Goal: Information Seeking & Learning: Learn about a topic

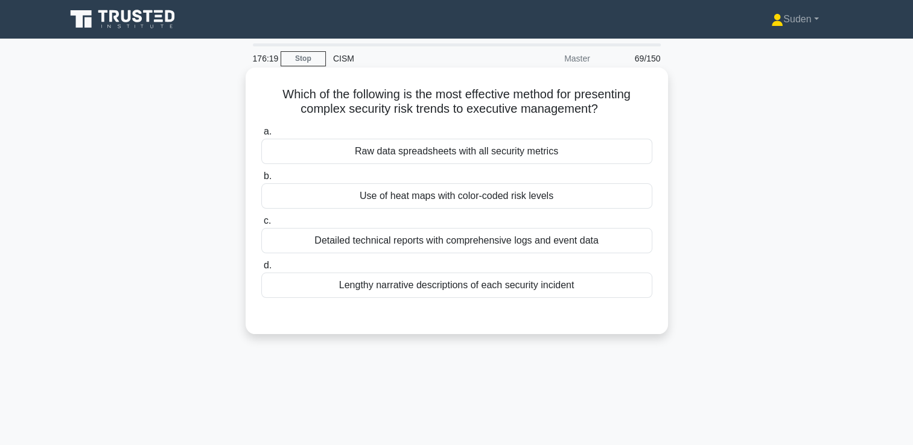
click at [481, 203] on div "Use of heat maps with color-coded risk levels" at bounding box center [456, 195] width 391 height 25
click at [261, 180] on input "b. Use of heat maps with color-coded risk levels" at bounding box center [261, 177] width 0 height 8
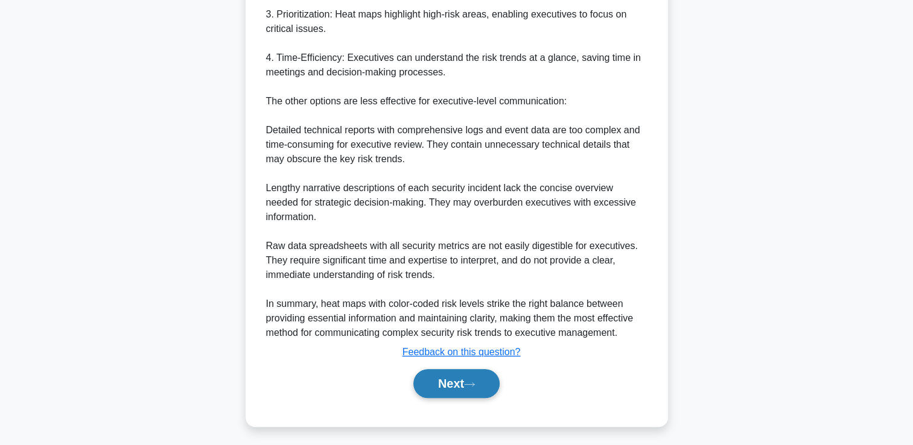
click at [459, 397] on button "Next" at bounding box center [456, 383] width 86 height 29
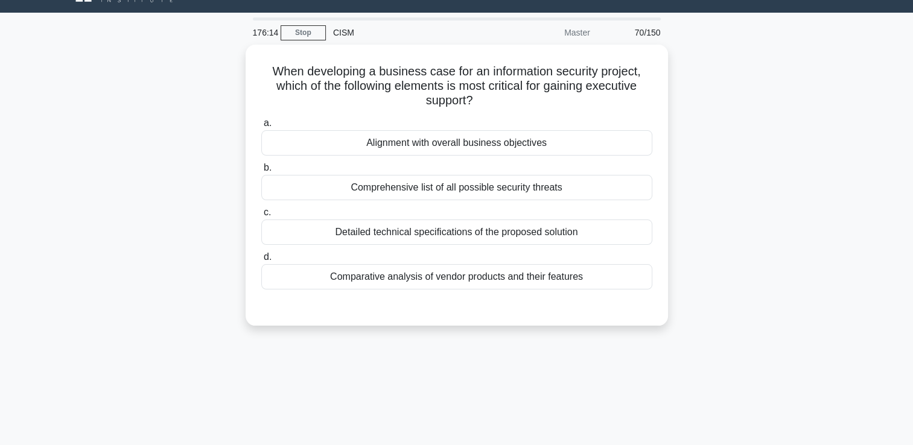
scroll to position [25, 0]
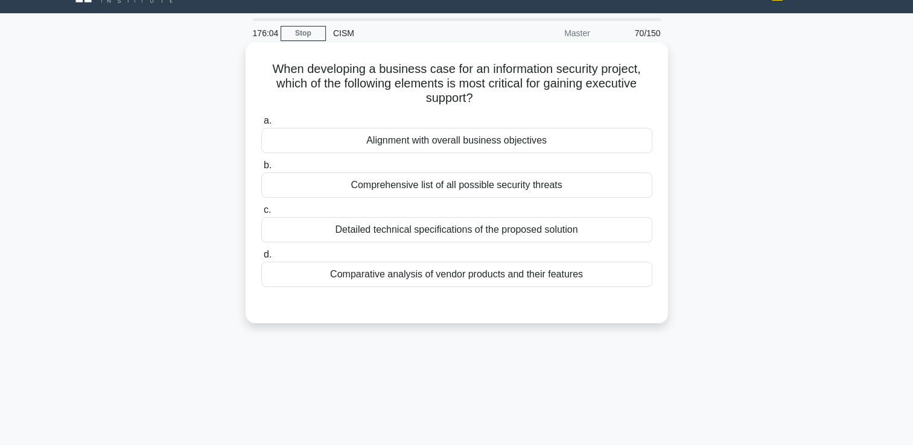
drag, startPoint x: 474, startPoint y: 145, endPoint x: 480, endPoint y: 139, distance: 9.0
click at [475, 144] on div "Alignment with overall business objectives" at bounding box center [456, 140] width 391 height 25
click at [261, 125] on input "a. Alignment with overall business objectives" at bounding box center [261, 121] width 0 height 8
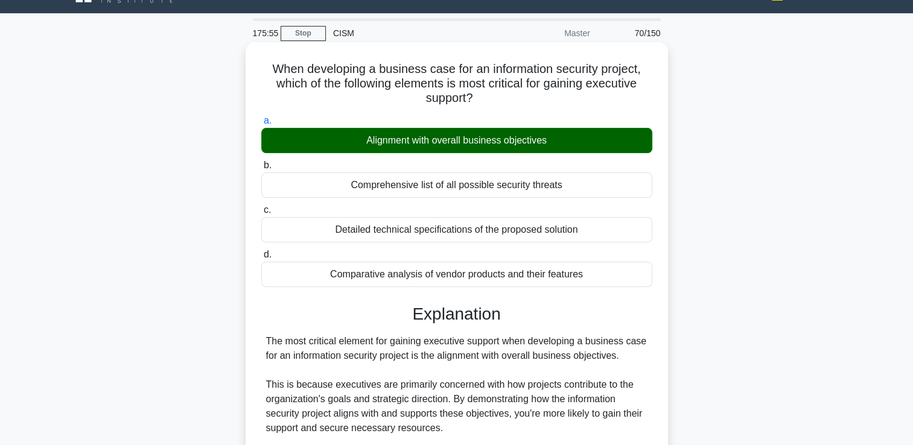
scroll to position [341, 0]
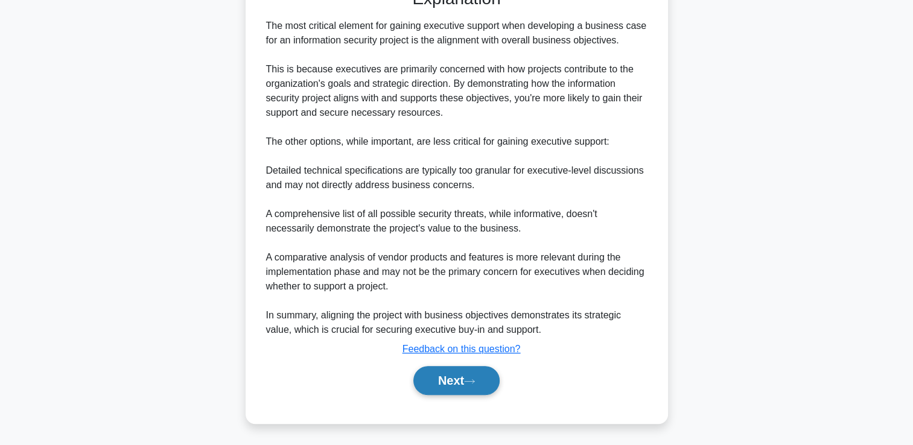
click at [446, 388] on button "Next" at bounding box center [456, 380] width 86 height 29
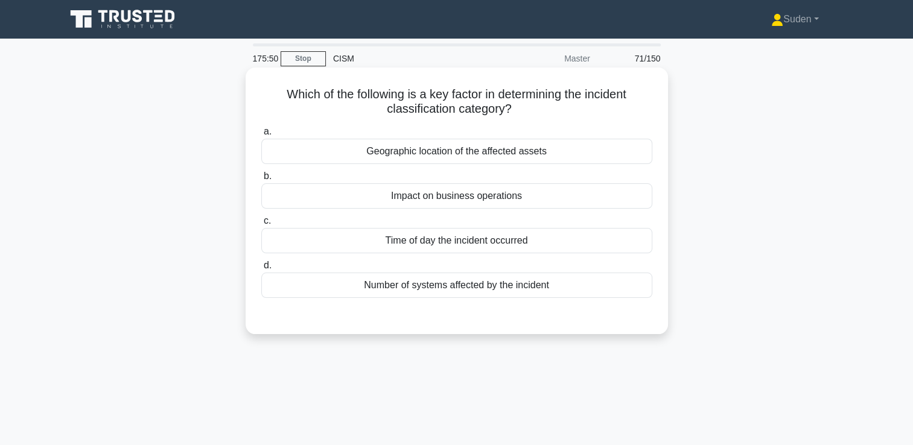
scroll to position [0, 0]
click at [574, 191] on div "Impact on business operations" at bounding box center [456, 195] width 391 height 25
click at [261, 180] on input "b. Impact on business operations" at bounding box center [261, 177] width 0 height 8
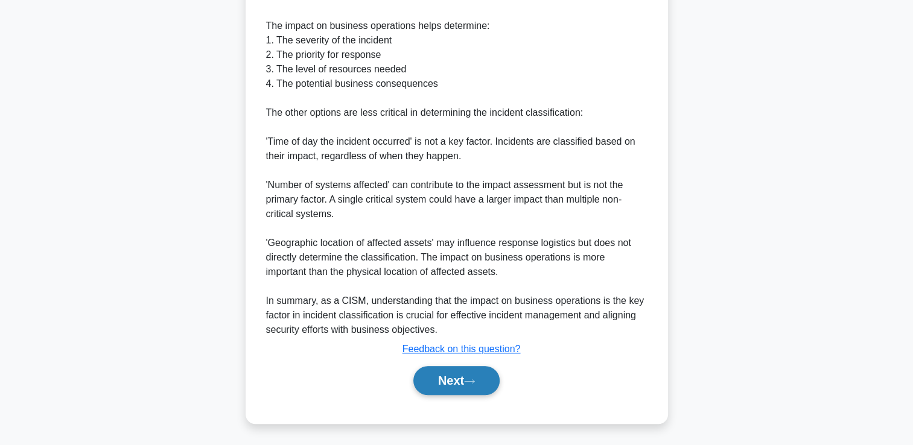
click at [455, 383] on button "Next" at bounding box center [456, 380] width 86 height 29
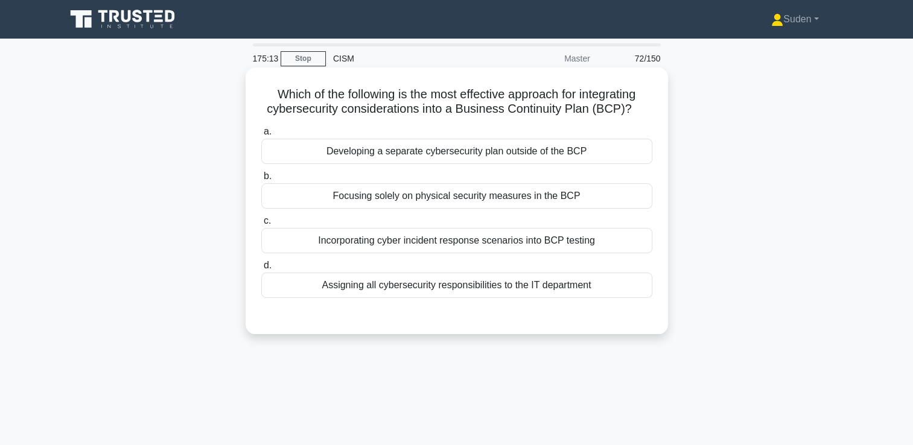
click at [381, 245] on div "Incorporating cyber incident response scenarios into BCP testing" at bounding box center [456, 240] width 391 height 25
click at [261, 225] on input "c. Incorporating cyber incident response scenarios into BCP testing" at bounding box center [261, 221] width 0 height 8
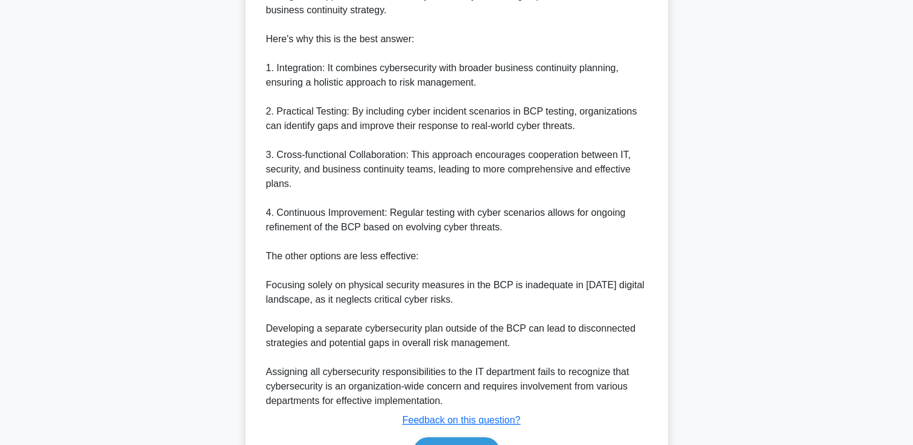
scroll to position [457, 0]
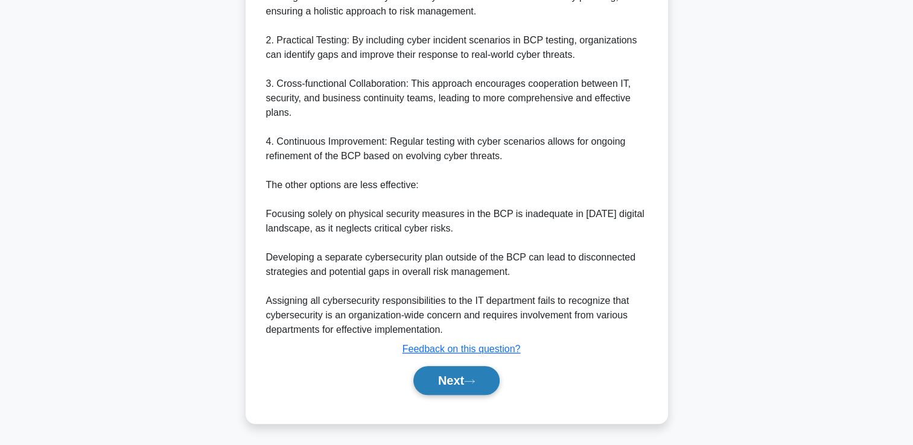
click at [466, 374] on button "Next" at bounding box center [456, 380] width 86 height 29
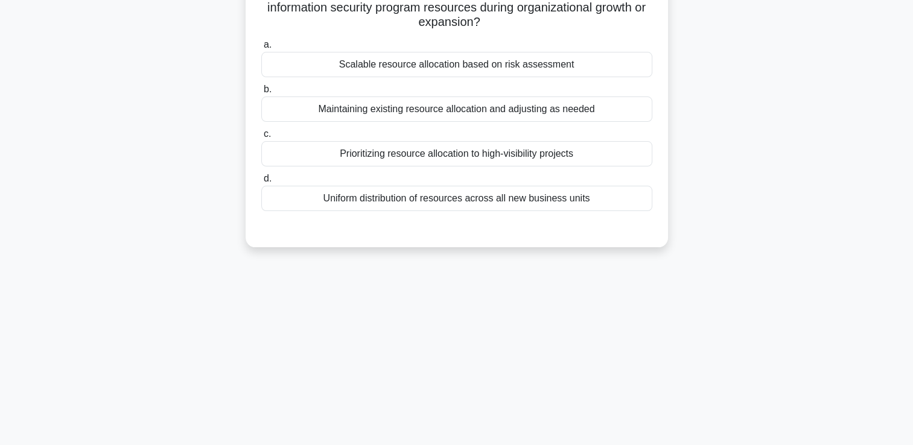
scroll to position [0, 0]
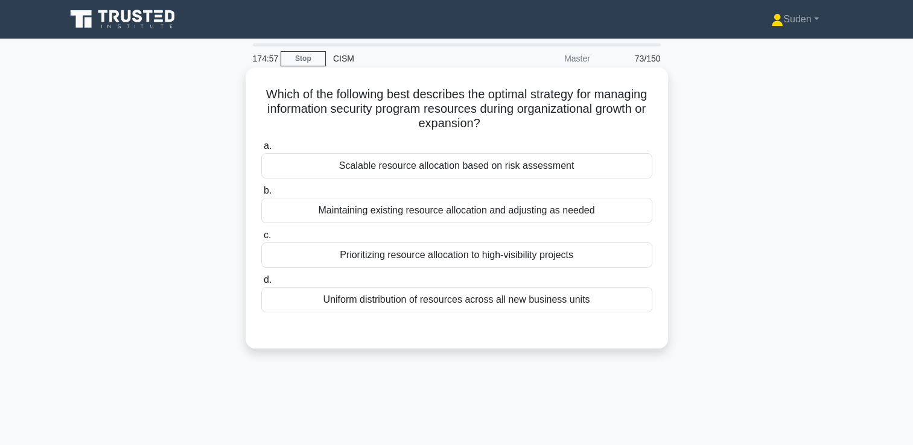
click at [444, 167] on div "Scalable resource allocation based on risk assessment" at bounding box center [456, 165] width 391 height 25
click at [261, 150] on input "a. Scalable resource allocation based on risk assessment" at bounding box center [261, 146] width 0 height 8
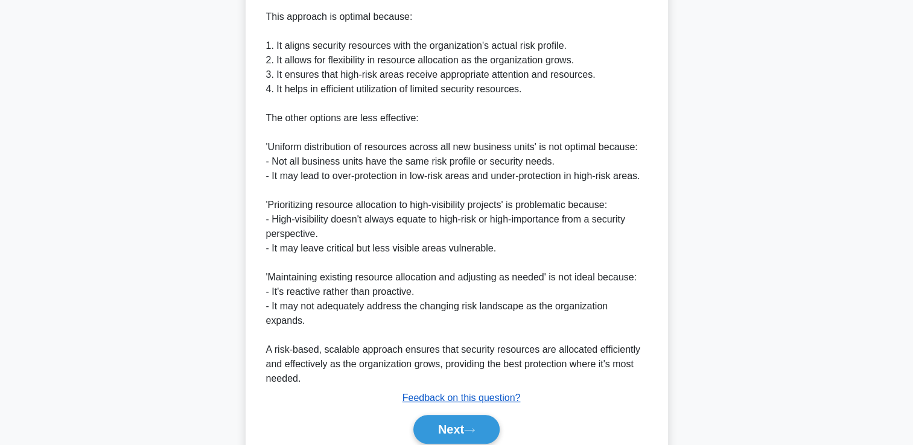
scroll to position [442, 0]
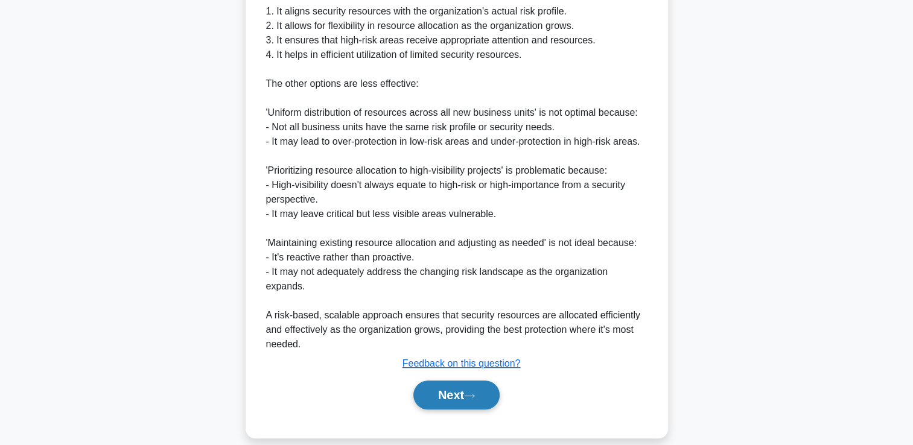
click at [464, 390] on button "Next" at bounding box center [456, 395] width 86 height 29
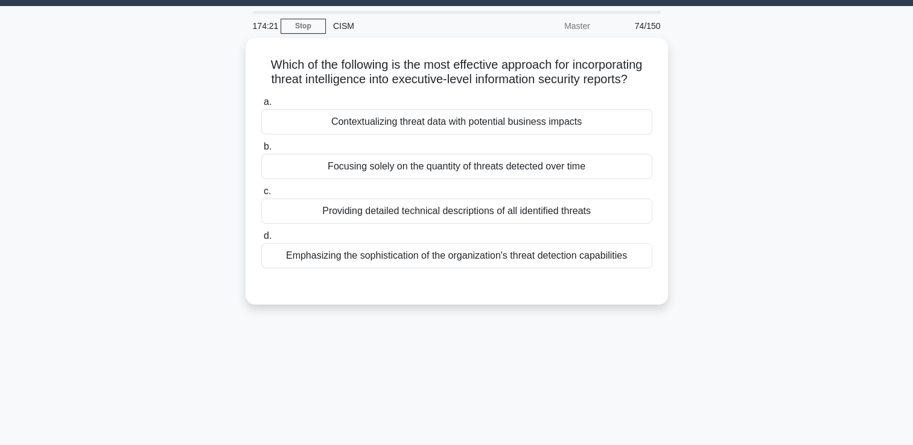
scroll to position [0, 0]
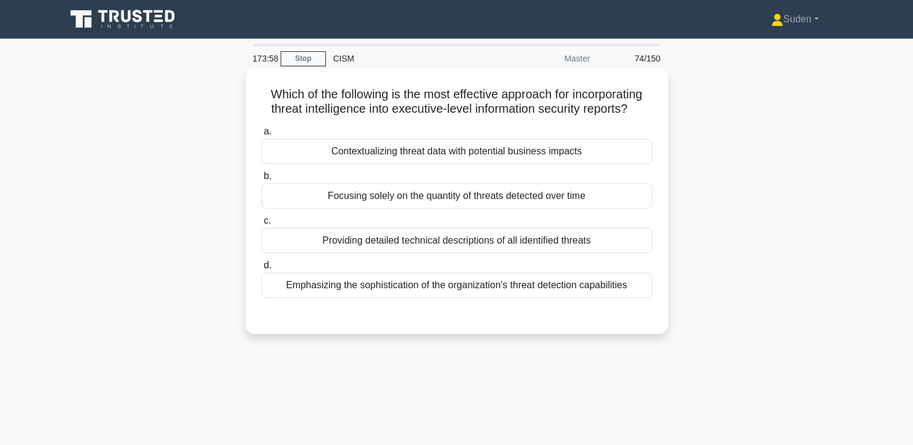
click at [582, 157] on div "Contextualizing threat data with potential business impacts" at bounding box center [456, 151] width 391 height 25
click at [261, 136] on input "a. Contextualizing threat data with potential business impacts" at bounding box center [261, 132] width 0 height 8
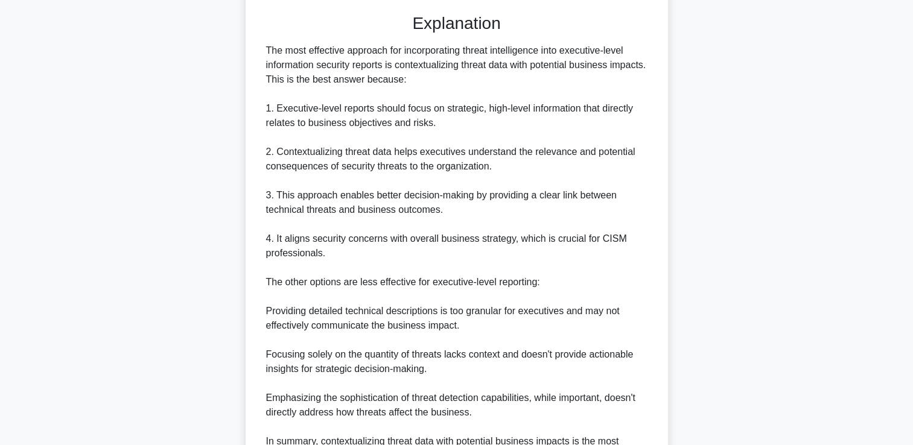
scroll to position [442, 0]
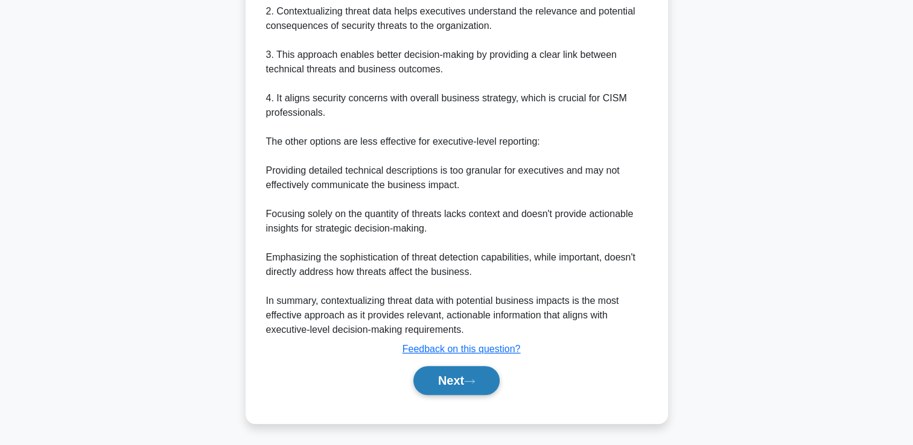
click at [465, 375] on button "Next" at bounding box center [456, 380] width 86 height 29
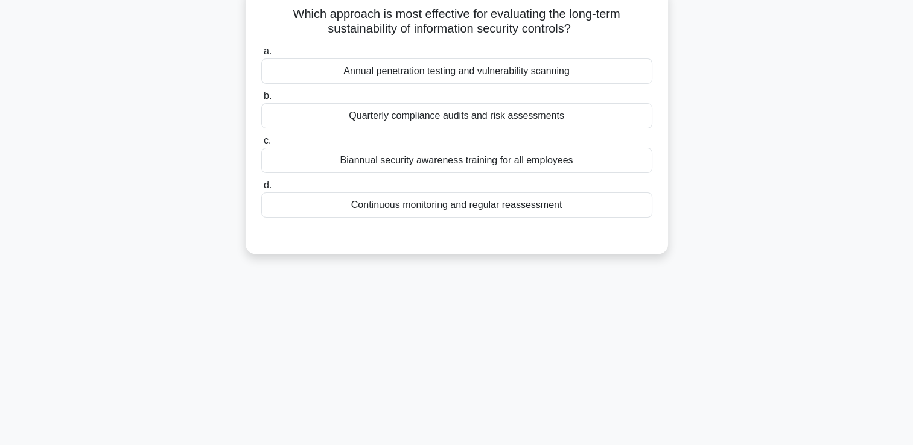
scroll to position [0, 0]
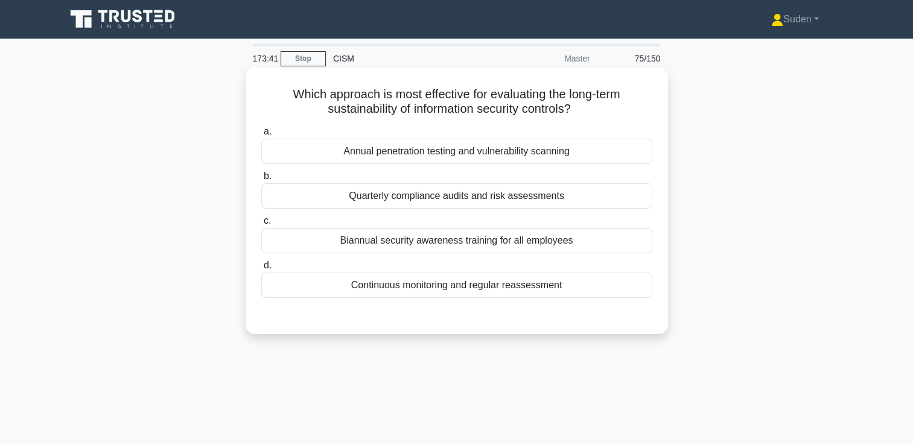
click at [415, 294] on div "Continuous monitoring and regular reassessment" at bounding box center [456, 285] width 391 height 25
click at [261, 270] on input "d. Continuous monitoring and regular reassessment" at bounding box center [261, 266] width 0 height 8
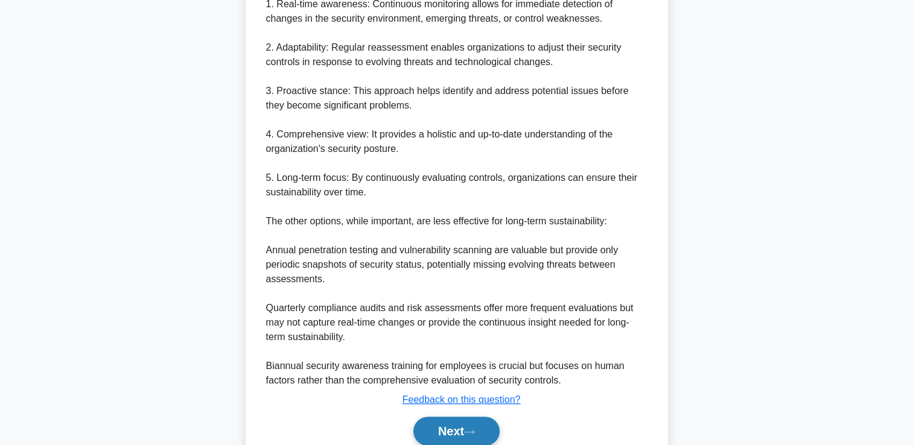
scroll to position [457, 0]
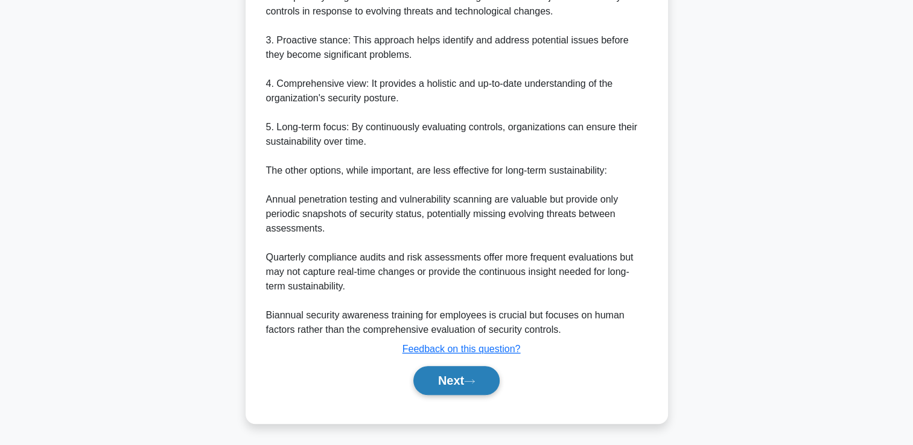
click at [459, 375] on button "Next" at bounding box center [456, 380] width 86 height 29
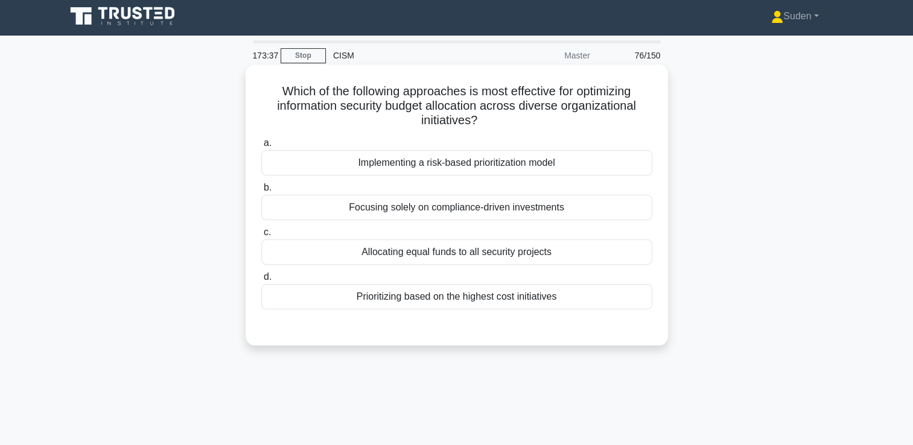
scroll to position [0, 0]
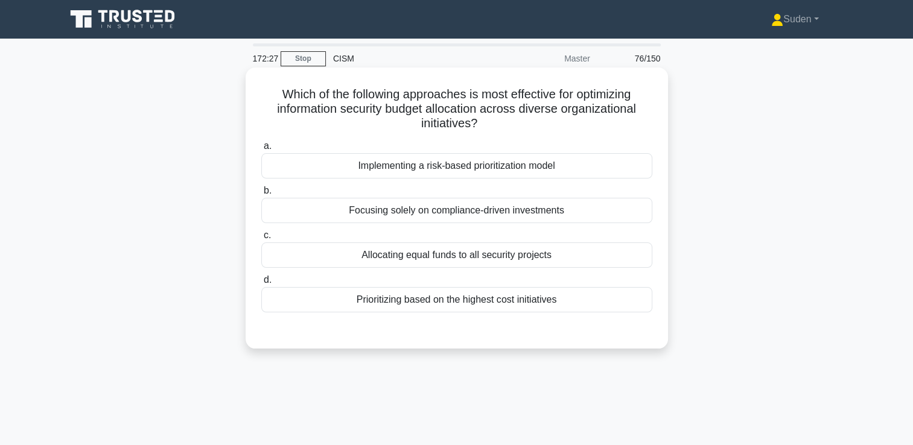
click at [546, 161] on div "Implementing a risk-based prioritization model" at bounding box center [456, 165] width 391 height 25
click at [261, 150] on input "a. Implementing a risk-based prioritization model" at bounding box center [261, 146] width 0 height 8
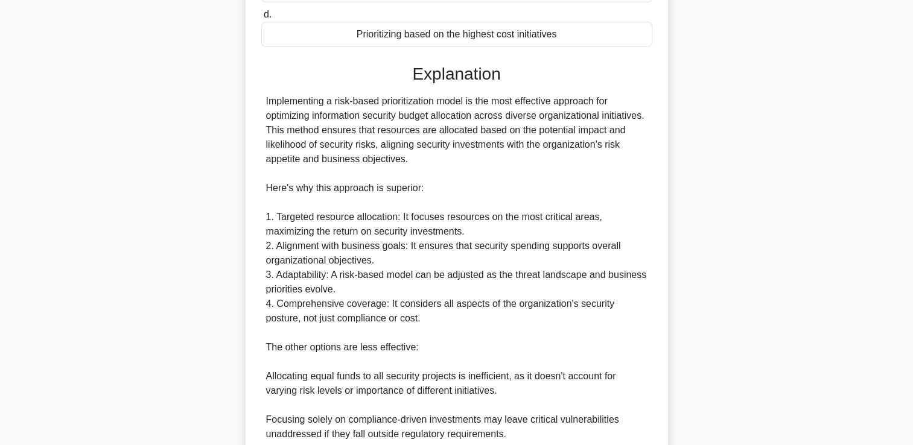
scroll to position [471, 0]
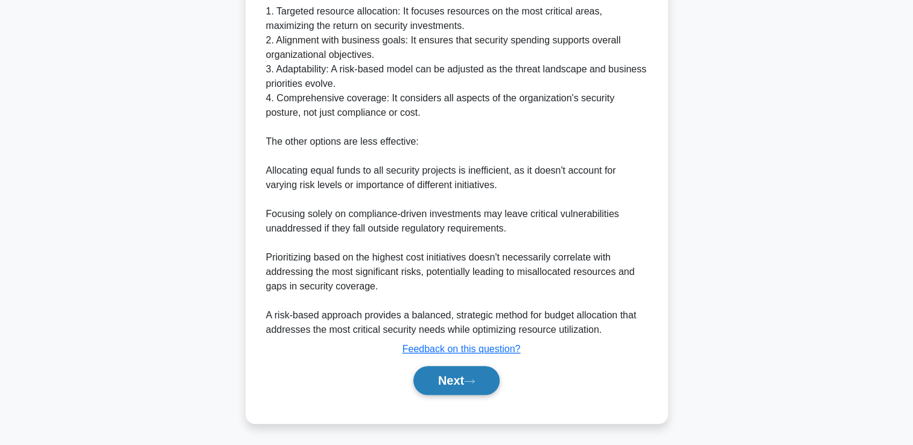
click at [462, 382] on button "Next" at bounding box center [456, 380] width 86 height 29
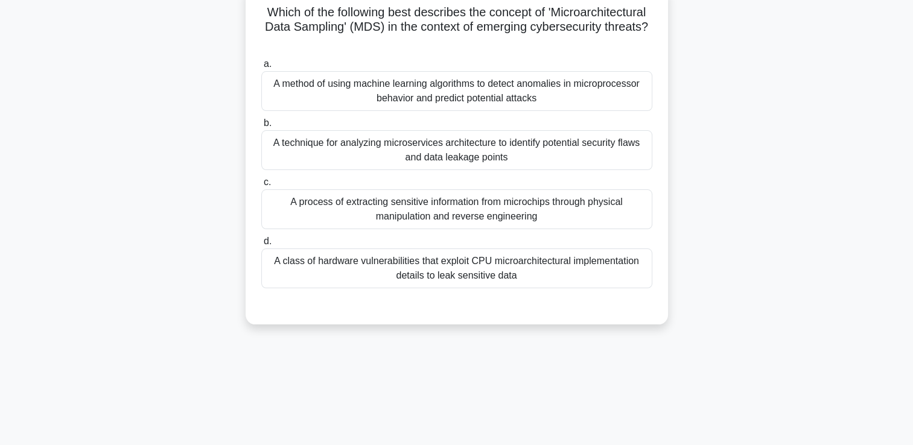
scroll to position [0, 0]
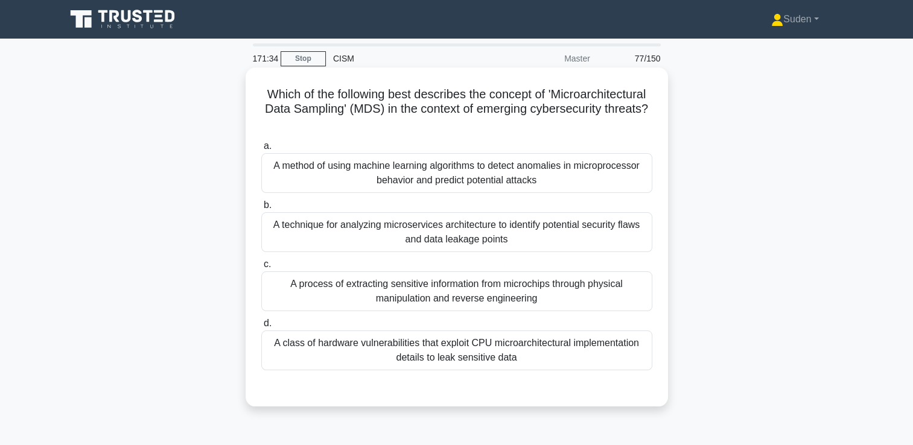
click at [452, 233] on div "A technique for analyzing microservices architecture to identify potential secu…" at bounding box center [456, 232] width 391 height 40
click at [261, 209] on input "b. A technique for analyzing microservices architecture to identify potential s…" at bounding box center [261, 206] width 0 height 8
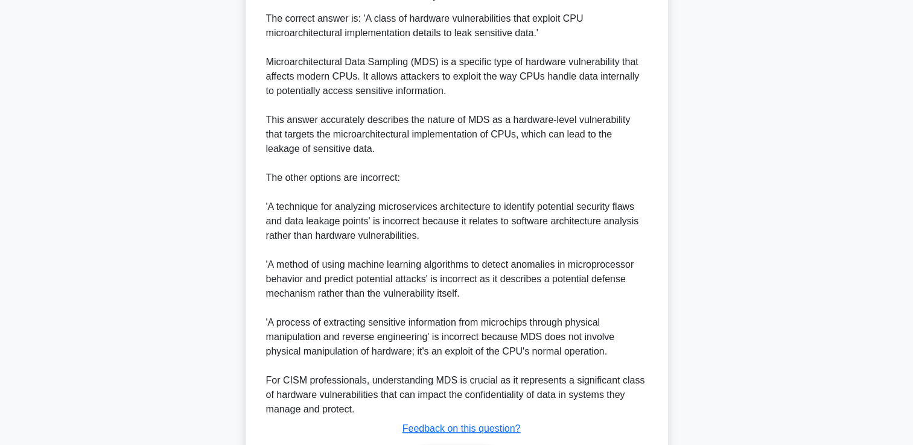
scroll to position [487, 0]
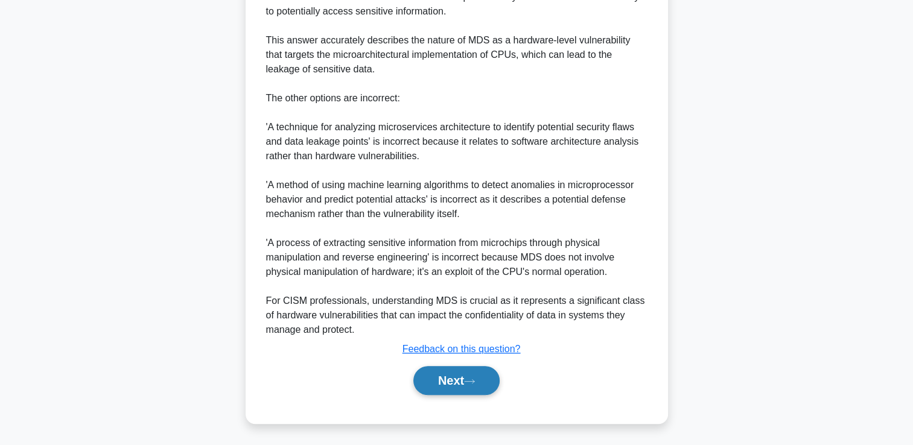
click at [451, 384] on button "Next" at bounding box center [456, 380] width 86 height 29
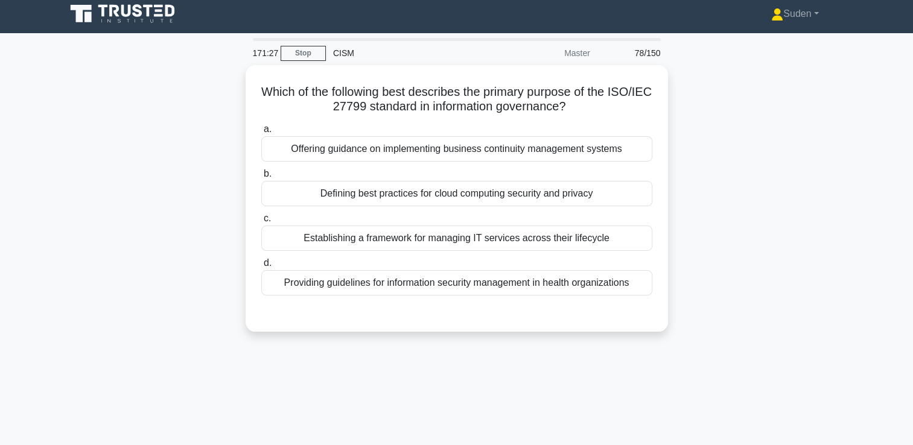
scroll to position [0, 0]
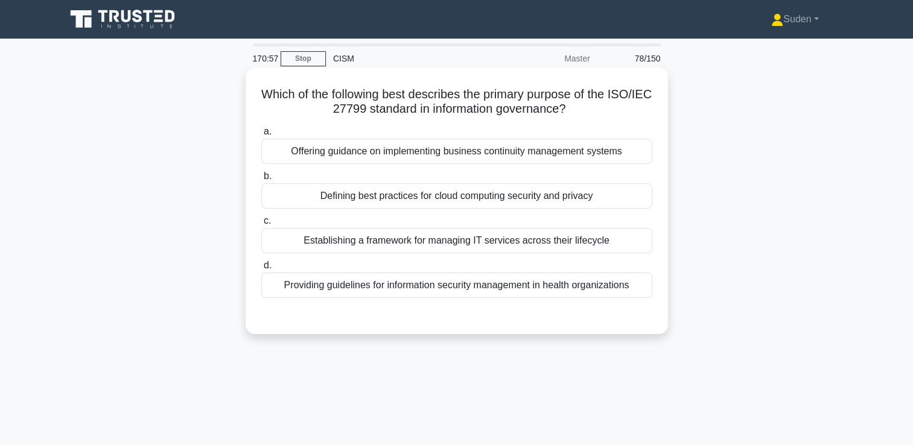
click at [462, 288] on div "Providing guidelines for information security management in health organizations" at bounding box center [456, 285] width 391 height 25
click at [261, 270] on input "d. Providing guidelines for information security management in health organizat…" at bounding box center [261, 266] width 0 height 8
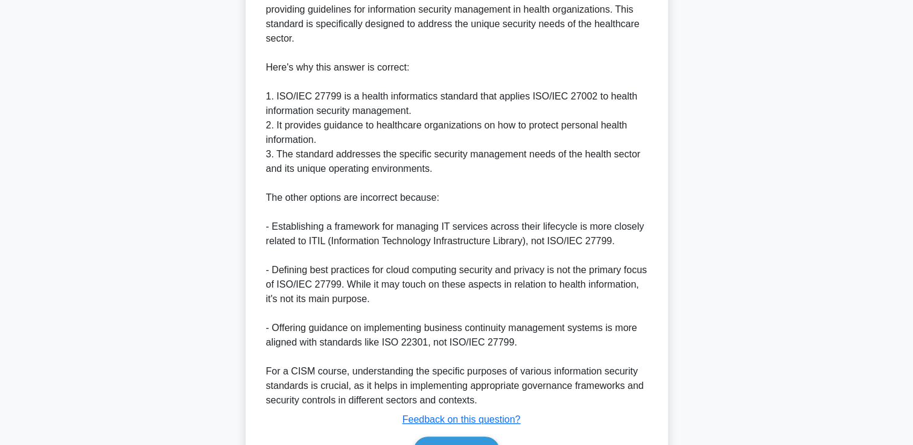
scroll to position [428, 0]
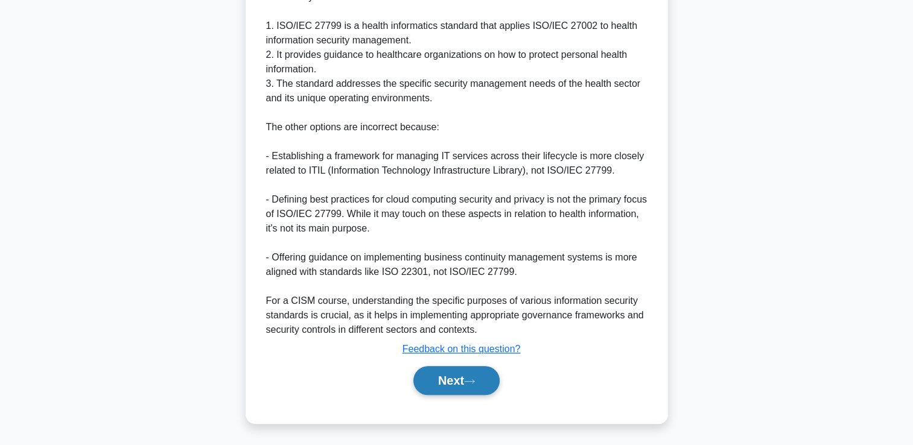
click at [471, 384] on icon at bounding box center [469, 381] width 11 height 7
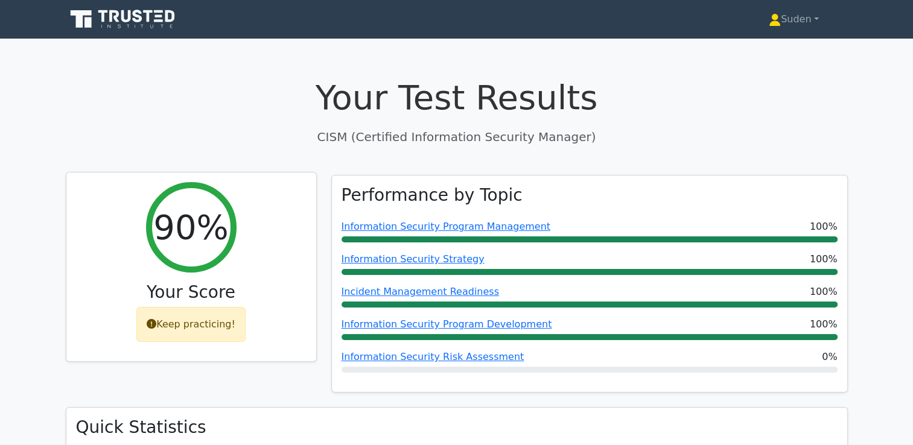
click at [200, 322] on div "Keep practicing!" at bounding box center [190, 324] width 109 height 35
click at [172, 337] on div "Keep practicing!" at bounding box center [190, 324] width 109 height 35
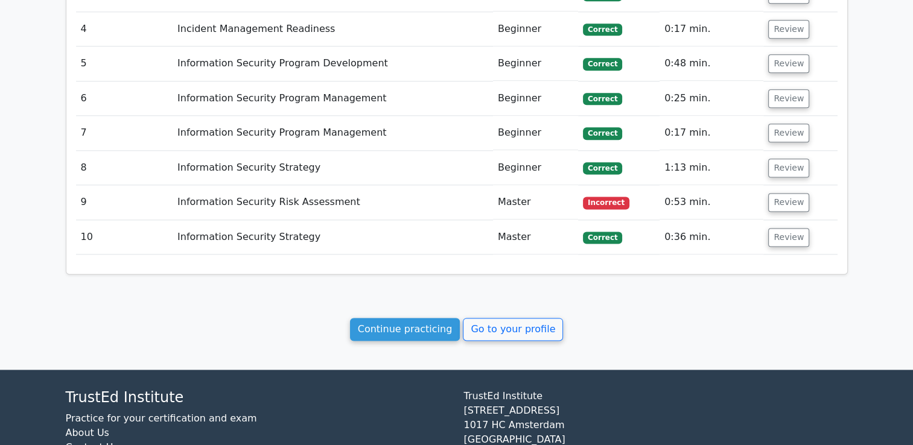
scroll to position [1578, 0]
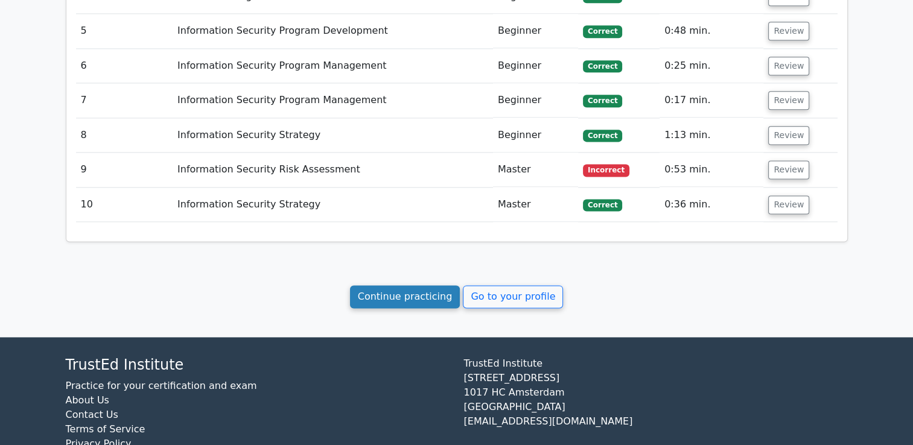
click at [413, 285] on link "Continue practicing" at bounding box center [405, 296] width 110 height 23
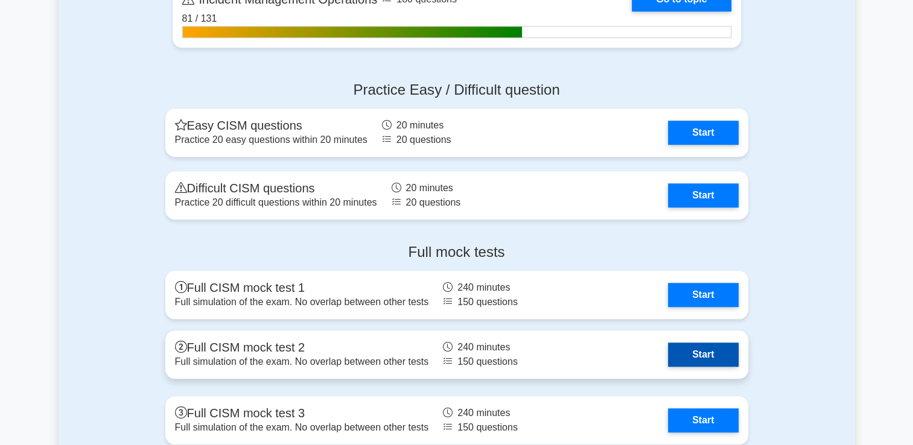
scroll to position [1267, 0]
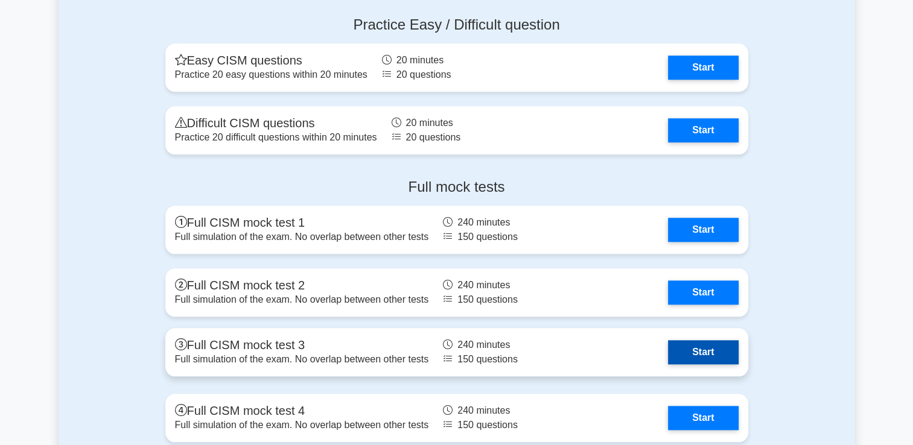
click at [711, 347] on link "Start" at bounding box center [703, 352] width 70 height 24
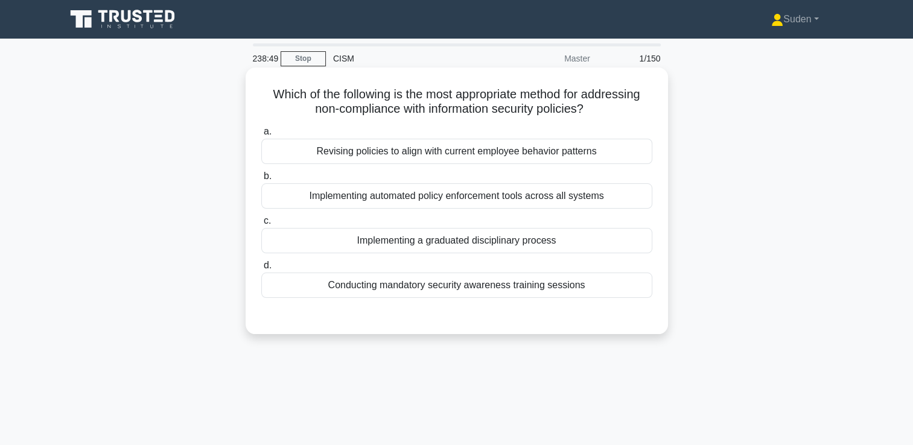
click at [456, 243] on div "Implementing a graduated disciplinary process" at bounding box center [456, 240] width 391 height 25
click at [261, 225] on input "c. Implementing a graduated disciplinary process" at bounding box center [261, 221] width 0 height 8
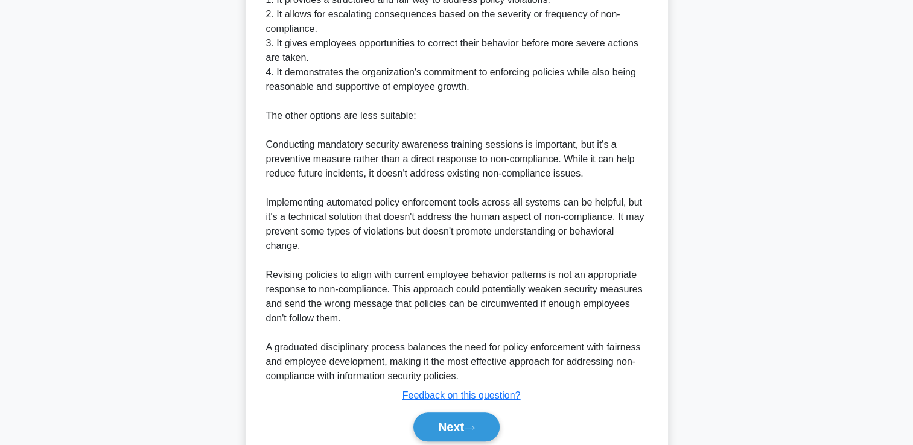
scroll to position [457, 0]
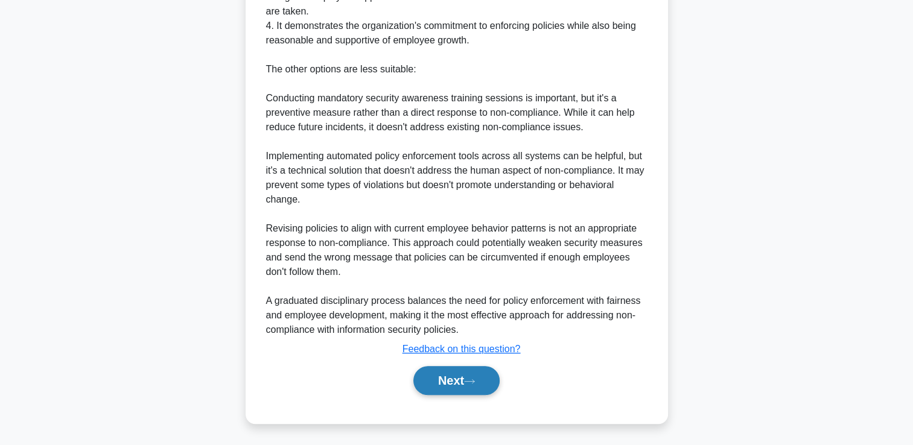
click at [463, 382] on button "Next" at bounding box center [456, 380] width 86 height 29
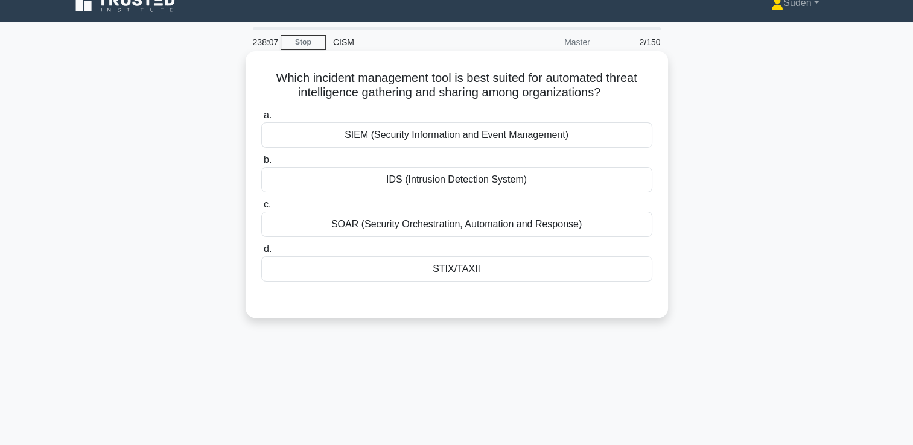
scroll to position [0, 0]
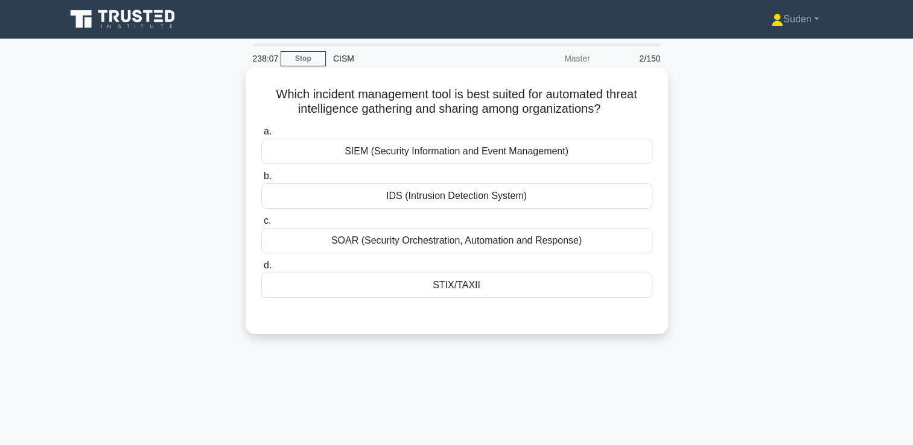
drag, startPoint x: 403, startPoint y: 155, endPoint x: 514, endPoint y: 144, distance: 111.5
click at [404, 155] on div "SIEM (Security Information and Event Management)" at bounding box center [456, 151] width 391 height 25
click at [261, 136] on input "a. SIEM (Security Information and Event Management)" at bounding box center [261, 132] width 0 height 8
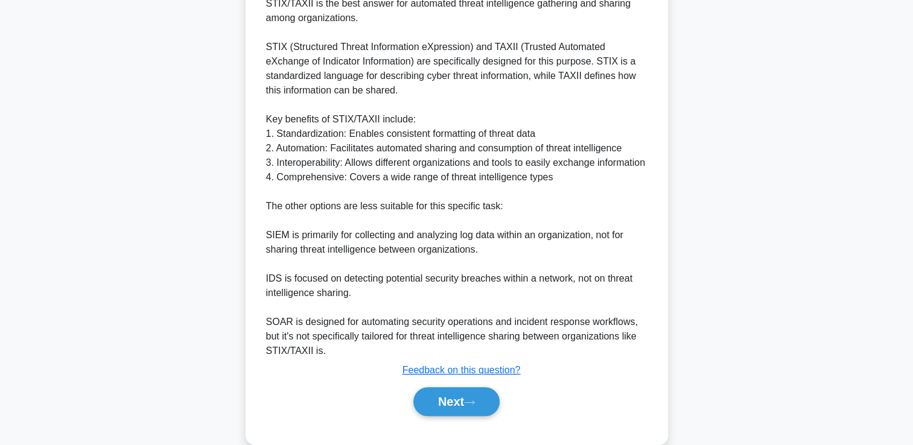
scroll to position [386, 0]
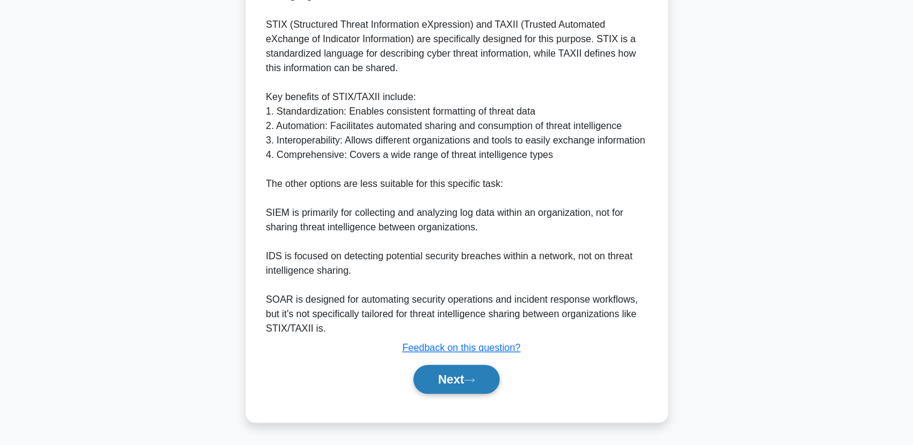
click at [469, 379] on icon at bounding box center [469, 380] width 11 height 7
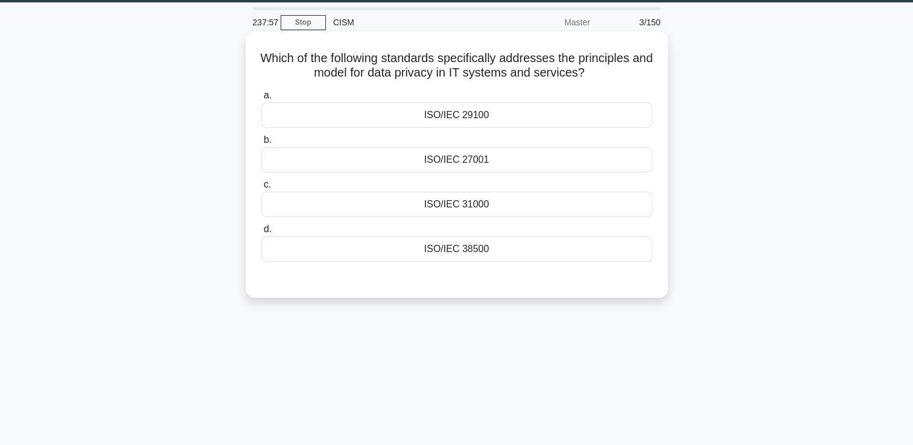
scroll to position [25, 0]
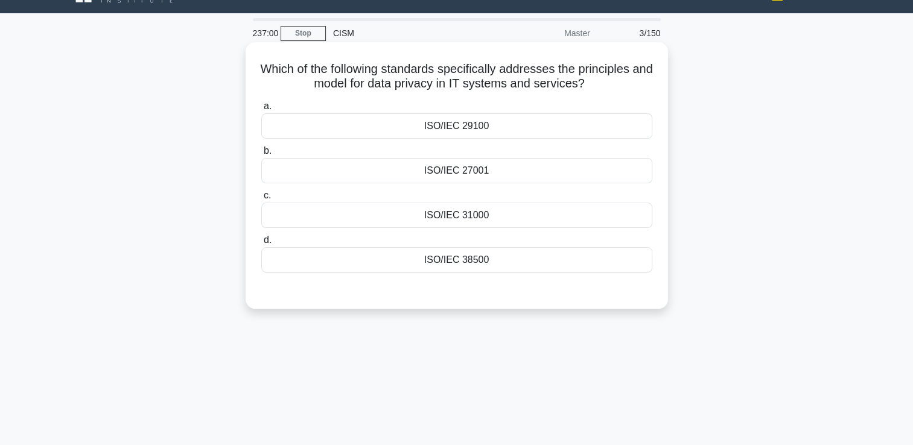
click at [505, 127] on div "ISO/IEC 29100" at bounding box center [456, 125] width 391 height 25
click at [261, 110] on input "a. ISO/IEC 29100" at bounding box center [261, 107] width 0 height 8
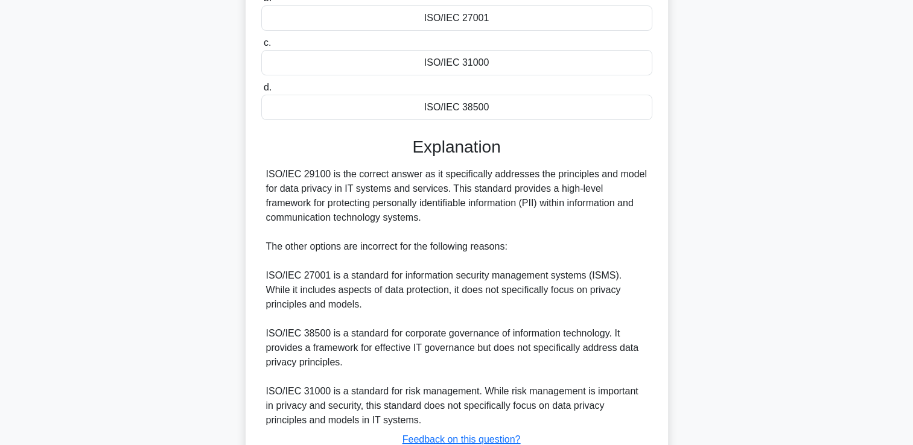
scroll to position [268, 0]
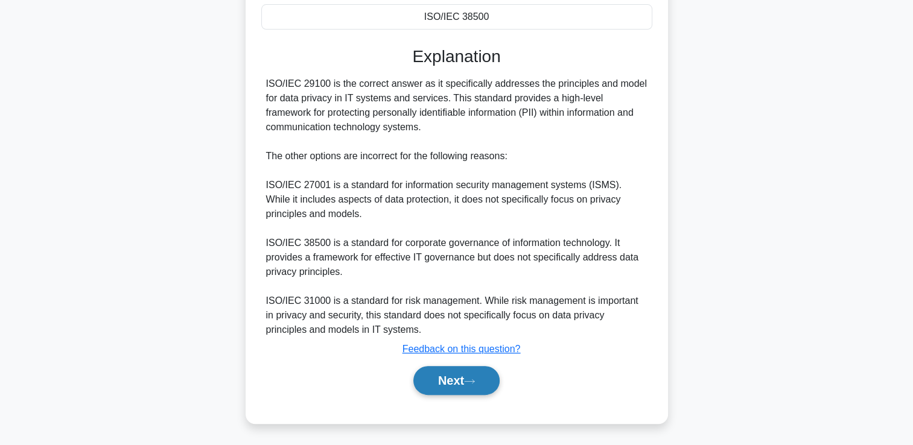
click at [461, 382] on button "Next" at bounding box center [456, 380] width 86 height 29
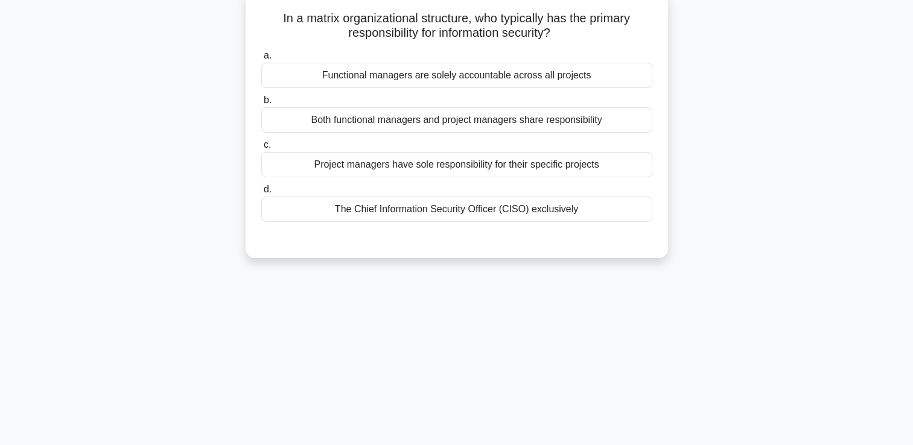
scroll to position [0, 0]
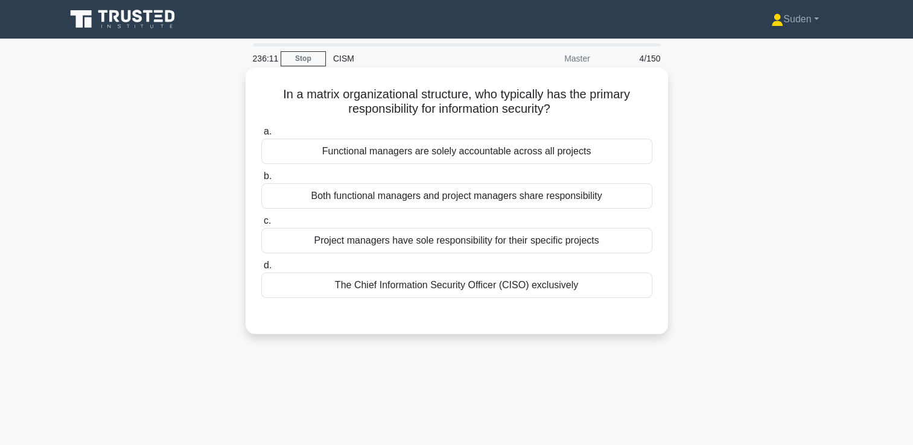
click at [407, 285] on div "The Chief Information Security Officer (CISO) exclusively" at bounding box center [456, 285] width 391 height 25
click at [261, 270] on input "d. The Chief Information Security Officer (CISO) exclusively" at bounding box center [261, 266] width 0 height 8
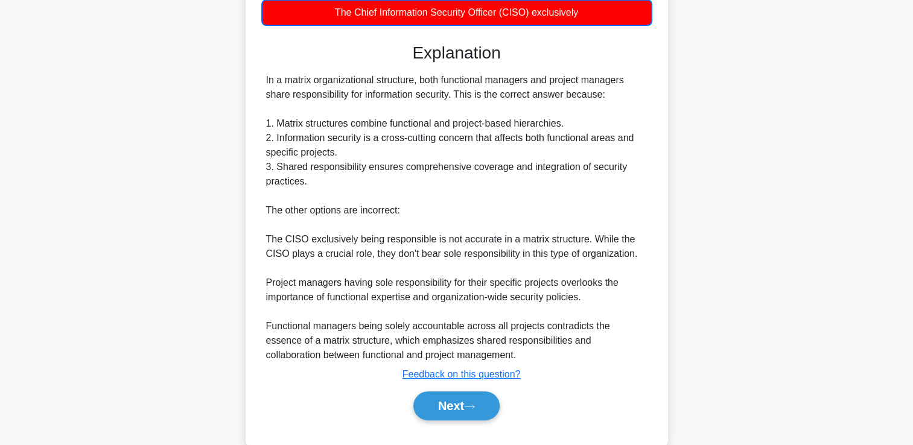
scroll to position [299, 0]
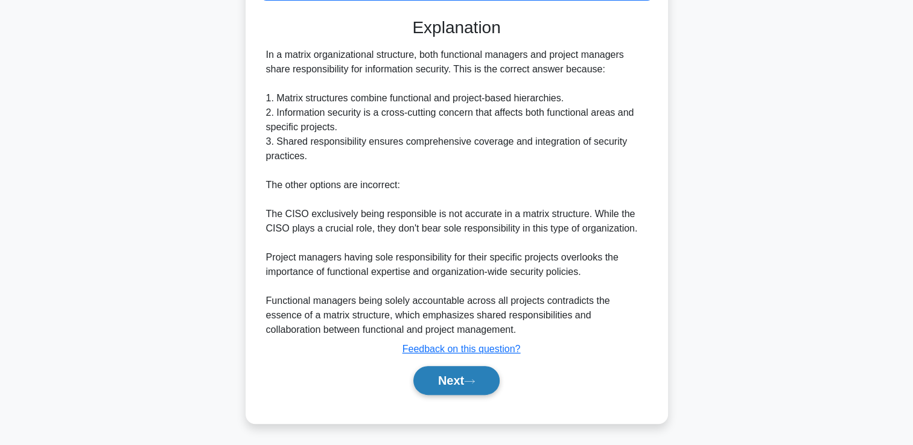
click at [446, 384] on button "Next" at bounding box center [456, 380] width 86 height 29
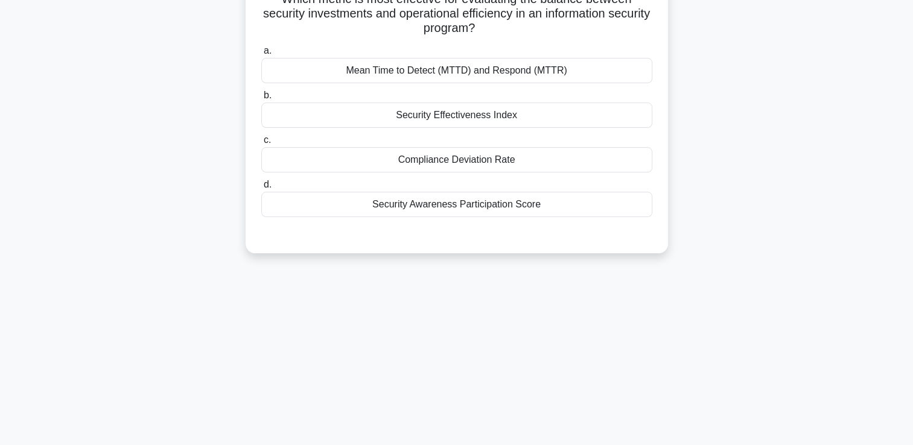
scroll to position [0, 0]
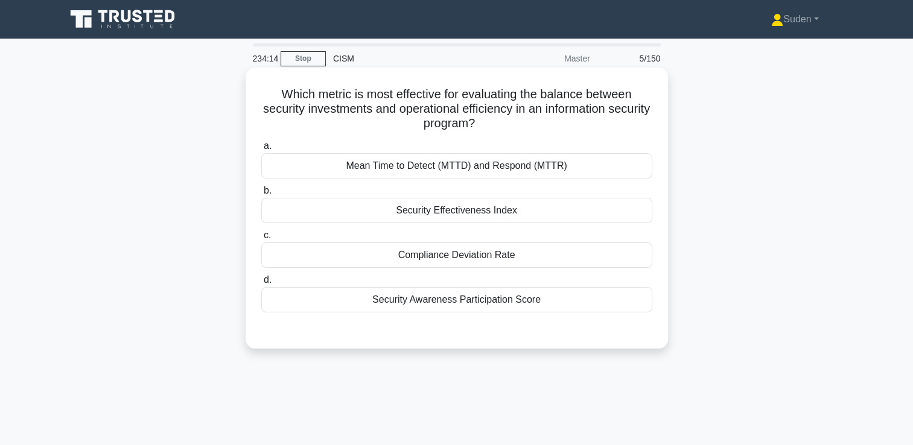
click at [595, 170] on div "Mean Time to Detect (MTTD) and Respond (MTTR)" at bounding box center [456, 165] width 391 height 25
click at [261, 150] on input "a. Mean Time to Detect (MTTD) and Respond (MTTR)" at bounding box center [261, 146] width 0 height 8
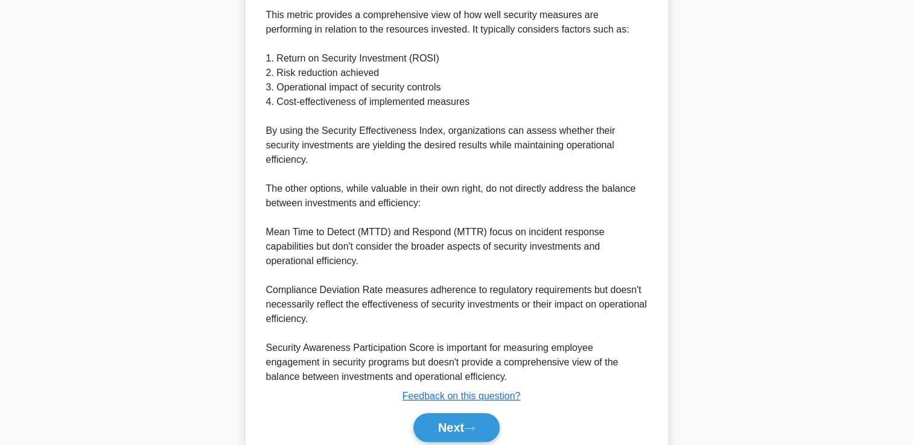
scroll to position [443, 0]
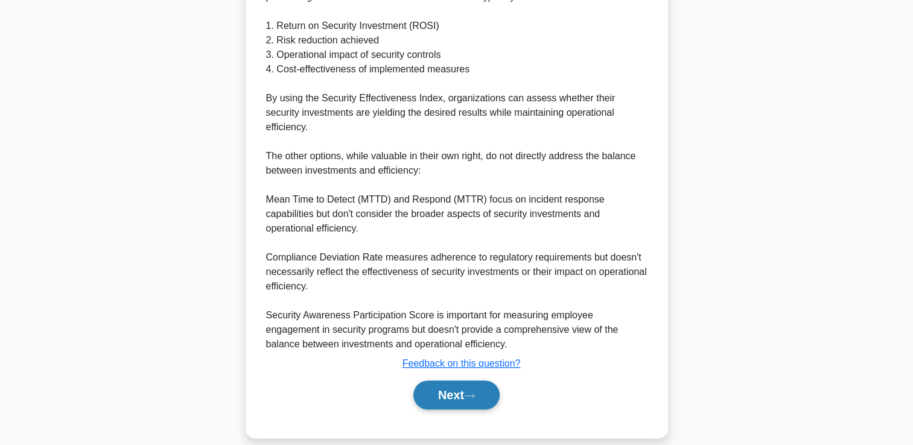
click at [467, 390] on button "Next" at bounding box center [456, 395] width 86 height 29
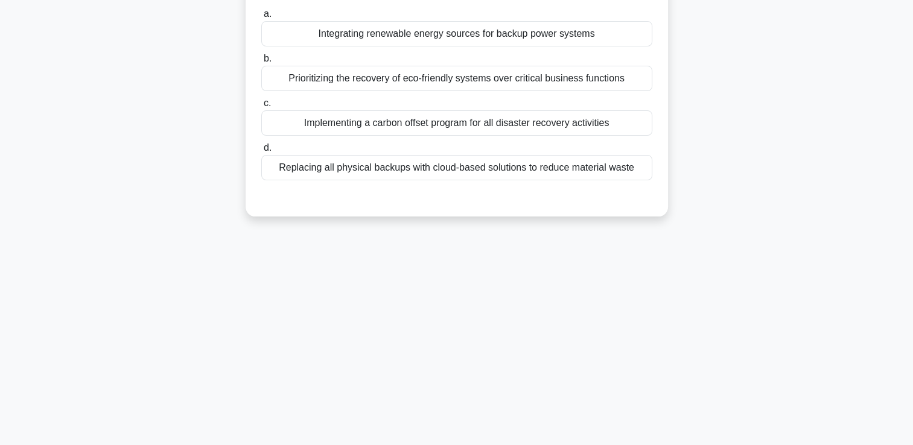
scroll to position [86, 0]
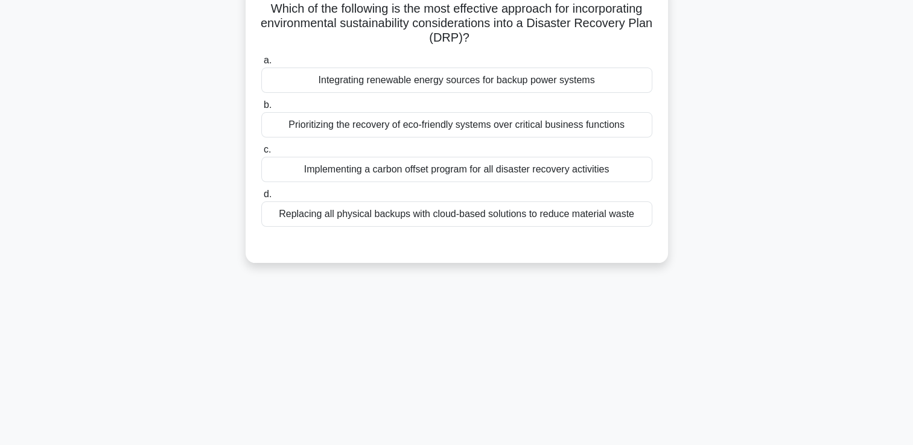
click at [509, 87] on div "Integrating renewable energy sources for backup power systems" at bounding box center [456, 80] width 391 height 25
click at [588, 90] on div "Integrating renewable energy sources for backup power systems" at bounding box center [456, 80] width 391 height 25
click at [261, 65] on input "a. Integrating renewable energy sources for backup power systems" at bounding box center [261, 61] width 0 height 8
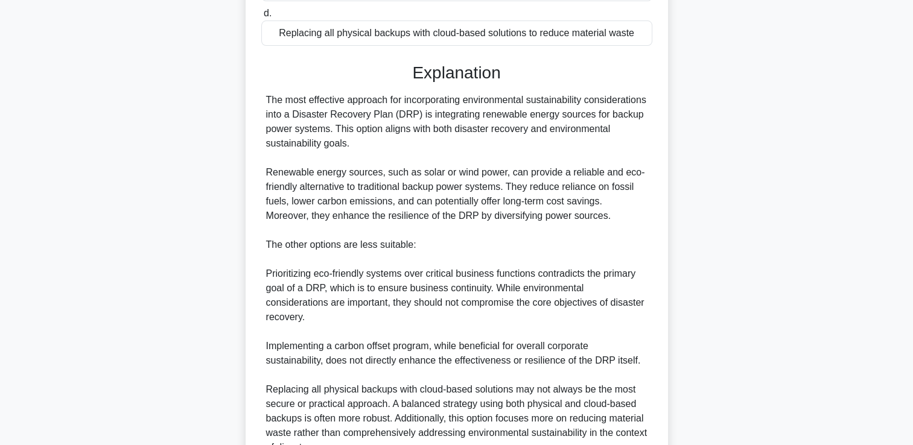
scroll to position [413, 0]
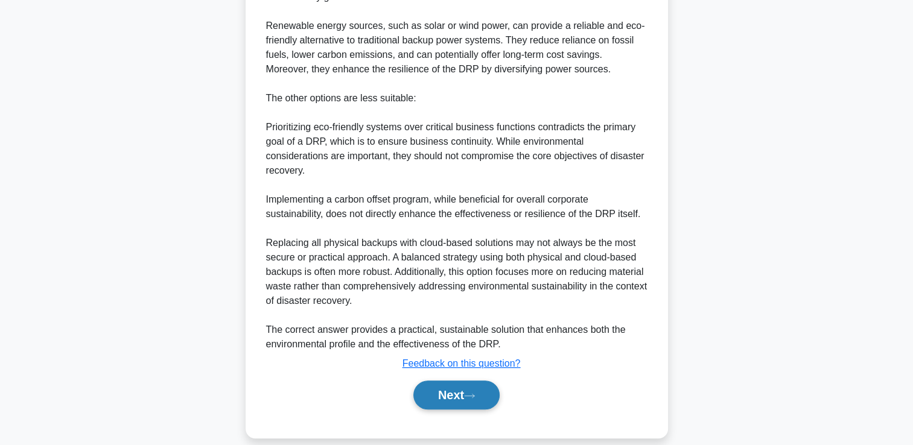
click at [439, 387] on button "Next" at bounding box center [456, 395] width 86 height 29
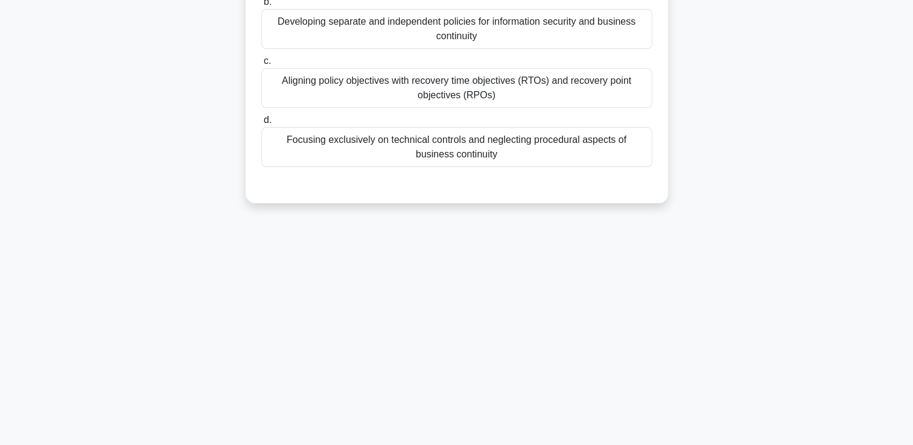
scroll to position [0, 0]
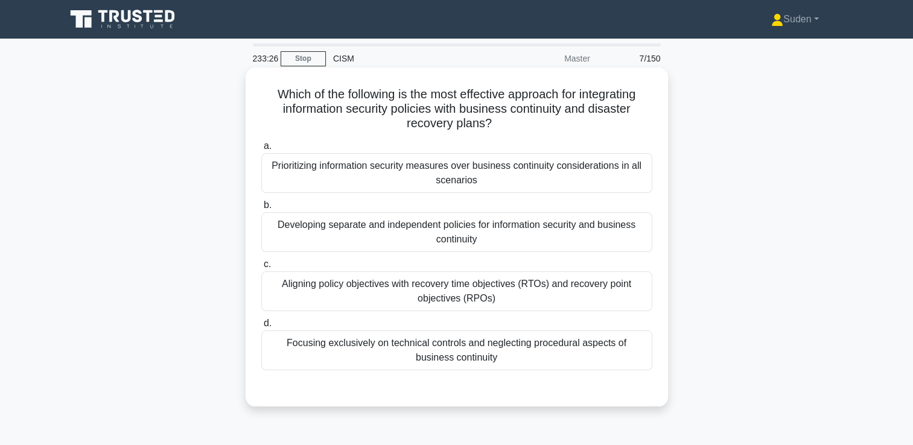
click at [415, 302] on div "Aligning policy objectives with recovery time objectives (RTOs) and recovery po…" at bounding box center [456, 291] width 391 height 40
click at [261, 268] on input "c. Aligning policy objectives with recovery time objectives (RTOs) and recovery…" at bounding box center [261, 265] width 0 height 8
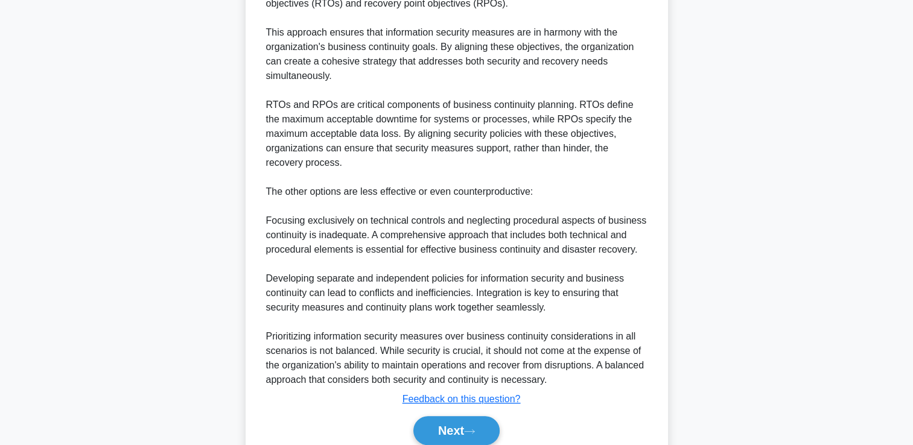
scroll to position [500, 0]
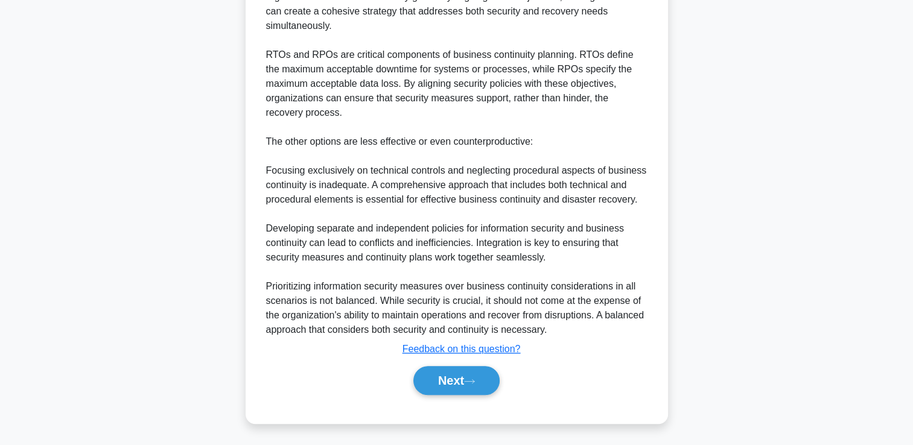
click at [475, 363] on div "Next" at bounding box center [456, 380] width 391 height 39
click at [471, 376] on button "Next" at bounding box center [456, 380] width 86 height 29
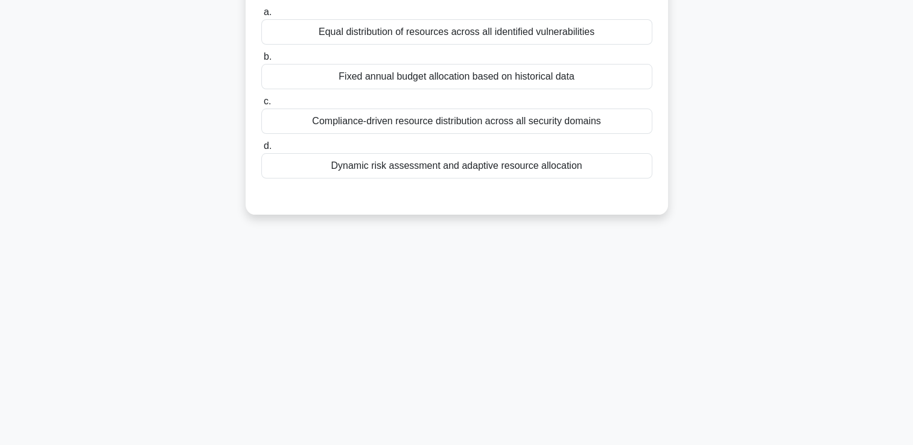
scroll to position [0, 0]
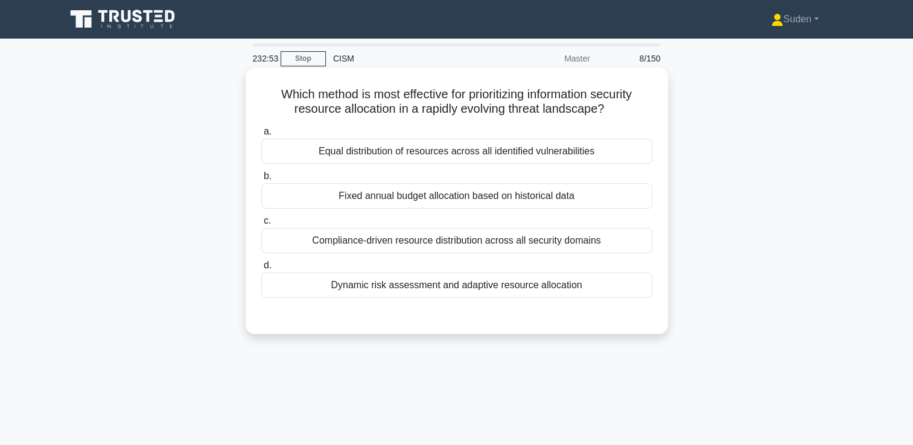
click at [401, 288] on div "Dynamic risk assessment and adaptive resource allocation" at bounding box center [456, 285] width 391 height 25
click at [261, 270] on input "d. Dynamic risk assessment and adaptive resource allocation" at bounding box center [261, 266] width 0 height 8
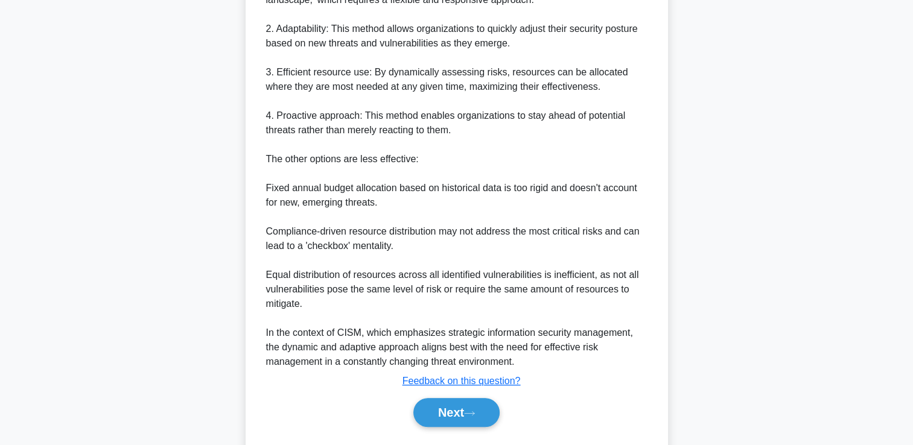
scroll to position [457, 0]
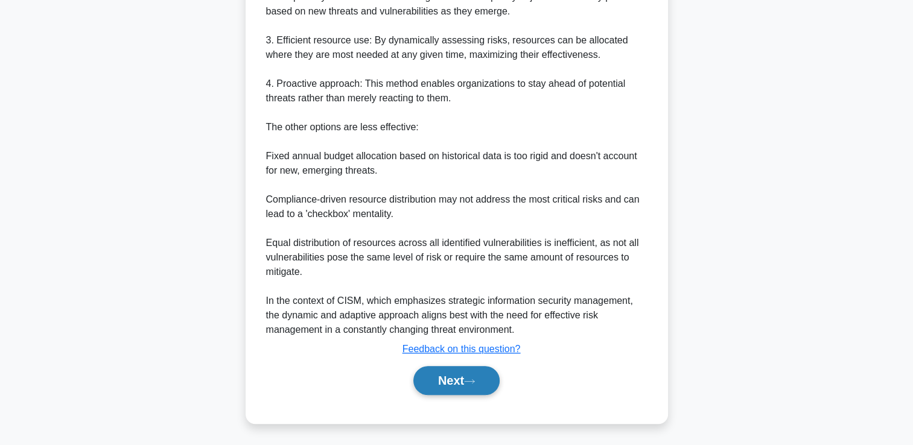
click at [490, 374] on button "Next" at bounding box center [456, 380] width 86 height 29
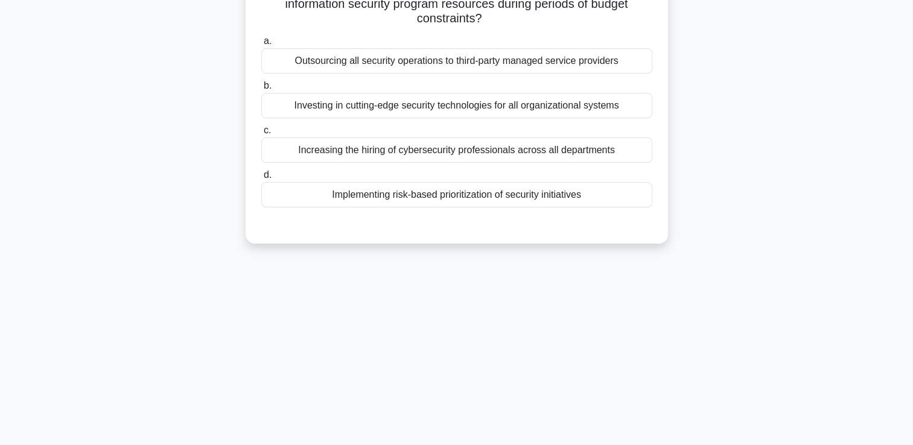
scroll to position [0, 0]
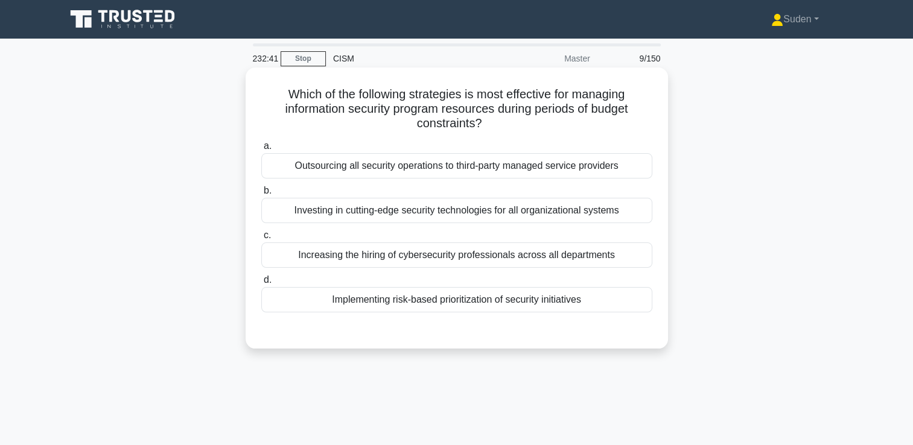
click at [439, 305] on div "Implementing risk-based prioritization of security initiatives" at bounding box center [456, 299] width 391 height 25
click at [261, 284] on input "d. Implementing risk-based prioritization of security initiatives" at bounding box center [261, 280] width 0 height 8
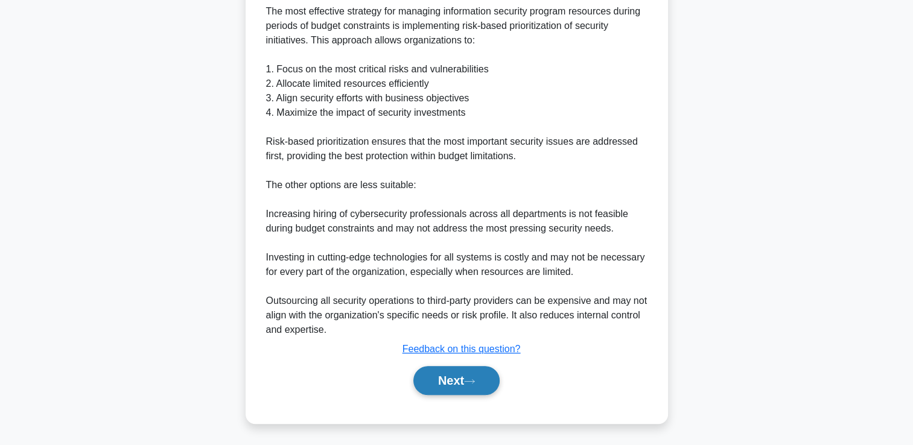
click at [437, 378] on button "Next" at bounding box center [456, 380] width 86 height 29
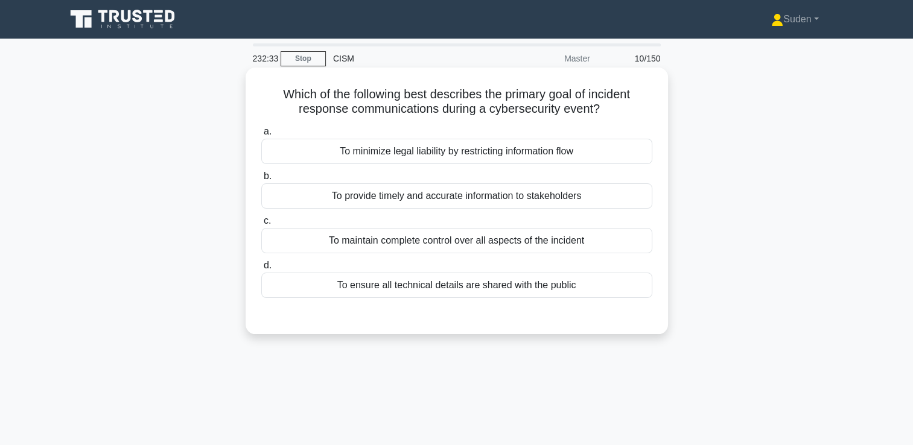
click at [550, 207] on div "To provide timely and accurate information to stakeholders" at bounding box center [456, 195] width 391 height 25
click at [261, 180] on input "b. To provide timely and accurate information to stakeholders" at bounding box center [261, 177] width 0 height 8
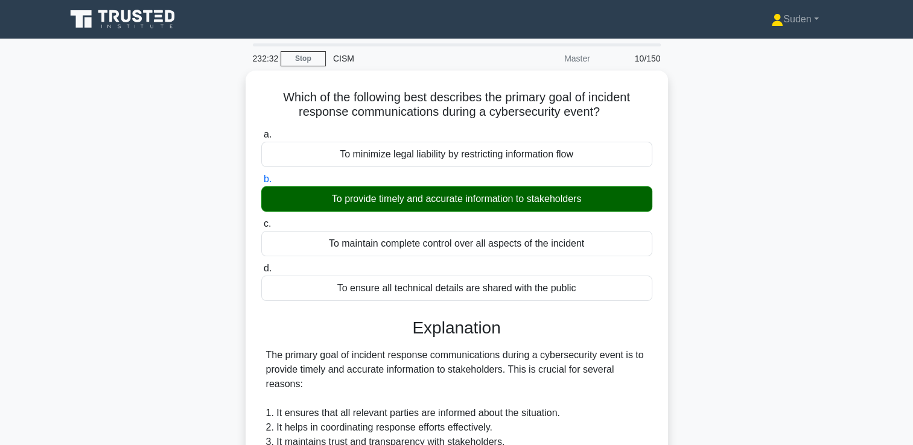
scroll to position [355, 0]
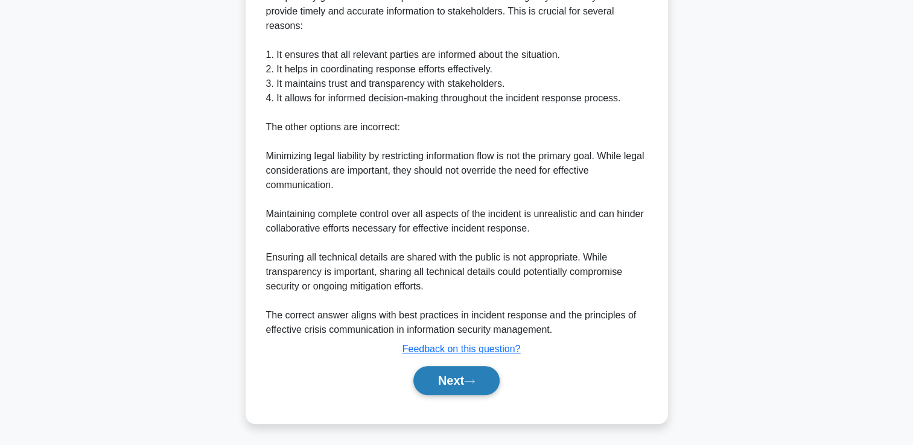
click at [433, 384] on button "Next" at bounding box center [456, 380] width 86 height 29
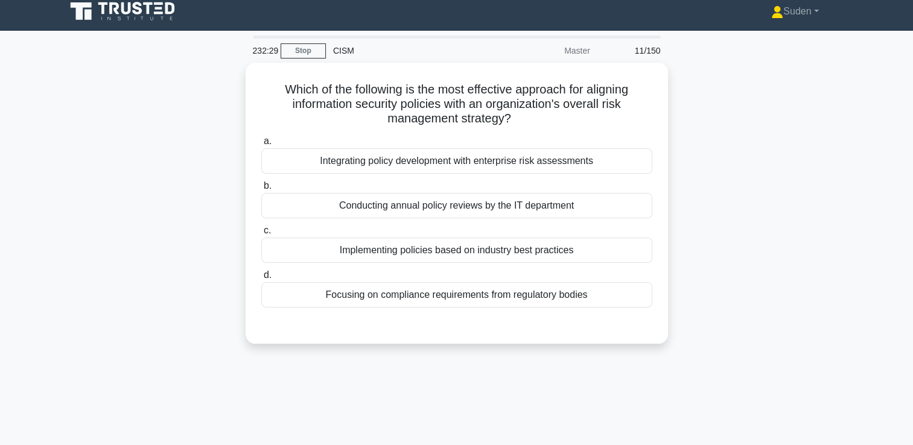
scroll to position [0, 0]
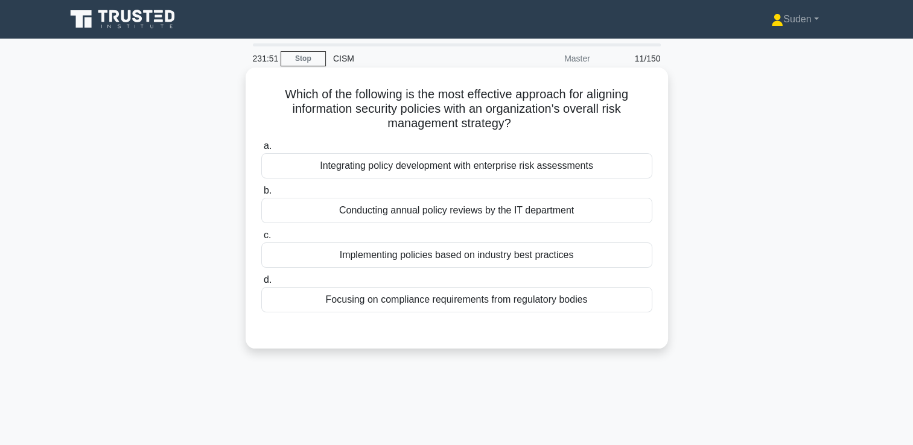
click at [427, 170] on div "Integrating policy development with enterprise risk assessments" at bounding box center [456, 165] width 391 height 25
click at [261, 150] on input "a. Integrating policy development with enterprise risk assessments" at bounding box center [261, 146] width 0 height 8
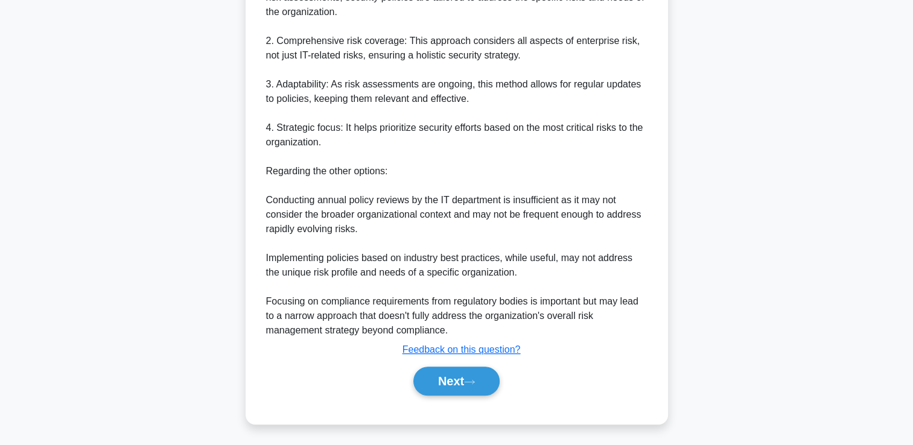
scroll to position [486, 0]
click at [437, 377] on button "Next" at bounding box center [456, 380] width 86 height 29
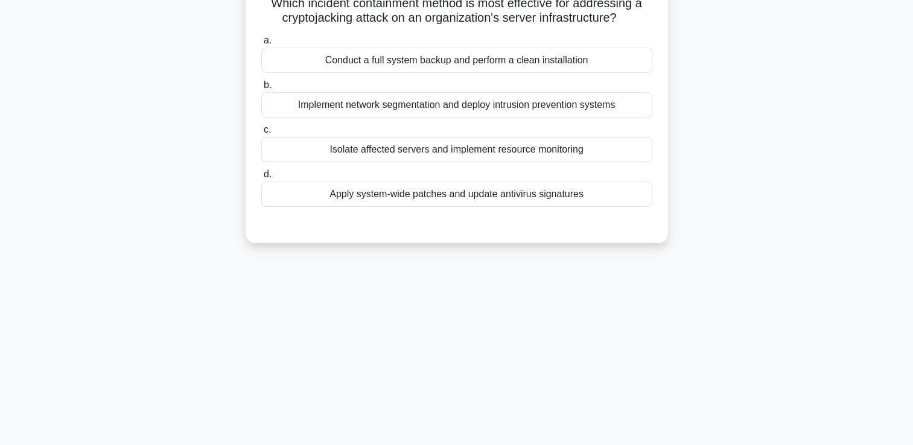
scroll to position [0, 0]
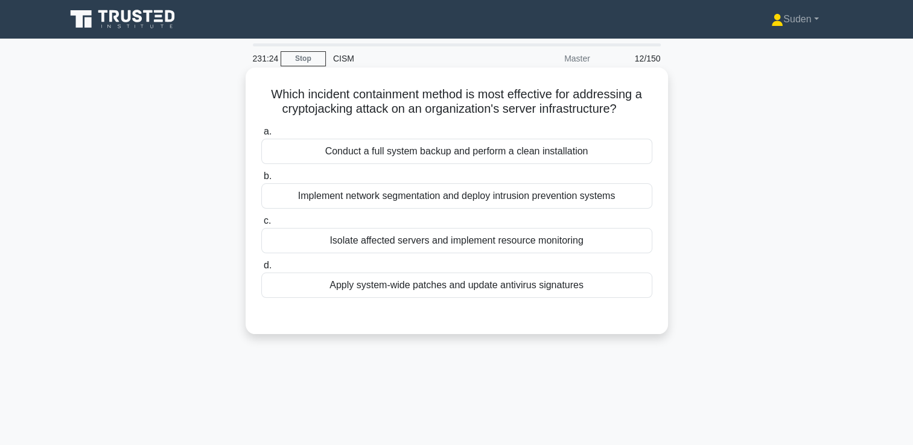
click at [577, 199] on div "Implement network segmentation and deploy intrusion prevention systems" at bounding box center [456, 195] width 391 height 25
click at [261, 180] on input "b. Implement network segmentation and deploy intrusion prevention systems" at bounding box center [261, 177] width 0 height 8
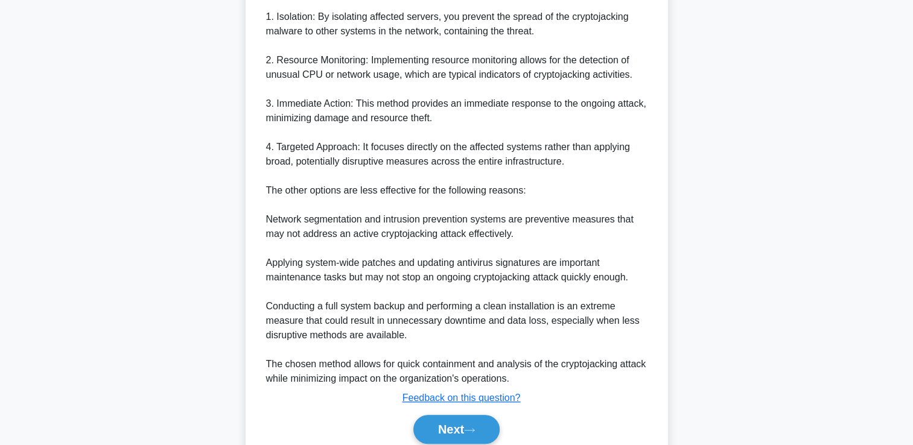
scroll to position [443, 0]
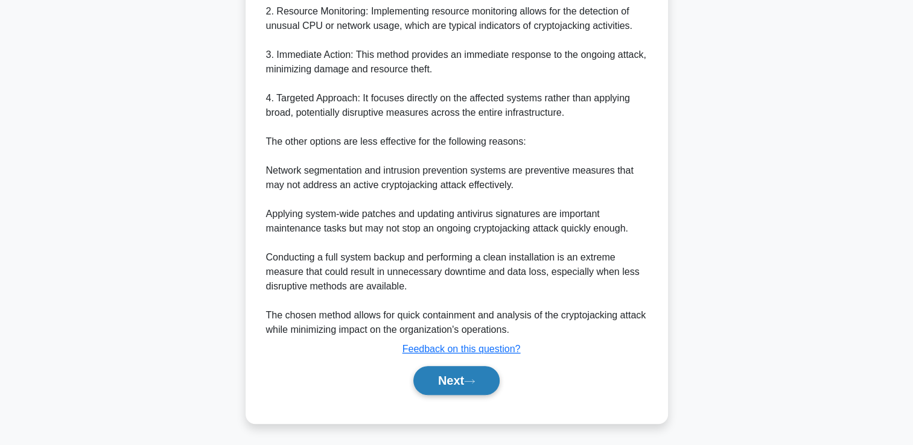
drag, startPoint x: 486, startPoint y: 382, endPoint x: 495, endPoint y: 374, distance: 12.4
click at [486, 382] on button "Next" at bounding box center [456, 380] width 86 height 29
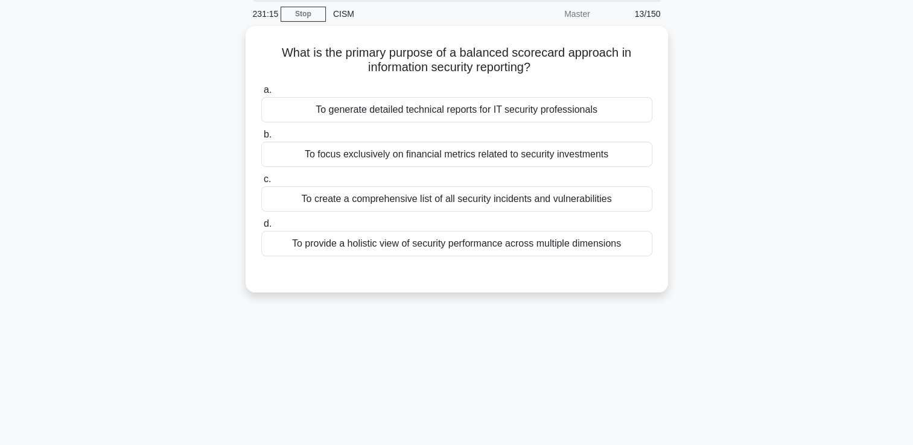
scroll to position [0, 0]
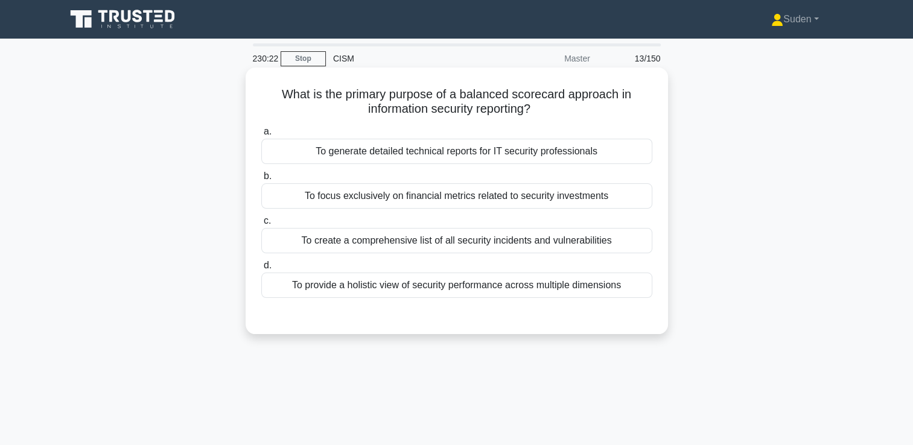
click at [530, 281] on div "To provide a holistic view of security performance across multiple dimensions" at bounding box center [456, 285] width 391 height 25
click at [261, 270] on input "d. To provide a holistic view of security performance across multiple dimensions" at bounding box center [261, 266] width 0 height 8
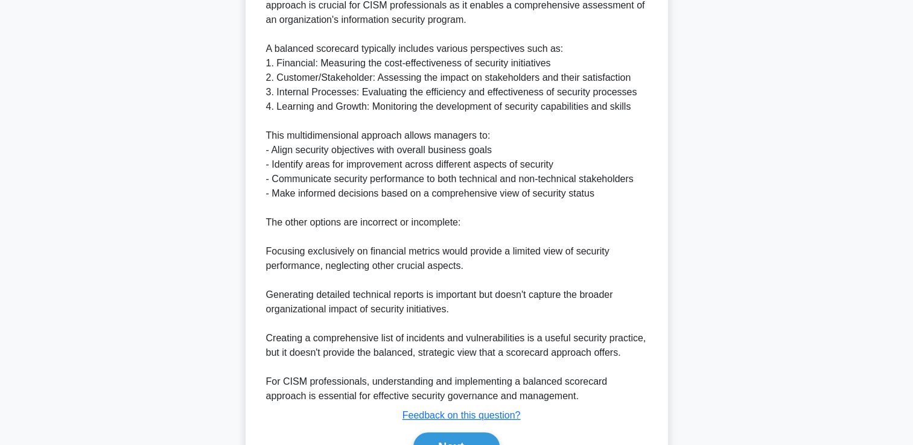
scroll to position [442, 0]
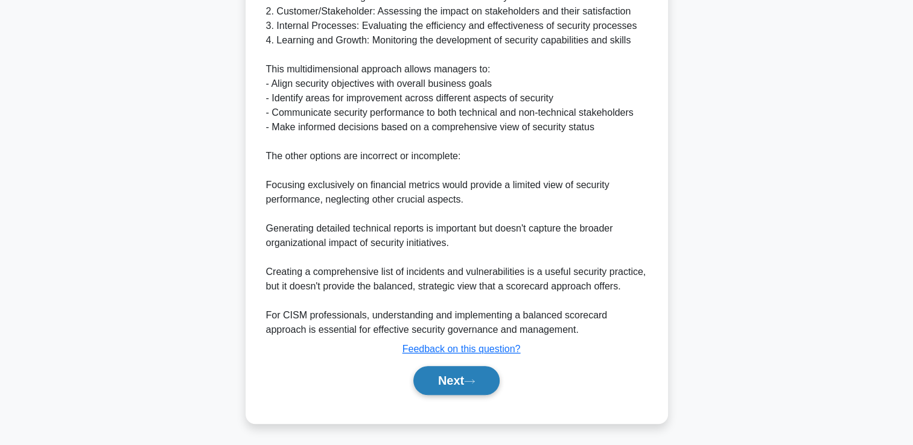
click at [473, 373] on button "Next" at bounding box center [456, 380] width 86 height 29
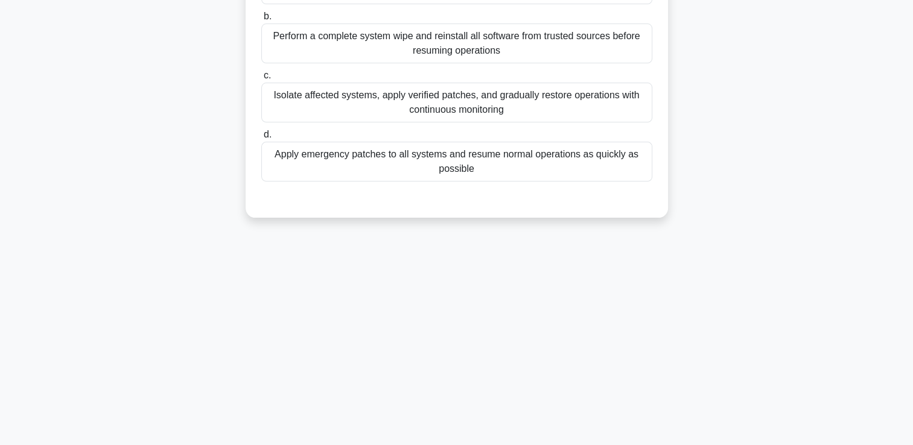
scroll to position [0, 0]
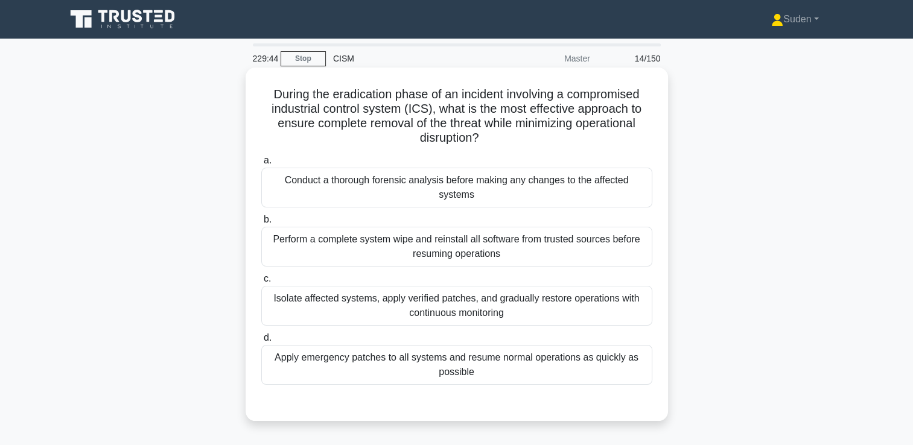
click at [452, 300] on div "Isolate affected systems, apply verified patches, and gradually restore operati…" at bounding box center [456, 306] width 391 height 40
click at [261, 283] on input "c. Isolate affected systems, apply verified patches, and gradually restore oper…" at bounding box center [261, 279] width 0 height 8
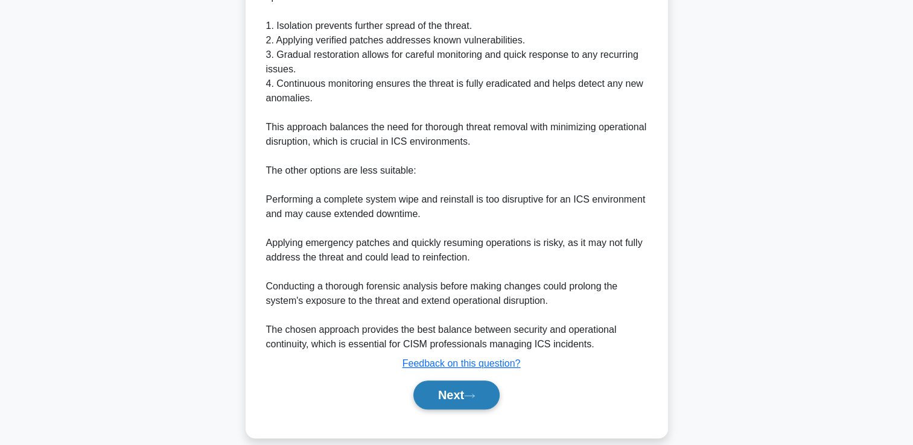
click at [452, 384] on button "Next" at bounding box center [456, 395] width 86 height 29
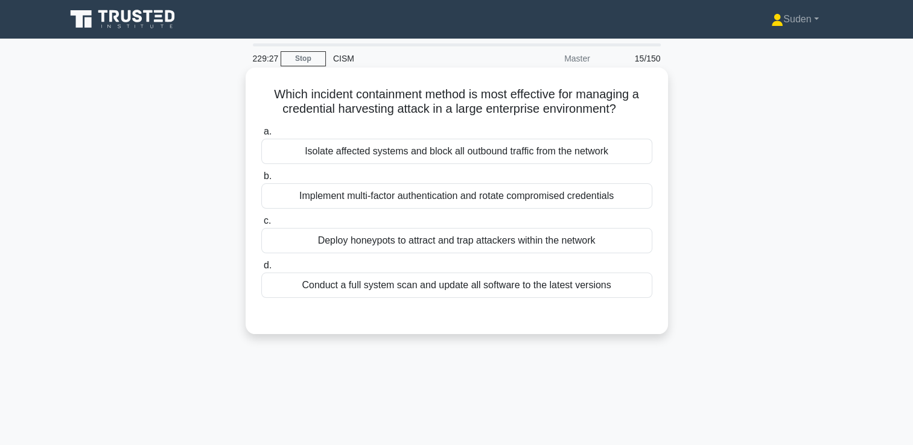
click at [564, 201] on div "Implement multi-factor authentication and rotate compromised credentials" at bounding box center [456, 195] width 391 height 25
click at [261, 180] on input "b. Implement multi-factor authentication and rotate compromised credentials" at bounding box center [261, 177] width 0 height 8
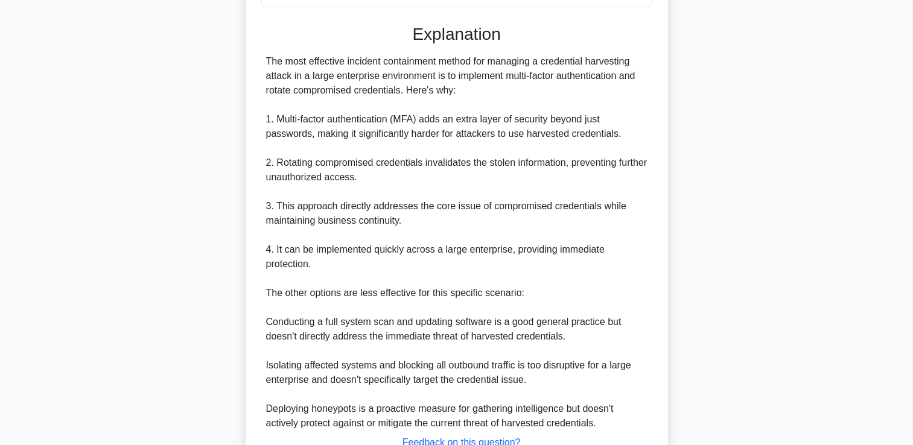
scroll to position [384, 0]
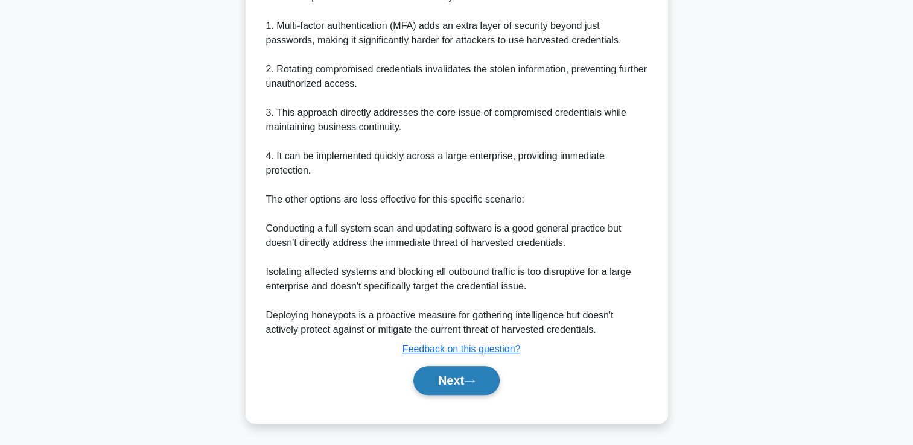
click at [454, 374] on button "Next" at bounding box center [456, 380] width 86 height 29
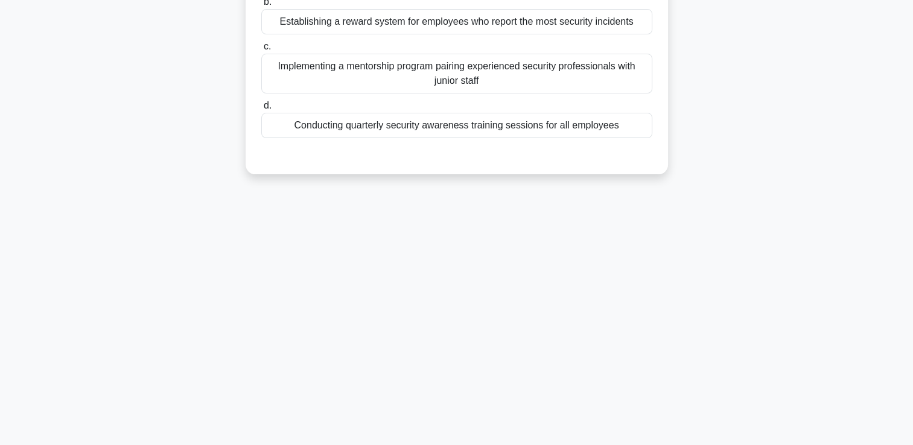
scroll to position [0, 0]
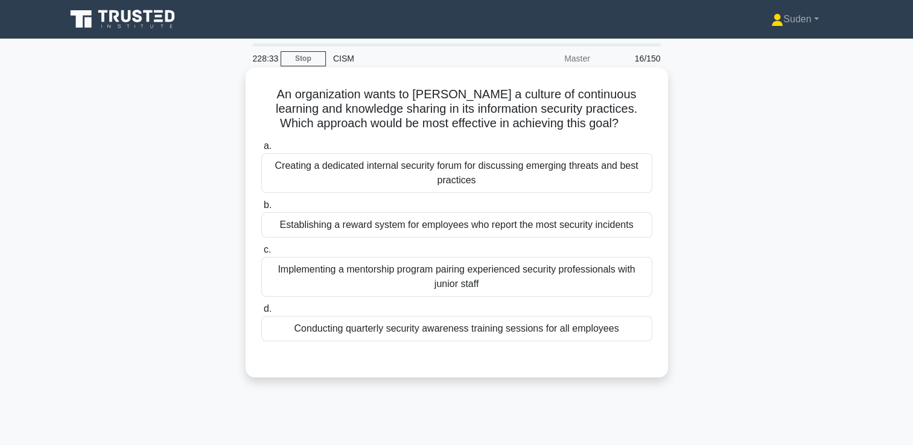
click at [443, 279] on div "Implementing a mentorship program pairing experienced security professionals wi…" at bounding box center [456, 277] width 391 height 40
click at [261, 254] on input "c. Implementing a mentorship program pairing experienced security professionals…" at bounding box center [261, 250] width 0 height 8
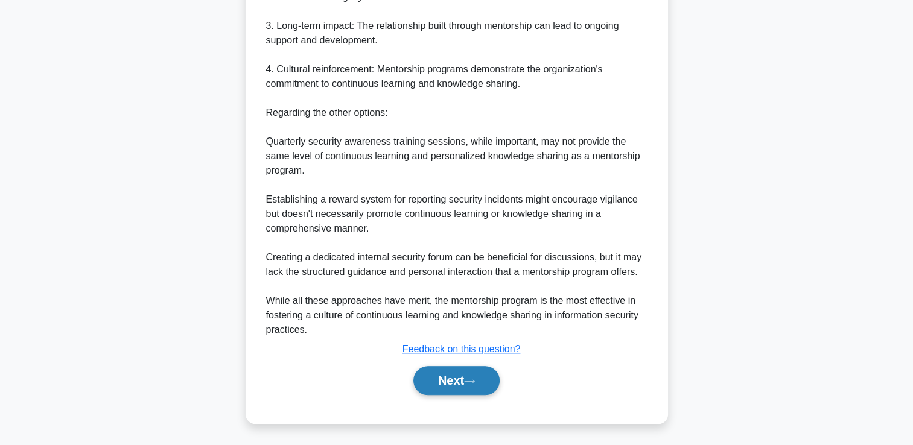
click at [453, 375] on button "Next" at bounding box center [456, 380] width 86 height 29
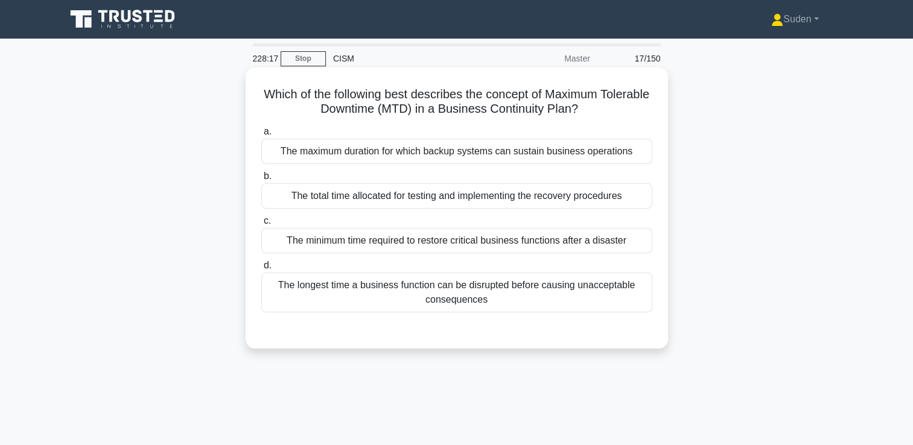
click at [407, 302] on div "The longest time a business function can be disrupted before causing unacceptab…" at bounding box center [456, 293] width 391 height 40
click at [261, 270] on input "d. The longest time a business function can be disrupted before causing unaccep…" at bounding box center [261, 266] width 0 height 8
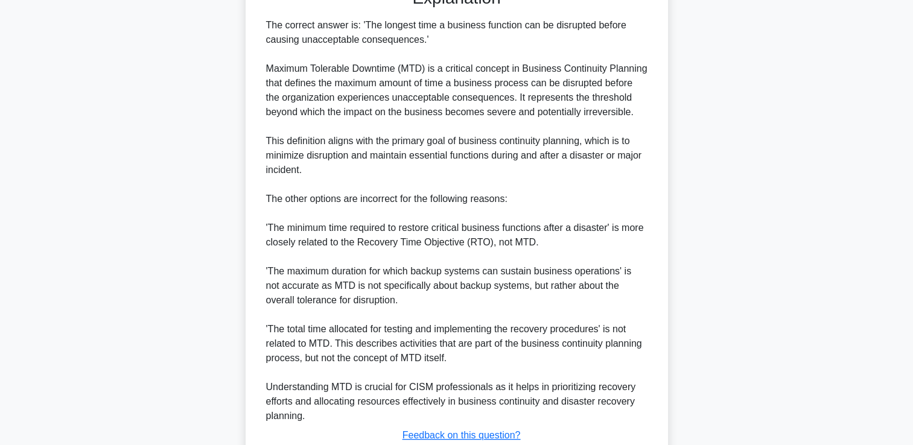
scroll to position [428, 0]
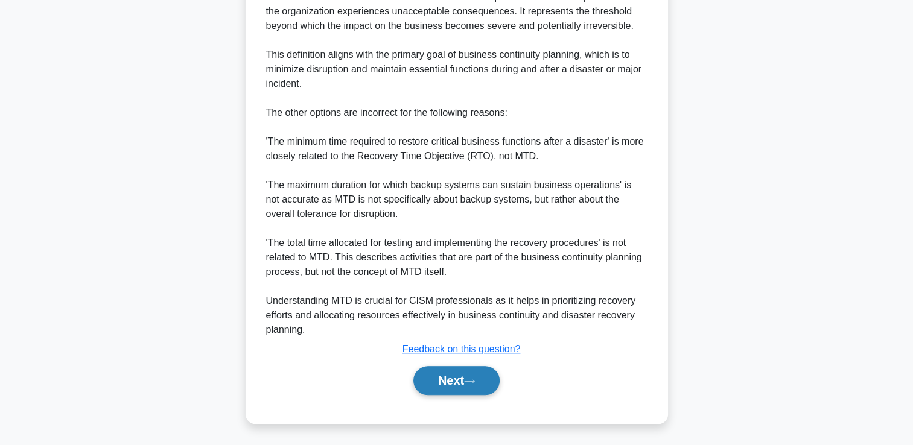
click at [440, 381] on button "Next" at bounding box center [456, 380] width 86 height 29
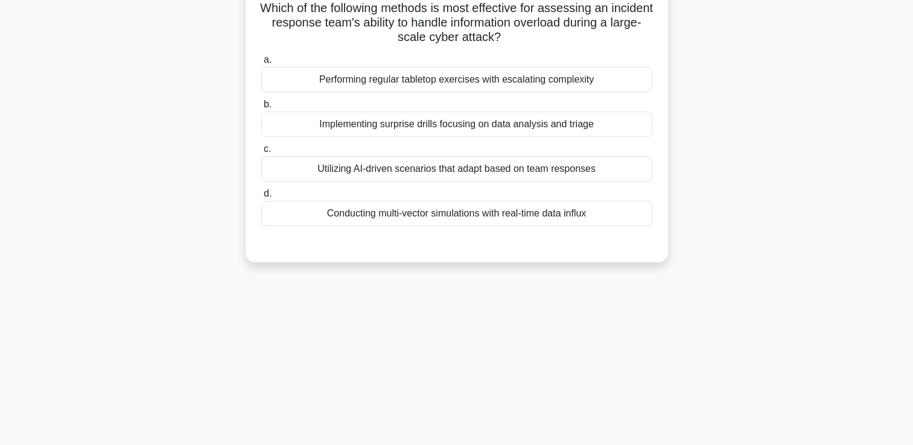
scroll to position [0, 0]
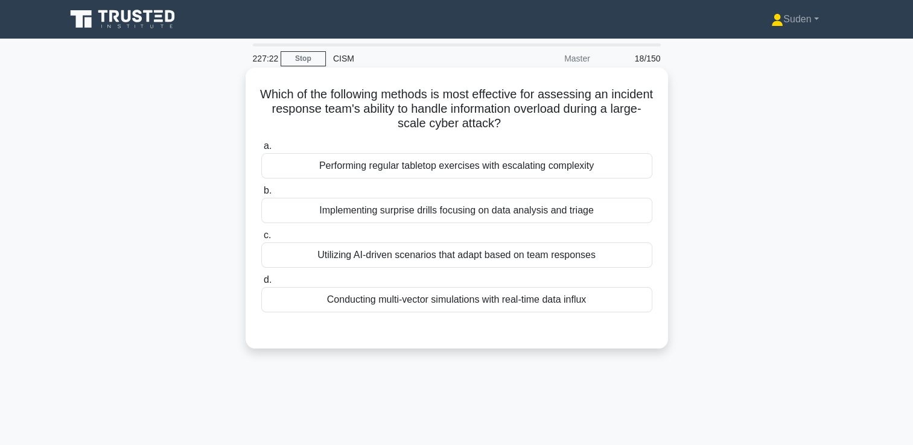
click at [440, 309] on div "Conducting multi-vector simulations with real-time data influx" at bounding box center [456, 299] width 391 height 25
click at [261, 284] on input "d. Conducting multi-vector simulations with real-time data influx" at bounding box center [261, 280] width 0 height 8
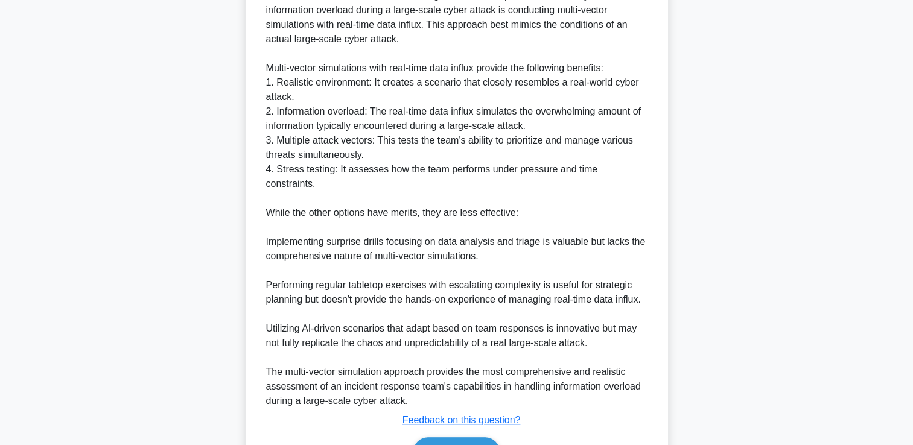
scroll to position [428, 0]
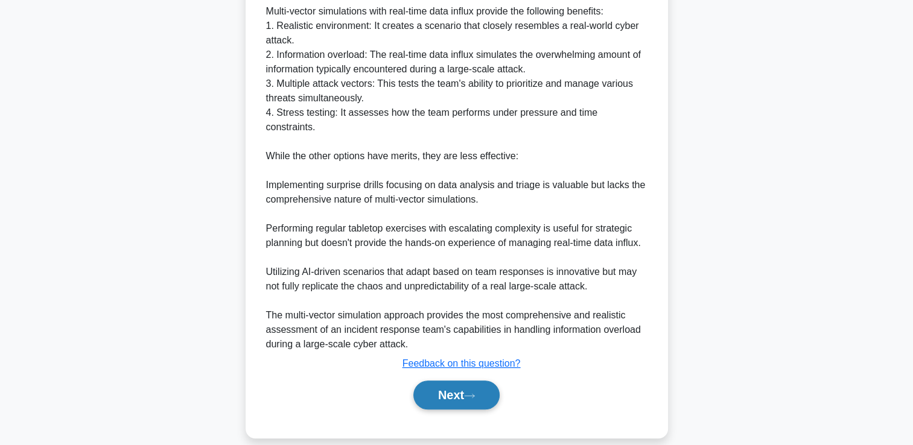
click at [445, 381] on button "Next" at bounding box center [456, 395] width 86 height 29
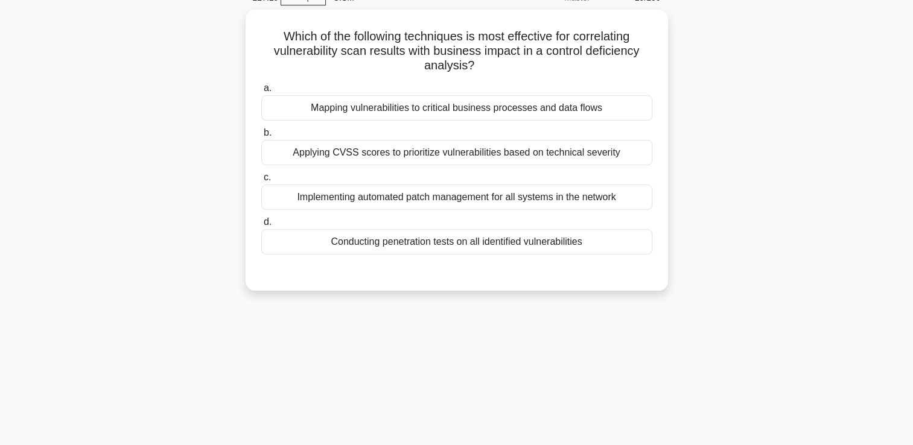
scroll to position [0, 0]
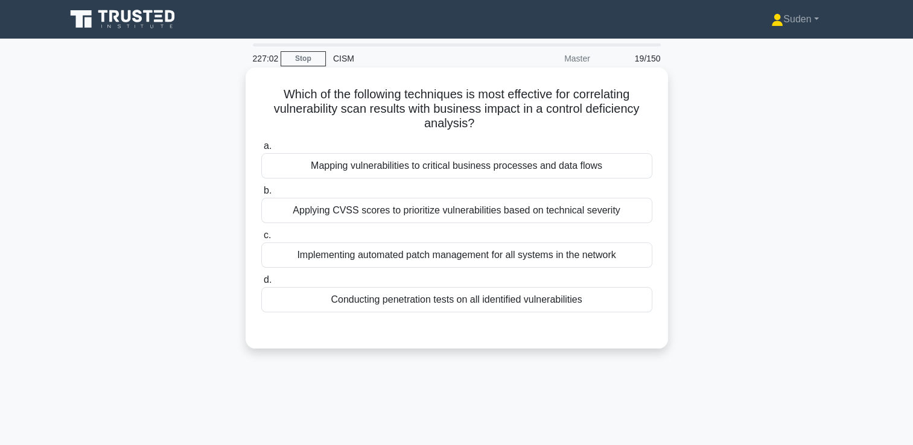
click at [494, 309] on div "Conducting penetration tests on all identified vulnerabilities" at bounding box center [456, 299] width 391 height 25
click at [261, 284] on input "d. Conducting penetration tests on all identified vulnerabilities" at bounding box center [261, 280] width 0 height 8
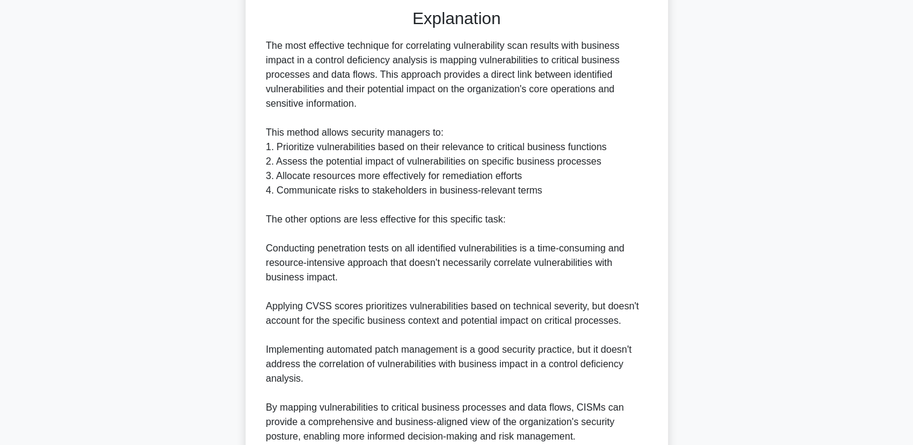
scroll to position [429, 0]
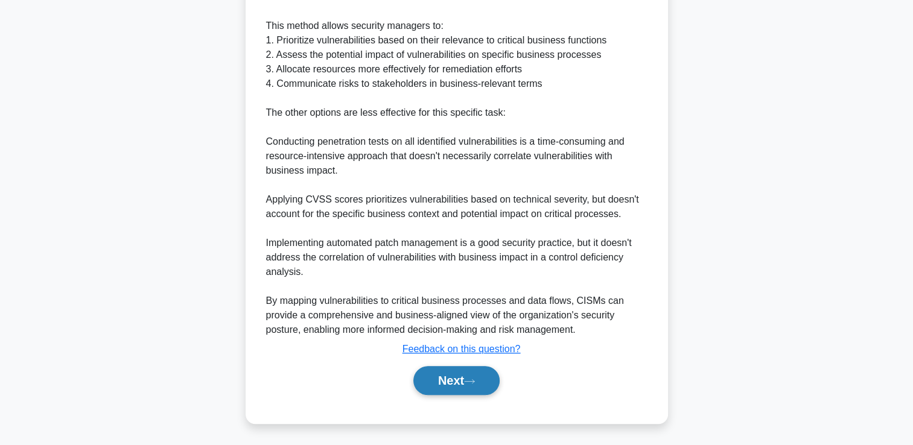
click at [481, 380] on button "Next" at bounding box center [456, 380] width 86 height 29
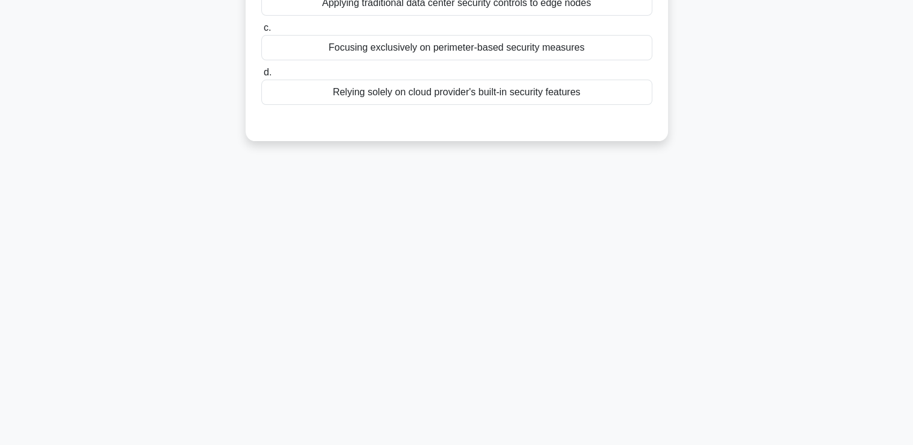
scroll to position [25, 0]
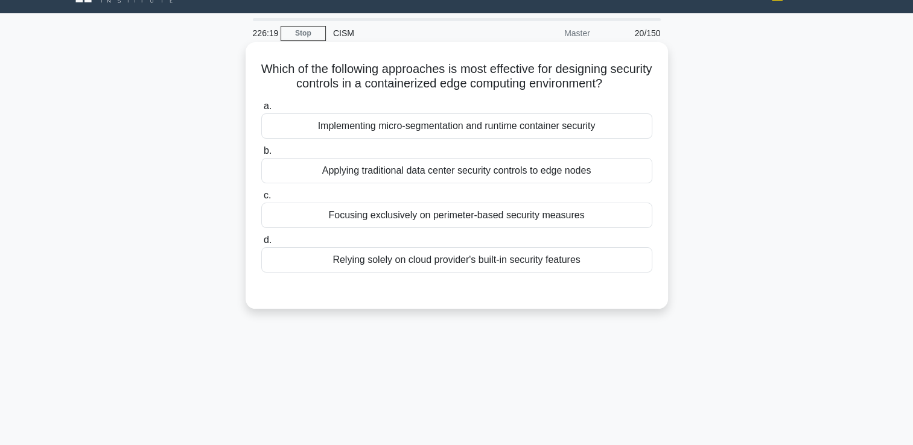
click at [425, 129] on div "Implementing micro-segmentation and runtime container security" at bounding box center [456, 125] width 391 height 25
click at [261, 110] on input "a. Implementing micro-segmentation and runtime container security" at bounding box center [261, 107] width 0 height 8
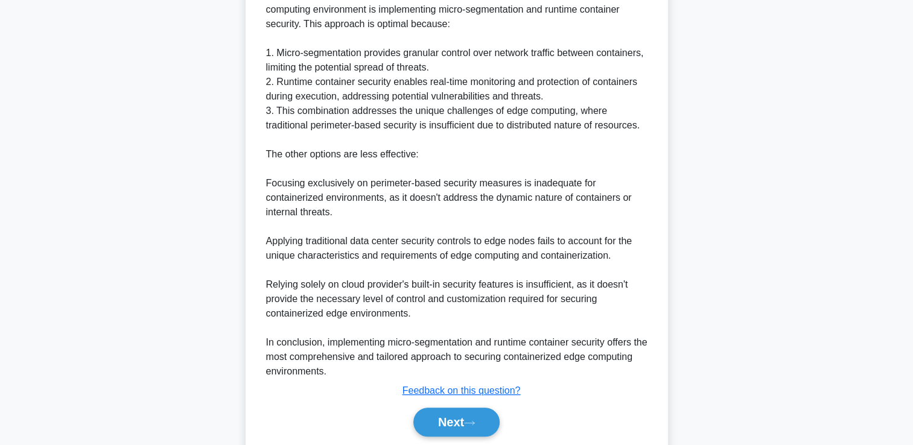
scroll to position [399, 0]
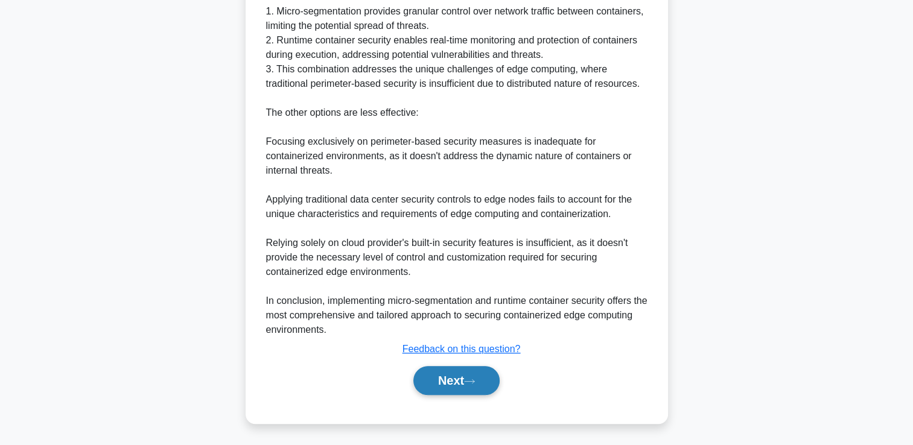
drag, startPoint x: 446, startPoint y: 381, endPoint x: 430, endPoint y: 356, distance: 29.3
click at [445, 380] on button "Next" at bounding box center [456, 380] width 86 height 29
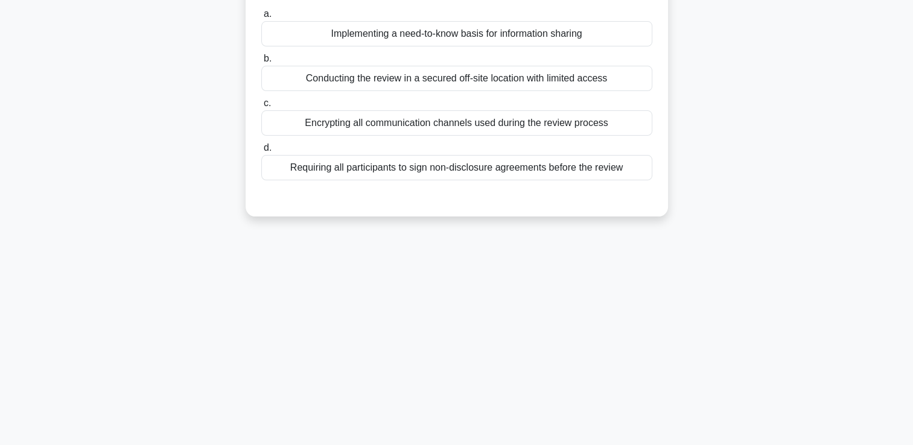
scroll to position [0, 0]
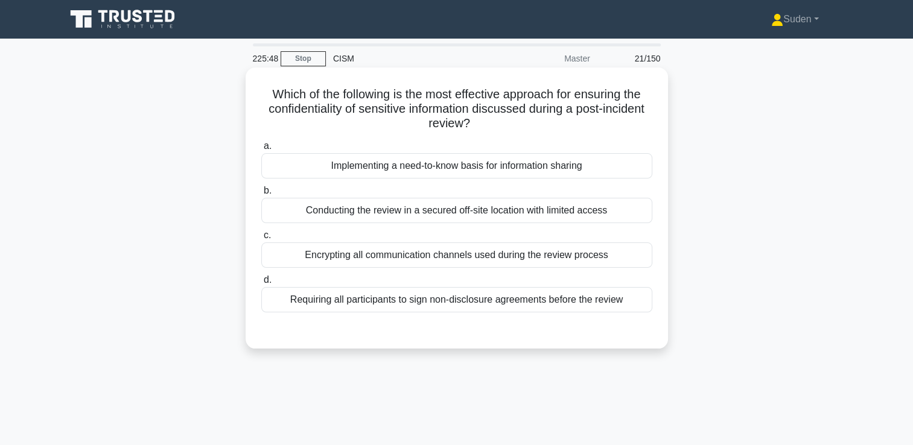
click at [442, 306] on div "Requiring all participants to sign non-disclosure agreements before the review" at bounding box center [456, 299] width 391 height 25
click at [261, 284] on input "d. Requiring all participants to sign non-disclosure agreements before the revi…" at bounding box center [261, 280] width 0 height 8
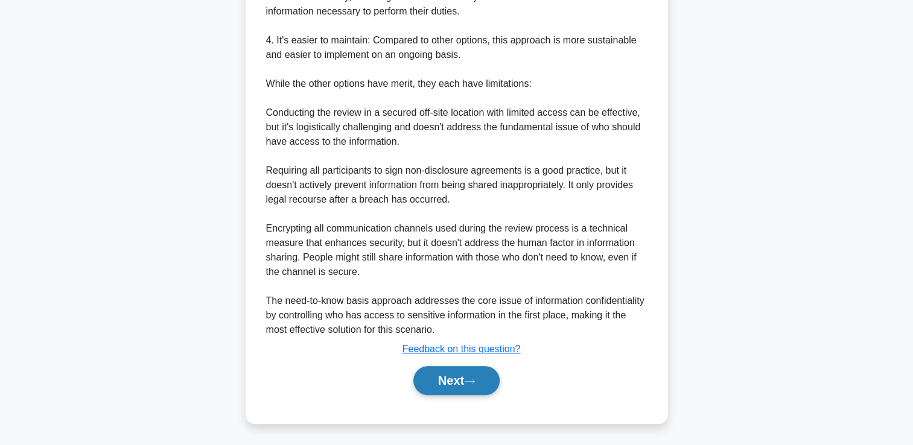
click at [437, 378] on button "Next" at bounding box center [456, 380] width 86 height 29
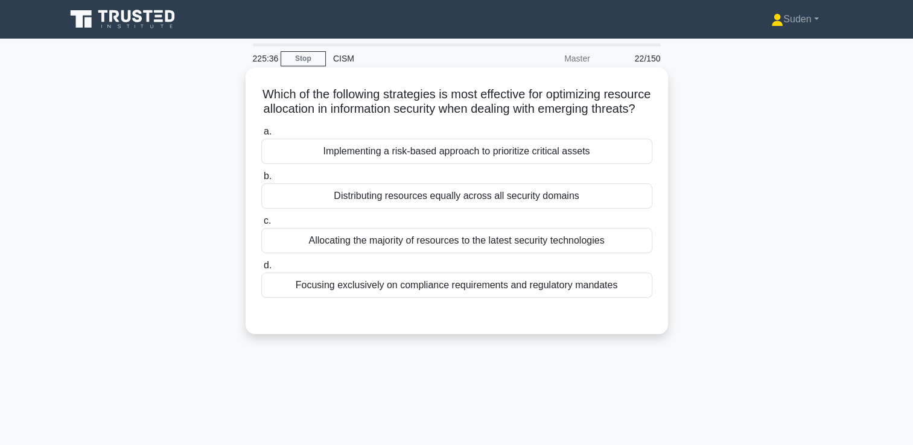
click at [471, 164] on div "Implementing a risk-based approach to prioritize critical assets" at bounding box center [456, 151] width 391 height 25
click at [261, 136] on input "a. Implementing a risk-based approach to prioritize critical assets" at bounding box center [261, 132] width 0 height 8
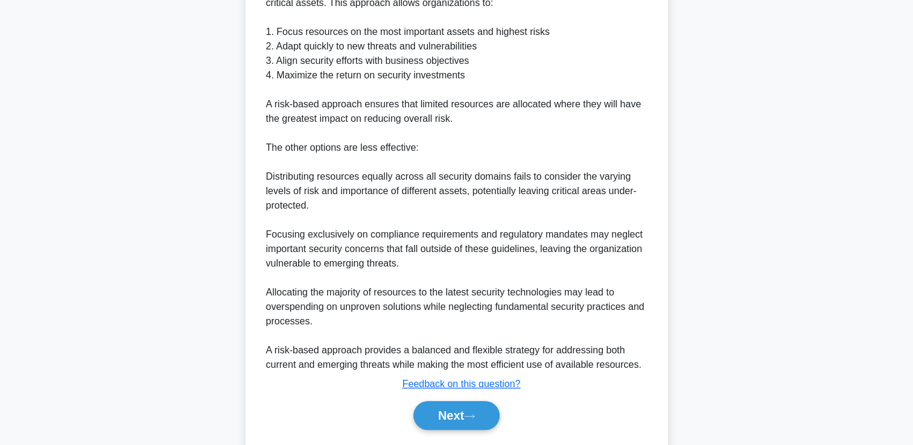
scroll to position [428, 0]
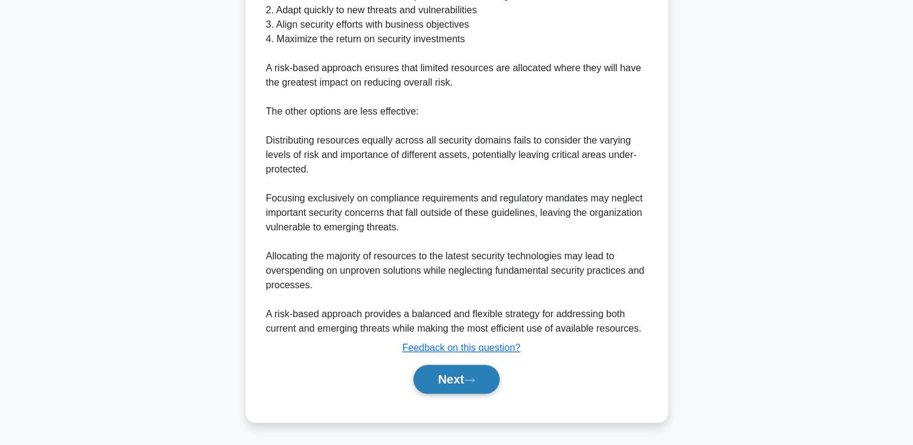
click at [465, 392] on button "Next" at bounding box center [456, 379] width 86 height 29
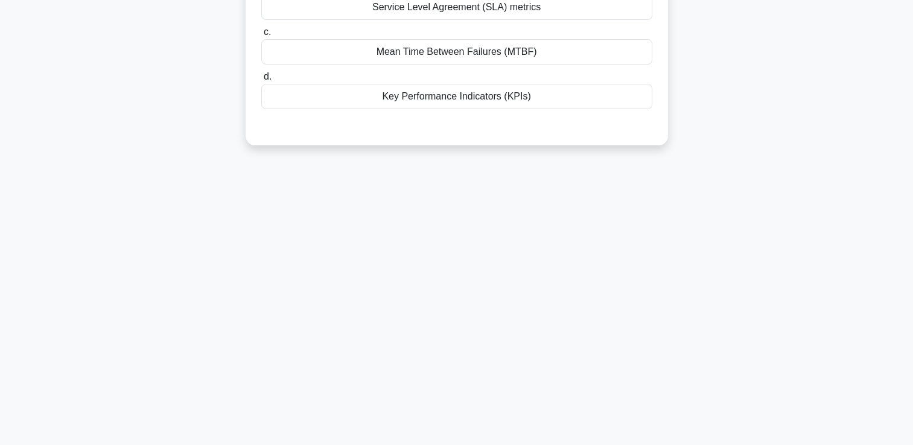
scroll to position [0, 0]
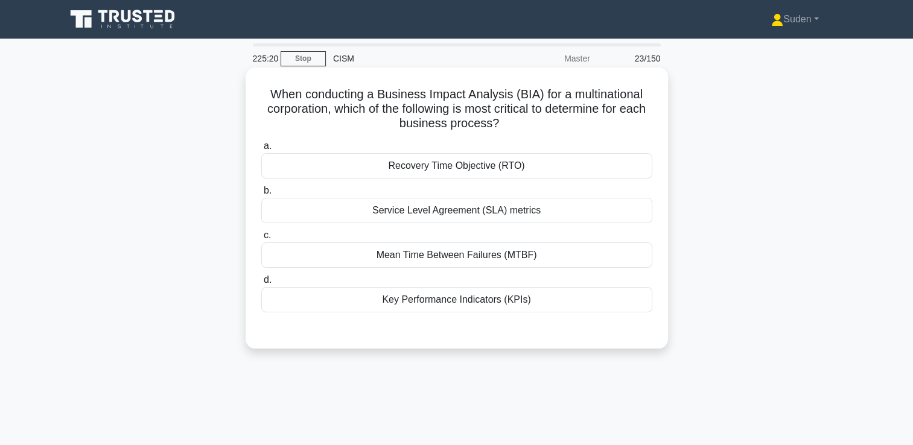
click at [530, 221] on div "Service Level Agreement (SLA) metrics" at bounding box center [456, 210] width 391 height 25
click at [261, 195] on input "b. Service Level Agreement (SLA) metrics" at bounding box center [261, 191] width 0 height 8
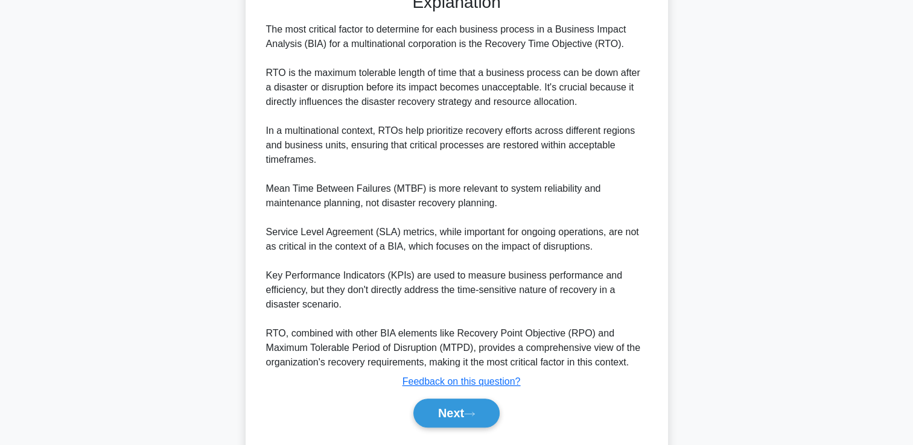
scroll to position [371, 0]
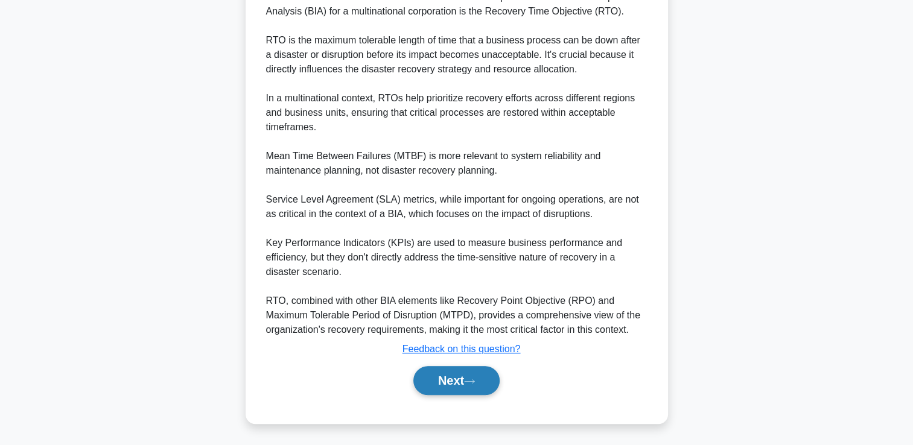
click at [438, 382] on button "Next" at bounding box center [456, 380] width 86 height 29
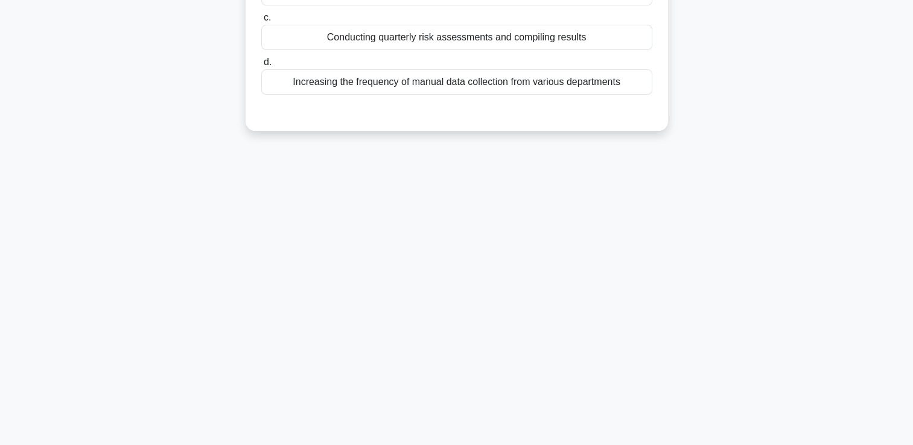
scroll to position [0, 0]
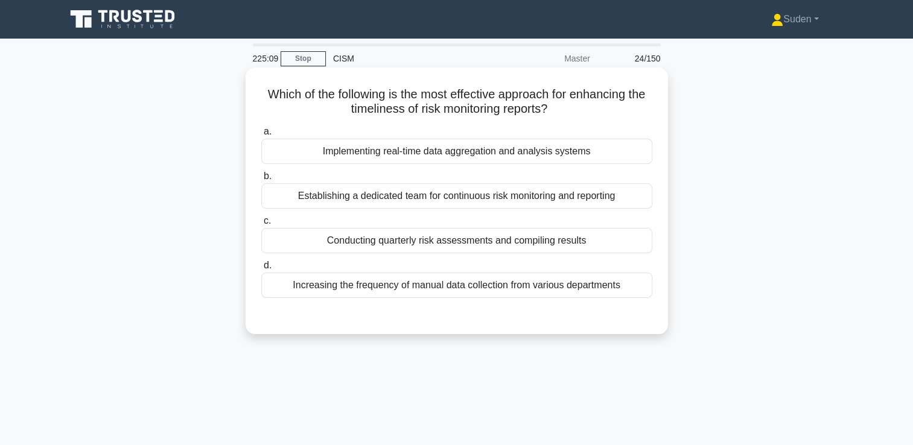
click at [544, 151] on div "Implementing real-time data aggregation and analysis systems" at bounding box center [456, 151] width 391 height 25
click at [261, 136] on input "a. Implementing real-time data aggregation and analysis systems" at bounding box center [261, 132] width 0 height 8
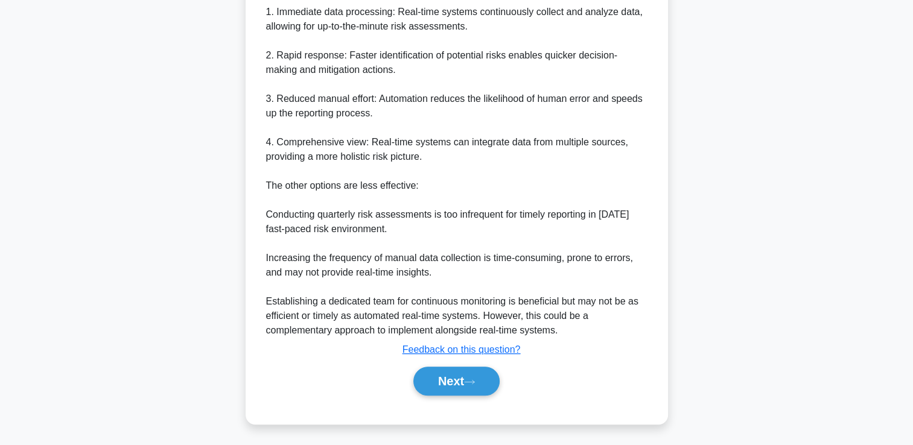
scroll to position [399, 0]
click at [487, 375] on button "Next" at bounding box center [456, 380] width 86 height 29
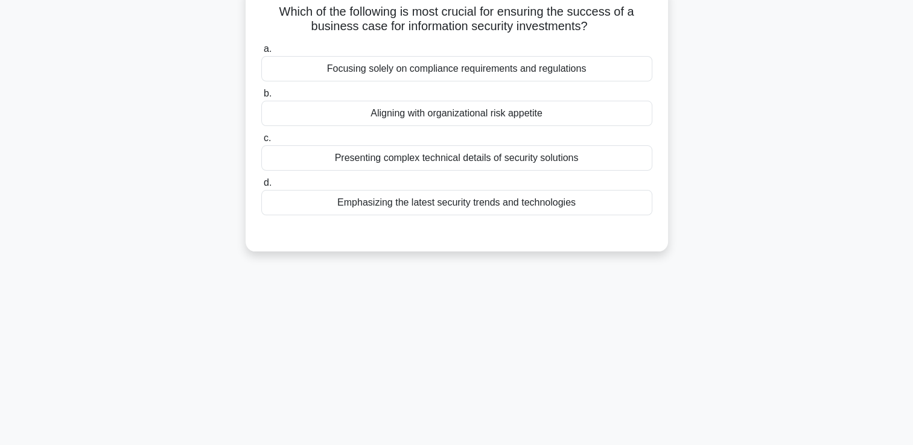
scroll to position [0, 0]
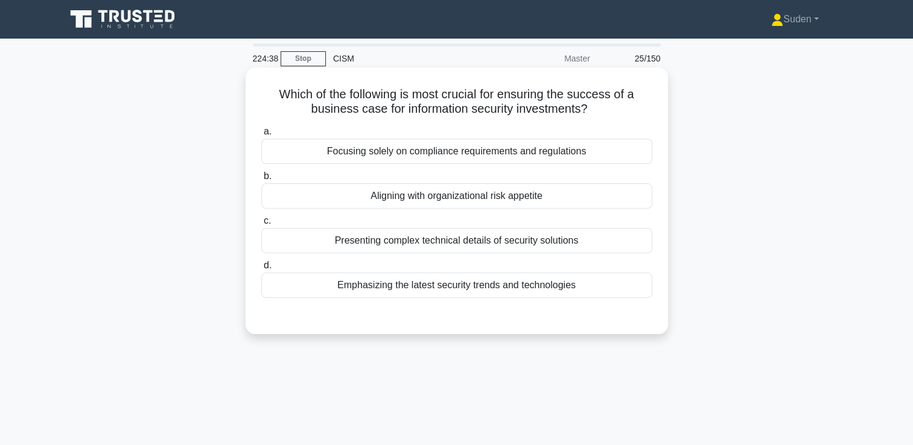
click at [489, 206] on div "Aligning with organizational risk appetite" at bounding box center [456, 195] width 391 height 25
click at [261, 180] on input "b. Aligning with organizational risk appetite" at bounding box center [261, 177] width 0 height 8
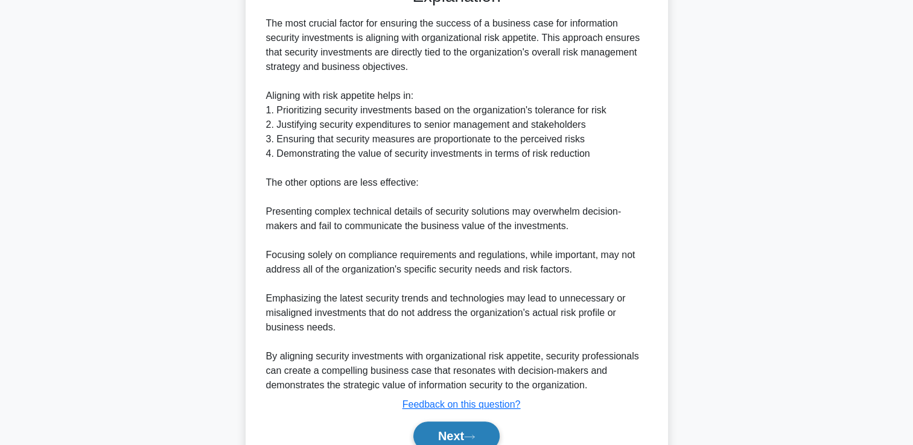
scroll to position [384, 0]
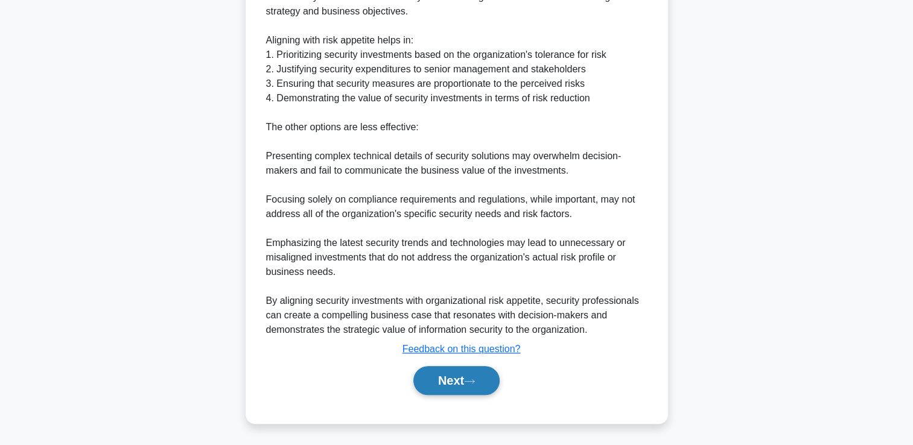
click at [477, 390] on button "Next" at bounding box center [456, 380] width 86 height 29
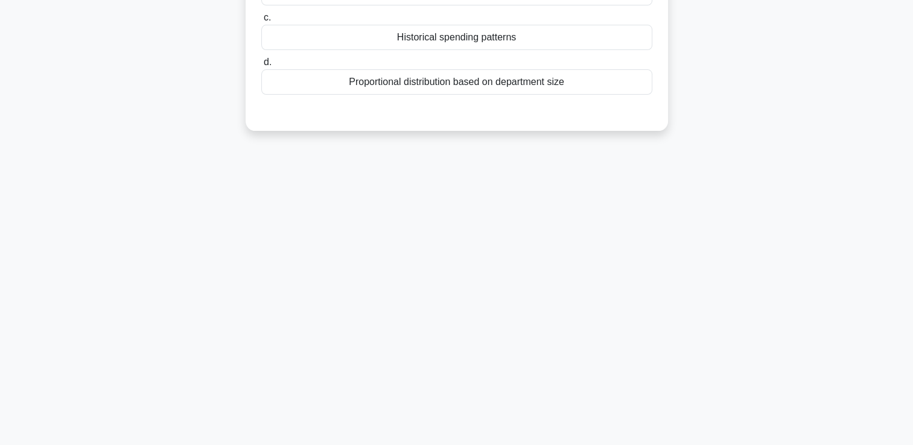
scroll to position [0, 0]
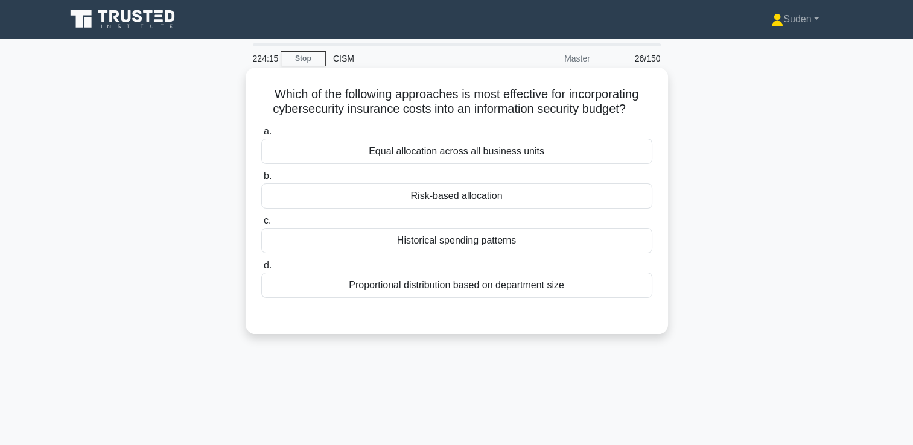
click at [456, 206] on div "Risk-based allocation" at bounding box center [456, 195] width 391 height 25
click at [261, 180] on input "b. Risk-based allocation" at bounding box center [261, 177] width 0 height 8
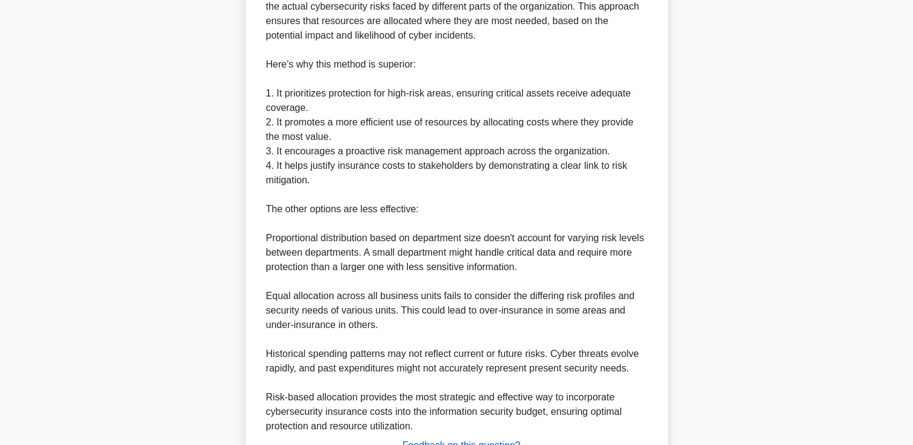
scroll to position [500, 0]
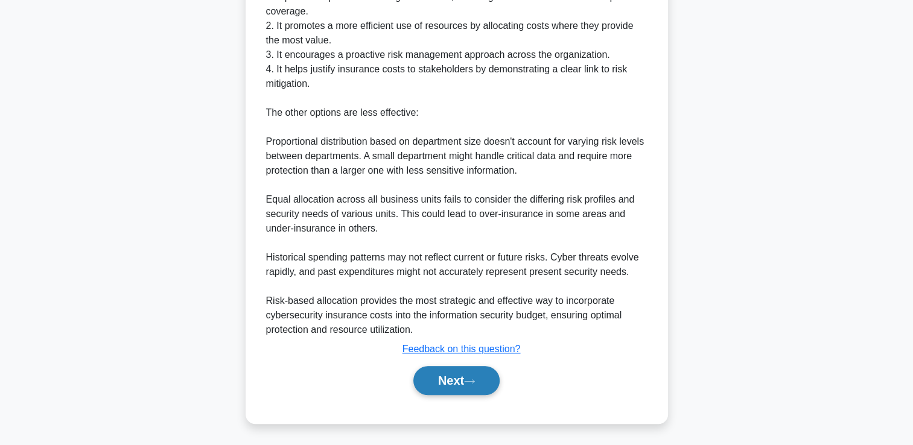
click at [437, 375] on button "Next" at bounding box center [456, 380] width 86 height 29
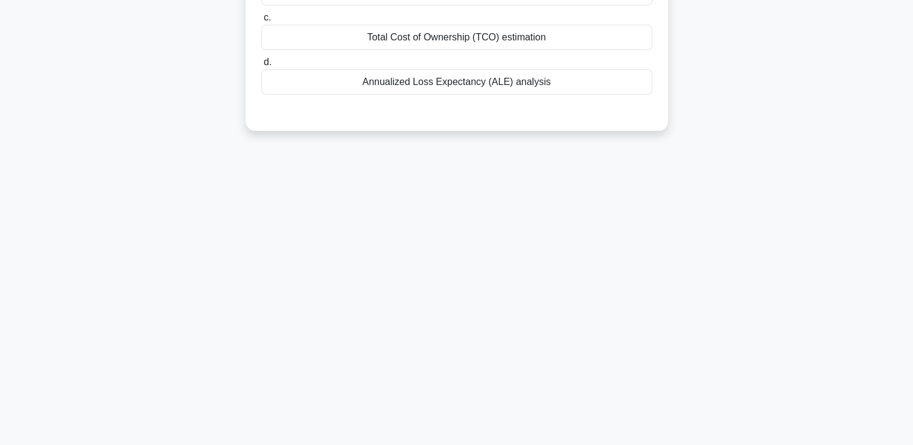
scroll to position [0, 0]
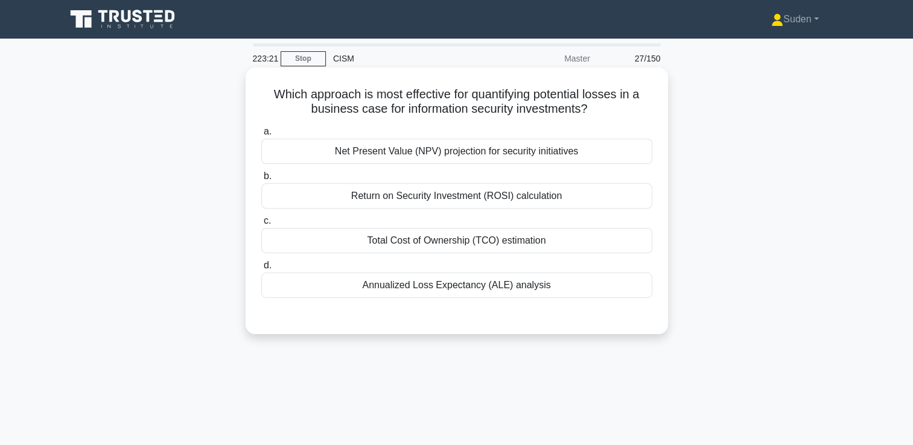
click at [557, 293] on div "Annualized Loss Expectancy (ALE) analysis" at bounding box center [456, 285] width 391 height 25
click at [261, 270] on input "d. Annualized Loss Expectancy (ALE) analysis" at bounding box center [261, 266] width 0 height 8
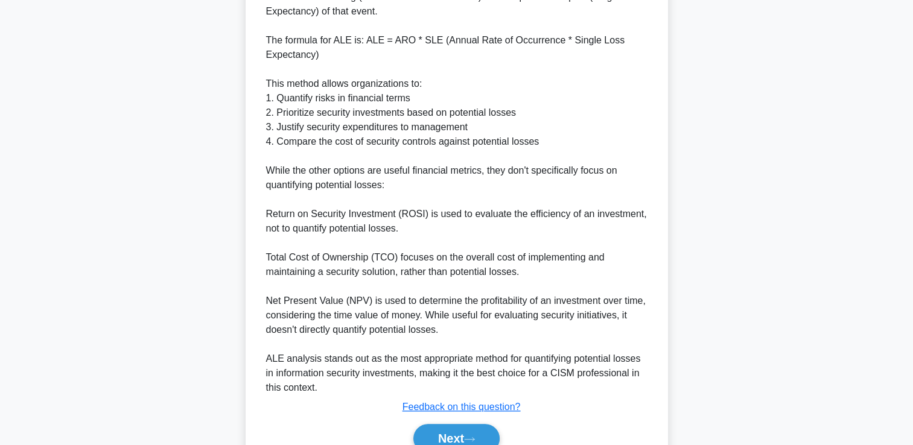
scroll to position [486, 0]
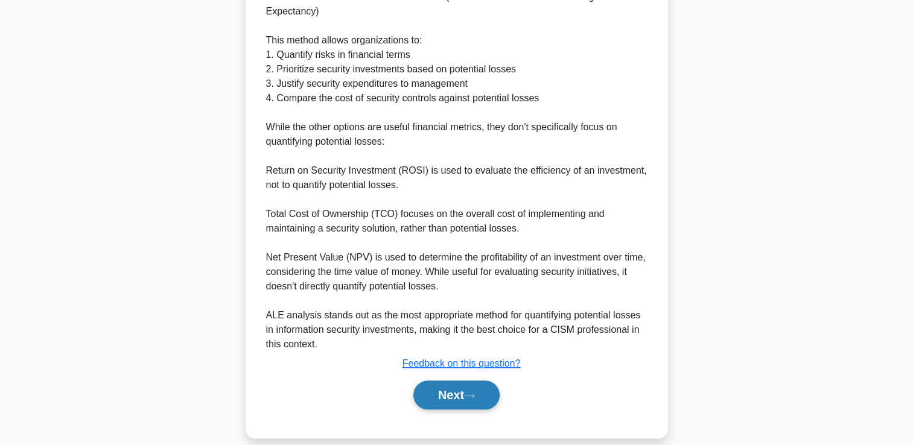
click at [485, 381] on button "Next" at bounding box center [456, 395] width 86 height 29
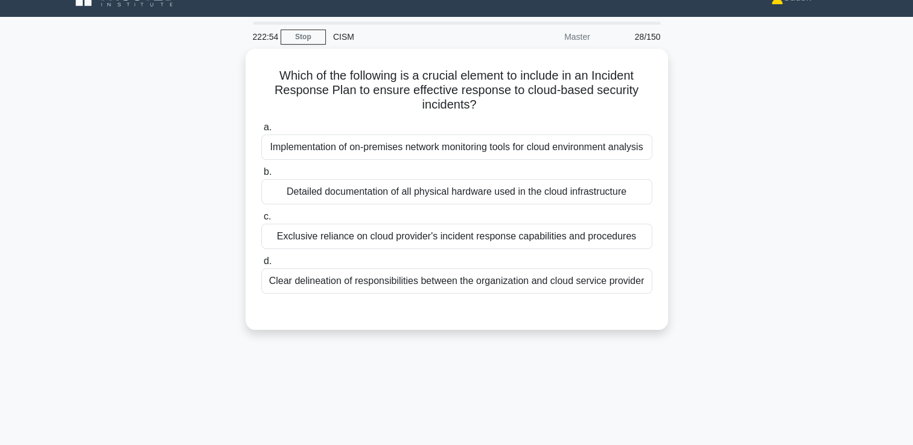
scroll to position [0, 0]
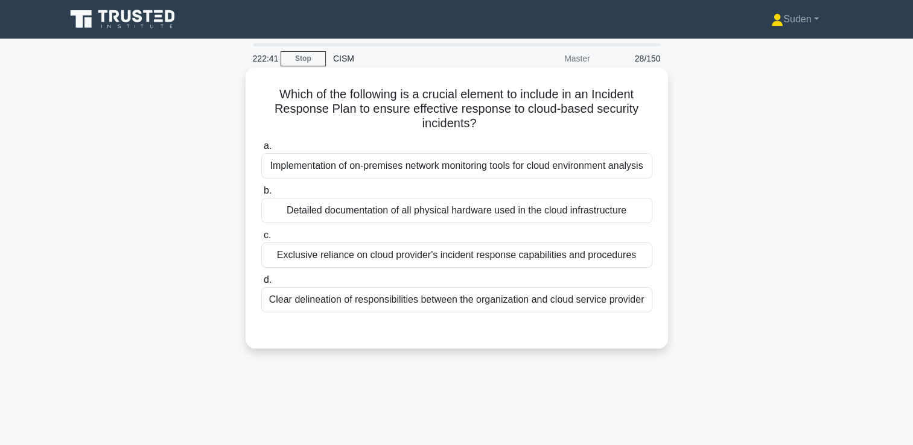
click at [486, 304] on div "Clear delineation of responsibilities between the organization and cloud servic…" at bounding box center [456, 299] width 391 height 25
click at [261, 284] on input "d. Clear delineation of responsibilities between the organization and cloud ser…" at bounding box center [261, 280] width 0 height 8
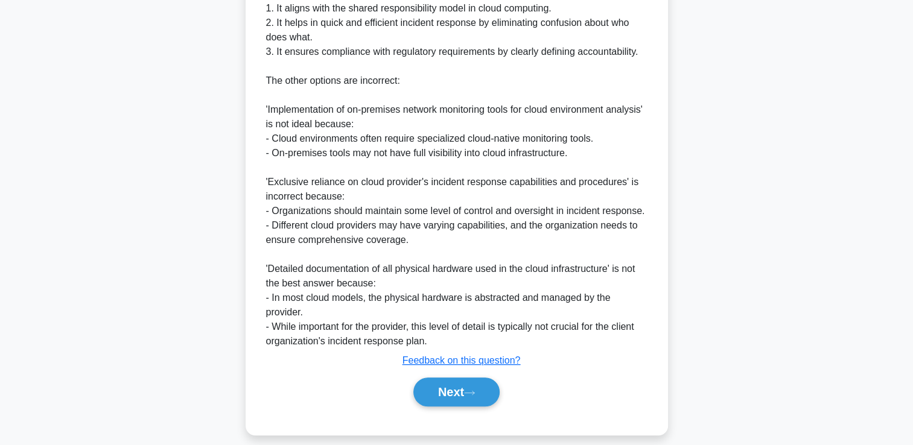
scroll to position [515, 0]
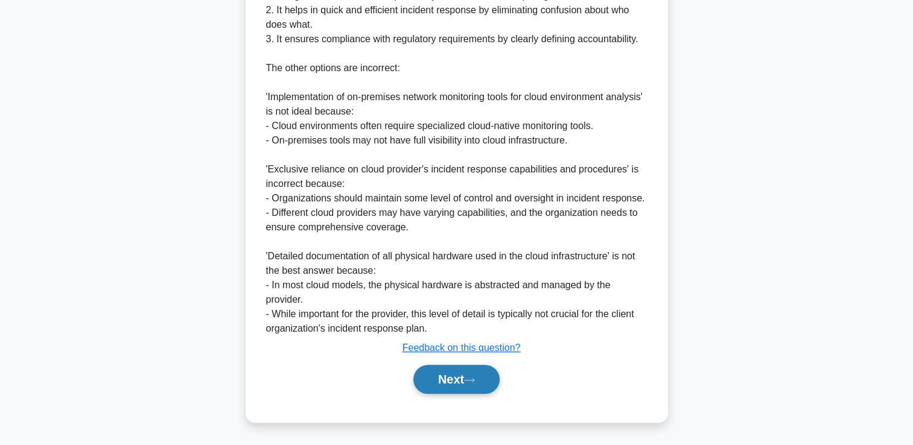
click at [456, 389] on button "Next" at bounding box center [456, 379] width 86 height 29
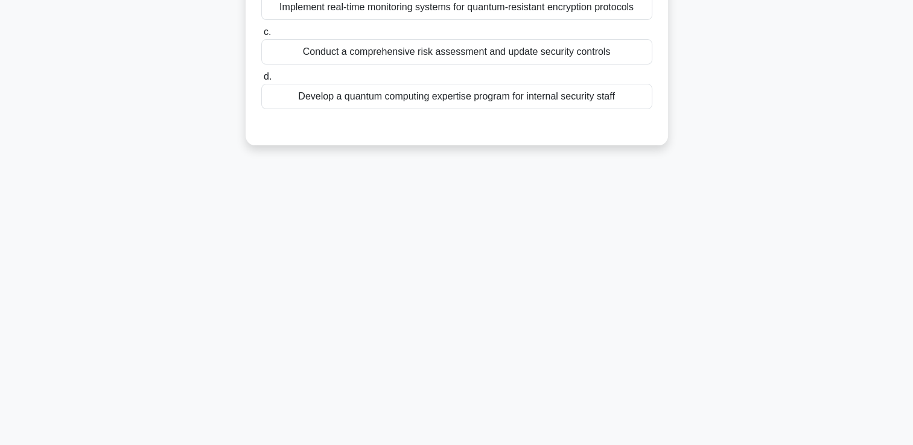
scroll to position [0, 0]
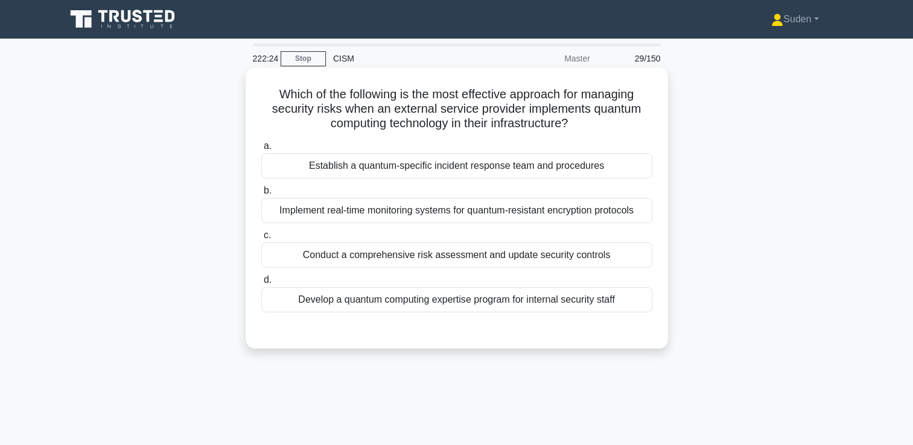
click at [613, 216] on div "Implement real-time monitoring systems for quantum-resistant encryption protoco…" at bounding box center [456, 210] width 391 height 25
click at [261, 195] on input "b. Implement real-time monitoring systems for quantum-resistant encryption prot…" at bounding box center [261, 191] width 0 height 8
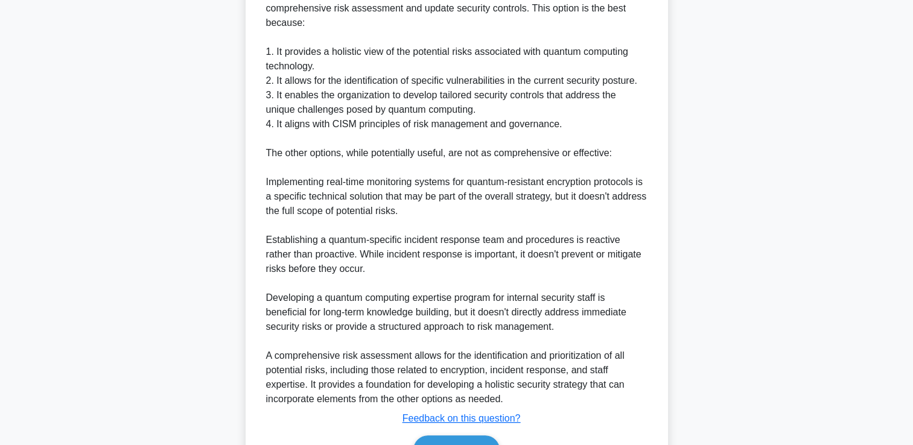
scroll to position [458, 0]
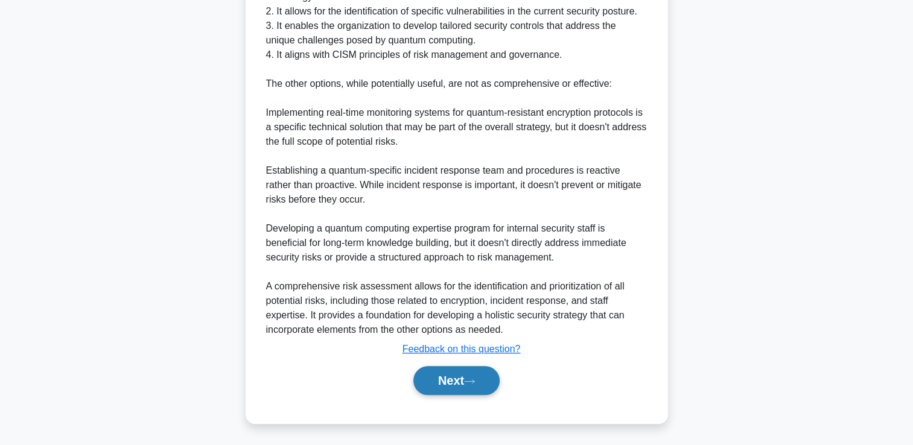
click at [477, 395] on div "Next" at bounding box center [456, 380] width 391 height 39
click at [472, 384] on button "Next" at bounding box center [456, 380] width 86 height 29
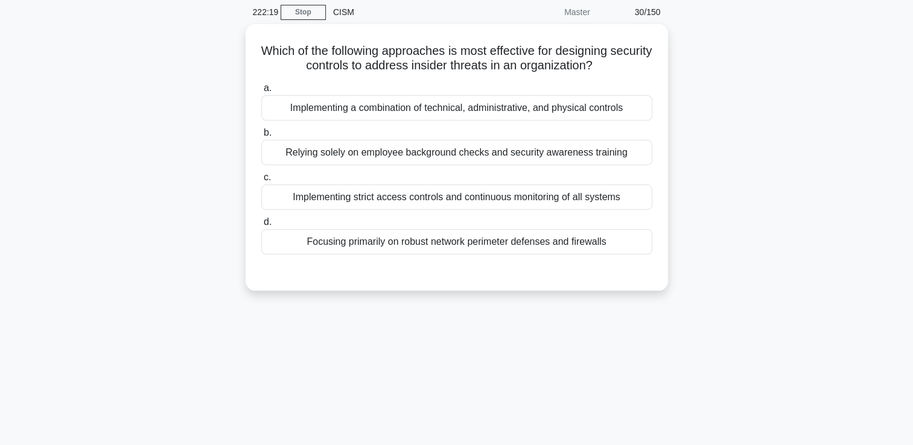
scroll to position [0, 0]
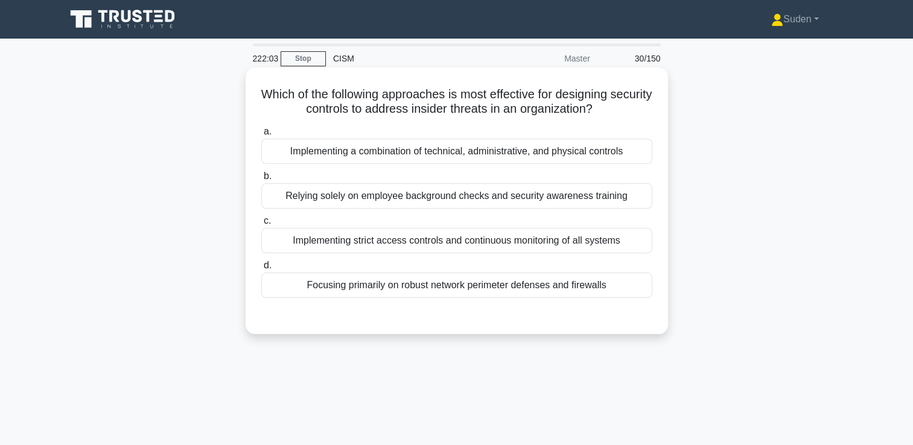
click at [418, 242] on div "Implementing strict access controls and continuous monitoring of all systems" at bounding box center [456, 240] width 391 height 25
click at [261, 225] on input "c. Implementing strict access controls and continuous monitoring of all systems" at bounding box center [261, 221] width 0 height 8
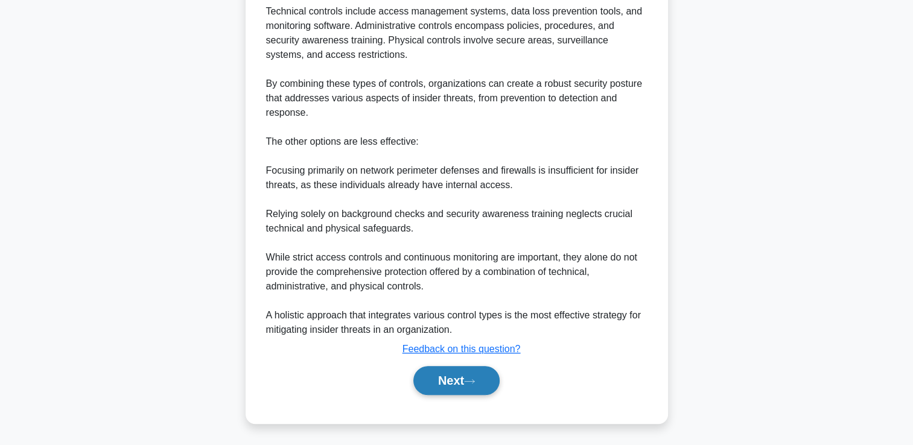
click at [459, 385] on button "Next" at bounding box center [456, 380] width 86 height 29
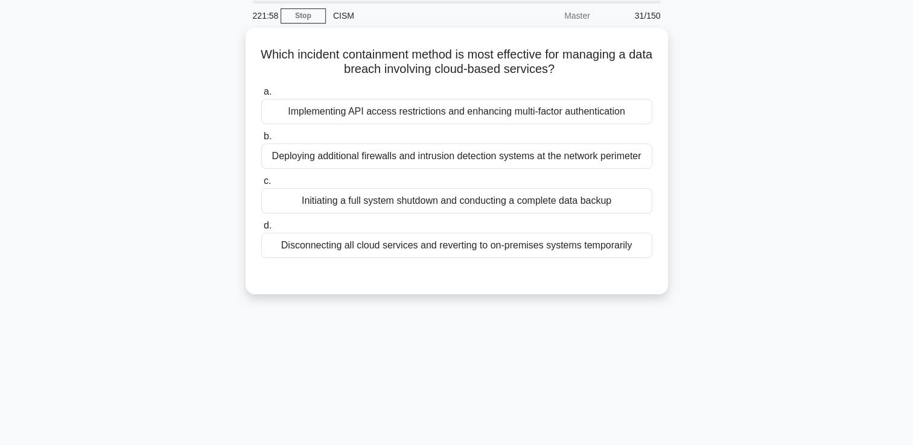
scroll to position [25, 0]
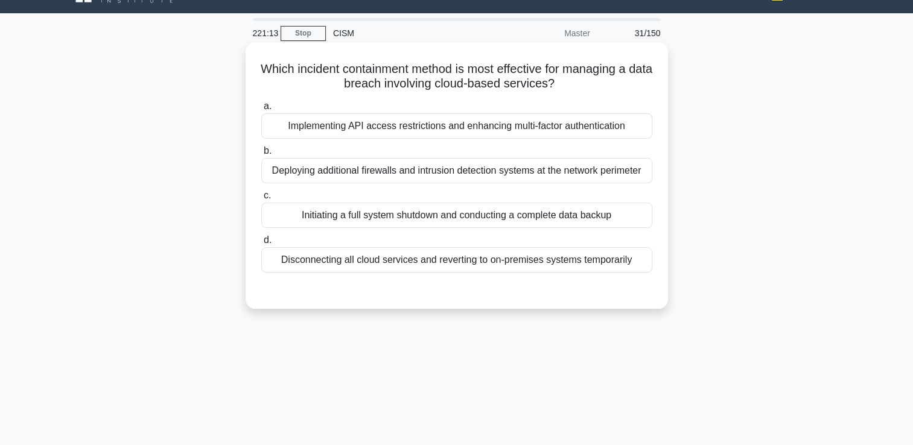
click at [393, 127] on div "Implementing API access restrictions and enhancing multi-factor authentication" at bounding box center [456, 125] width 391 height 25
click at [261, 110] on input "a. Implementing API access restrictions and enhancing multi-factor authenticati…" at bounding box center [261, 107] width 0 height 8
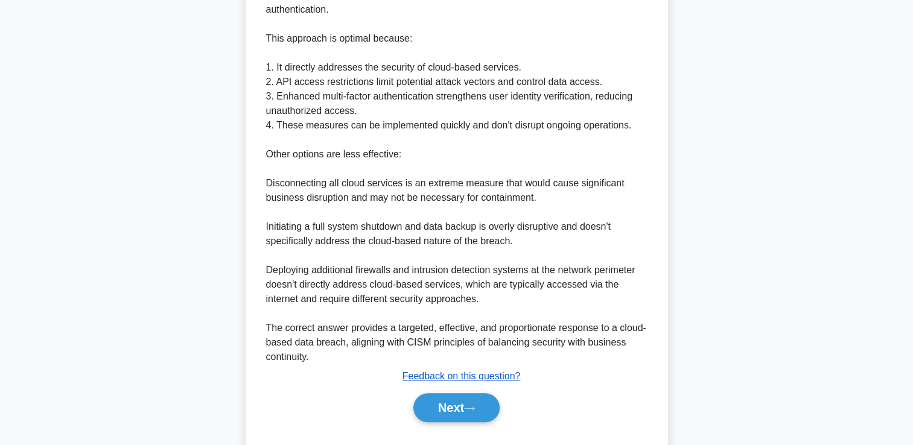
scroll to position [399, 0]
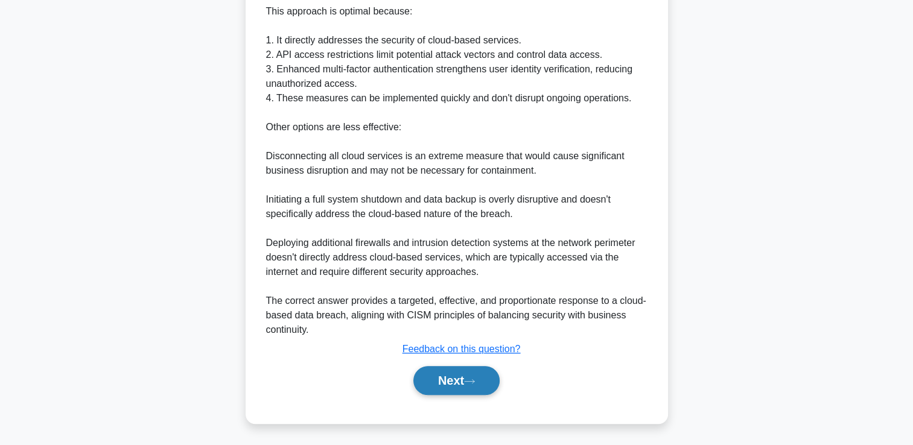
click at [450, 370] on button "Next" at bounding box center [456, 380] width 86 height 29
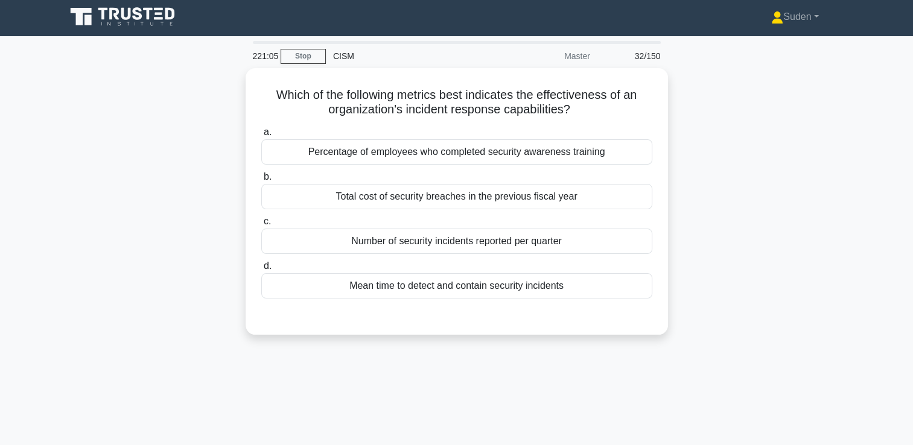
scroll to position [0, 0]
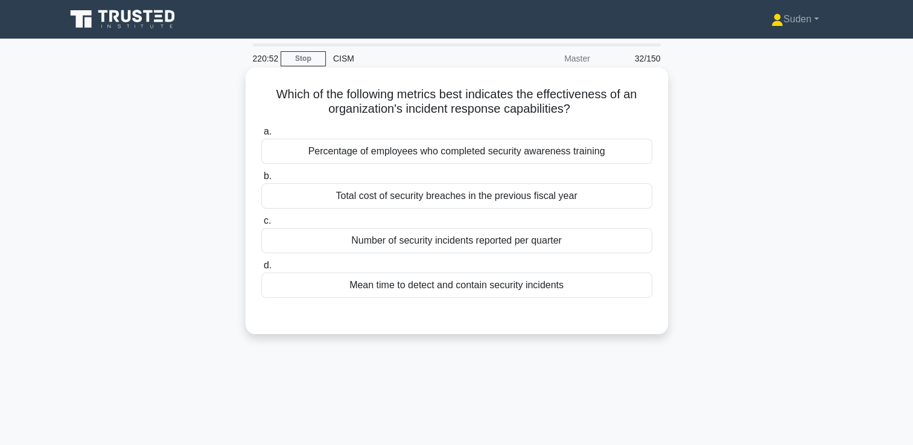
click at [562, 288] on div "Mean time to detect and contain security incidents" at bounding box center [456, 285] width 391 height 25
click at [261, 270] on input "d. Mean time to detect and contain security incidents" at bounding box center [261, 266] width 0 height 8
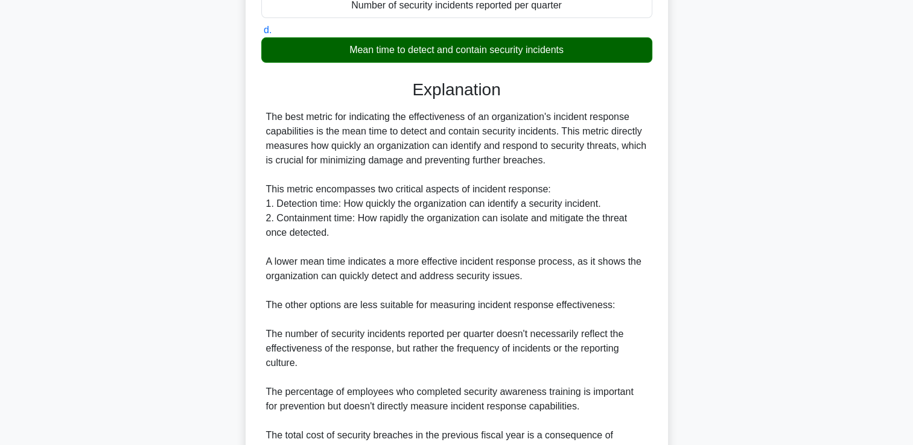
scroll to position [370, 0]
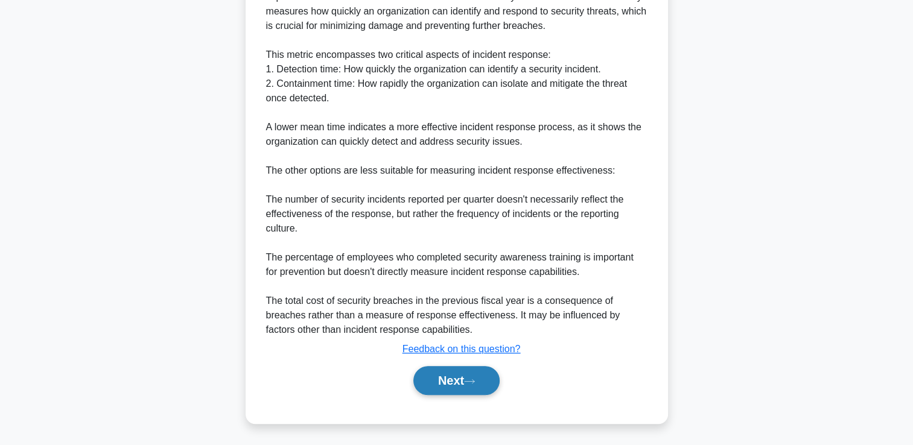
click at [471, 379] on icon at bounding box center [469, 381] width 11 height 7
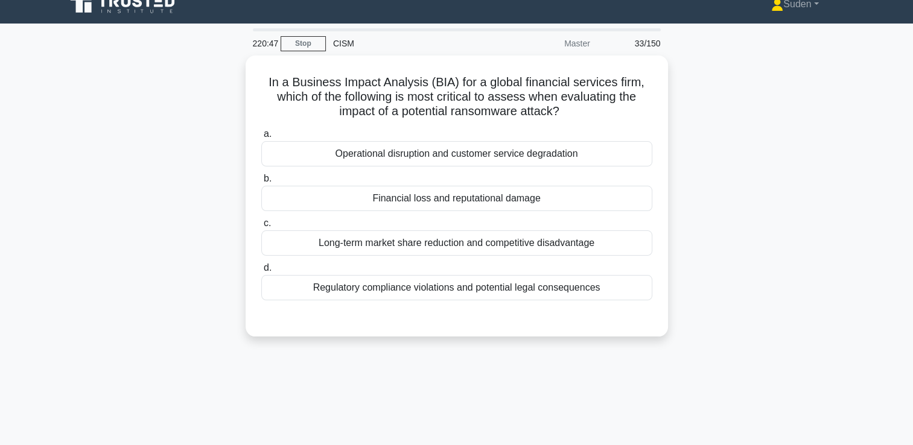
scroll to position [14, 0]
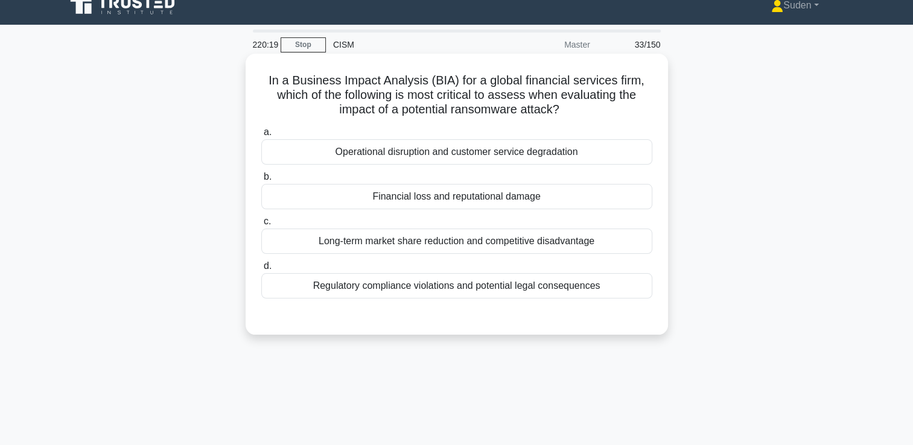
click at [500, 156] on div "Operational disruption and customer service degradation" at bounding box center [456, 151] width 391 height 25
click at [261, 136] on input "a. Operational disruption and customer service degradation" at bounding box center [261, 133] width 0 height 8
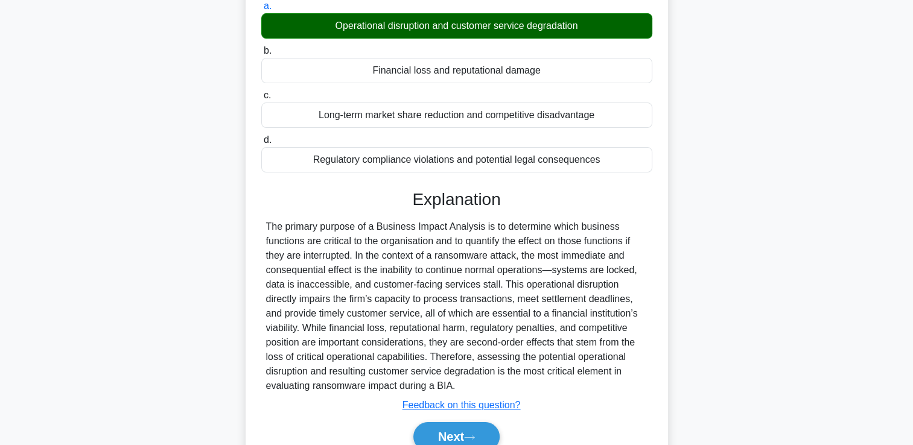
scroll to position [206, 0]
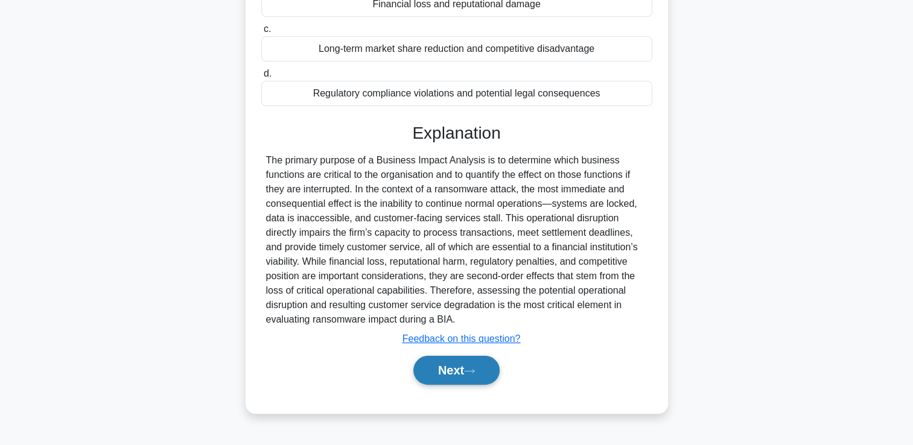
click at [442, 368] on button "Next" at bounding box center [456, 370] width 86 height 29
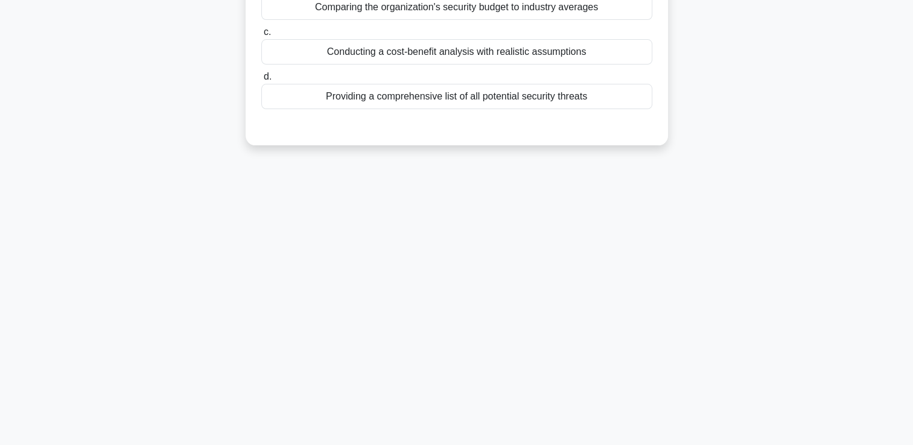
scroll to position [0, 0]
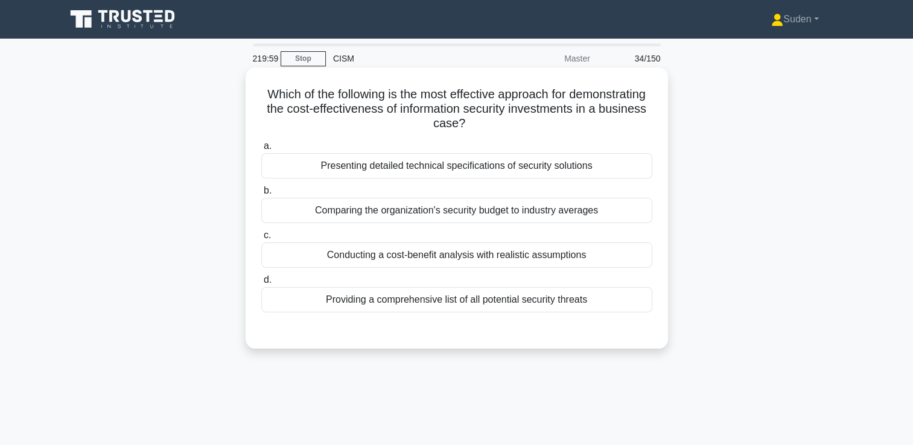
click at [396, 259] on div "Conducting a cost-benefit analysis with realistic assumptions" at bounding box center [456, 255] width 391 height 25
click at [261, 240] on input "c. Conducting a cost-benefit analysis with realistic assumptions" at bounding box center [261, 236] width 0 height 8
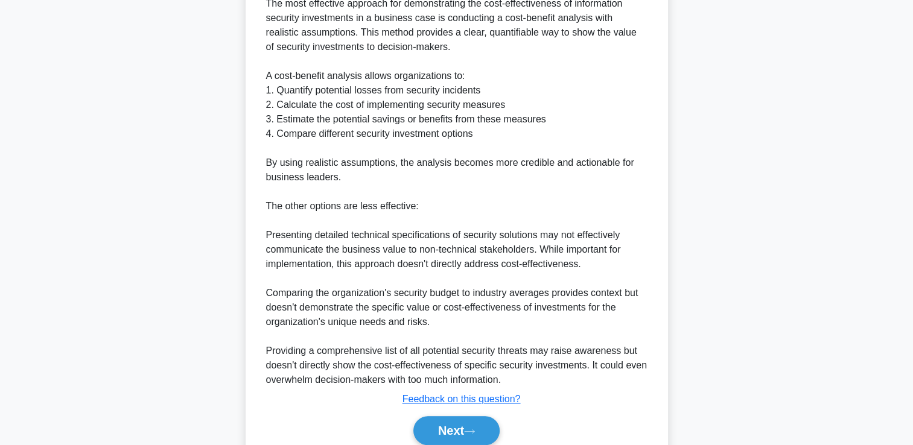
scroll to position [413, 0]
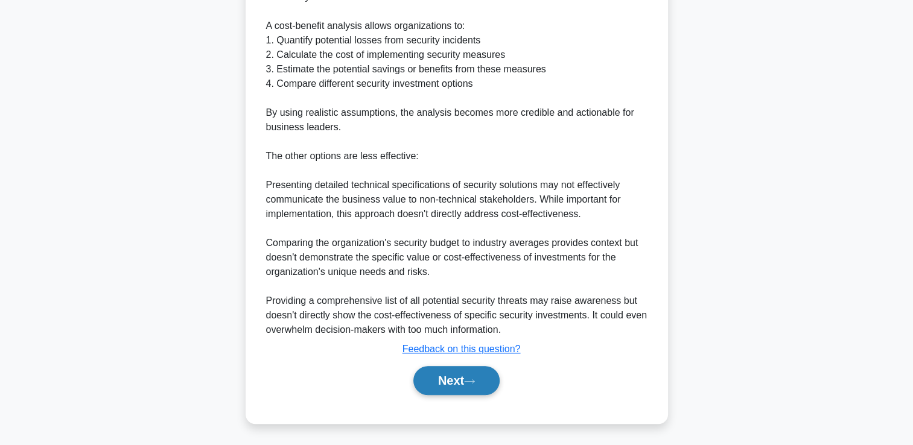
click at [430, 385] on button "Next" at bounding box center [456, 380] width 86 height 29
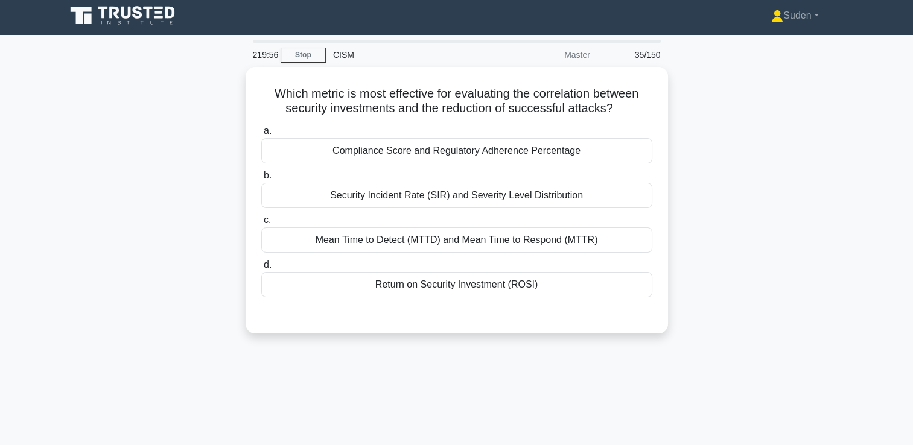
scroll to position [0, 0]
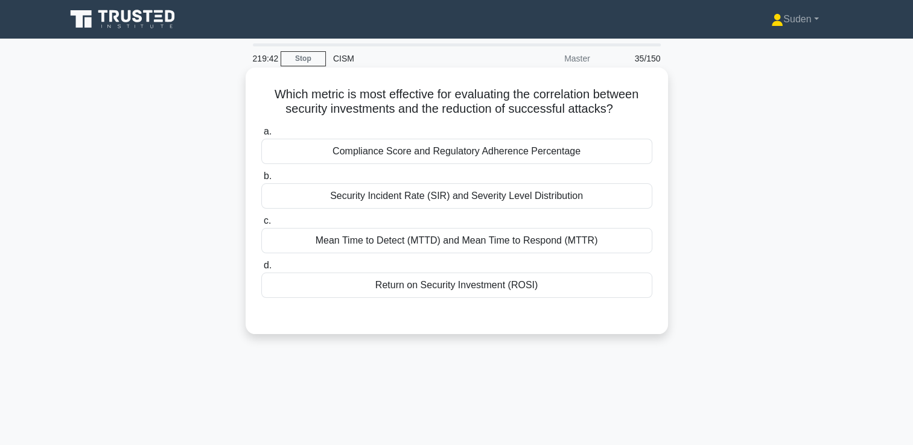
click at [450, 294] on div "Return on Security Investment (ROSI)" at bounding box center [456, 285] width 391 height 25
click at [261, 270] on input "d. Return on Security Investment (ROSI)" at bounding box center [261, 266] width 0 height 8
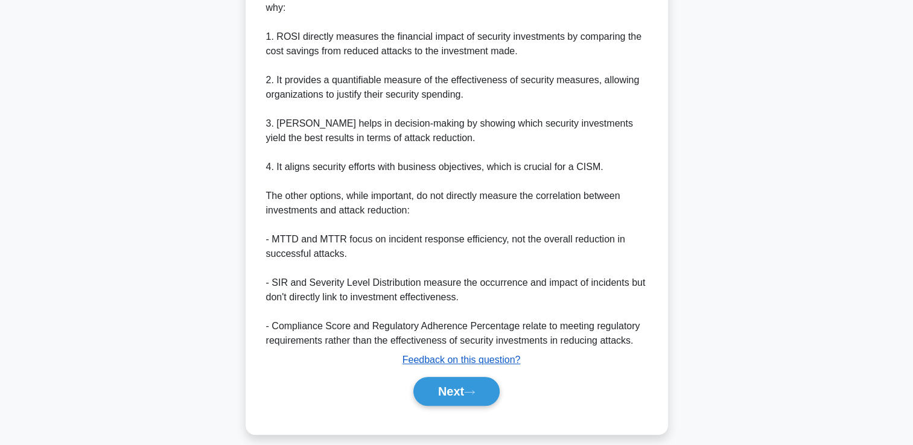
scroll to position [384, 0]
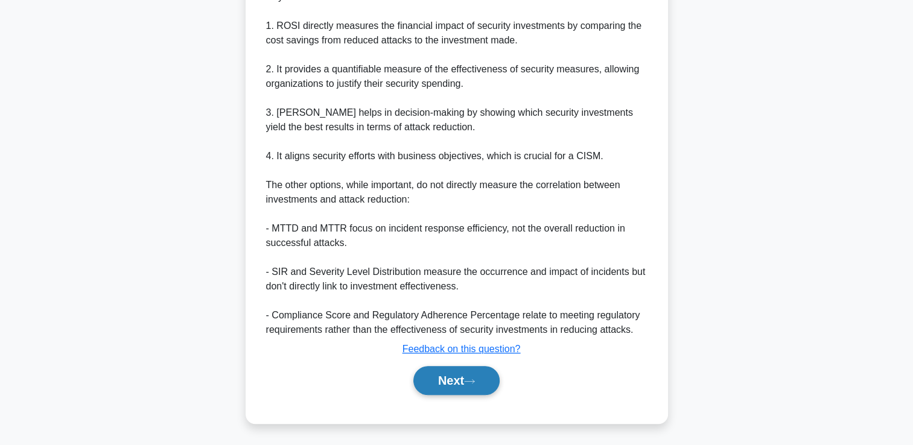
click at [449, 389] on button "Next" at bounding box center [456, 380] width 86 height 29
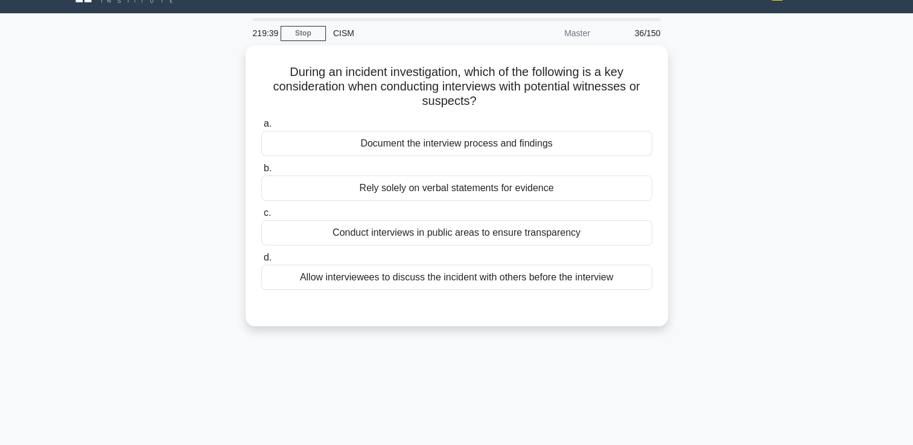
scroll to position [0, 0]
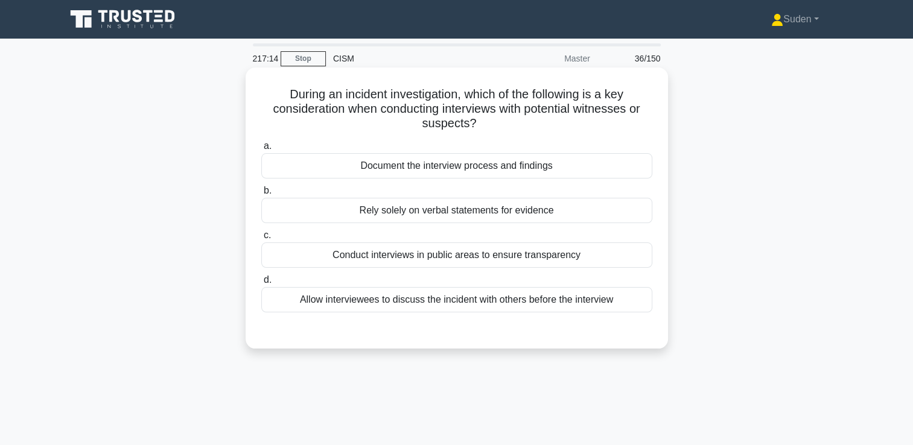
click at [480, 165] on div "Document the interview process and findings" at bounding box center [456, 165] width 391 height 25
click at [261, 150] on input "a. Document the interview process and findings" at bounding box center [261, 146] width 0 height 8
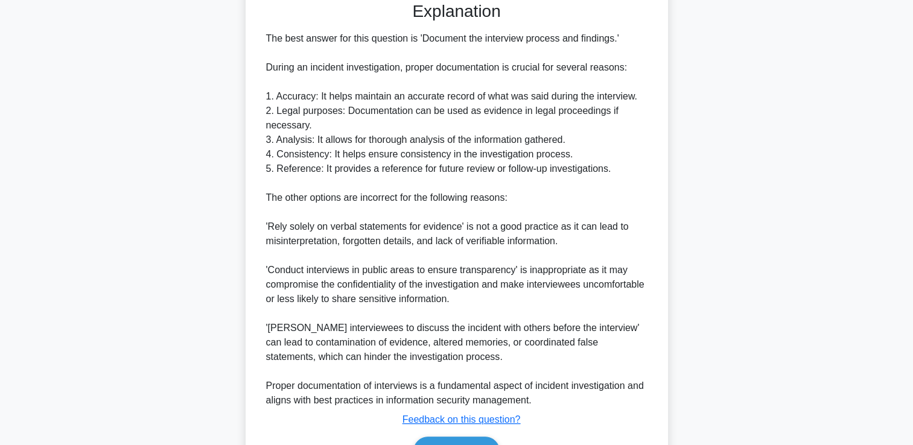
scroll to position [399, 0]
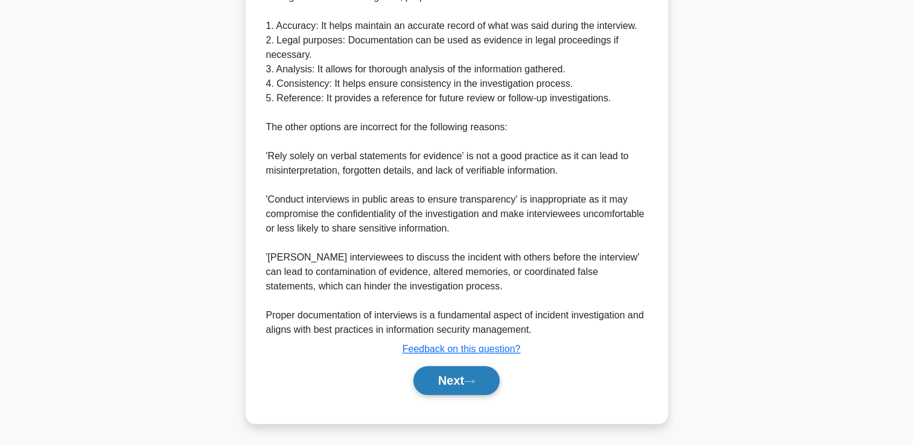
click at [473, 378] on icon at bounding box center [469, 381] width 11 height 7
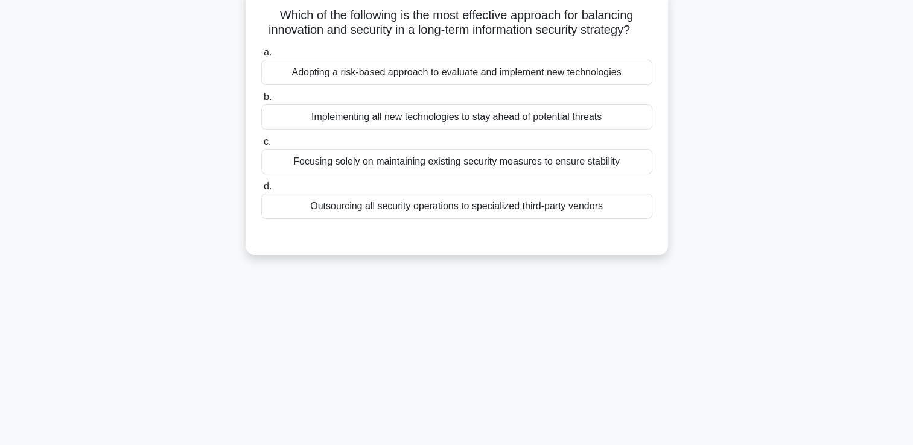
scroll to position [0, 0]
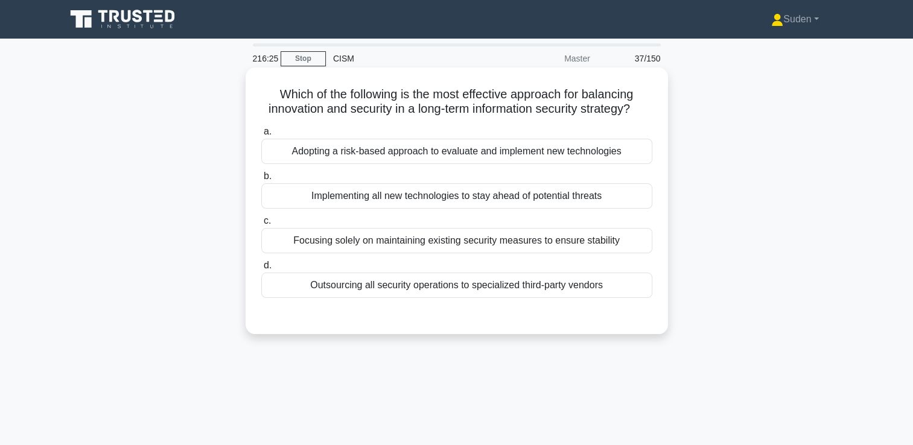
click at [389, 164] on div "Adopting a risk-based approach to evaluate and implement new technologies" at bounding box center [456, 151] width 391 height 25
click at [261, 136] on input "a. Adopting a risk-based approach to evaluate and implement new technologies" at bounding box center [261, 132] width 0 height 8
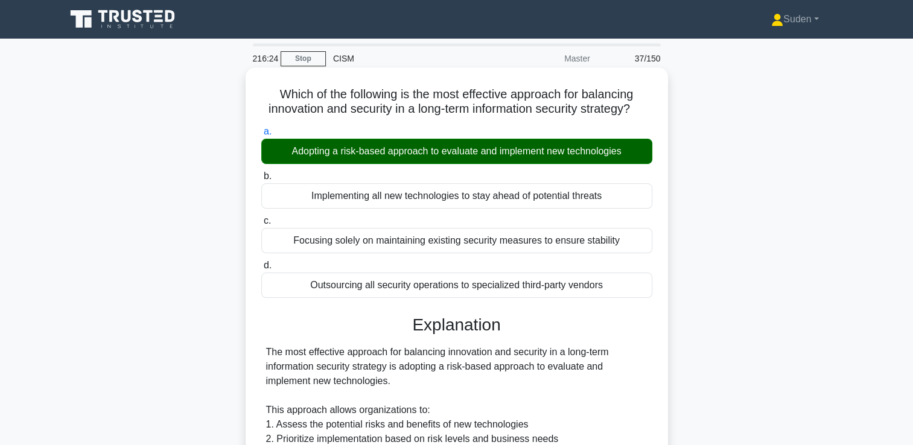
scroll to position [302, 0]
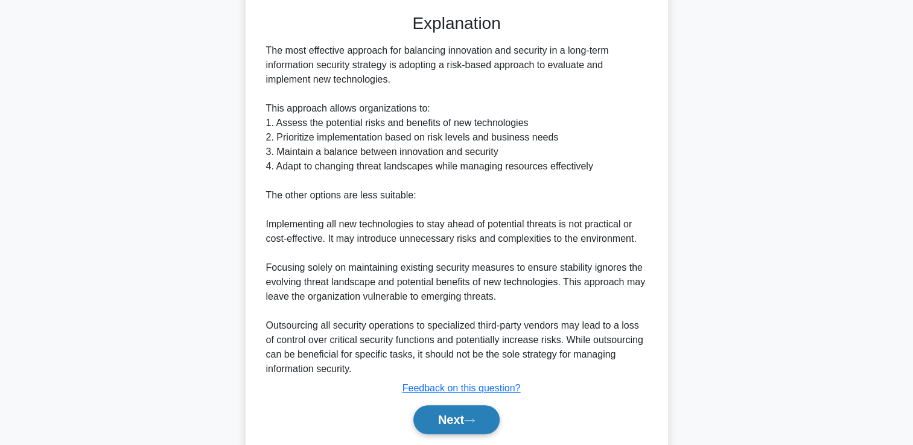
click at [457, 429] on button "Next" at bounding box center [456, 419] width 86 height 29
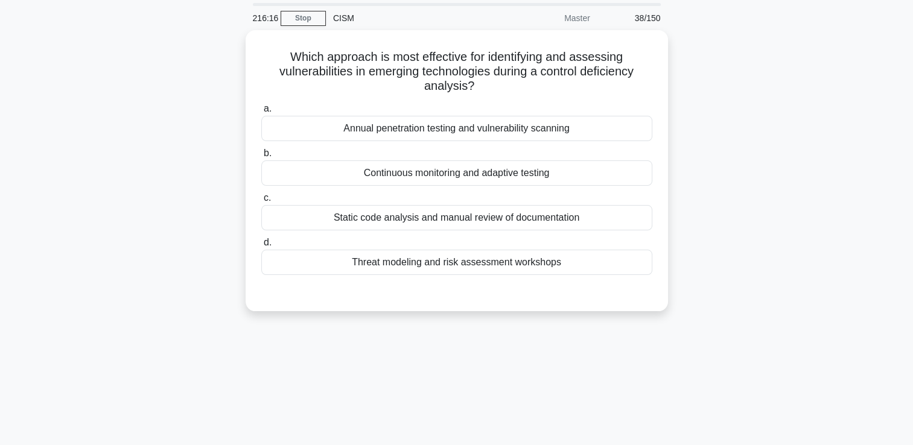
scroll to position [0, 0]
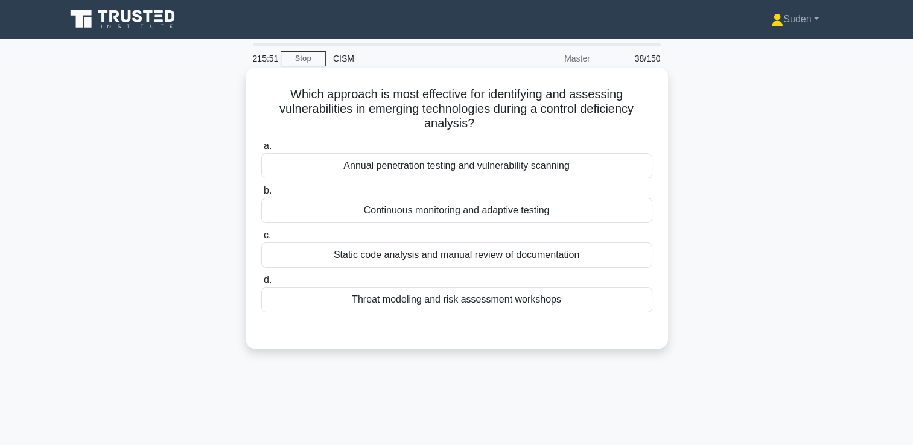
drag, startPoint x: 414, startPoint y: 211, endPoint x: 705, endPoint y: 206, distance: 290.2
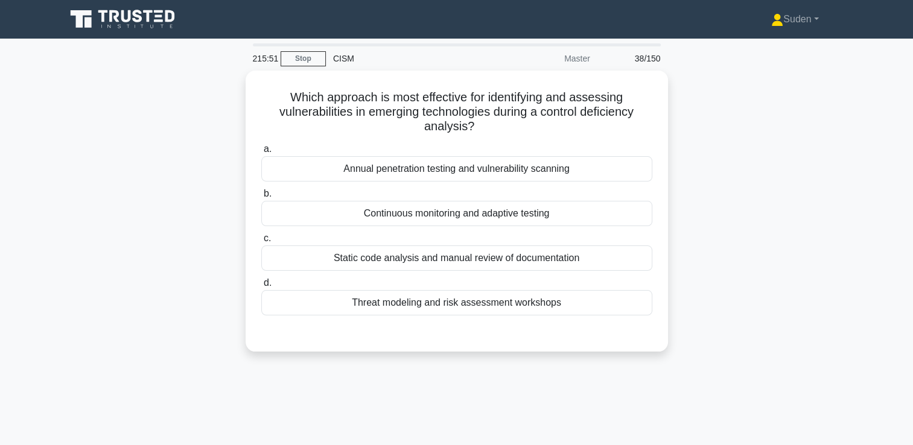
click at [415, 211] on div "Continuous monitoring and adaptive testing" at bounding box center [456, 213] width 391 height 25
click at [261, 198] on input "b. Continuous monitoring and adaptive testing" at bounding box center [261, 194] width 0 height 8
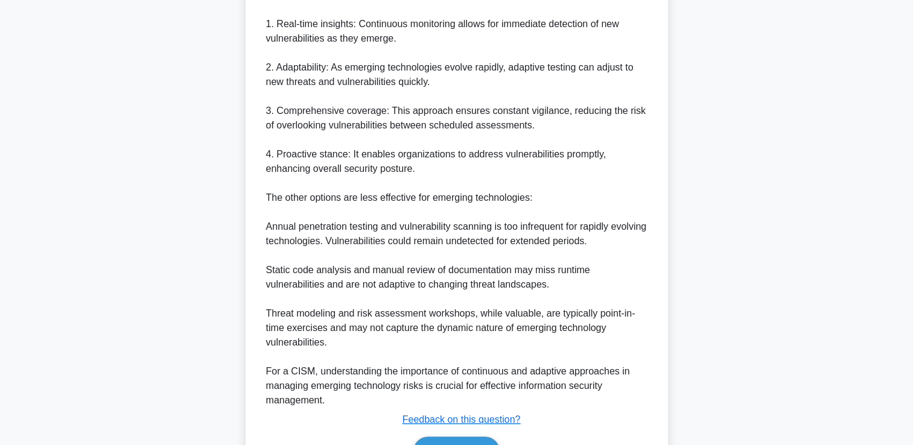
scroll to position [471, 0]
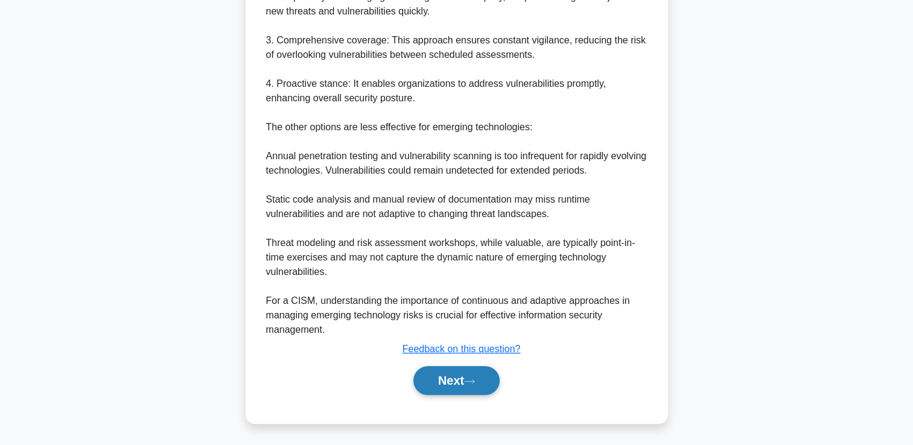
click at [473, 381] on icon at bounding box center [469, 381] width 11 height 7
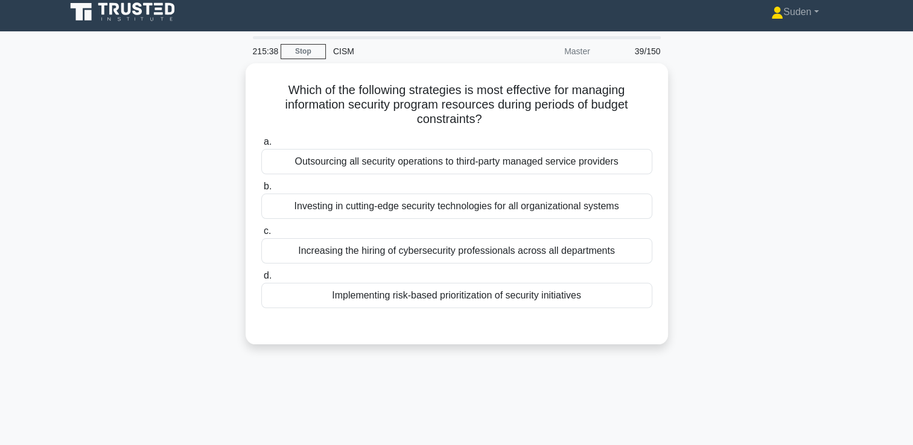
scroll to position [0, 0]
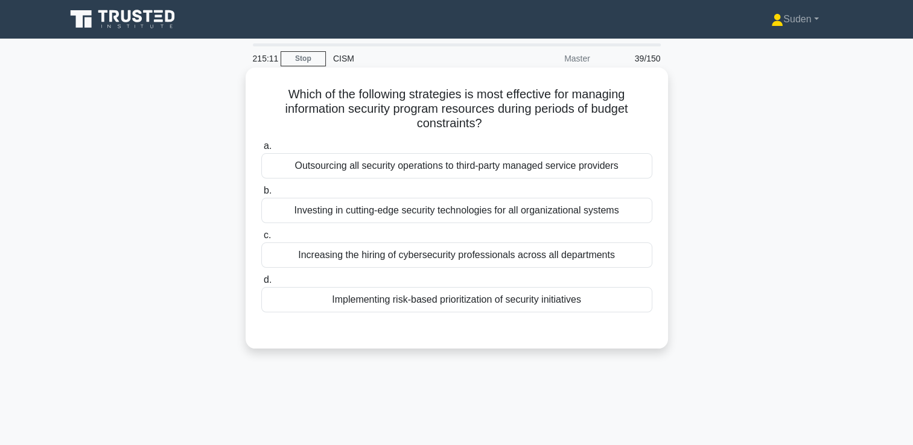
click at [500, 313] on div "a. Outsourcing all security operations to third-party managed service providers…" at bounding box center [456, 225] width 405 height 179
click at [502, 305] on div "Implementing risk-based prioritization of security initiatives" at bounding box center [456, 299] width 391 height 25
click at [261, 284] on input "d. Implementing risk-based prioritization of security initiatives" at bounding box center [261, 280] width 0 height 8
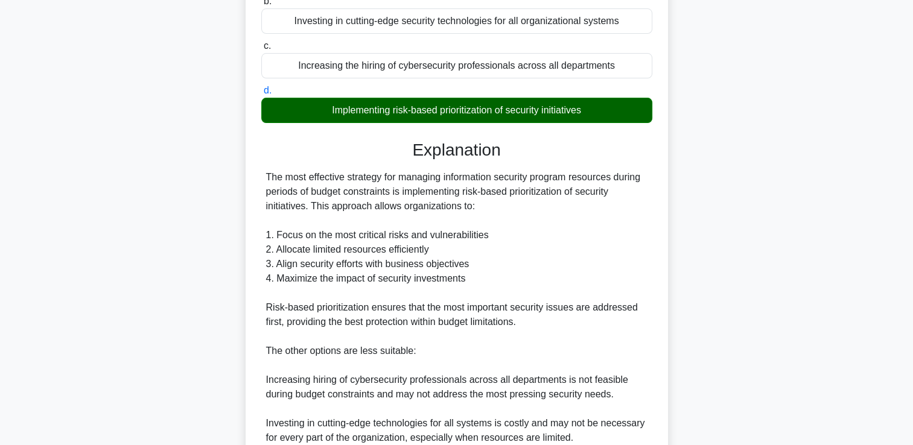
scroll to position [355, 0]
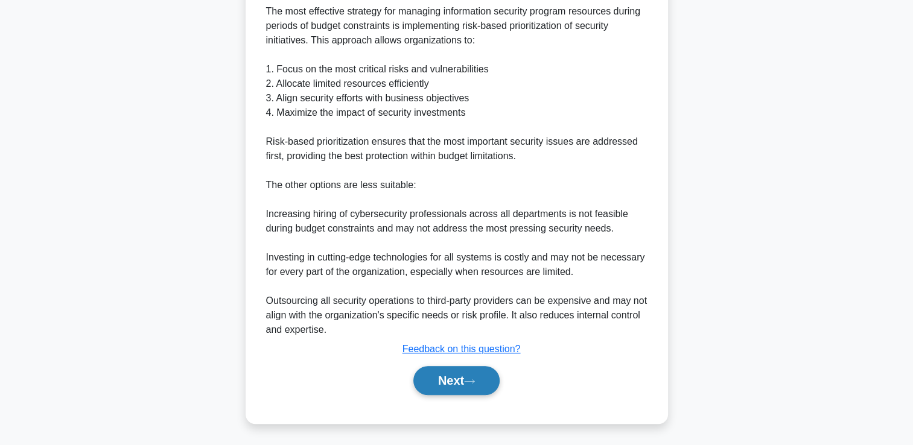
click at [475, 369] on button "Next" at bounding box center [456, 380] width 86 height 29
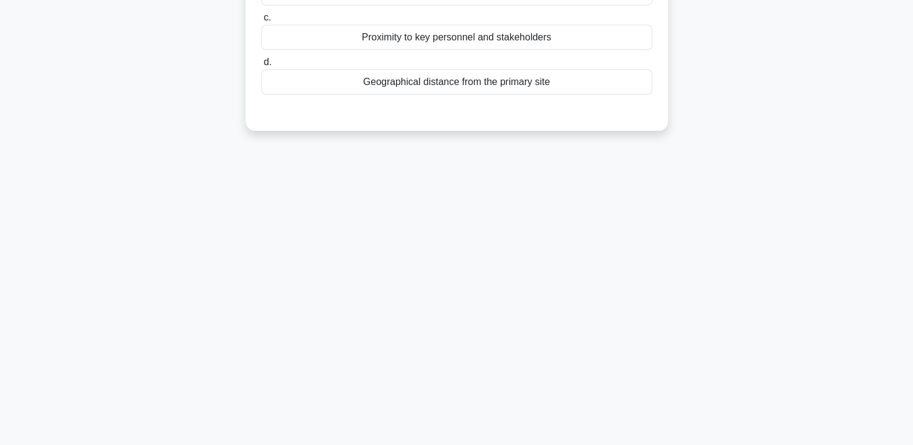
scroll to position [25, 0]
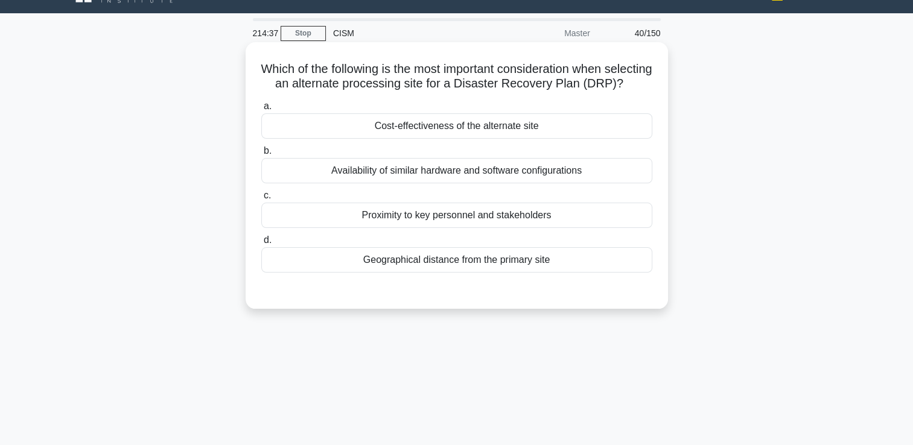
click at [418, 273] on div "Geographical distance from the primary site" at bounding box center [456, 259] width 391 height 25
click at [261, 244] on input "d. Geographical distance from the primary site" at bounding box center [261, 240] width 0 height 8
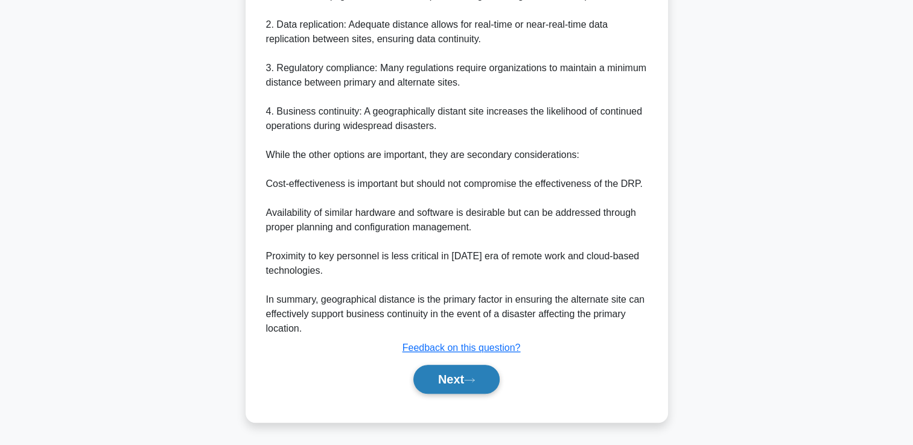
click at [478, 376] on button "Next" at bounding box center [456, 379] width 86 height 29
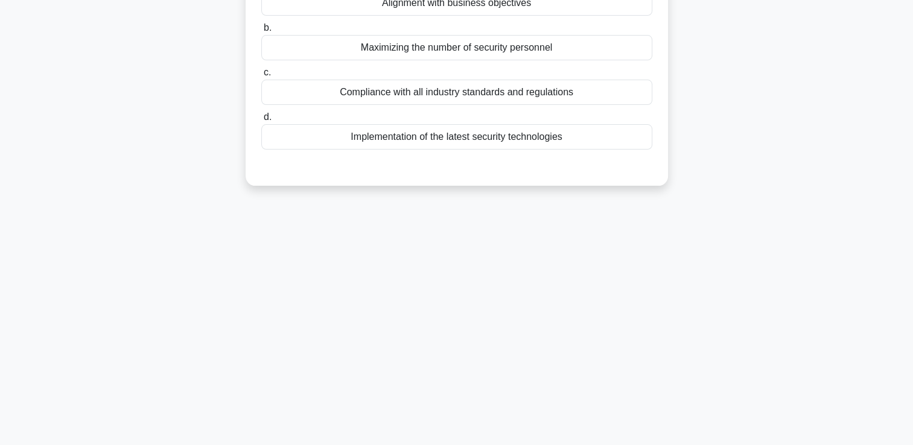
scroll to position [0, 0]
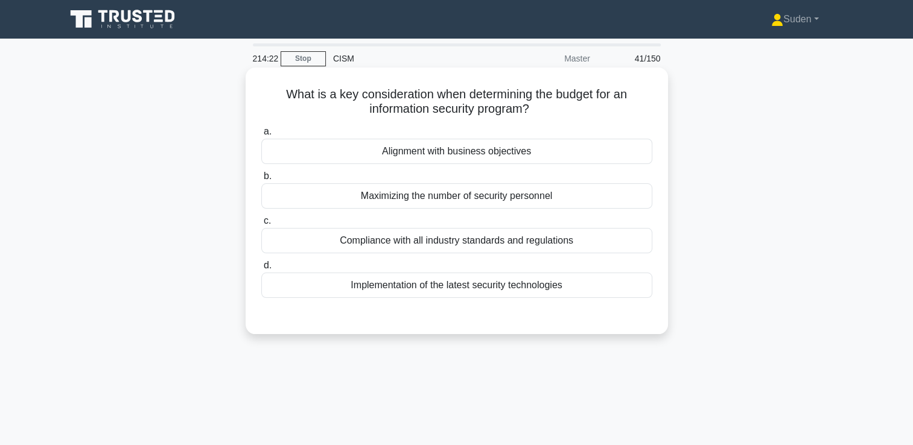
click at [403, 160] on div "Alignment with business objectives" at bounding box center [456, 151] width 391 height 25
click at [261, 136] on input "a. Alignment with business objectives" at bounding box center [261, 132] width 0 height 8
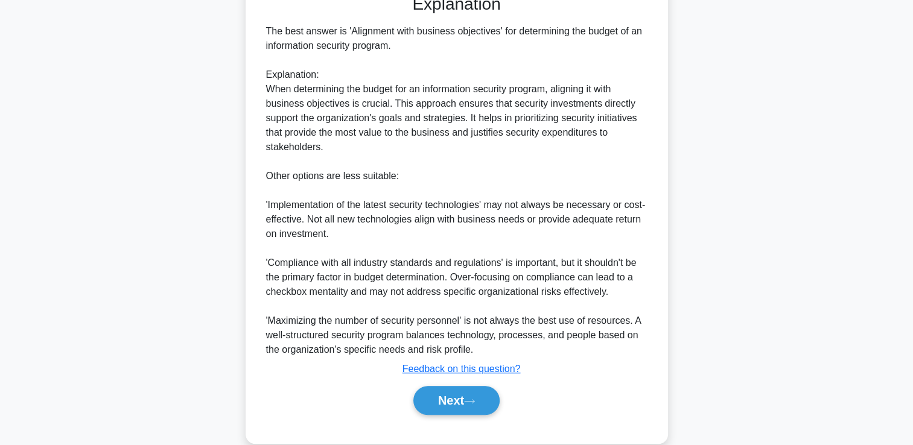
scroll to position [341, 0]
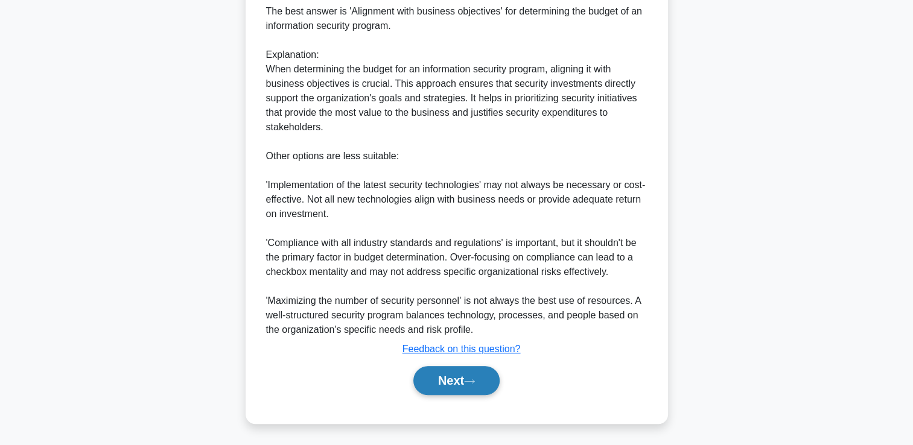
click at [459, 383] on button "Next" at bounding box center [456, 380] width 86 height 29
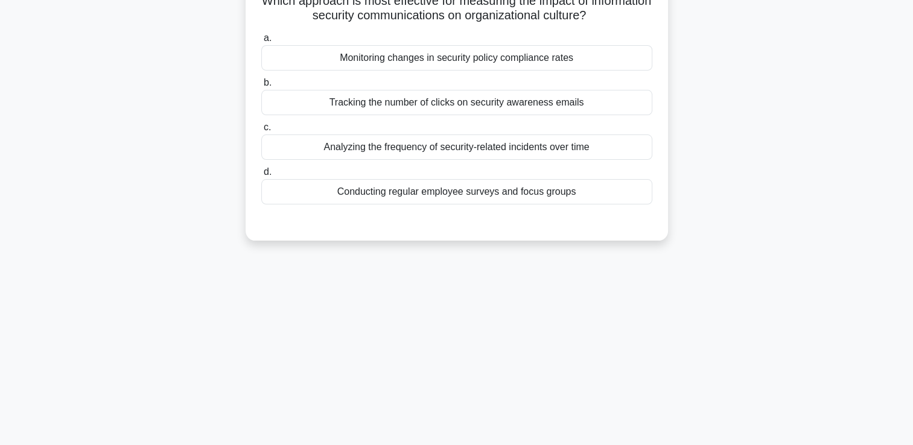
scroll to position [25, 0]
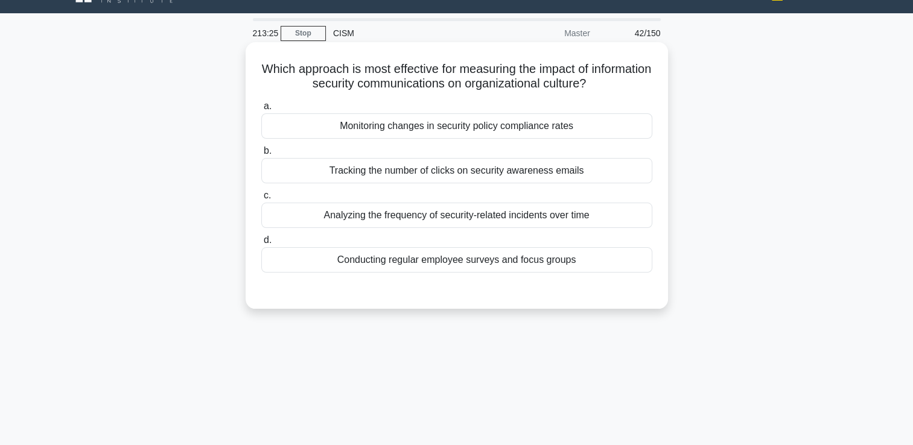
click at [406, 215] on div "Analyzing the frequency of security-related incidents over time" at bounding box center [456, 215] width 391 height 25
click at [261, 200] on input "c. Analyzing the frequency of security-related incidents over time" at bounding box center [261, 196] width 0 height 8
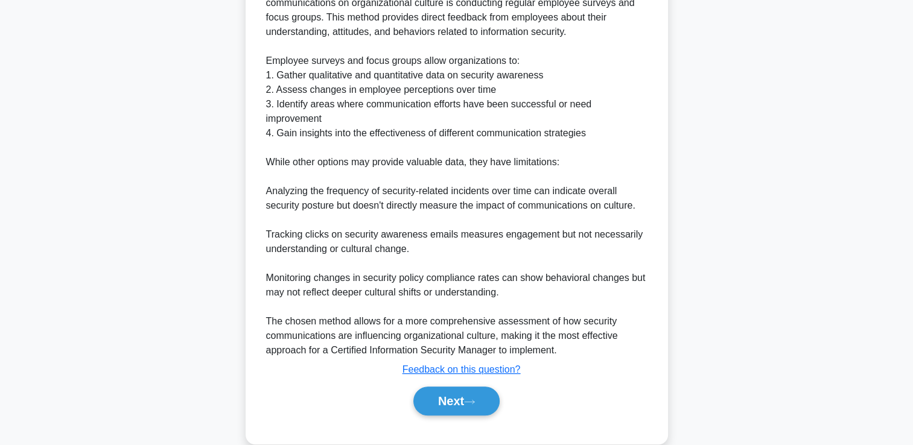
scroll to position [386, 0]
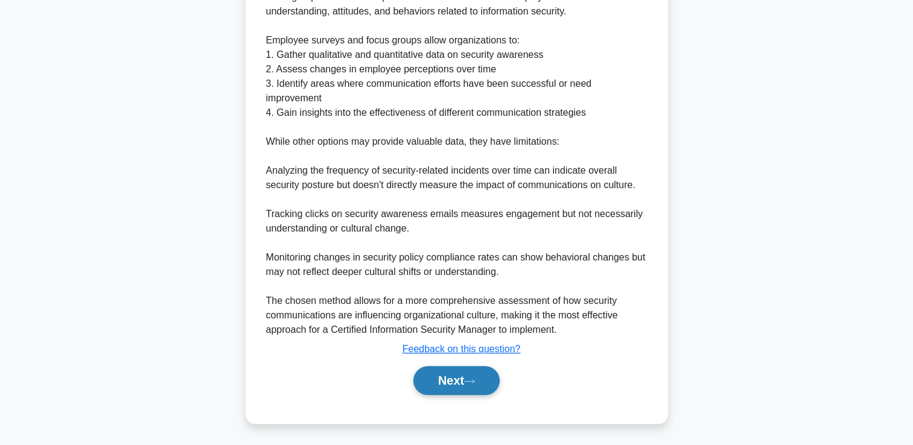
click at [465, 392] on button "Next" at bounding box center [456, 380] width 86 height 29
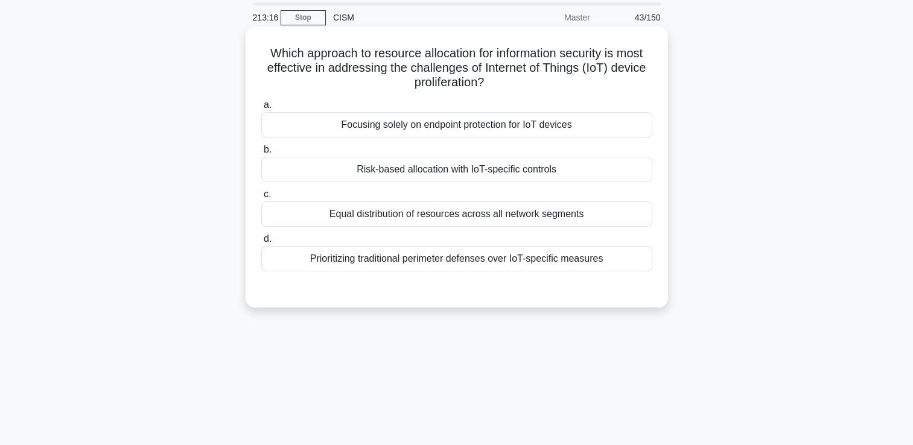
scroll to position [0, 0]
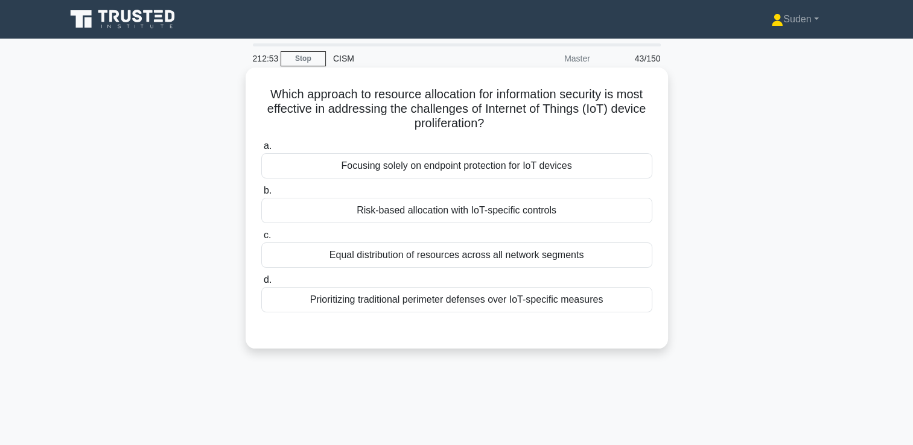
click at [419, 213] on div "Risk-based allocation with IoT-specific controls" at bounding box center [456, 210] width 391 height 25
click at [261, 195] on input "b. Risk-based allocation with IoT-specific controls" at bounding box center [261, 191] width 0 height 8
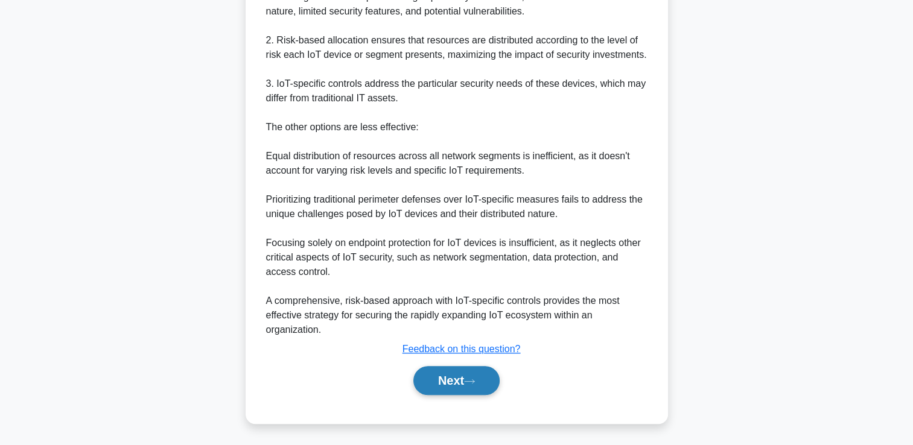
click at [431, 390] on button "Next" at bounding box center [456, 380] width 86 height 29
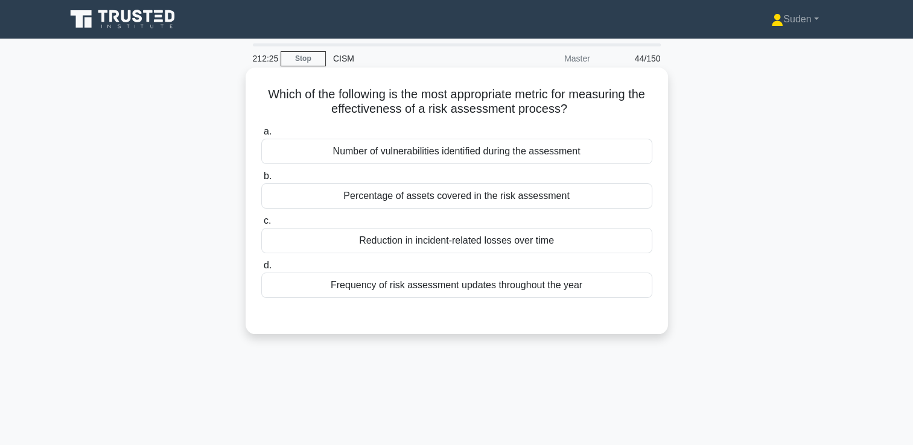
click at [487, 200] on div "Percentage of assets covered in the risk assessment" at bounding box center [456, 195] width 391 height 25
click at [261, 180] on input "b. Percentage of assets covered in the risk assessment" at bounding box center [261, 177] width 0 height 8
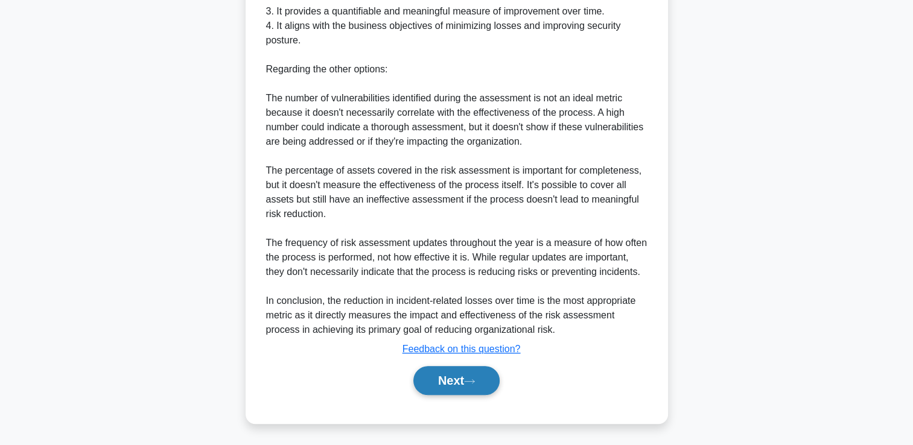
click at [478, 370] on button "Next" at bounding box center [456, 380] width 86 height 29
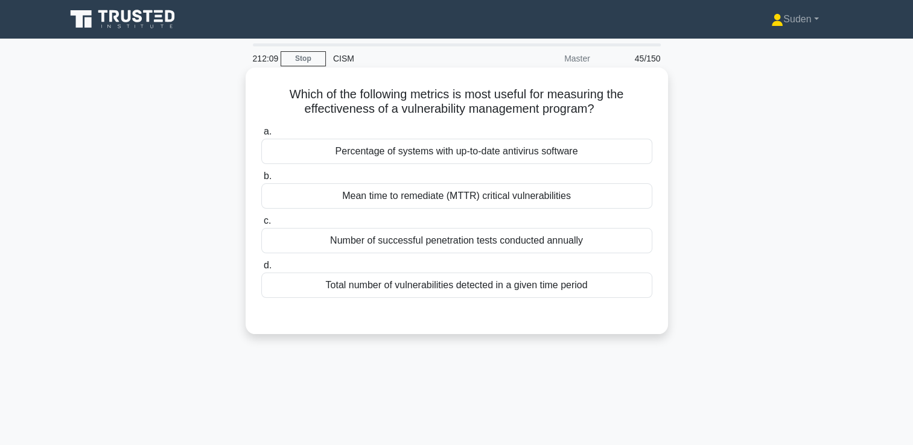
click at [548, 200] on div "Mean time to remediate (MTTR) critical vulnerabilities" at bounding box center [456, 195] width 391 height 25
click at [261, 180] on input "b. Mean time to remediate (MTTR) critical vulnerabilities" at bounding box center [261, 177] width 0 height 8
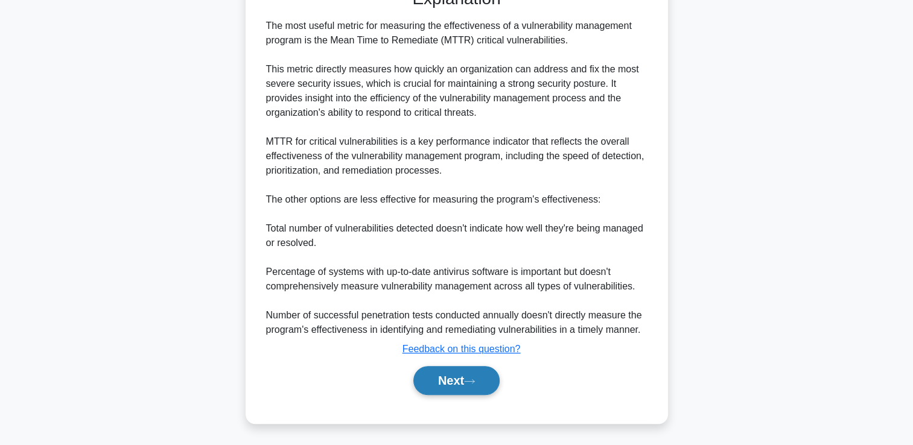
click at [451, 387] on button "Next" at bounding box center [456, 380] width 86 height 29
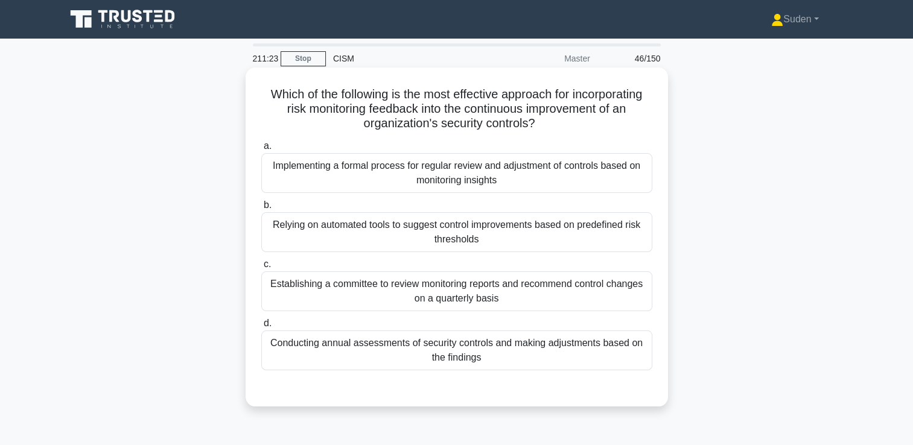
click at [485, 357] on div "Conducting annual assessments of security controls and making adjustments based…" at bounding box center [456, 351] width 391 height 40
click at [261, 328] on input "d. Conducting annual assessments of security controls and making adjustments ba…" at bounding box center [261, 324] width 0 height 8
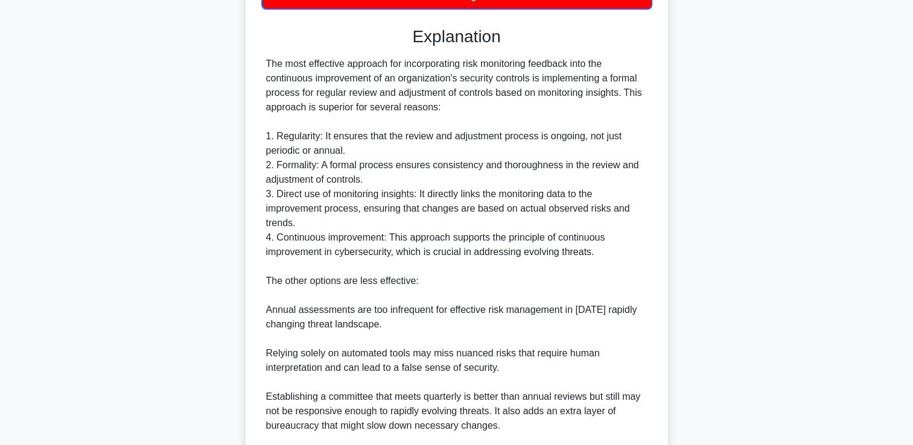
scroll to position [501, 0]
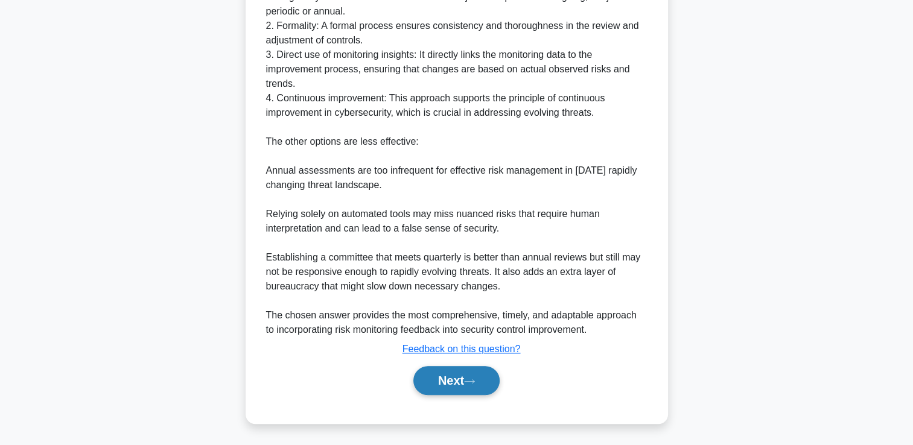
click at [471, 381] on icon at bounding box center [469, 381] width 11 height 7
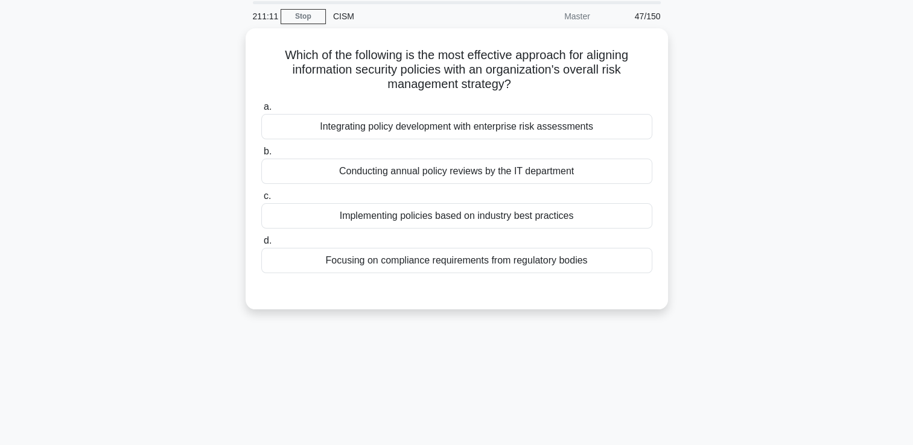
scroll to position [37, 0]
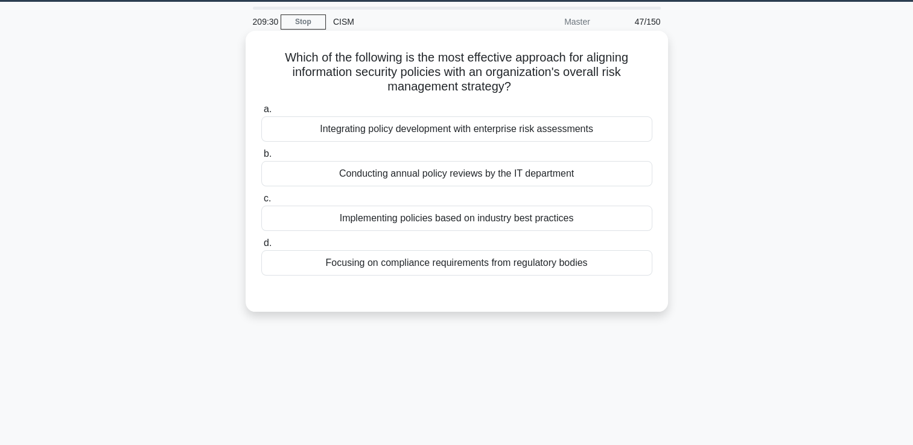
click at [537, 141] on div "Integrating policy development with enterprise risk assessments" at bounding box center [456, 128] width 391 height 25
click at [261, 113] on input "a. Integrating policy development with enterprise risk assessments" at bounding box center [261, 110] width 0 height 8
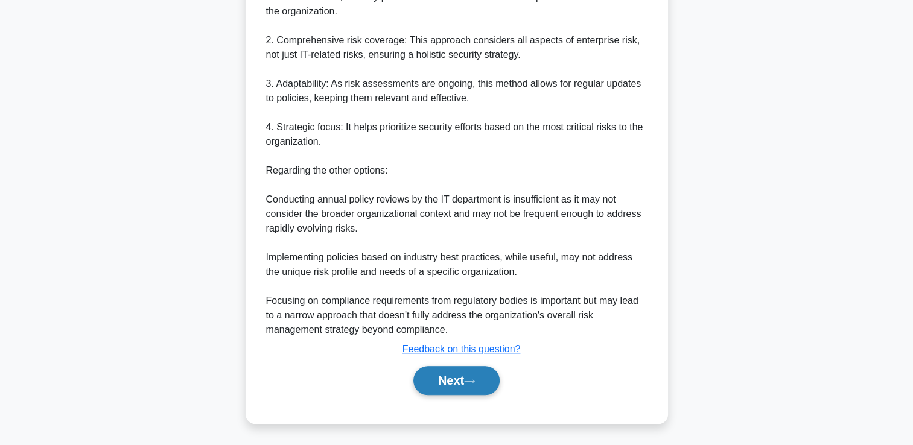
click at [477, 392] on button "Next" at bounding box center [456, 380] width 86 height 29
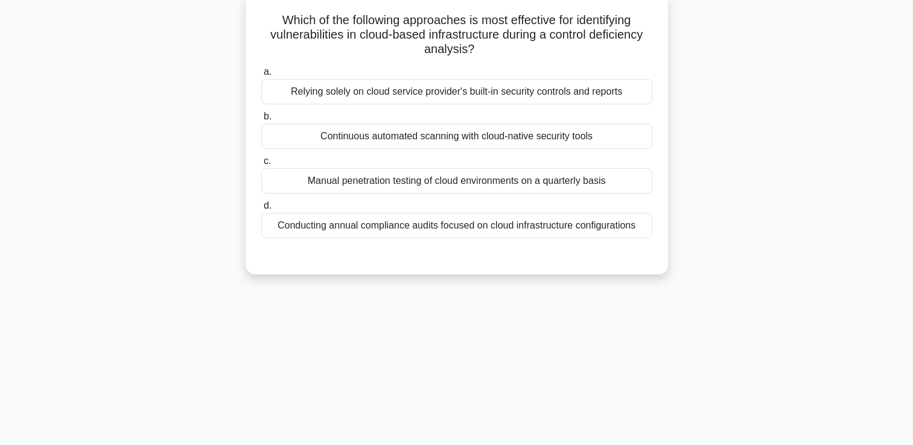
scroll to position [0, 0]
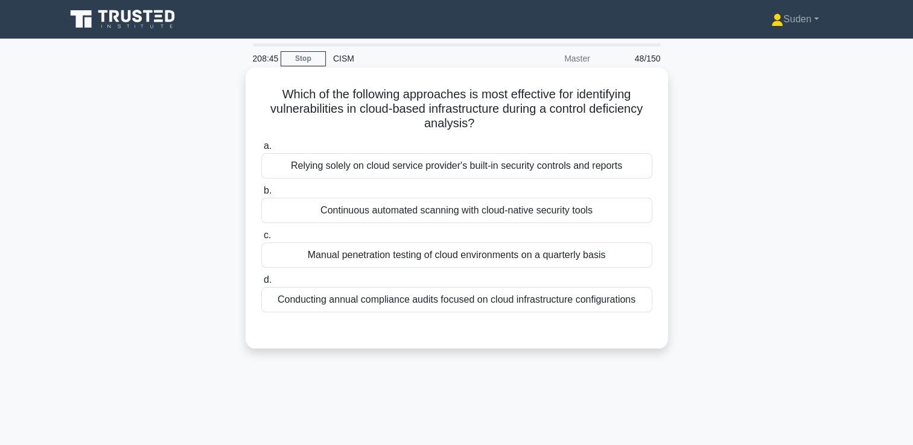
click at [358, 305] on div "Conducting annual compliance audits focused on cloud infrastructure configurati…" at bounding box center [456, 299] width 391 height 25
click at [261, 284] on input "d. Conducting annual compliance audits focused on cloud infrastructure configur…" at bounding box center [261, 280] width 0 height 8
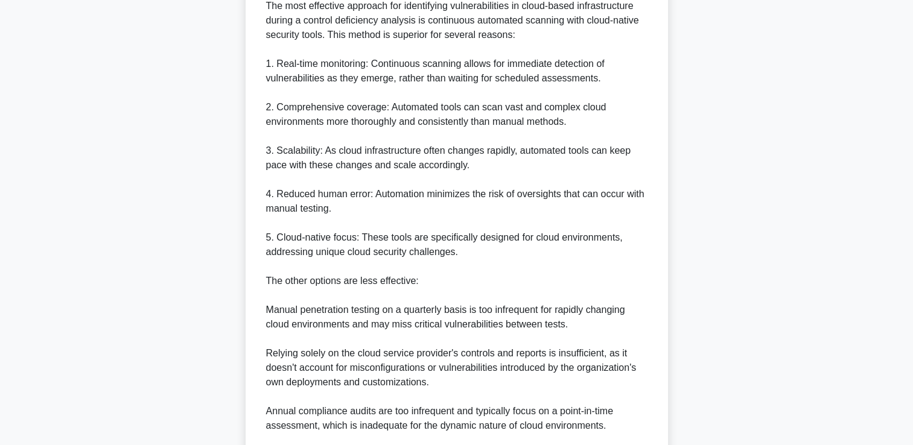
scroll to position [501, 0]
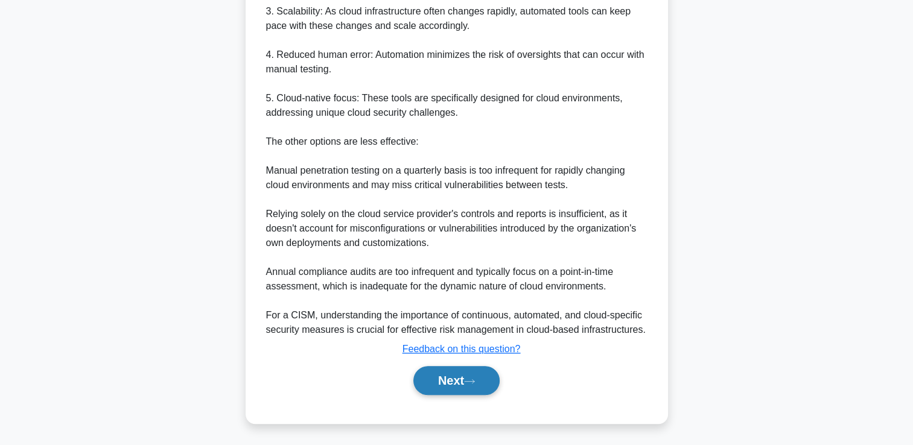
click at [448, 392] on button "Next" at bounding box center [456, 380] width 86 height 29
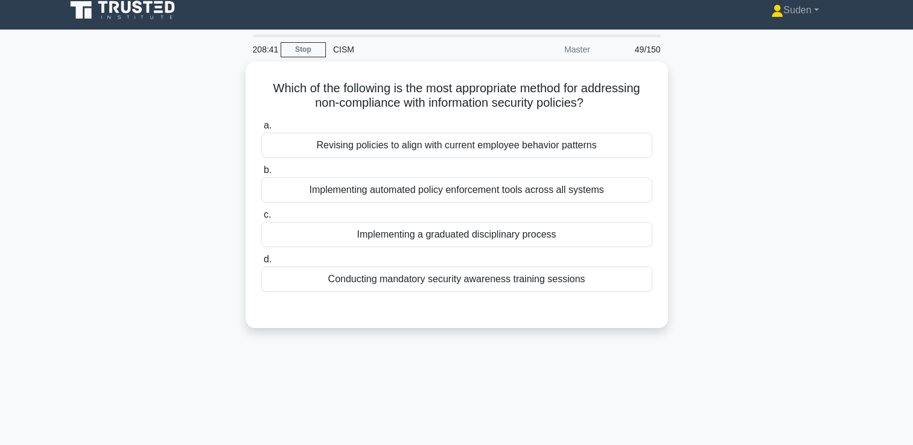
scroll to position [0, 0]
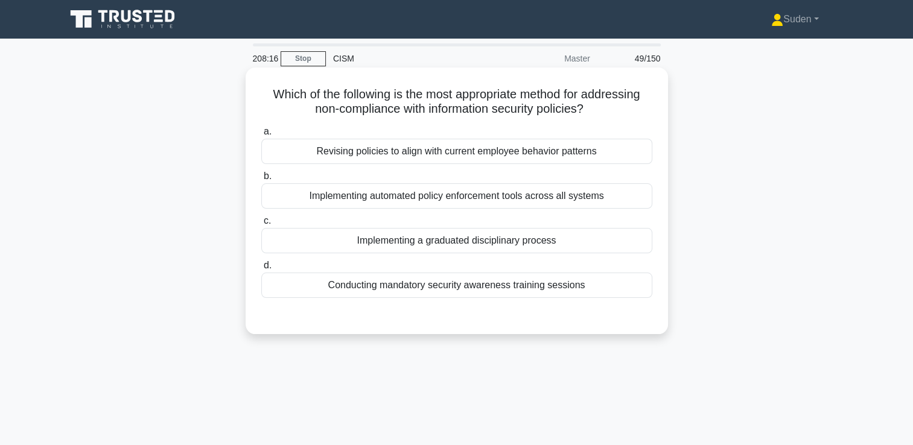
click at [532, 255] on div "a. Revising policies to align with current employee behavior patterns b. Implem…" at bounding box center [456, 211] width 405 height 179
click at [557, 250] on div "Implementing a graduated disciplinary process" at bounding box center [456, 240] width 391 height 25
click at [261, 225] on input "c. Implementing a graduated disciplinary process" at bounding box center [261, 221] width 0 height 8
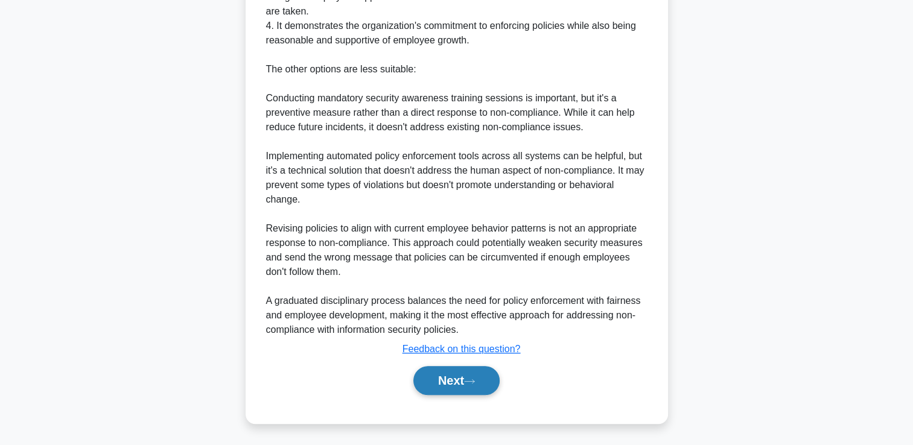
click at [465, 370] on button "Next" at bounding box center [456, 380] width 86 height 29
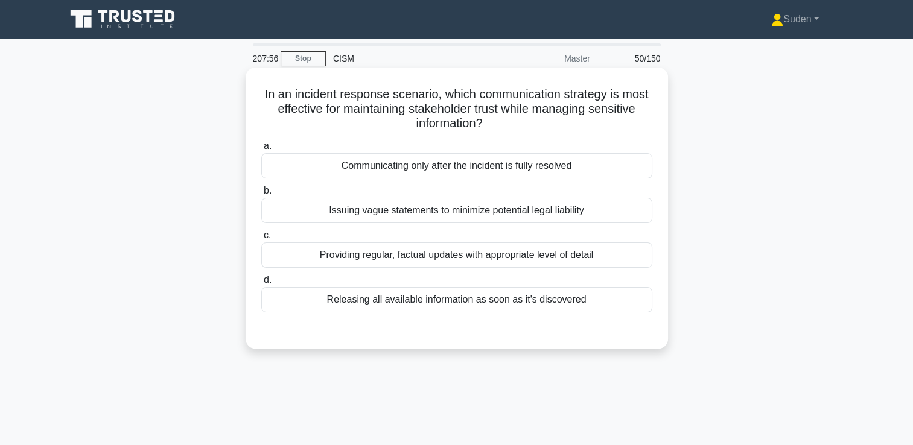
click at [560, 259] on div "Providing regular, factual updates with appropriate level of detail" at bounding box center [456, 255] width 391 height 25
click at [261, 240] on input "c. Providing regular, factual updates with appropriate level of detail" at bounding box center [261, 236] width 0 height 8
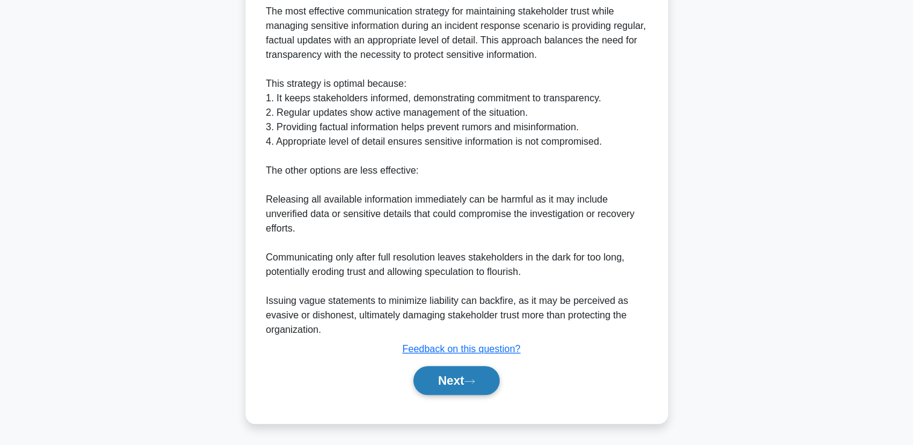
click at [448, 369] on button "Next" at bounding box center [456, 380] width 86 height 29
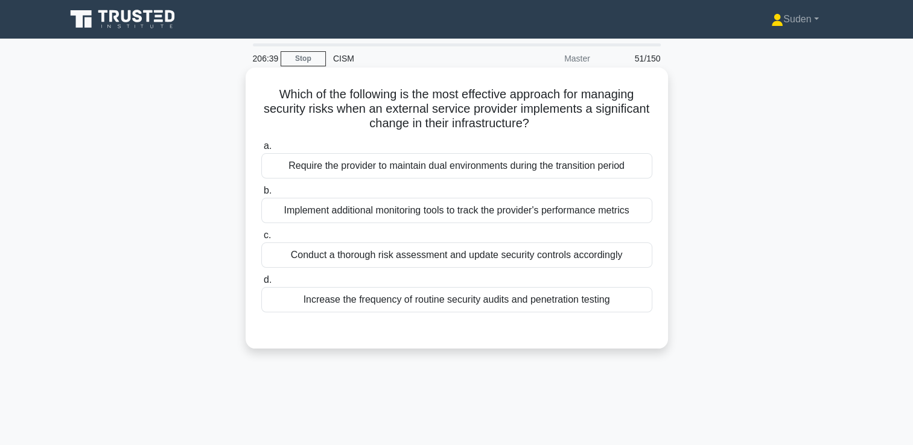
click at [577, 254] on div "Conduct a thorough risk assessment and update security controls accordingly" at bounding box center [456, 255] width 391 height 25
click at [261, 240] on input "c. Conduct a thorough risk assessment and update security controls accordingly" at bounding box center [261, 236] width 0 height 8
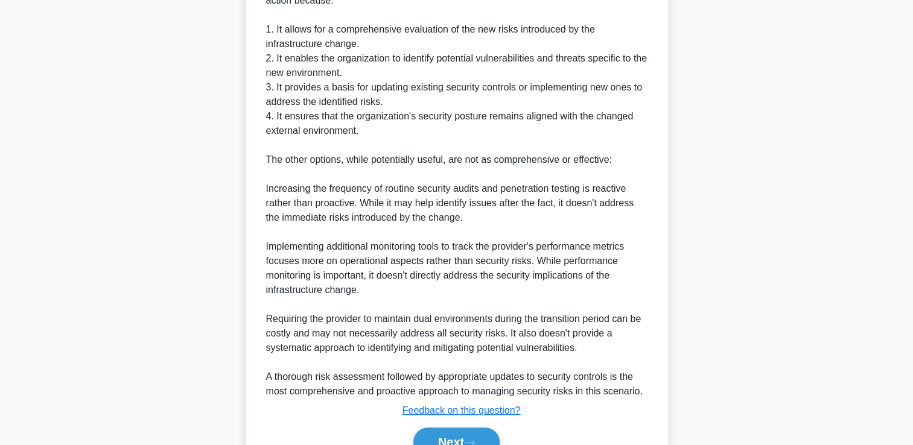
scroll to position [471, 0]
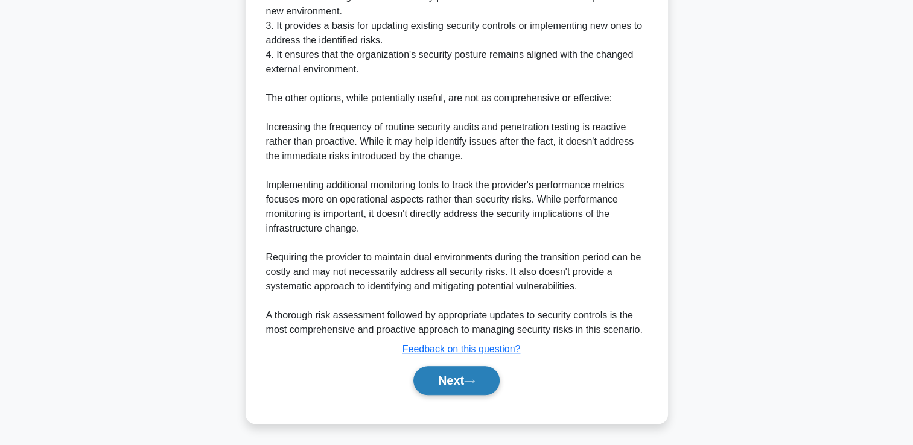
click at [466, 382] on button "Next" at bounding box center [456, 380] width 86 height 29
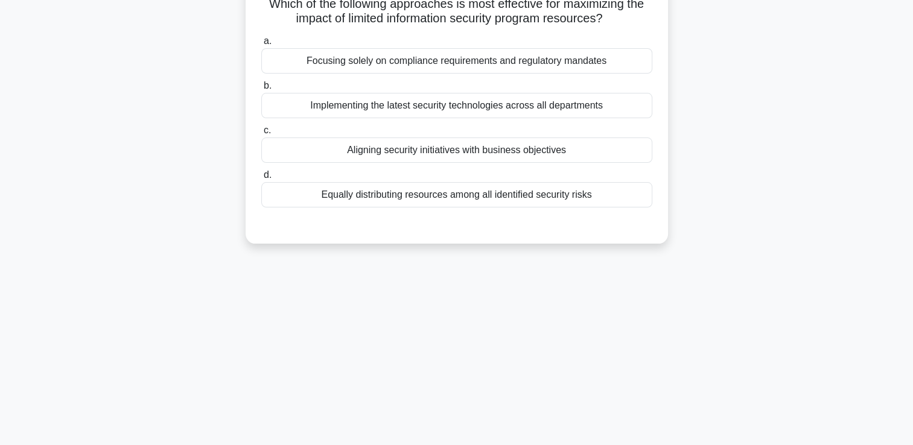
scroll to position [0, 0]
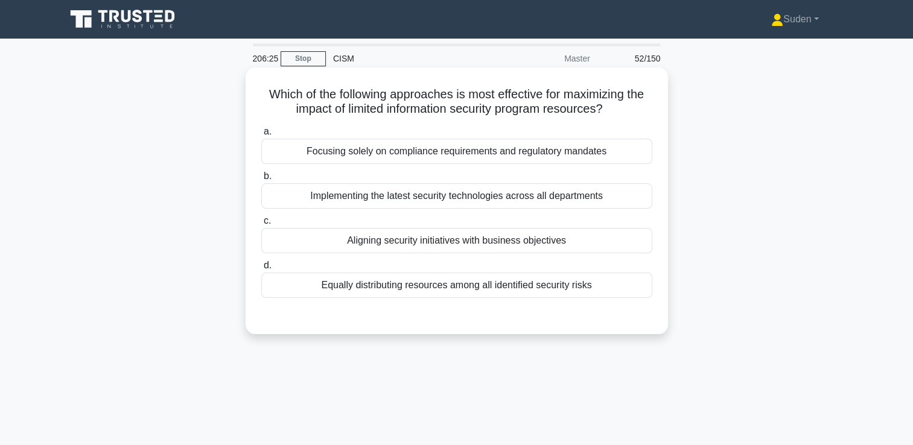
click at [415, 245] on div "Aligning security initiatives with business objectives" at bounding box center [456, 240] width 391 height 25
click at [261, 225] on input "c. Aligning security initiatives with business objectives" at bounding box center [261, 221] width 0 height 8
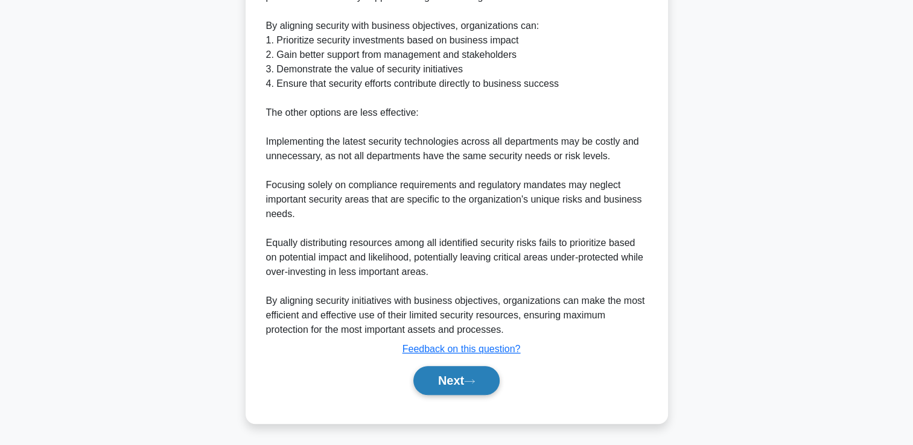
click at [475, 385] on button "Next" at bounding box center [456, 380] width 86 height 29
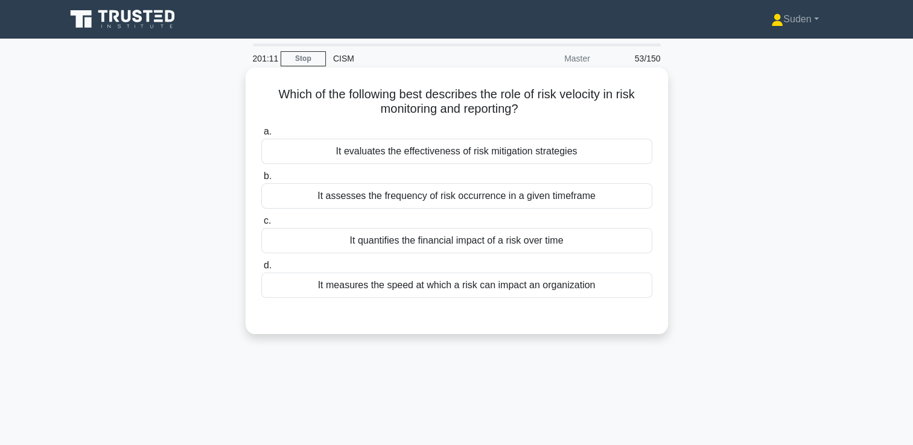
drag, startPoint x: 424, startPoint y: 195, endPoint x: 487, endPoint y: 197, distance: 63.4
click at [425, 195] on div "It assesses the frequency of risk occurrence in a given timeframe" at bounding box center [456, 195] width 391 height 25
click at [261, 180] on input "b. It assesses the frequency of risk occurrence in a given timeframe" at bounding box center [261, 177] width 0 height 8
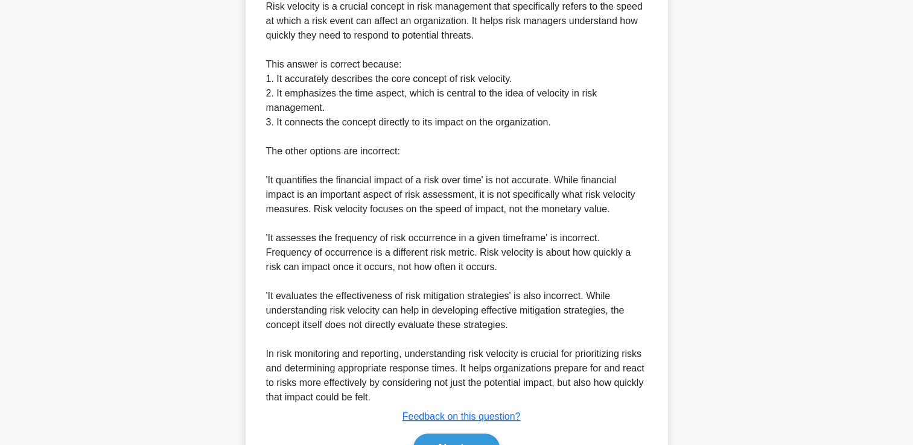
scroll to position [443, 0]
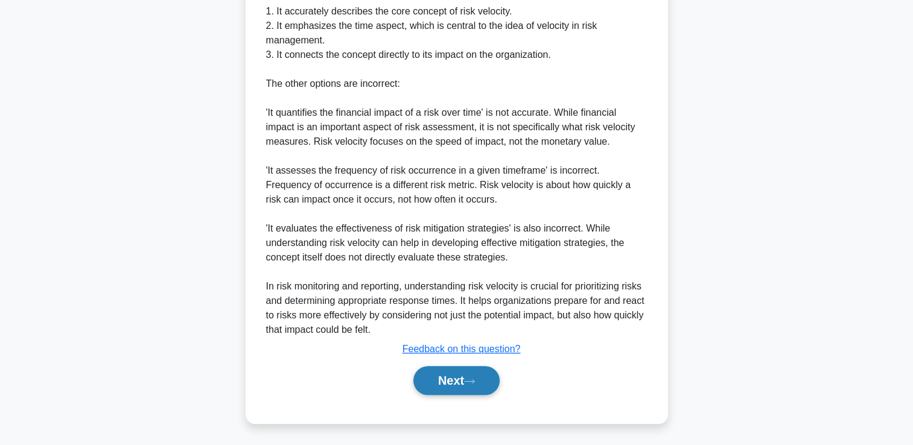
click at [478, 376] on button "Next" at bounding box center [456, 380] width 86 height 29
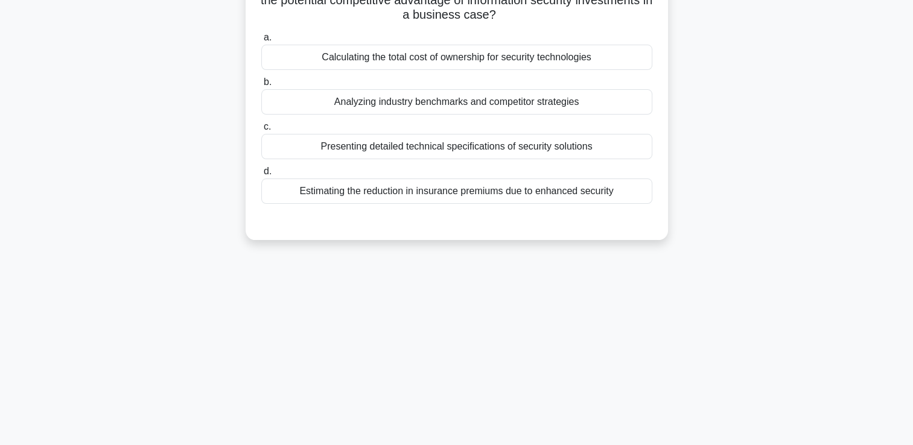
scroll to position [25, 0]
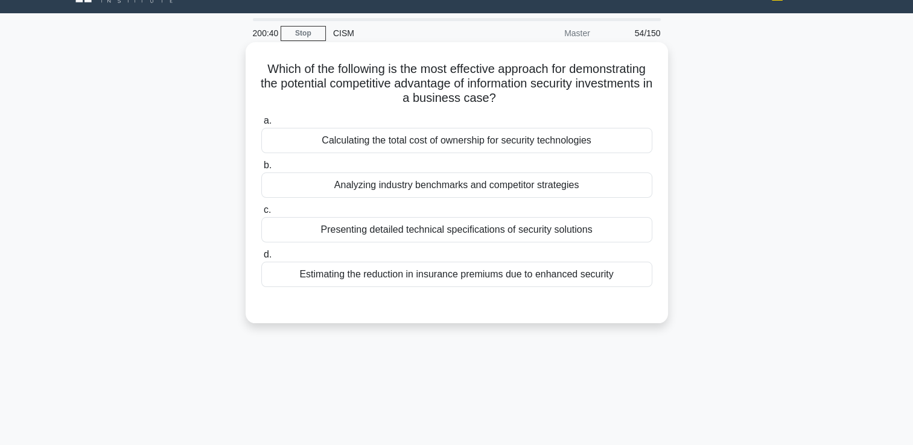
click at [444, 189] on div "Analyzing industry benchmarks and competitor strategies" at bounding box center [456, 185] width 391 height 25
click at [261, 170] on input "b. Analyzing industry benchmarks and competitor strategies" at bounding box center [261, 166] width 0 height 8
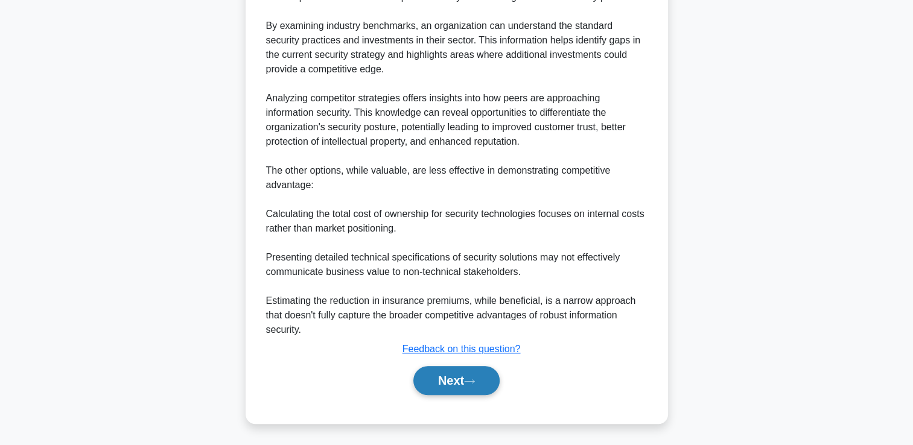
click at [446, 392] on button "Next" at bounding box center [456, 380] width 86 height 29
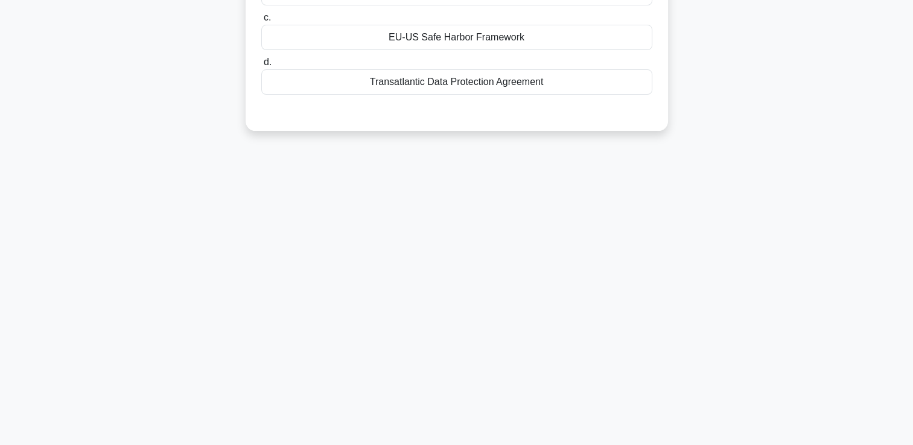
scroll to position [0, 0]
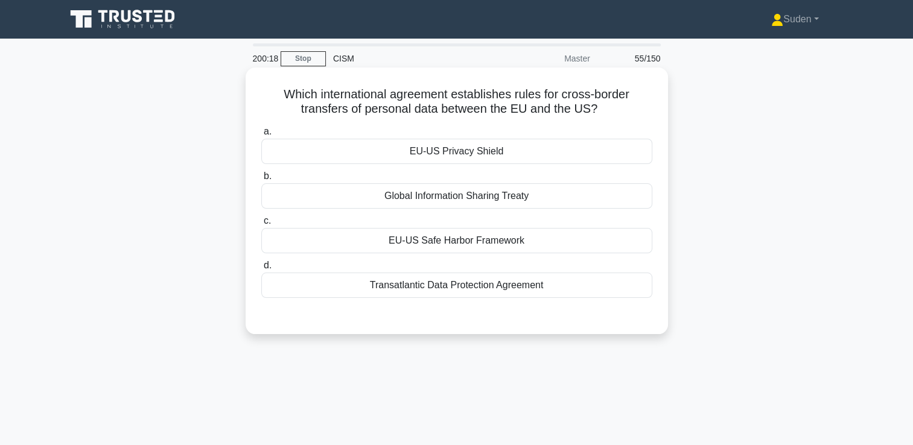
click at [562, 146] on div "EU-US Privacy Shield" at bounding box center [456, 151] width 391 height 25
click at [261, 136] on input "a. EU-US Privacy Shield" at bounding box center [261, 132] width 0 height 8
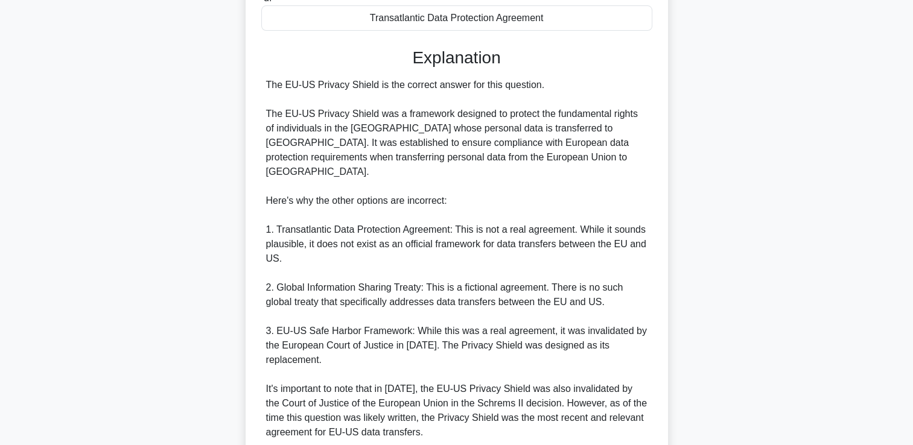
scroll to position [302, 0]
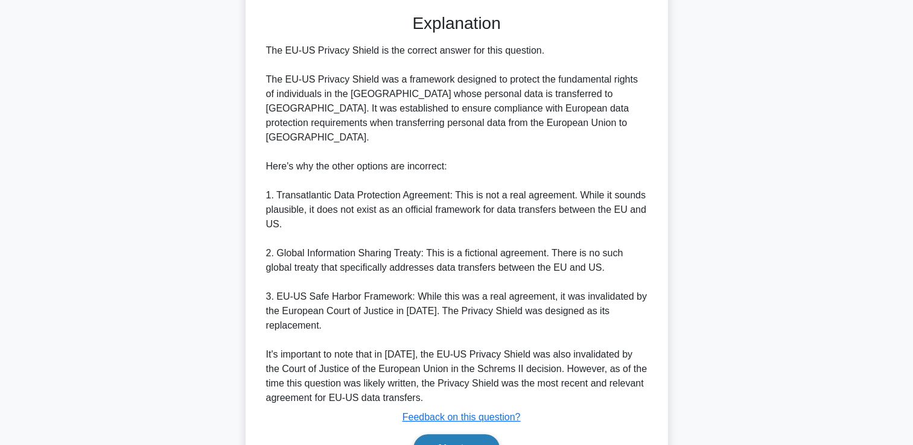
click at [475, 445] on icon at bounding box center [469, 449] width 11 height 7
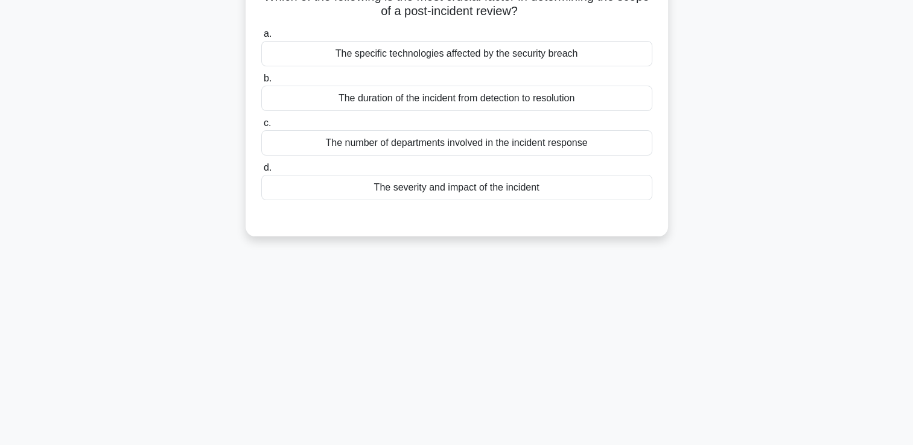
scroll to position [0, 0]
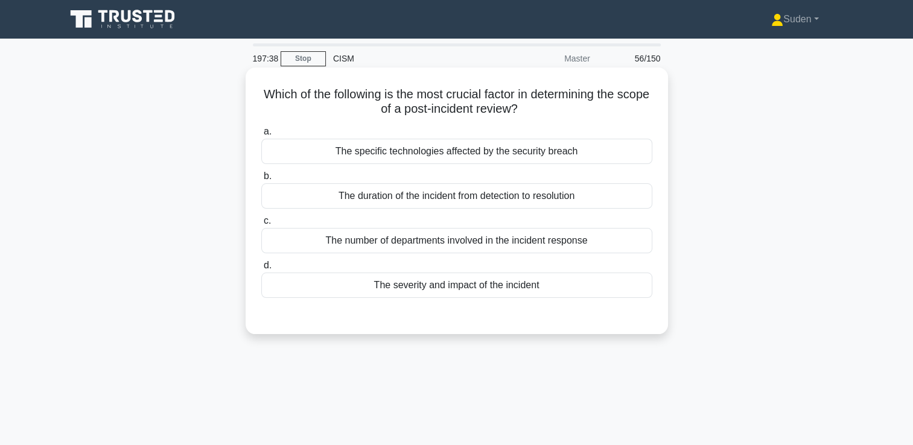
click at [544, 292] on div "The severity and impact of the incident" at bounding box center [456, 285] width 391 height 25
click at [261, 270] on input "d. The severity and impact of the incident" at bounding box center [261, 266] width 0 height 8
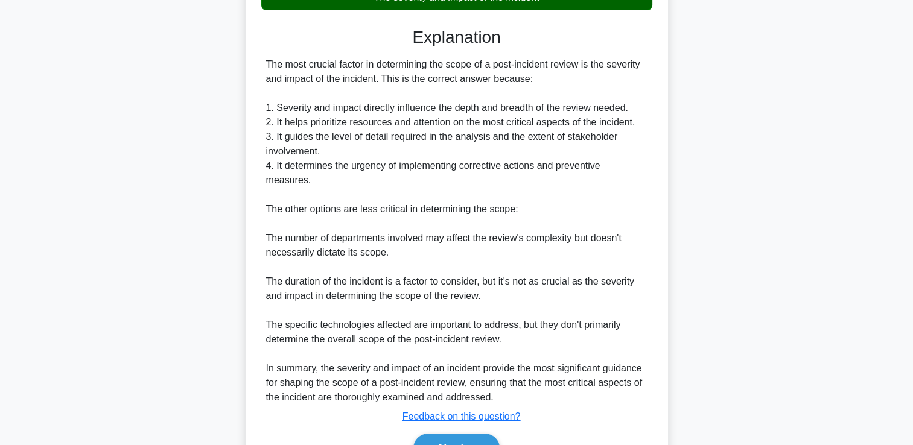
scroll to position [341, 0]
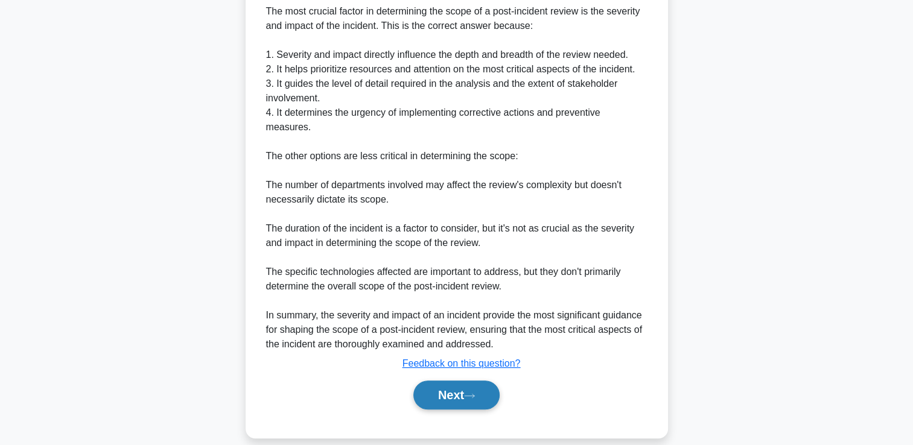
click at [472, 393] on icon at bounding box center [469, 396] width 11 height 7
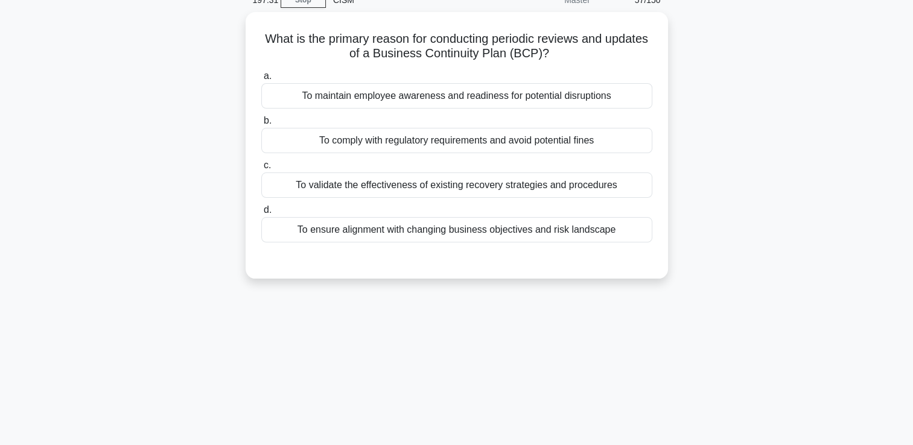
scroll to position [0, 0]
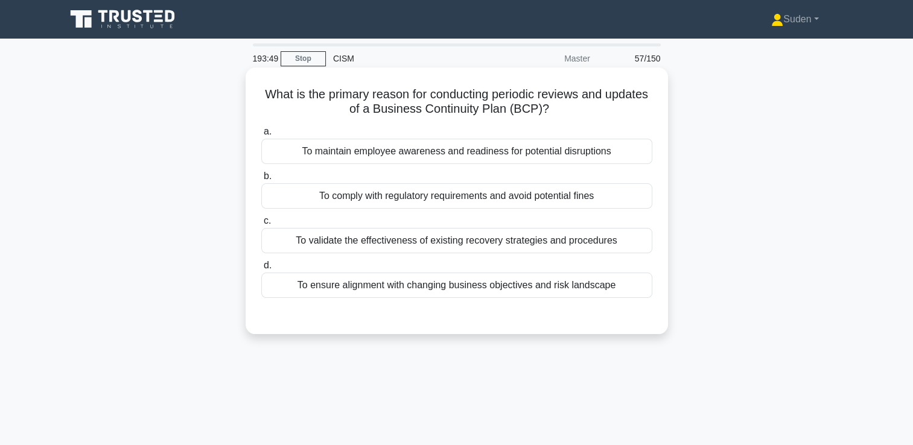
click at [535, 157] on div "To maintain employee awareness and readiness for potential disruptions" at bounding box center [456, 151] width 391 height 25
click at [261, 136] on input "a. To maintain employee awareness and readiness for potential disruptions" at bounding box center [261, 132] width 0 height 8
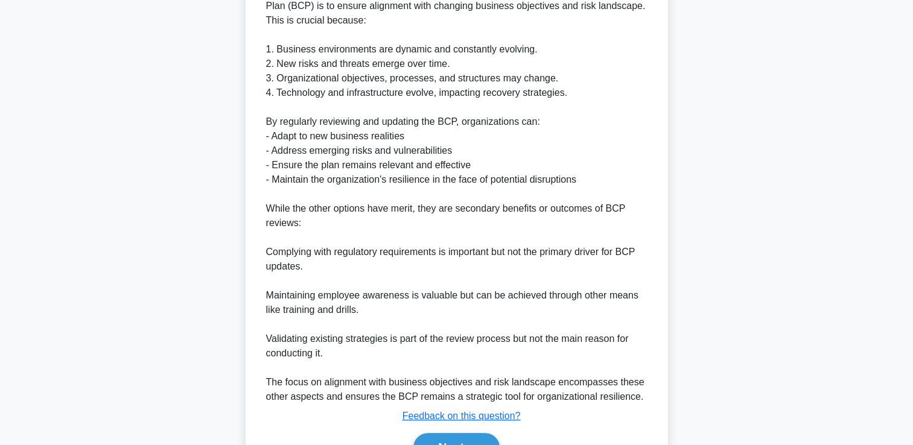
scroll to position [429, 0]
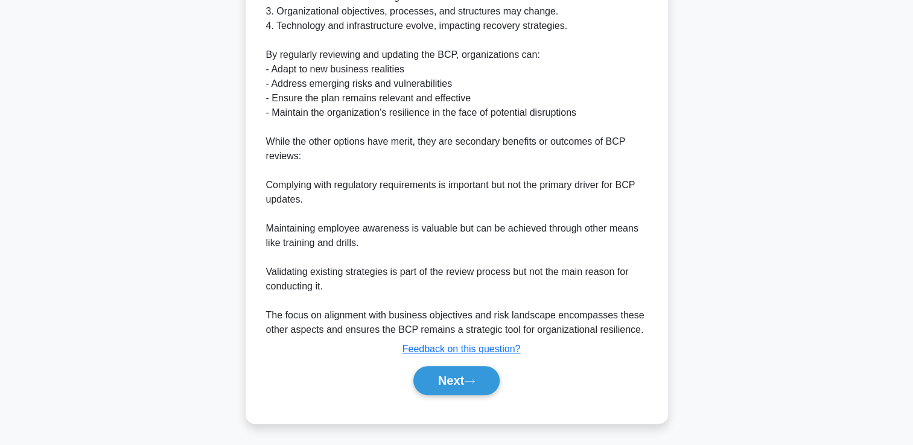
click at [507, 379] on div "Next" at bounding box center [457, 380] width 396 height 29
click at [497, 380] on button "Next" at bounding box center [456, 380] width 86 height 29
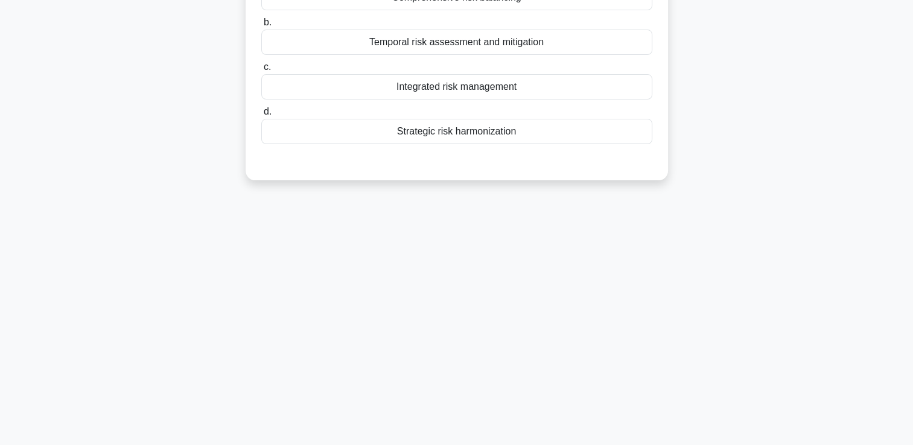
scroll to position [0, 0]
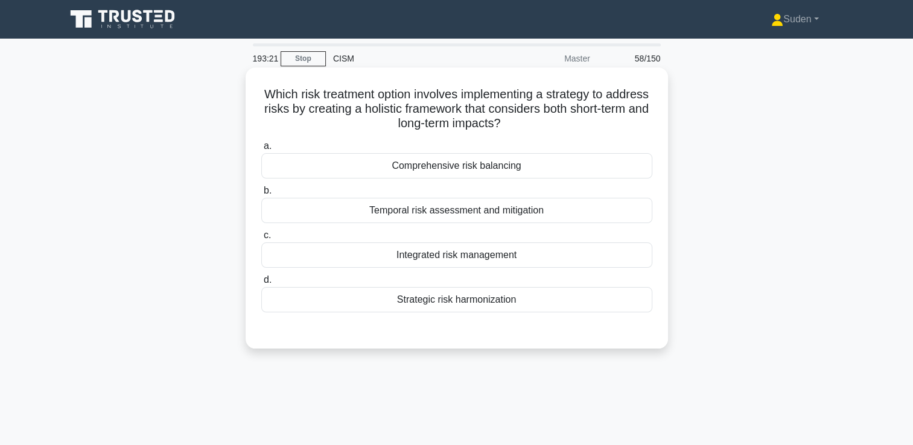
click at [417, 259] on div "Integrated risk management" at bounding box center [456, 255] width 391 height 25
click at [261, 240] on input "c. Integrated risk management" at bounding box center [261, 236] width 0 height 8
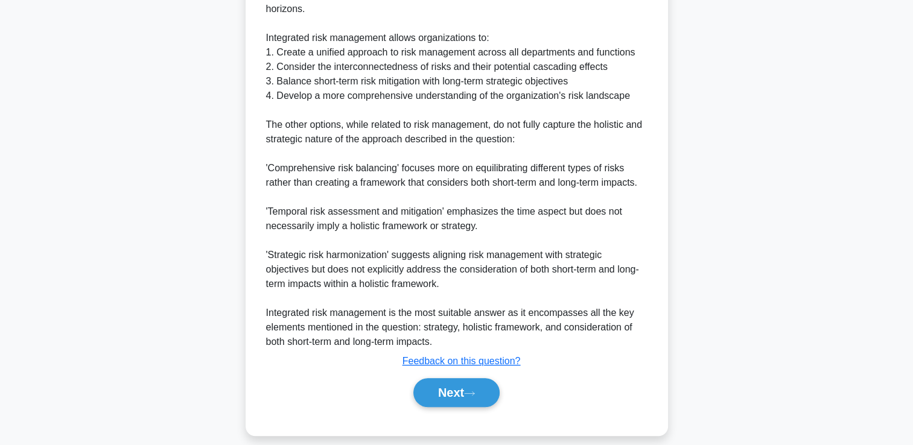
scroll to position [457, 0]
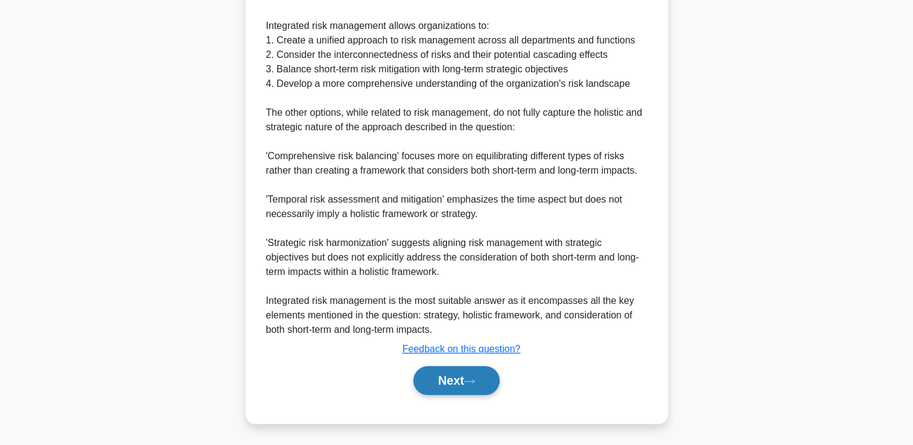
drag, startPoint x: 441, startPoint y: 397, endPoint x: 441, endPoint y: 390, distance: 7.2
click at [441, 395] on div "Next" at bounding box center [456, 380] width 391 height 39
click at [442, 390] on button "Next" at bounding box center [456, 380] width 86 height 29
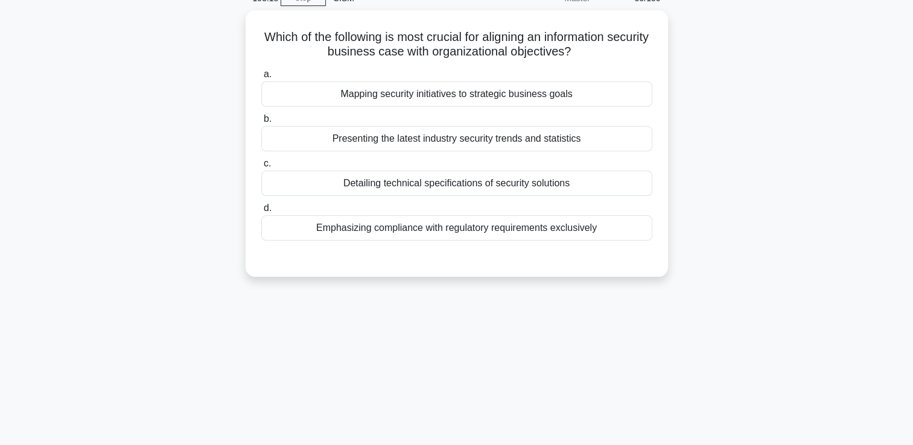
scroll to position [0, 0]
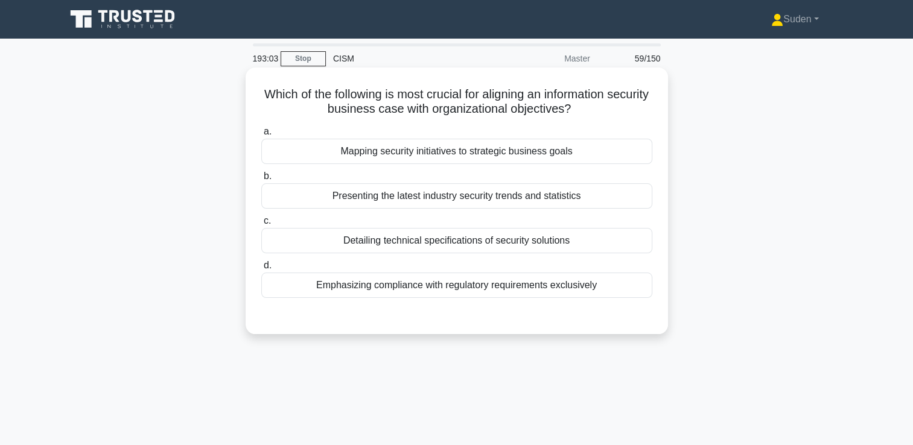
click at [486, 159] on div "Mapping security initiatives to strategic business goals" at bounding box center [456, 151] width 391 height 25
click at [261, 136] on input "a. Mapping security initiatives to strategic business goals" at bounding box center [261, 132] width 0 height 8
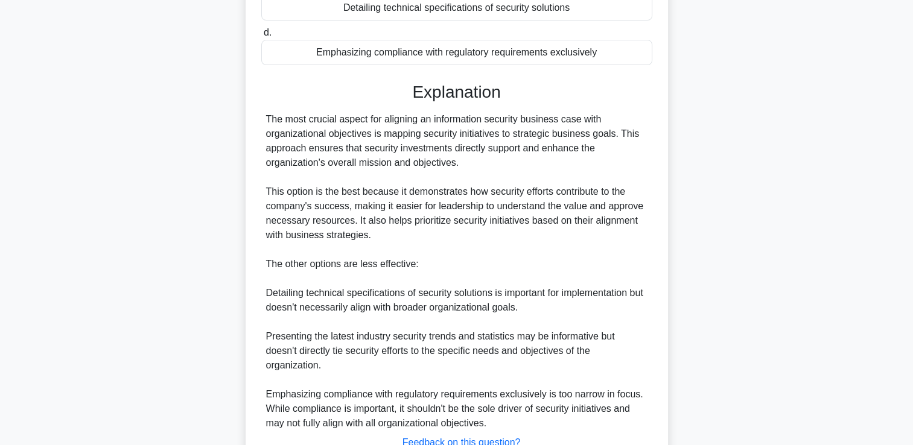
scroll to position [326, 0]
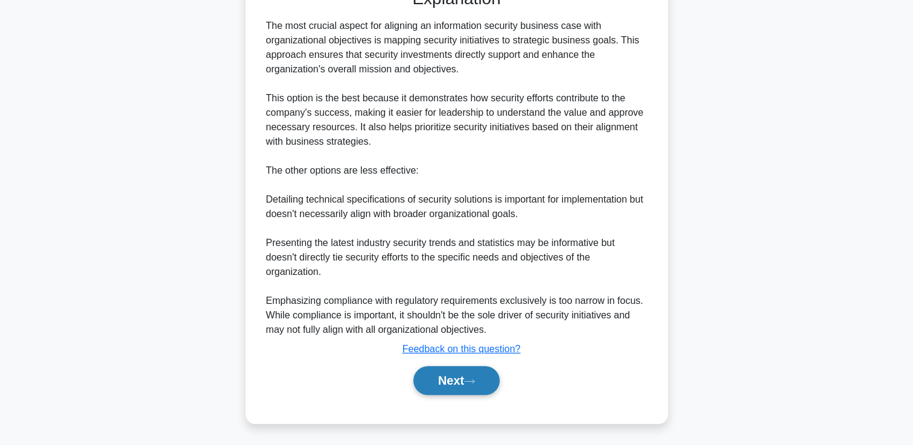
click at [445, 392] on button "Next" at bounding box center [456, 380] width 86 height 29
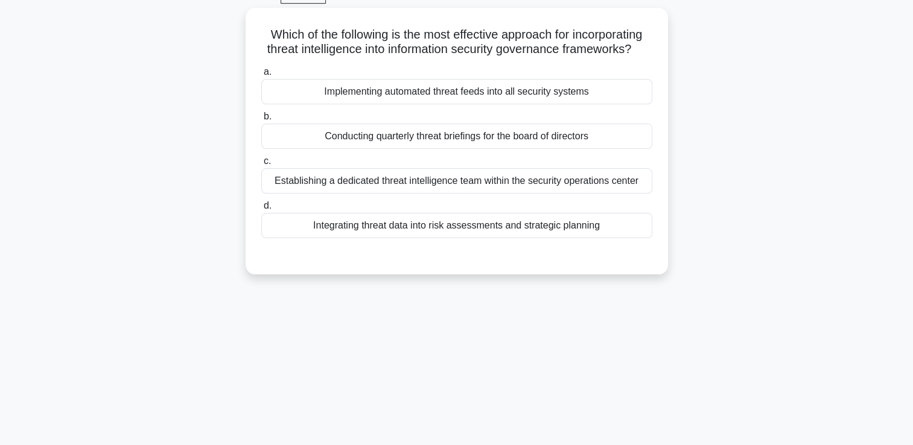
scroll to position [0, 0]
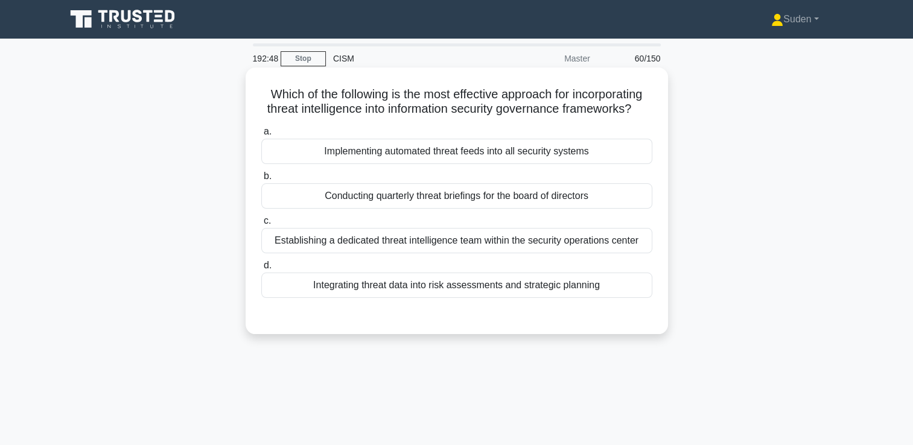
click at [522, 164] on div "Implementing automated threat feeds into all security systems" at bounding box center [456, 151] width 391 height 25
click at [261, 136] on input "a. Implementing automated threat feeds into all security systems" at bounding box center [261, 132] width 0 height 8
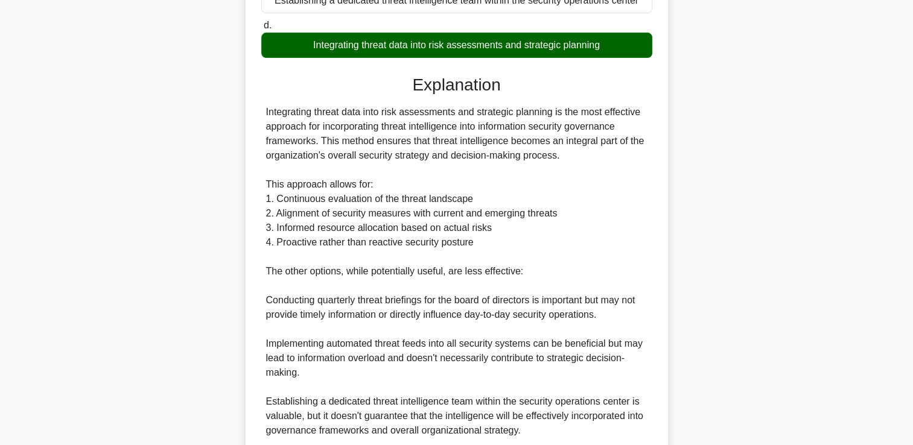
scroll to position [422, 0]
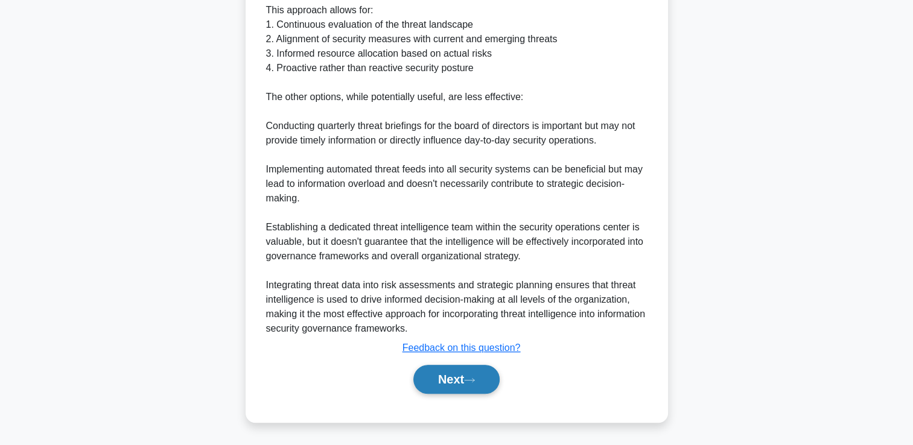
click at [457, 390] on button "Next" at bounding box center [456, 379] width 86 height 29
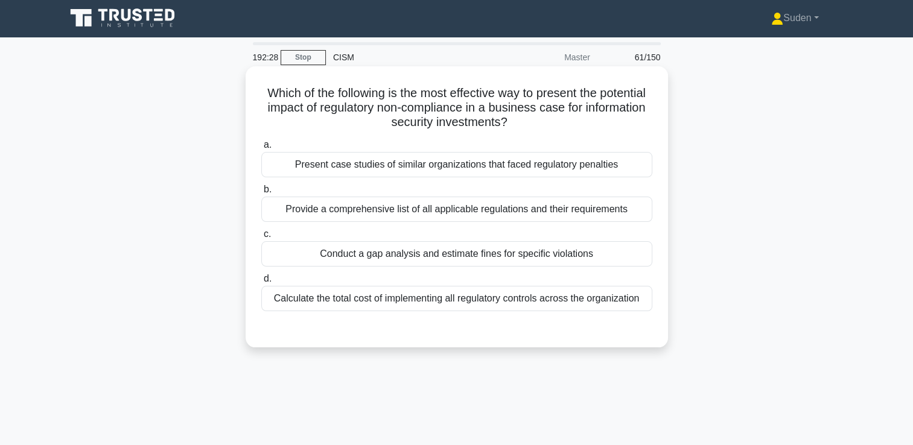
scroll to position [0, 0]
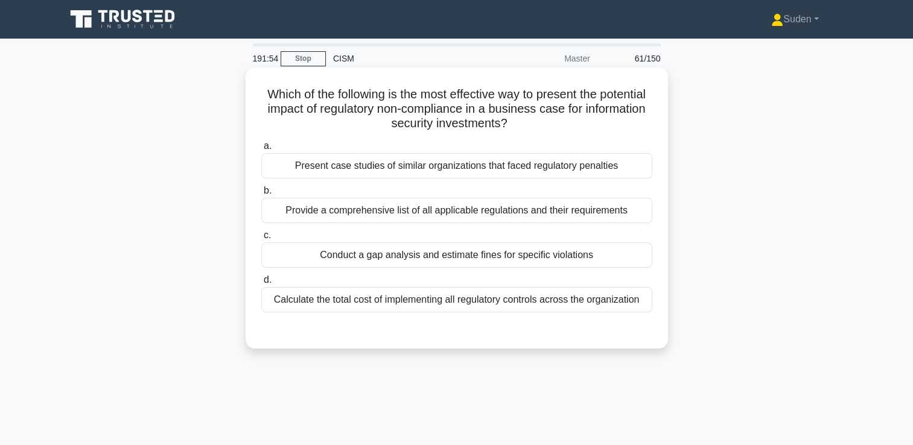
click at [528, 266] on div "Conduct a gap analysis and estimate fines for specific violations" at bounding box center [456, 255] width 391 height 25
click at [261, 240] on input "c. Conduct a gap analysis and estimate fines for specific violations" at bounding box center [261, 236] width 0 height 8
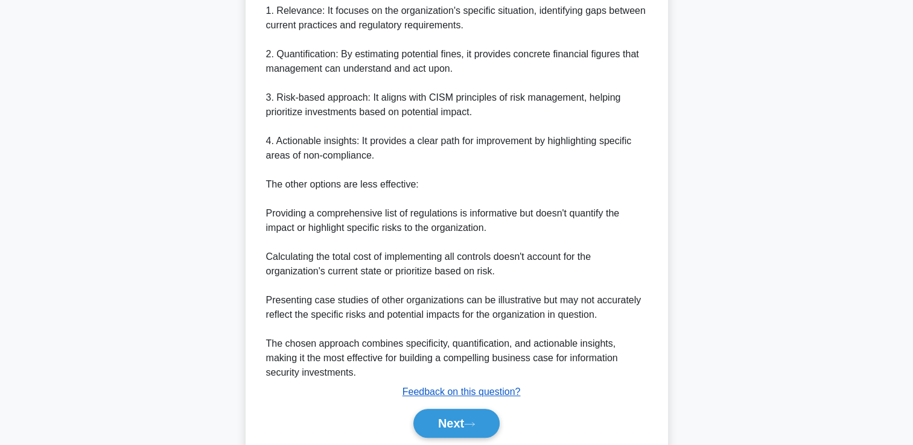
scroll to position [422, 0]
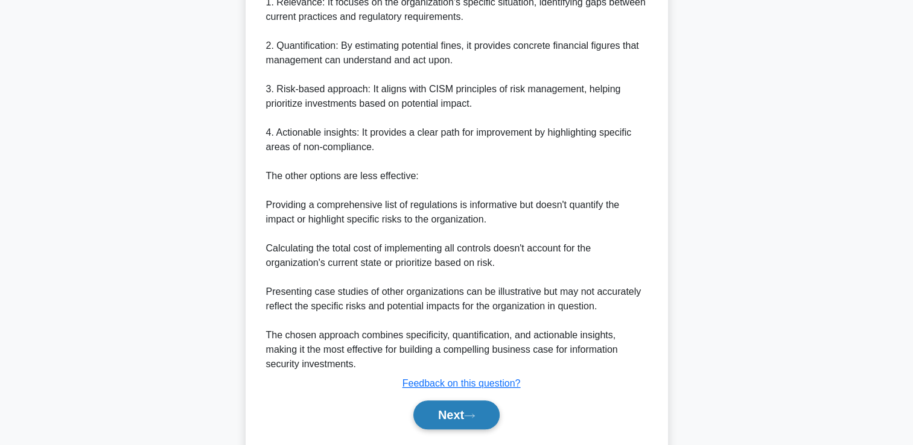
click at [461, 406] on button "Next" at bounding box center [456, 415] width 86 height 29
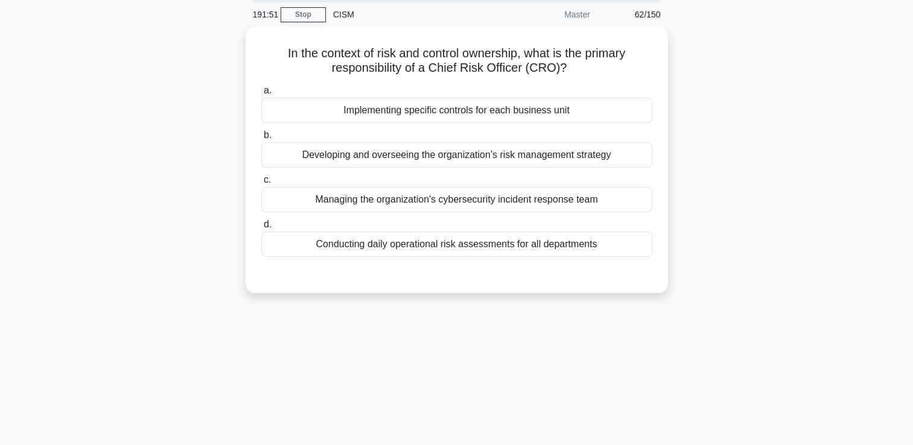
scroll to position [0, 0]
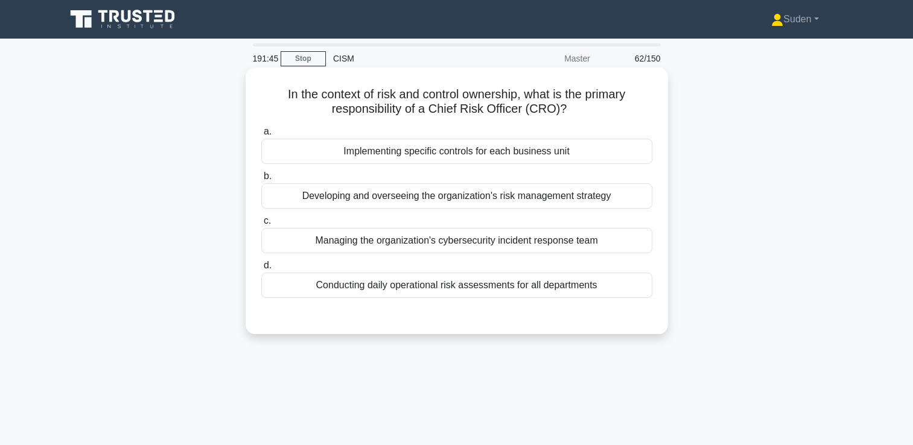
click at [477, 202] on div "Developing and overseeing the organization's risk management strategy" at bounding box center [456, 195] width 391 height 25
click at [261, 180] on input "b. Developing and overseeing the organization's risk management strategy" at bounding box center [261, 177] width 0 height 8
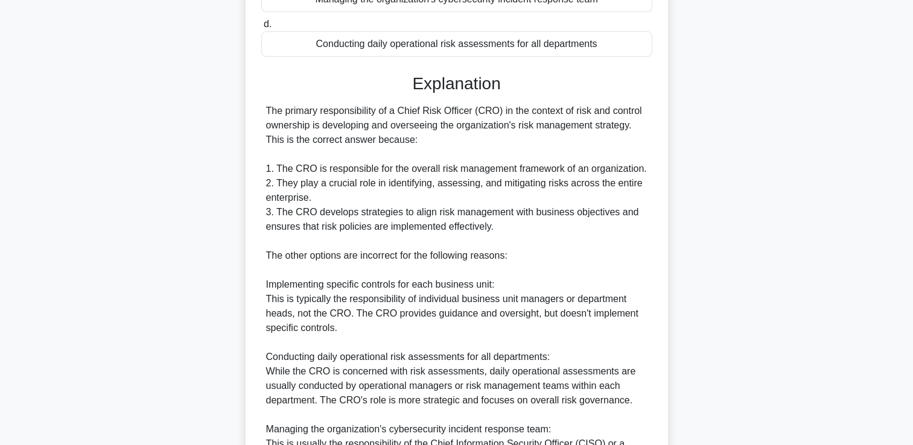
scroll to position [422, 0]
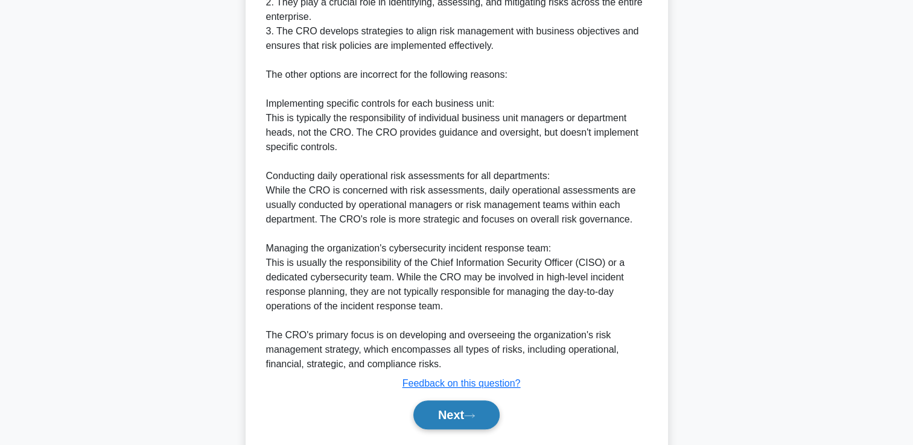
click at [432, 418] on button "Next" at bounding box center [456, 415] width 86 height 29
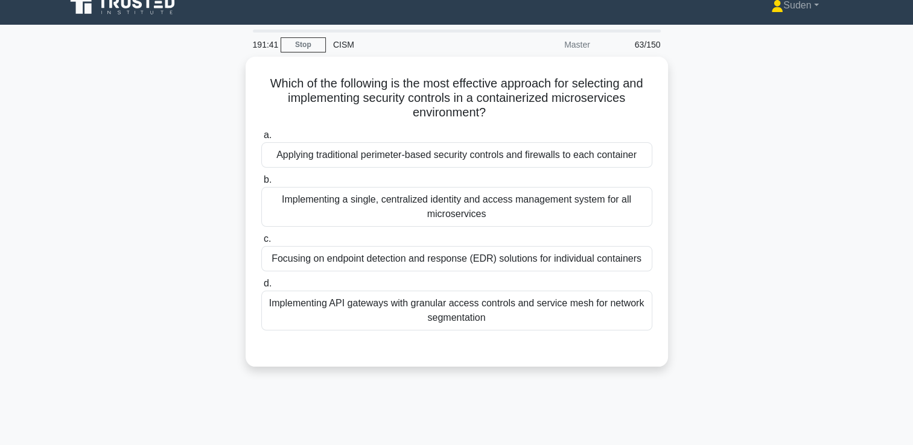
scroll to position [0, 0]
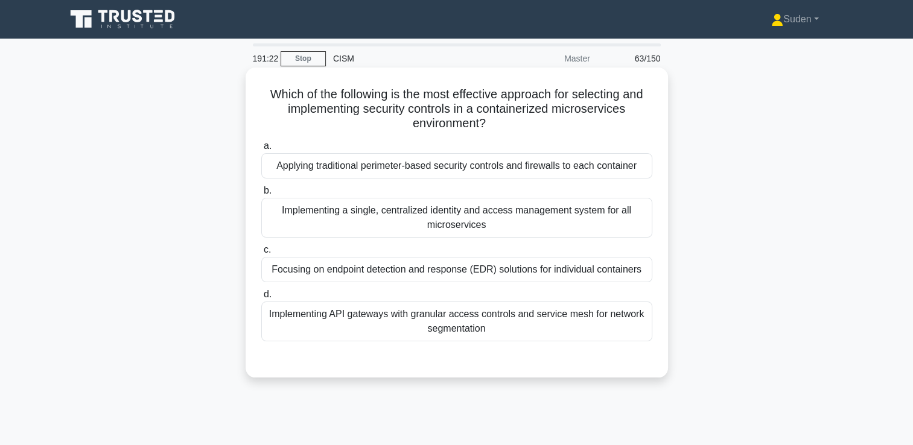
click at [357, 195] on label "b. Implementing a single, centralized identity and access management system for…" at bounding box center [456, 210] width 391 height 54
click at [261, 195] on input "b. Implementing a single, centralized identity and access management system for…" at bounding box center [261, 191] width 0 height 8
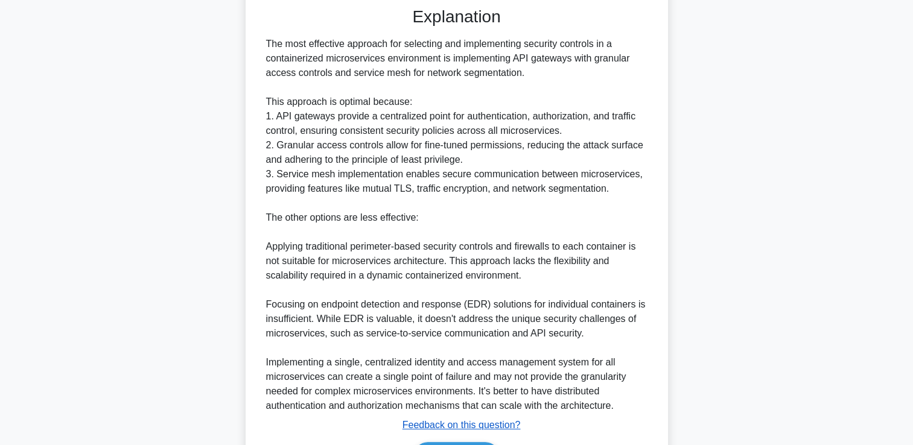
scroll to position [429, 0]
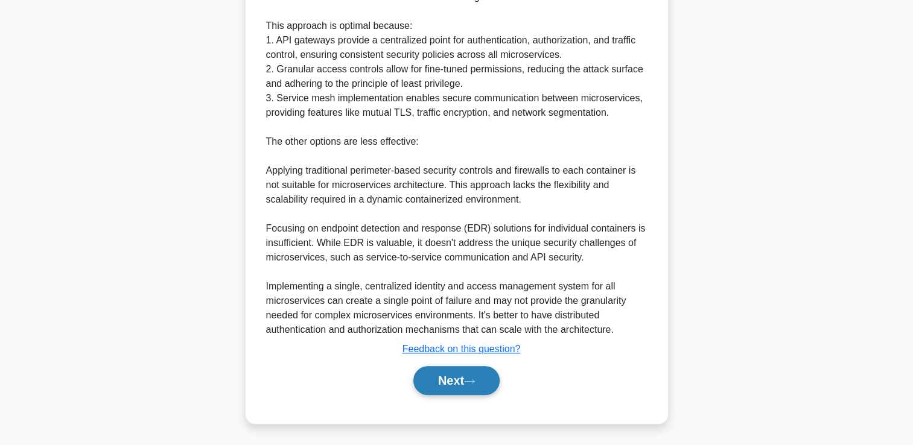
click at [445, 385] on button "Next" at bounding box center [456, 380] width 86 height 29
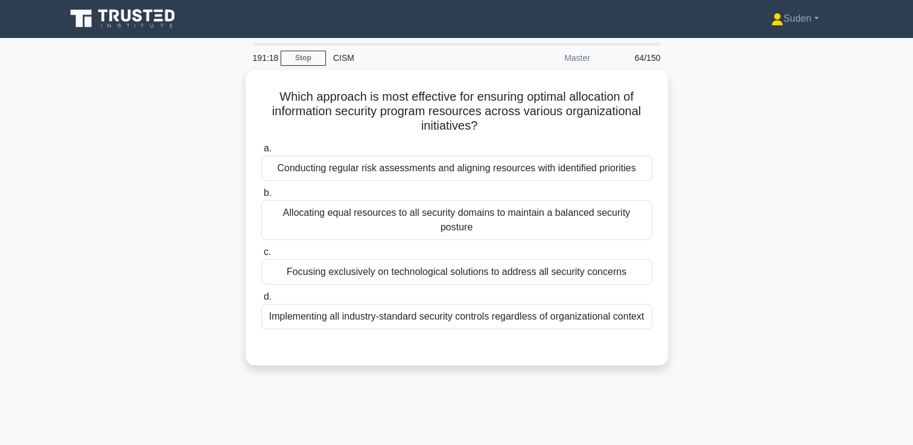
scroll to position [0, 0]
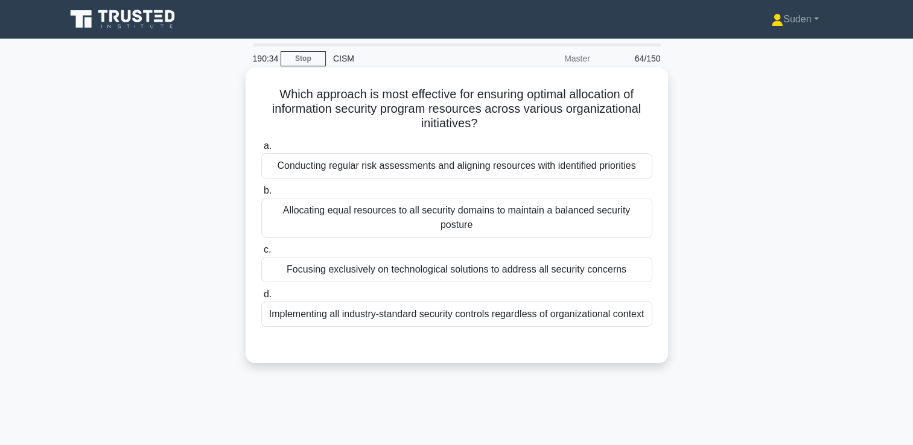
click at [381, 173] on div "Conducting regular risk assessments and aligning resources with identified prio…" at bounding box center [456, 165] width 391 height 25
click at [261, 150] on input "a. Conducting regular risk assessments and aligning resources with identified p…" at bounding box center [261, 146] width 0 height 8
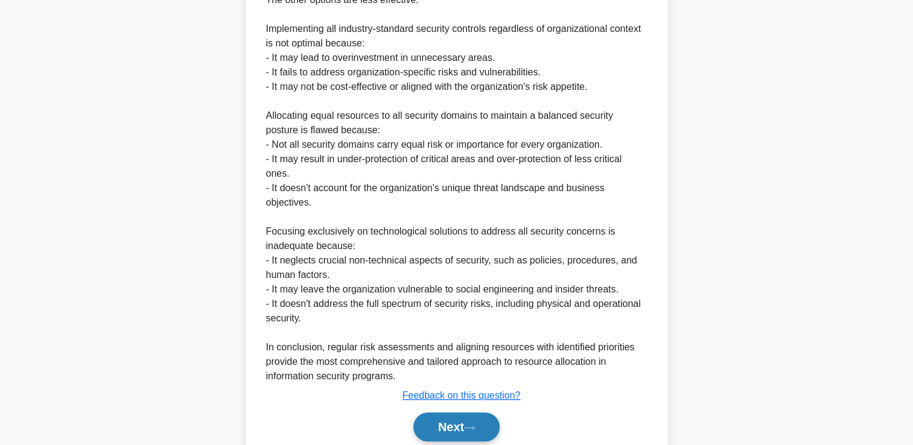
scroll to position [587, 0]
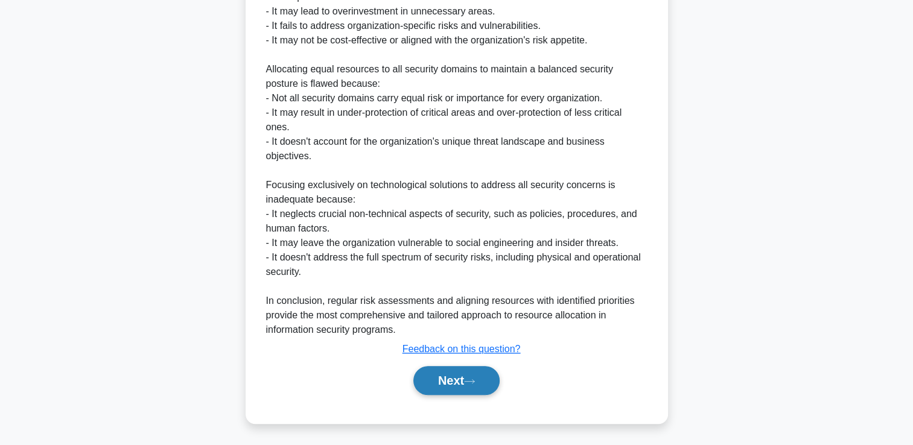
click at [449, 392] on button "Next" at bounding box center [456, 380] width 86 height 29
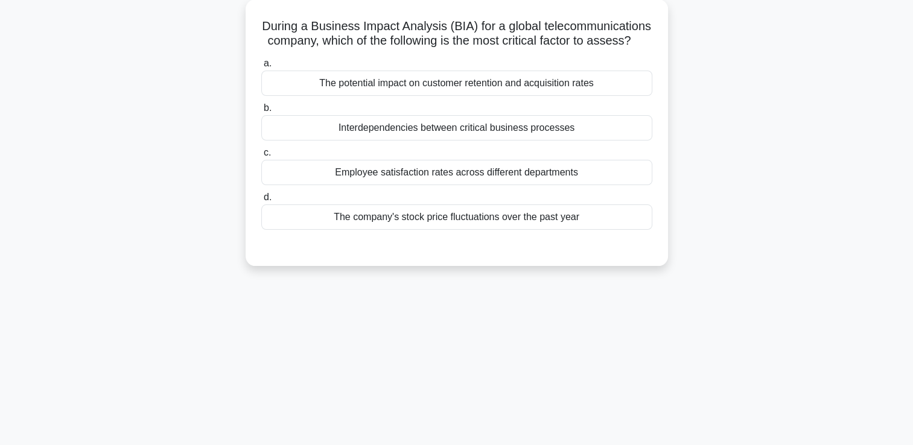
scroll to position [0, 0]
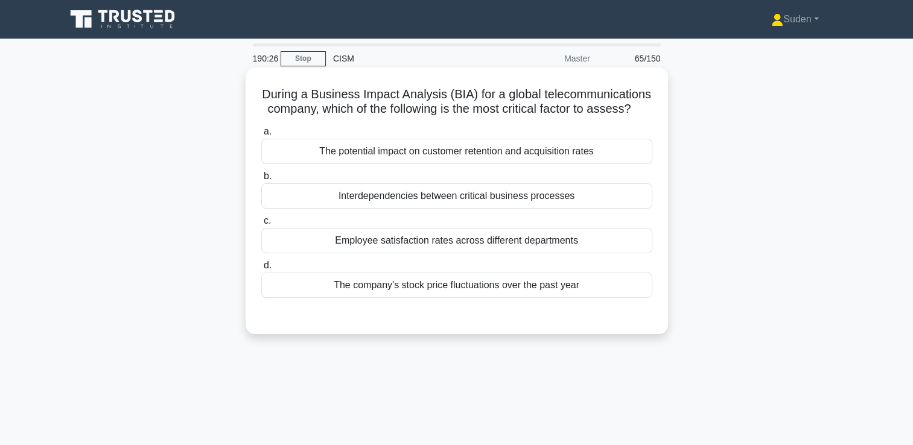
click at [516, 209] on div "Interdependencies between critical business processes" at bounding box center [456, 195] width 391 height 25
click at [261, 180] on input "b. Interdependencies between critical business processes" at bounding box center [261, 177] width 0 height 8
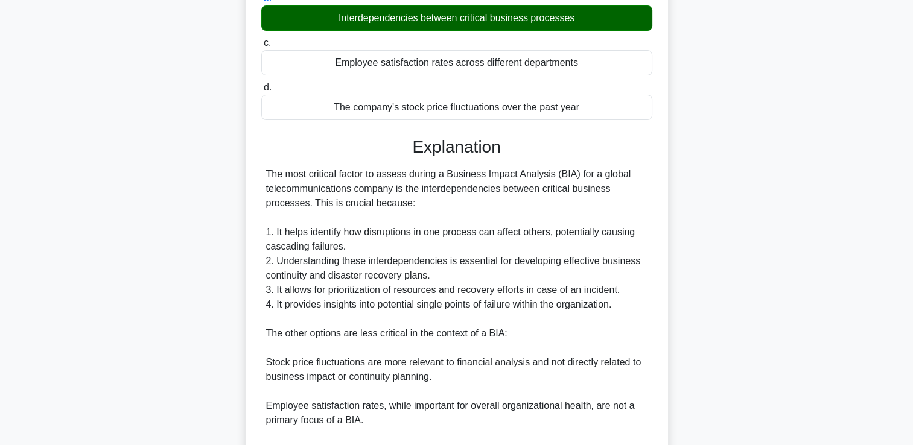
scroll to position [362, 0]
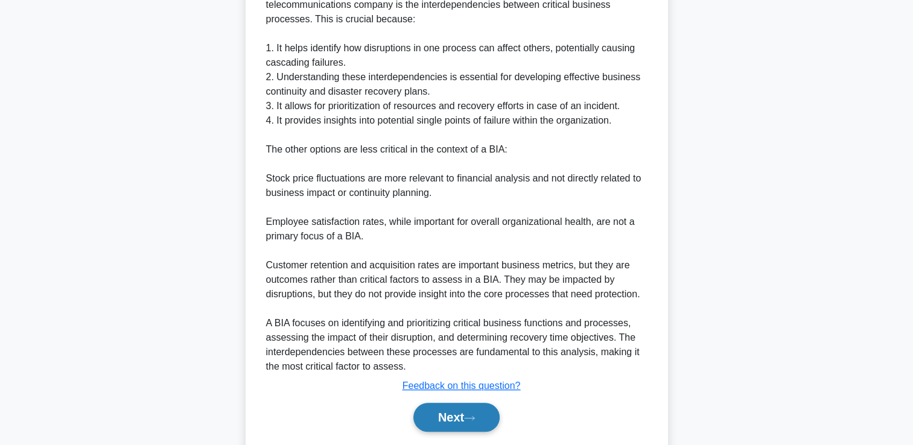
click at [463, 424] on button "Next" at bounding box center [456, 417] width 86 height 29
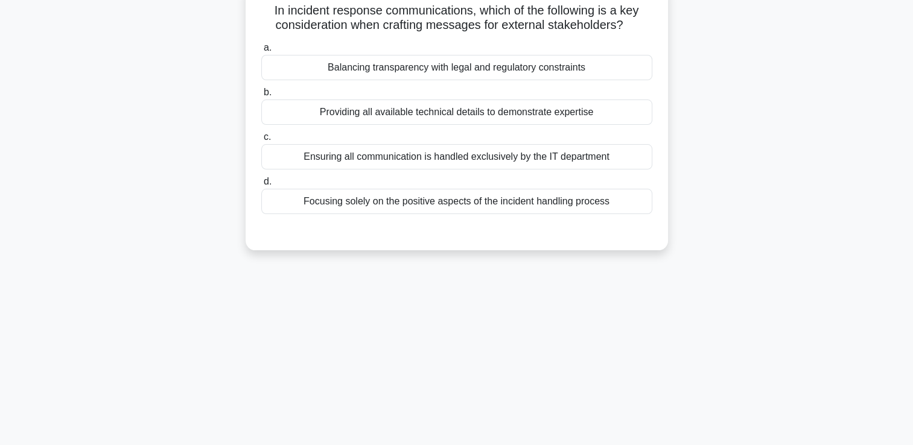
scroll to position [0, 0]
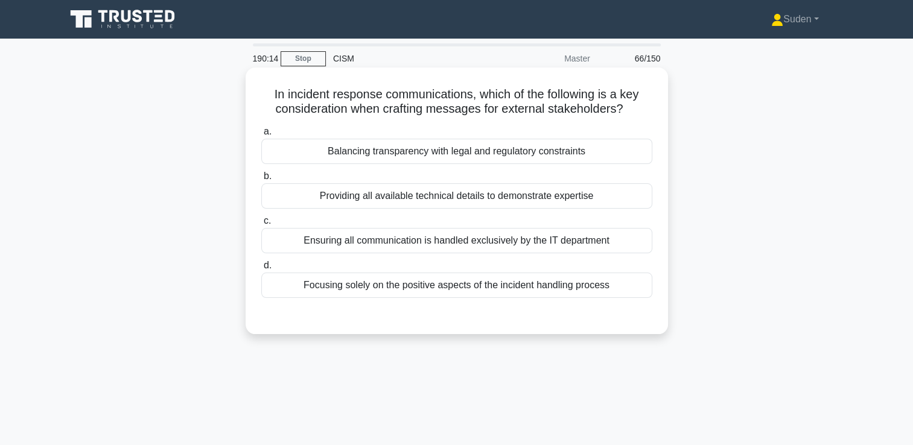
click at [367, 151] on div "Balancing transparency with legal and regulatory constraints" at bounding box center [456, 151] width 391 height 25
click at [261, 136] on input "a. Balancing transparency with legal and regulatory constraints" at bounding box center [261, 132] width 0 height 8
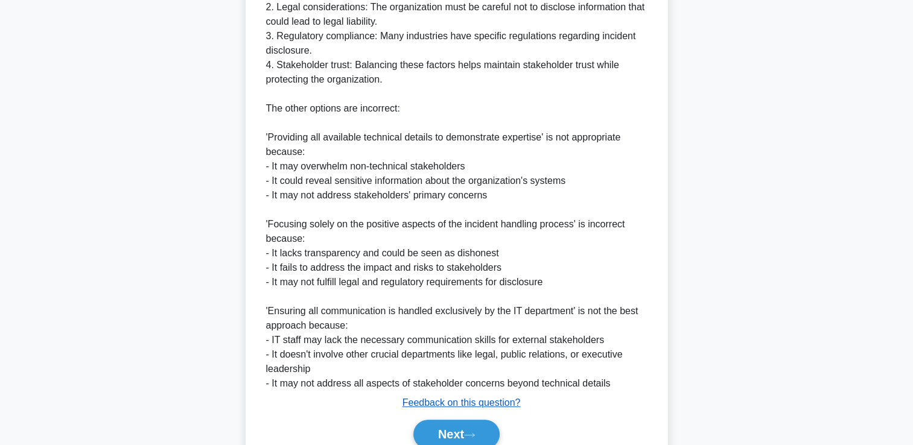
scroll to position [471, 0]
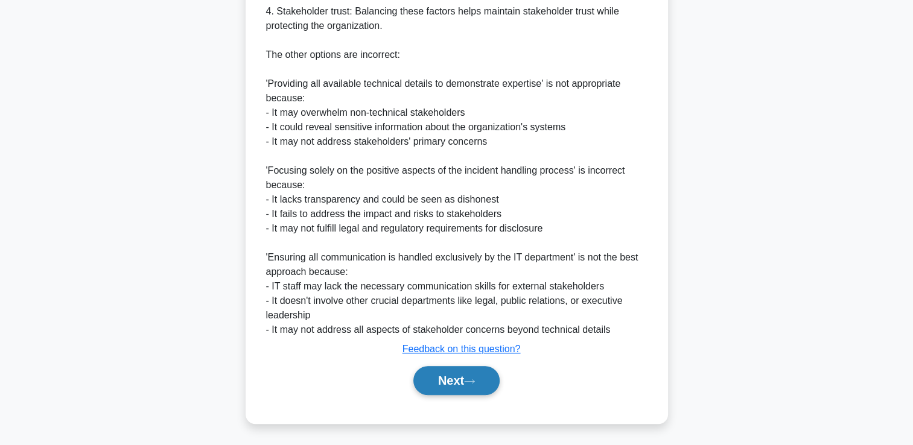
click at [453, 378] on button "Next" at bounding box center [456, 380] width 86 height 29
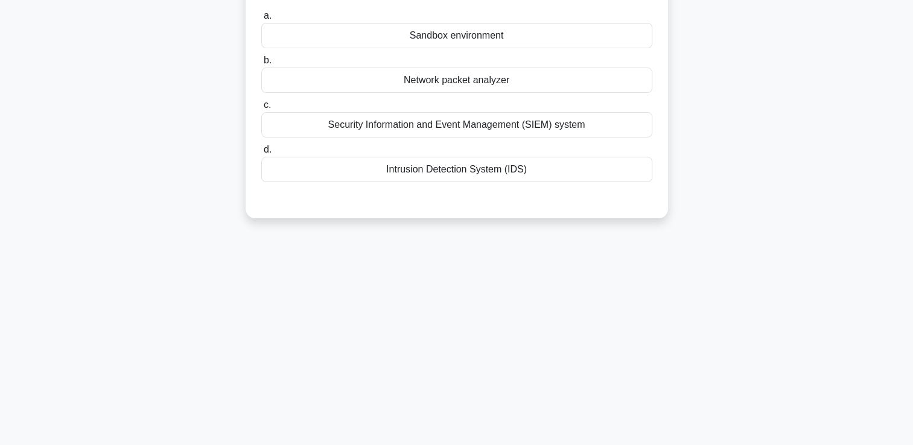
scroll to position [25, 0]
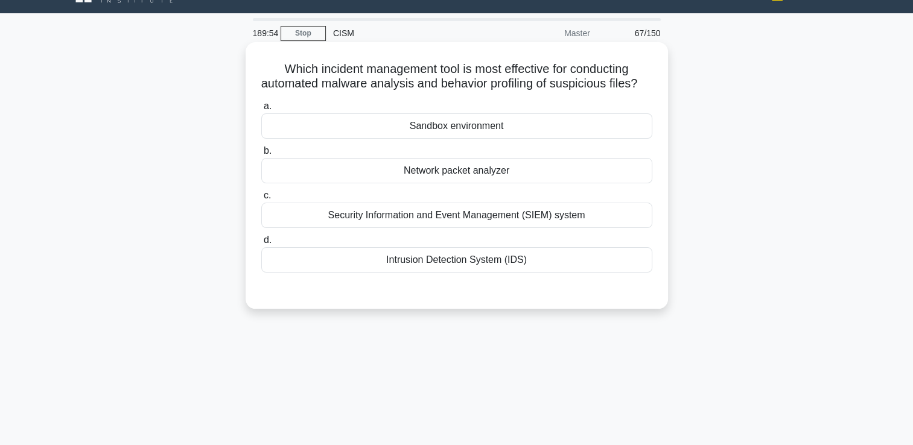
click at [455, 139] on div "Sandbox environment" at bounding box center [456, 125] width 391 height 25
click at [261, 110] on input "a. Sandbox environment" at bounding box center [261, 107] width 0 height 8
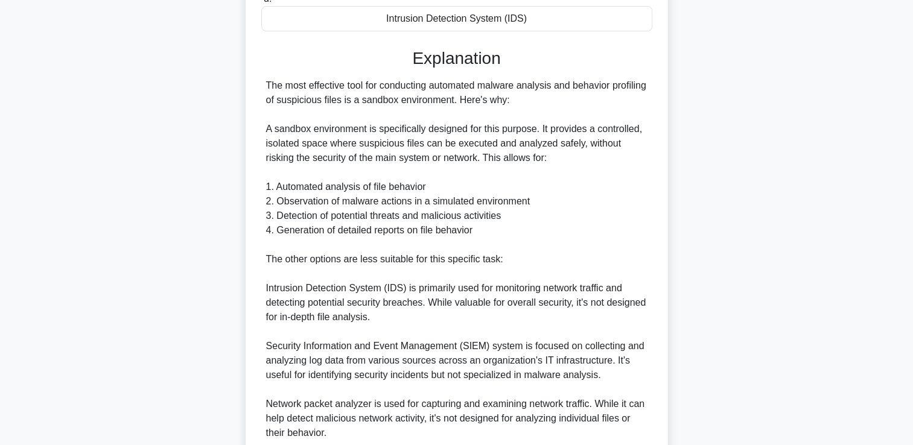
scroll to position [442, 0]
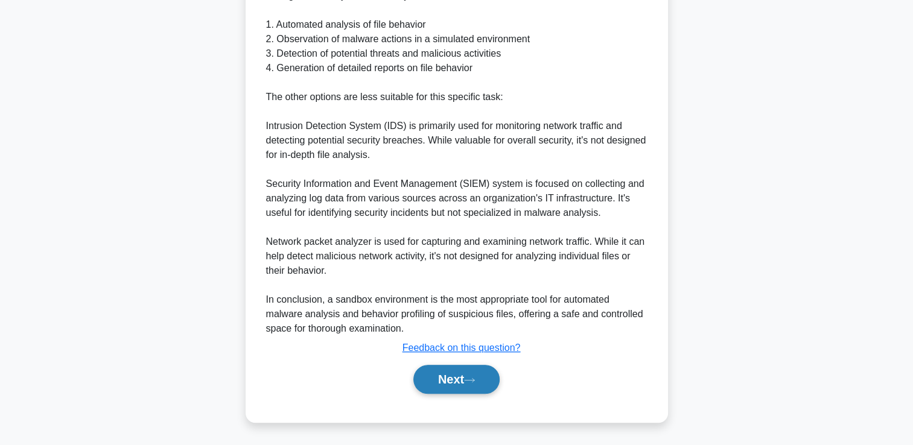
click at [481, 378] on button "Next" at bounding box center [456, 379] width 86 height 29
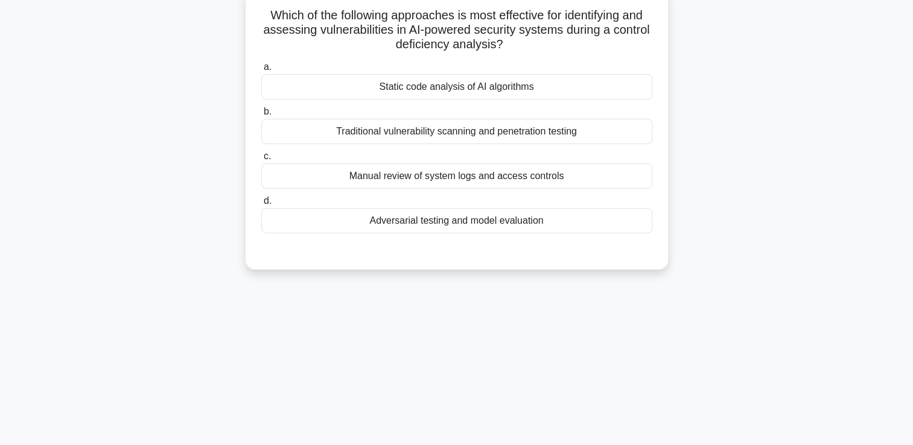
scroll to position [0, 0]
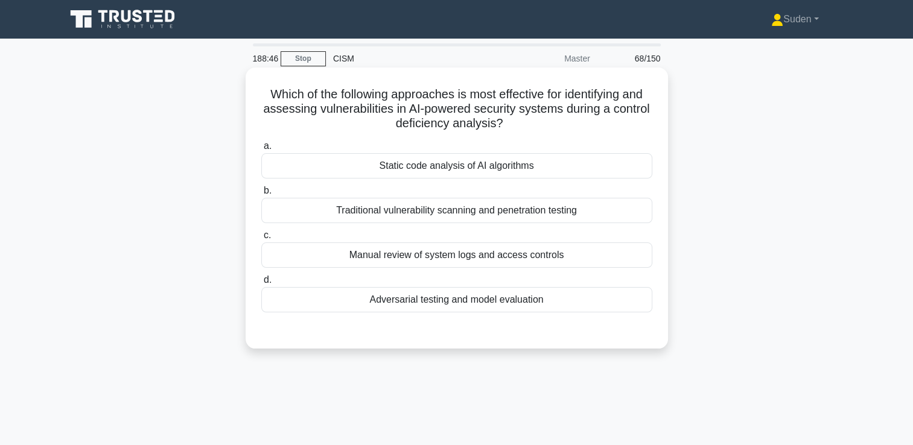
click at [451, 174] on div "Static code analysis of AI algorithms" at bounding box center [456, 165] width 391 height 25
click at [261, 150] on input "a. Static code analysis of AI algorithms" at bounding box center [261, 146] width 0 height 8
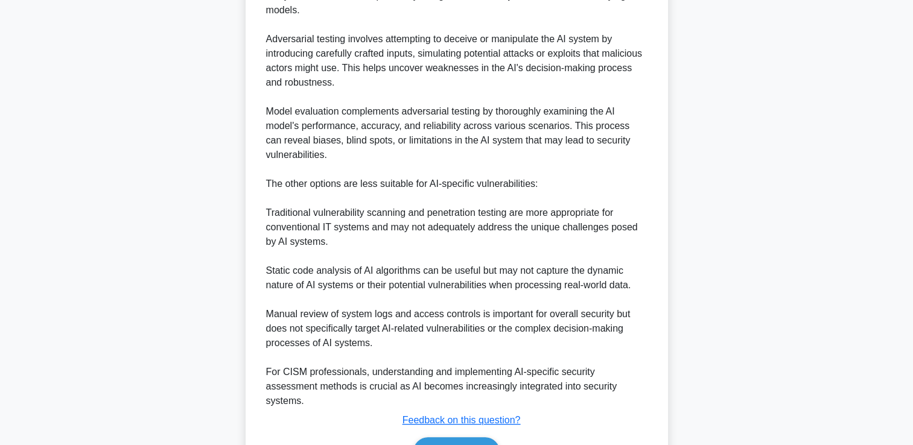
scroll to position [458, 0]
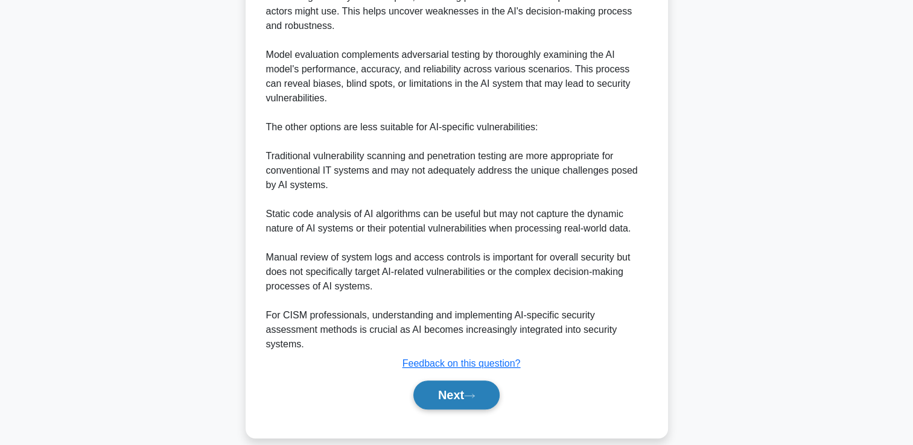
click at [437, 381] on button "Next" at bounding box center [456, 395] width 86 height 29
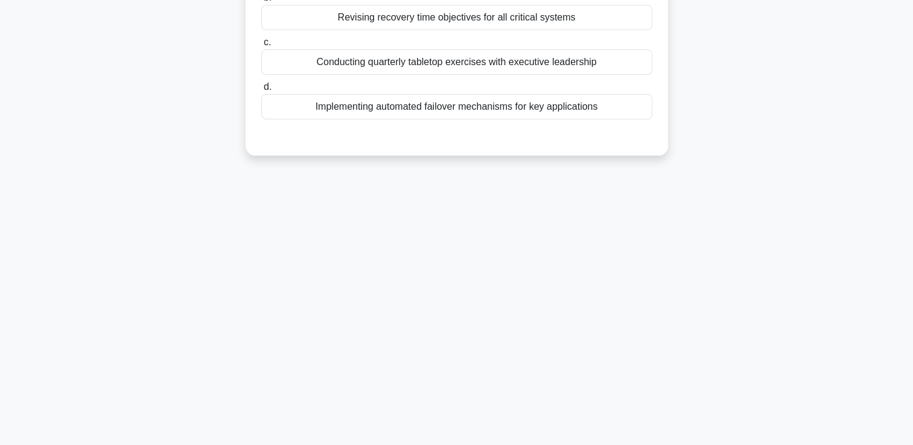
scroll to position [0, 0]
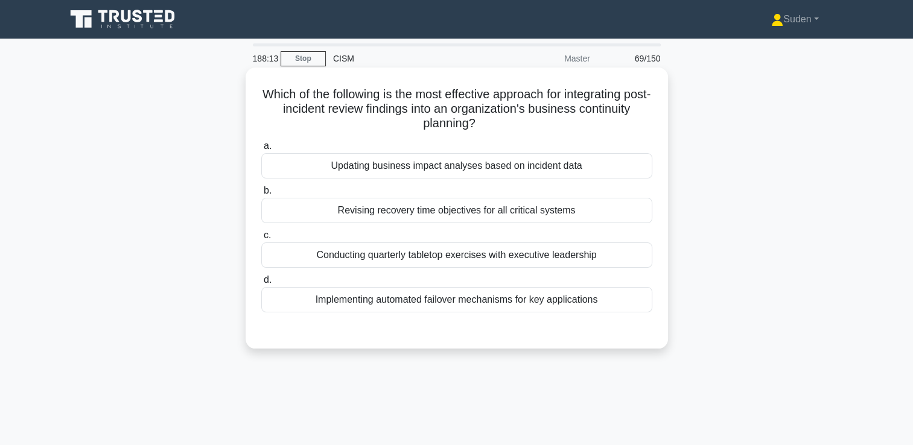
click at [577, 178] on div "Updating business impact analyses based on incident data" at bounding box center [456, 165] width 391 height 25
click at [261, 150] on input "a. Updating business impact analyses based on incident data" at bounding box center [261, 146] width 0 height 8
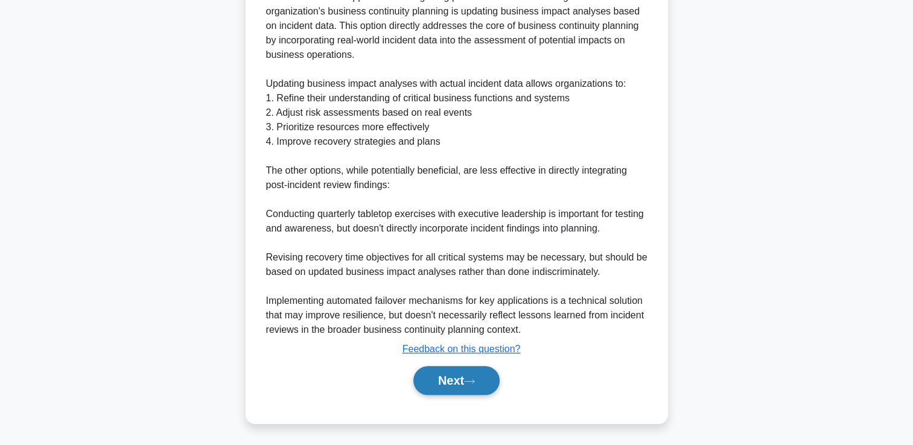
drag, startPoint x: 461, startPoint y: 384, endPoint x: 471, endPoint y: 384, distance: 10.3
click at [462, 384] on button "Next" at bounding box center [456, 380] width 86 height 29
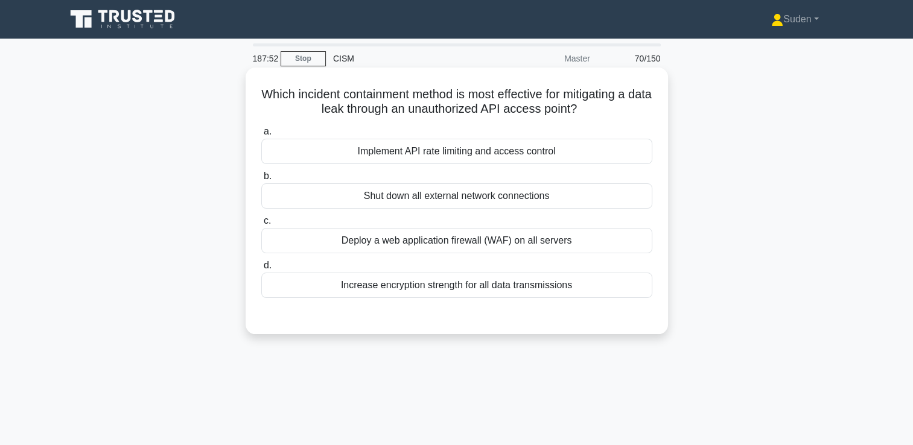
click at [552, 153] on div "Implement API rate limiting and access control" at bounding box center [456, 151] width 391 height 25
click at [261, 136] on input "a. Implement API rate limiting and access control" at bounding box center [261, 132] width 0 height 8
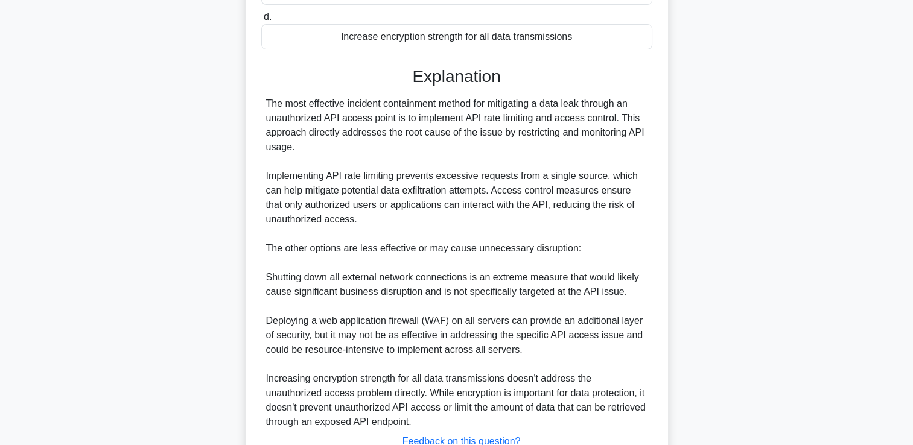
scroll to position [341, 0]
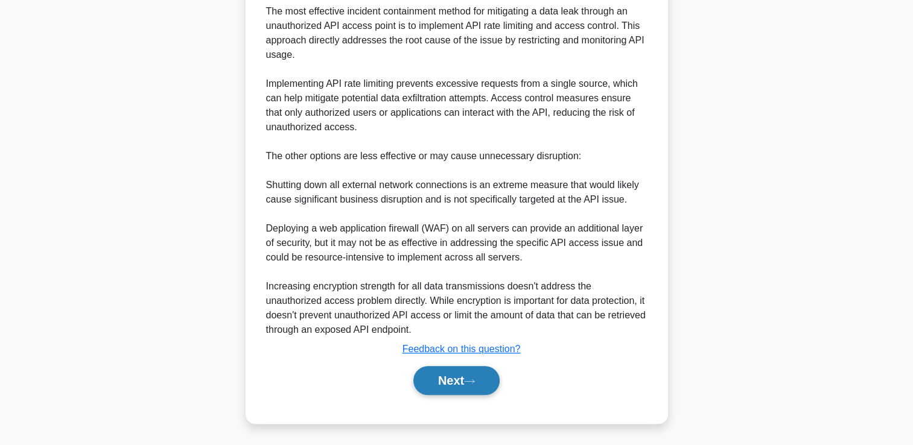
drag, startPoint x: 456, startPoint y: 376, endPoint x: 460, endPoint y: 370, distance: 6.5
click at [456, 375] on button "Next" at bounding box center [456, 380] width 86 height 29
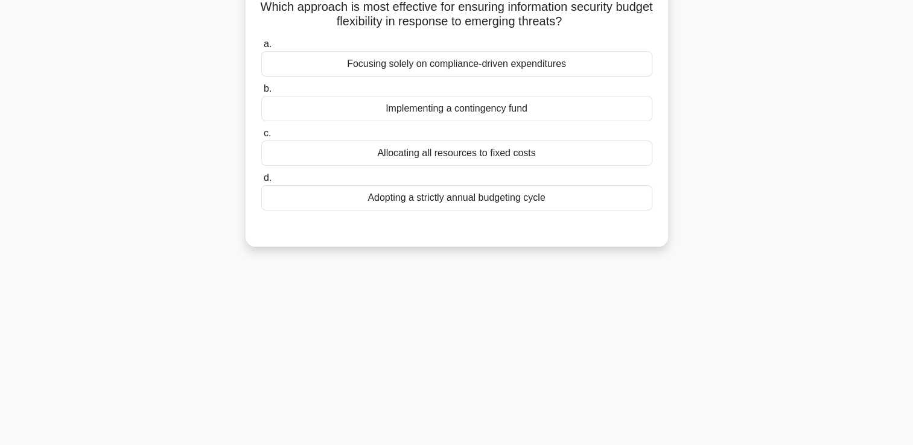
scroll to position [0, 0]
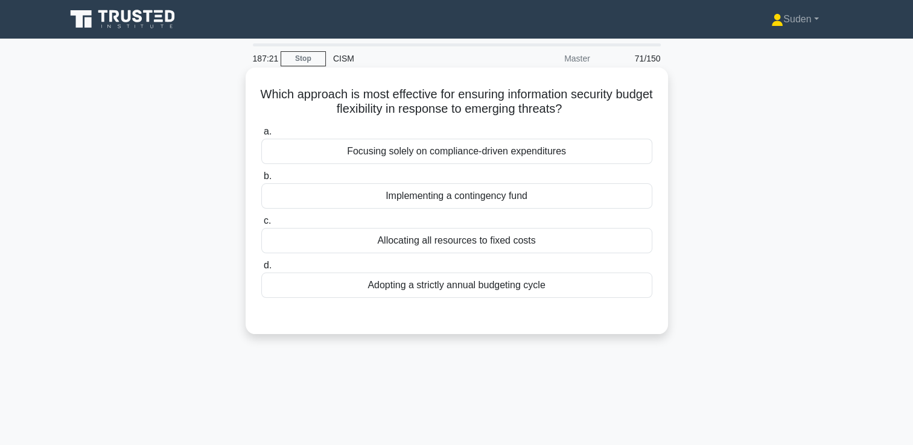
click at [466, 198] on div "Implementing a contingency fund" at bounding box center [456, 195] width 391 height 25
click at [261, 180] on input "b. Implementing a contingency fund" at bounding box center [261, 177] width 0 height 8
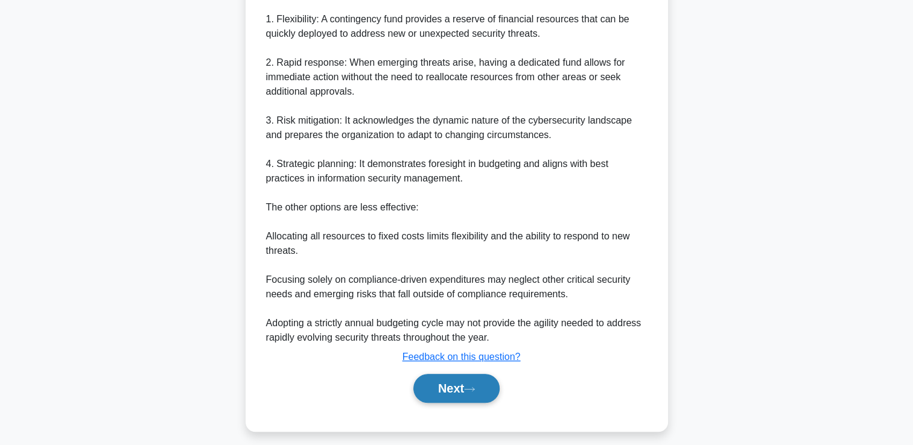
scroll to position [384, 0]
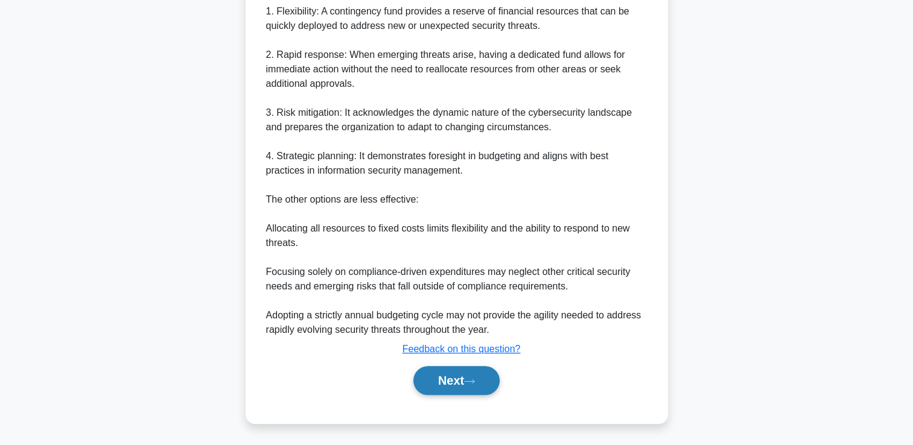
click at [466, 387] on button "Next" at bounding box center [456, 380] width 86 height 29
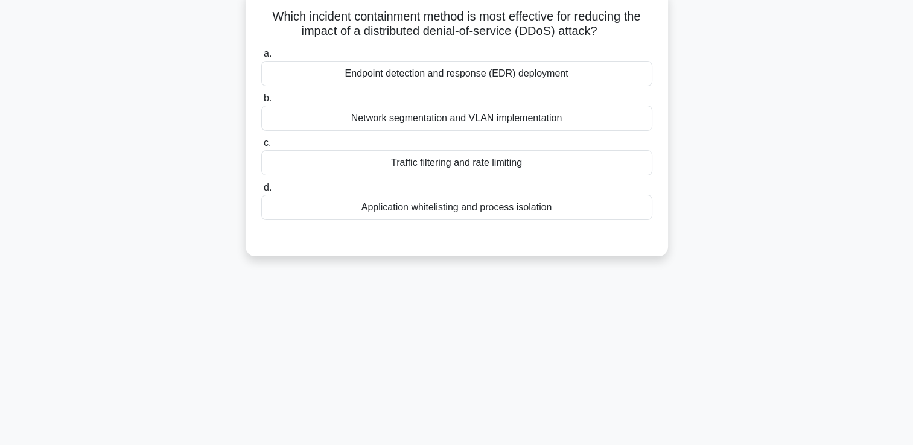
scroll to position [0, 0]
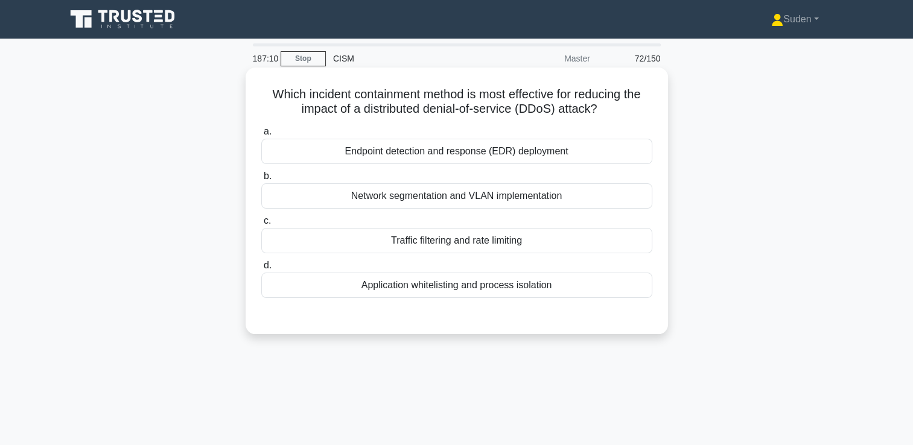
drag, startPoint x: 541, startPoint y: 287, endPoint x: 548, endPoint y: 287, distance: 7.8
click at [541, 287] on div "Application whitelisting and process isolation" at bounding box center [456, 285] width 391 height 25
click at [261, 270] on input "d. Application whitelisting and process isolation" at bounding box center [261, 266] width 0 height 8
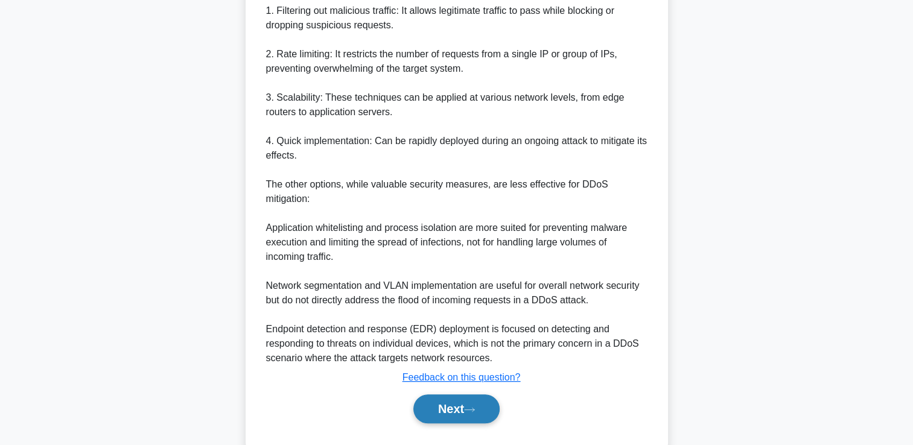
scroll to position [429, 0]
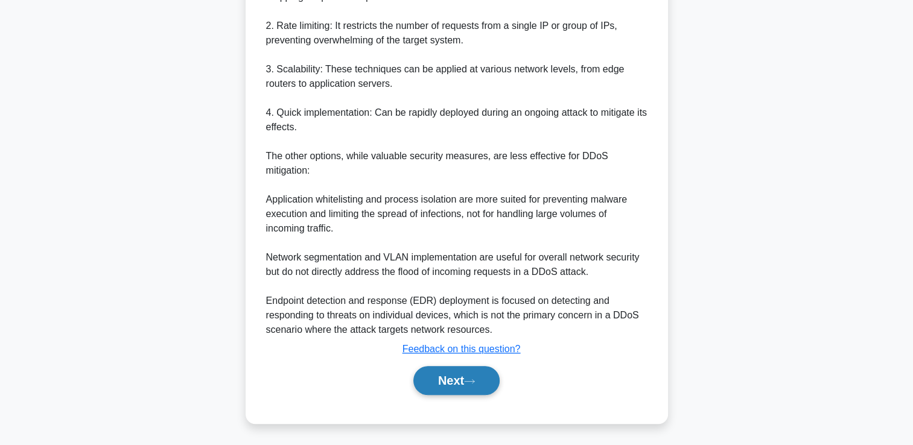
click at [460, 373] on button "Next" at bounding box center [456, 380] width 86 height 29
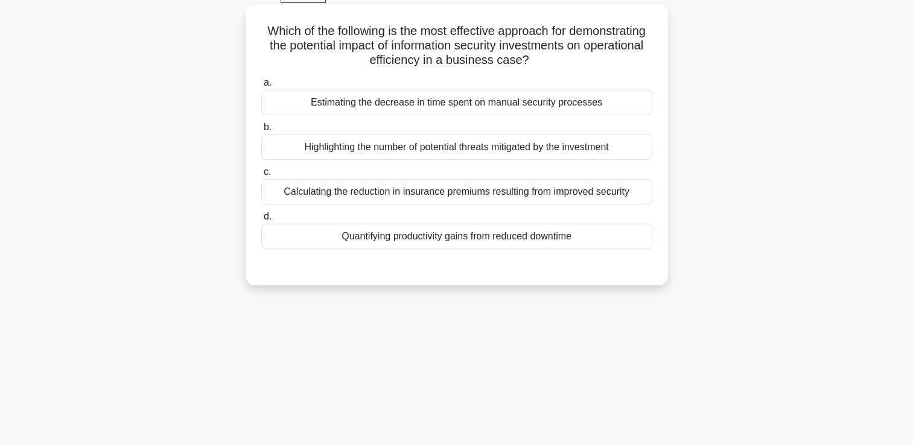
scroll to position [0, 0]
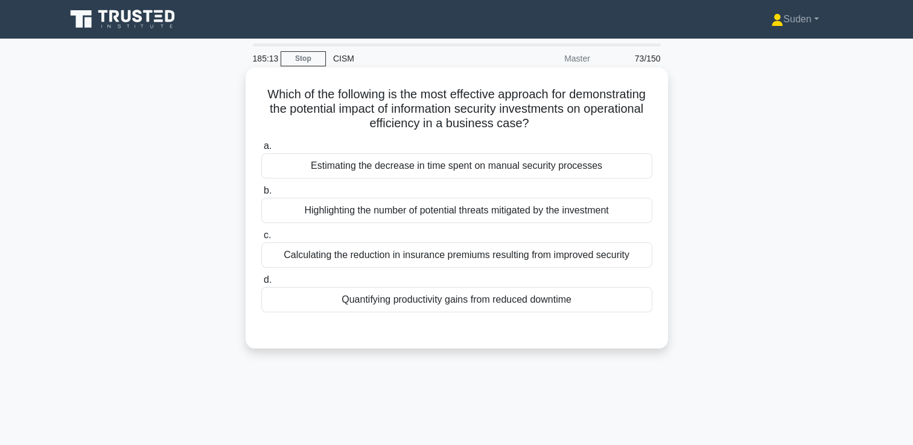
click at [379, 303] on div "Quantifying productivity gains from reduced downtime" at bounding box center [456, 299] width 391 height 25
click at [261, 284] on input "d. Quantifying productivity gains from reduced downtime" at bounding box center [261, 280] width 0 height 8
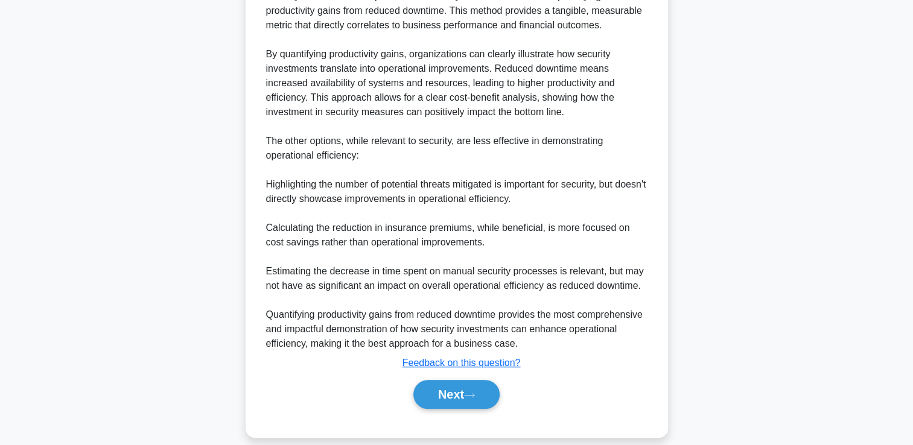
scroll to position [399, 0]
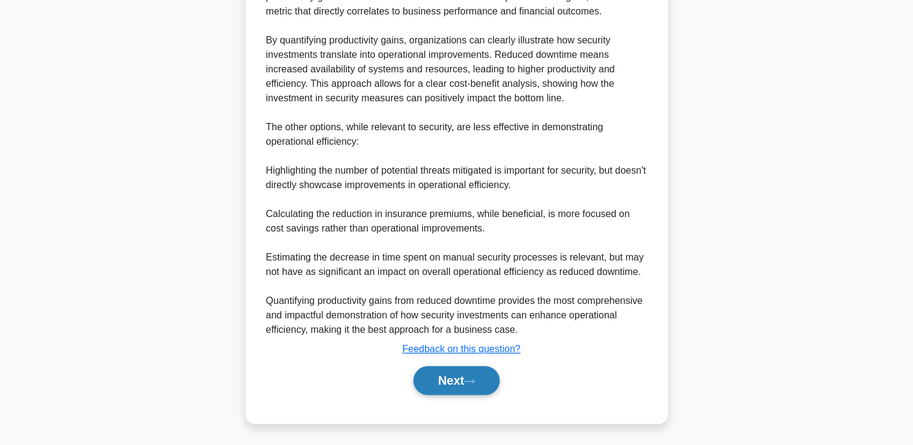
click at [451, 389] on button "Next" at bounding box center [456, 380] width 86 height 29
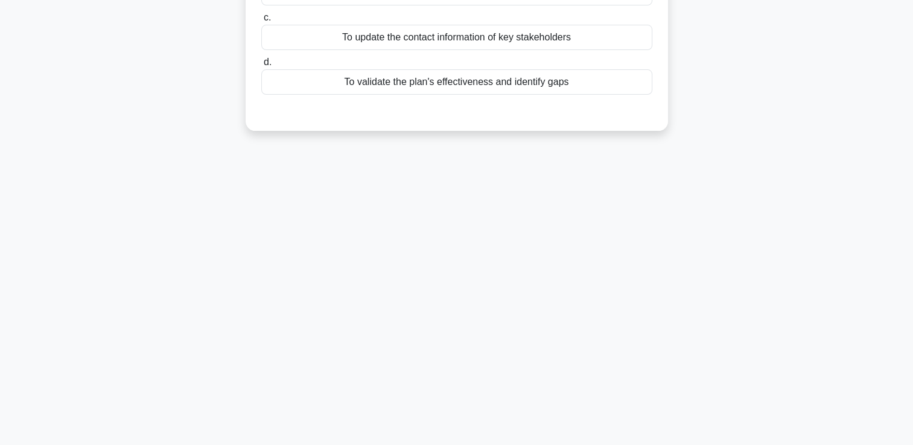
scroll to position [0, 0]
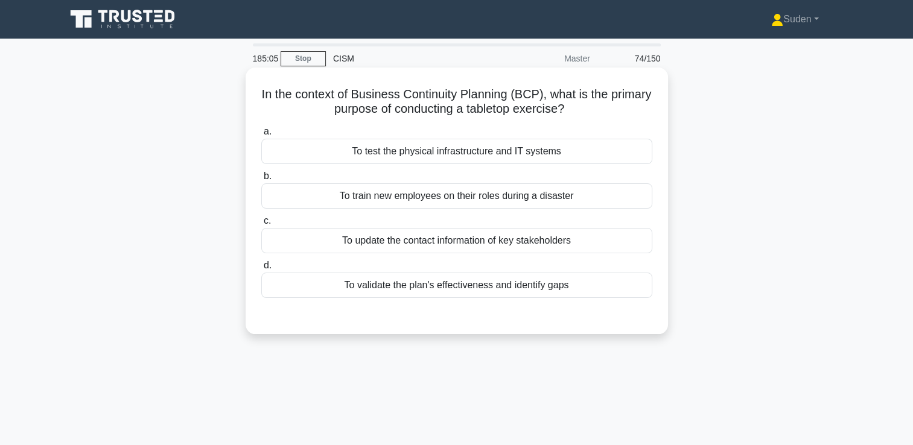
click at [591, 296] on div "To validate the plan's effectiveness and identify gaps" at bounding box center [456, 285] width 391 height 25
click at [261, 270] on input "d. To validate the plan's effectiveness and identify gaps" at bounding box center [261, 266] width 0 height 8
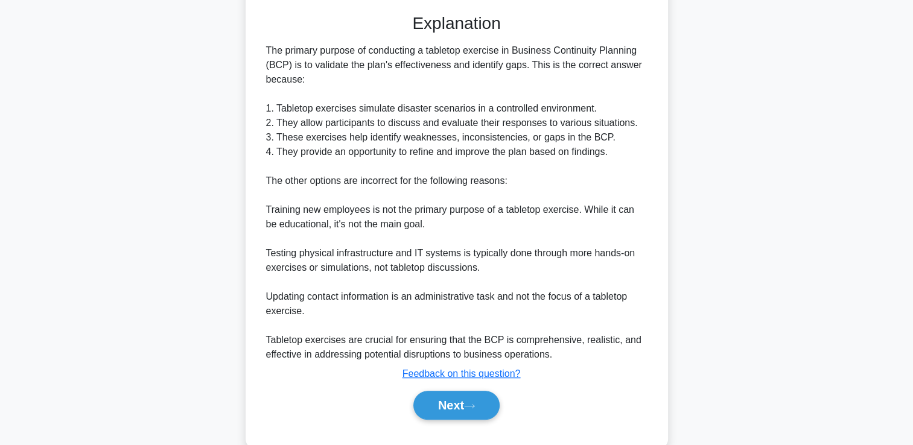
scroll to position [326, 0]
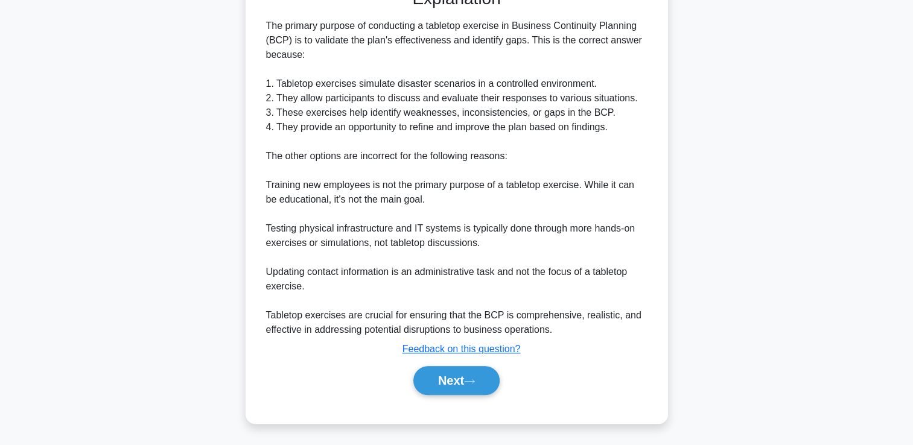
click at [447, 397] on div "Next" at bounding box center [456, 380] width 391 height 39
click at [448, 395] on div "Next" at bounding box center [456, 380] width 391 height 39
click at [452, 393] on button "Next" at bounding box center [456, 380] width 86 height 29
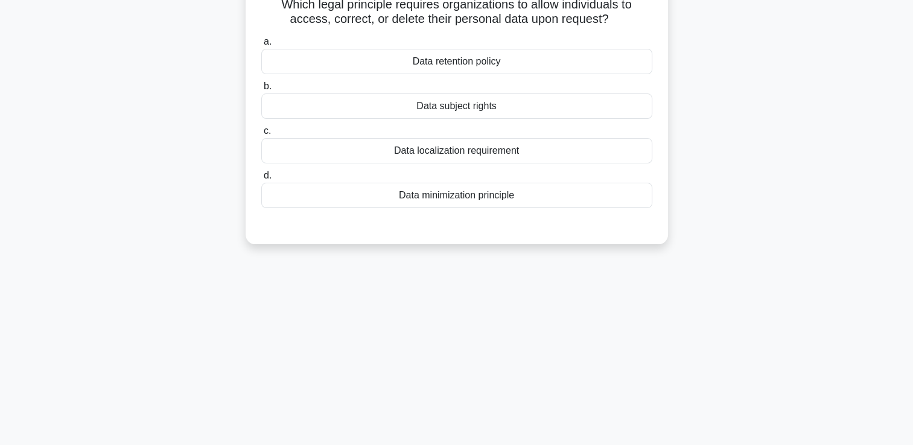
scroll to position [0, 0]
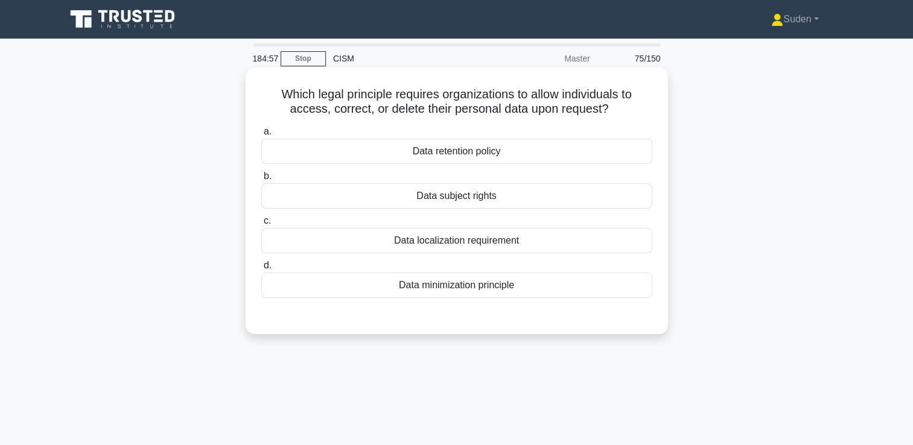
click at [444, 198] on div "Data subject rights" at bounding box center [456, 195] width 391 height 25
click at [261, 180] on input "b. Data subject rights" at bounding box center [261, 177] width 0 height 8
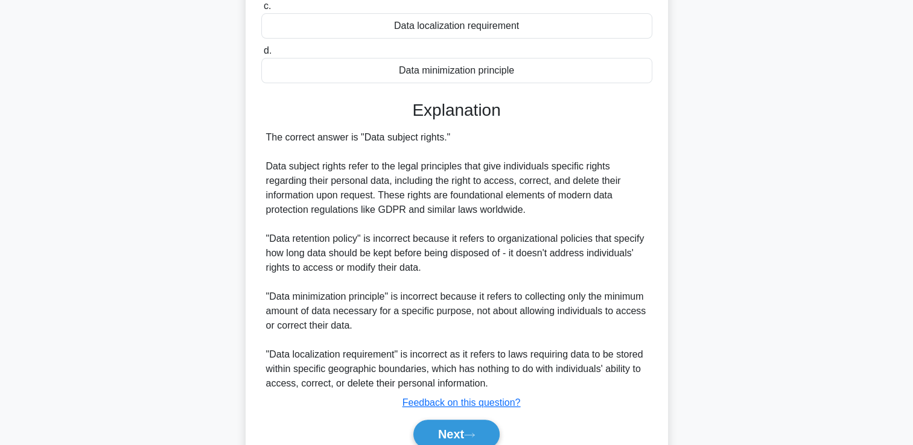
scroll to position [268, 0]
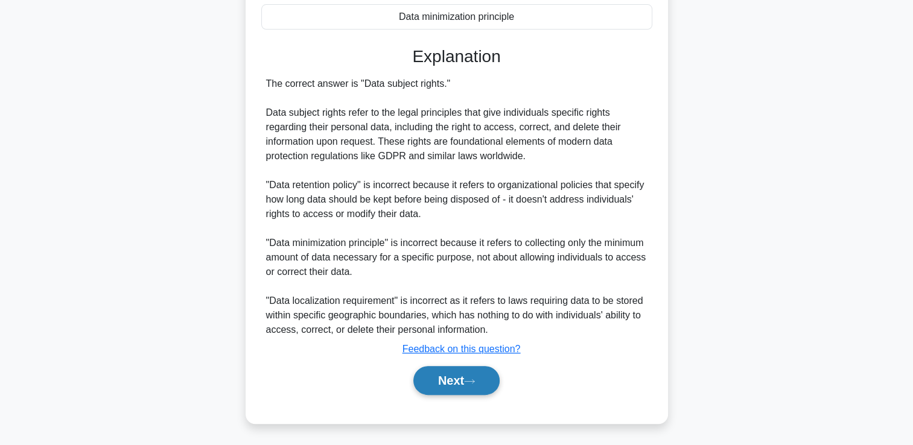
click at [446, 385] on button "Next" at bounding box center [456, 380] width 86 height 29
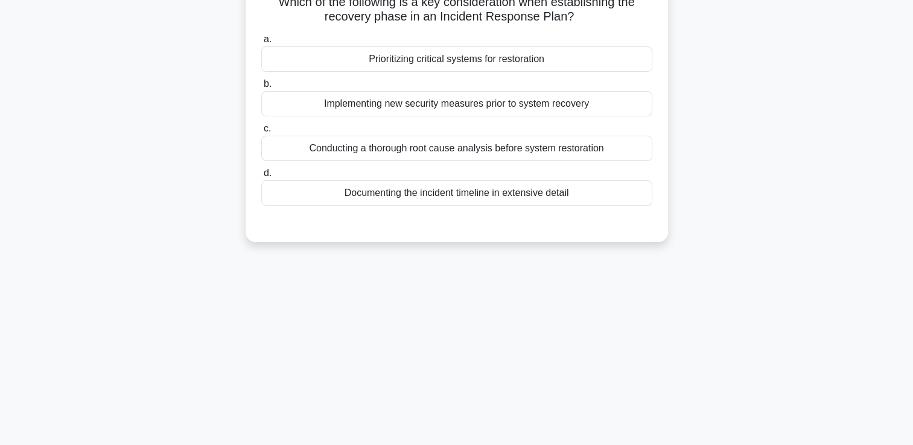
scroll to position [0, 0]
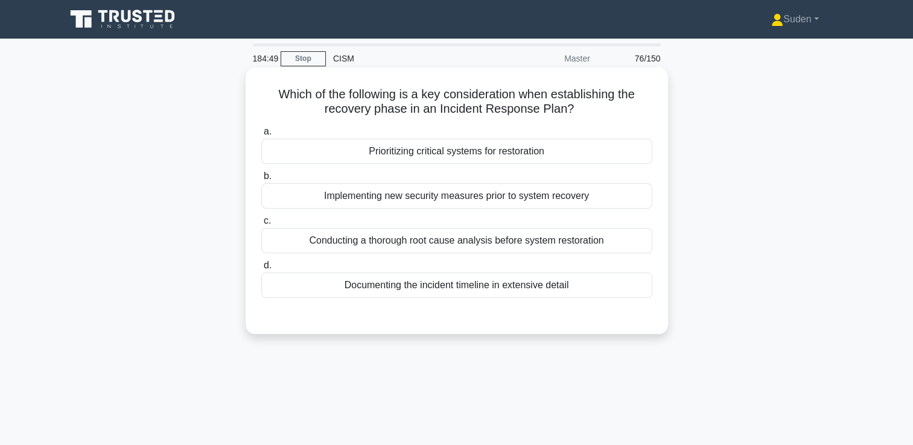
click at [421, 243] on div "Conducting a thorough root cause analysis before system restoration" at bounding box center [456, 240] width 391 height 25
click at [261, 225] on input "c. Conducting a thorough root cause analysis before system restoration" at bounding box center [261, 221] width 0 height 8
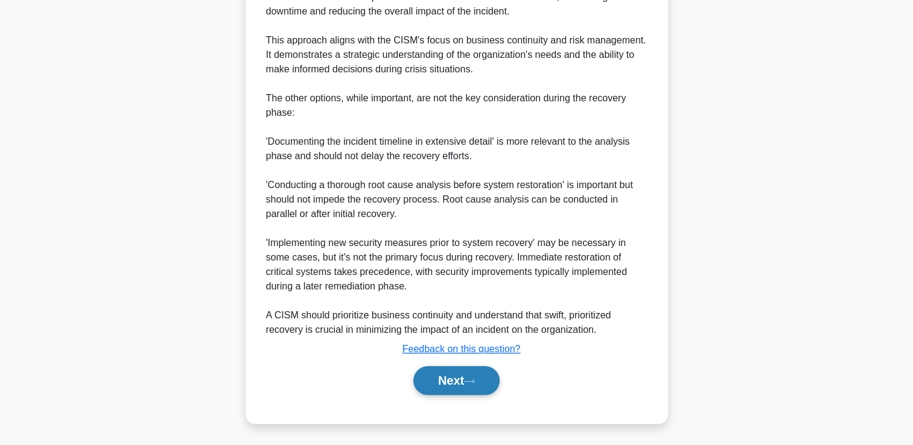
click at [489, 377] on button "Next" at bounding box center [456, 380] width 86 height 29
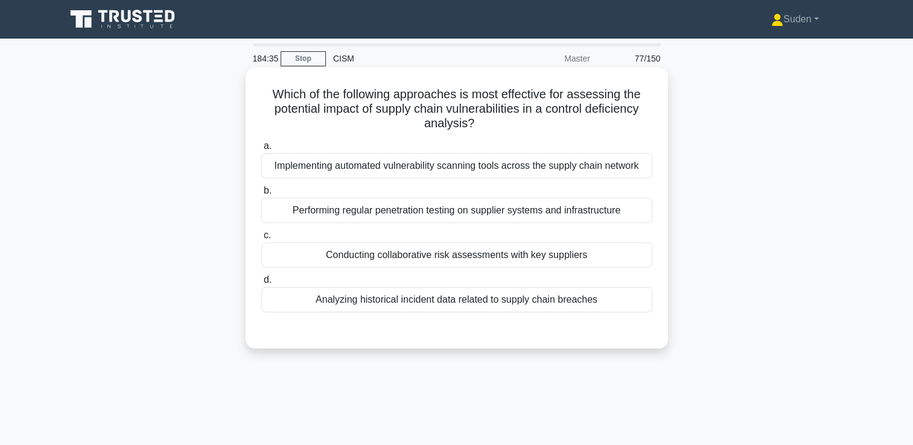
click at [583, 261] on div "Conducting collaborative risk assessments with key suppliers" at bounding box center [456, 255] width 391 height 25
click at [481, 258] on div "Conducting collaborative risk assessments with key suppliers" at bounding box center [456, 255] width 391 height 25
click at [261, 240] on input "c. Conducting collaborative risk assessments with key suppliers" at bounding box center [261, 236] width 0 height 8
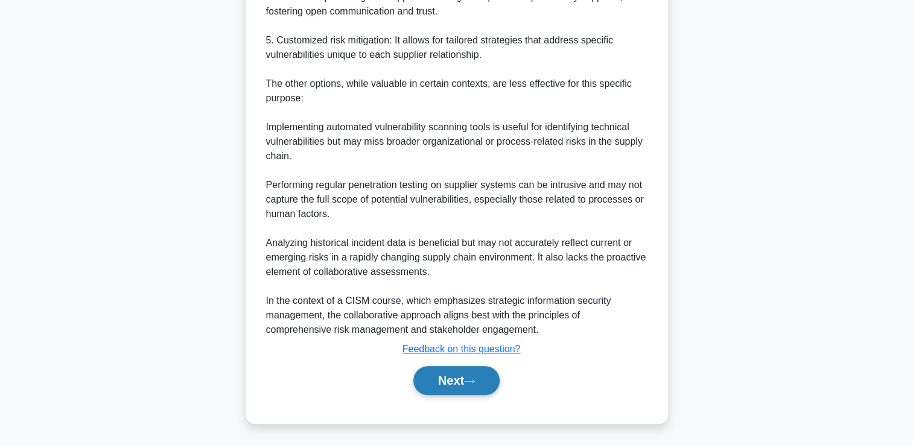
click at [448, 387] on button "Next" at bounding box center [456, 380] width 86 height 29
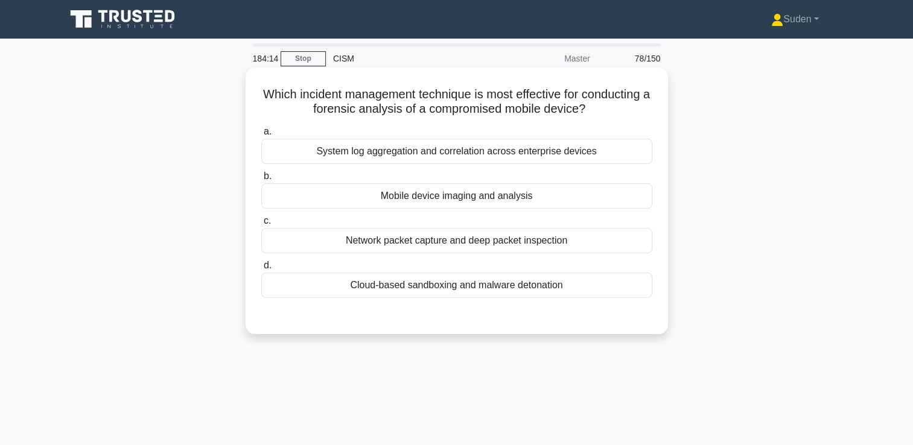
click at [519, 199] on div "Mobile device imaging and analysis" at bounding box center [456, 195] width 391 height 25
click at [261, 180] on input "b. Mobile device imaging and analysis" at bounding box center [261, 177] width 0 height 8
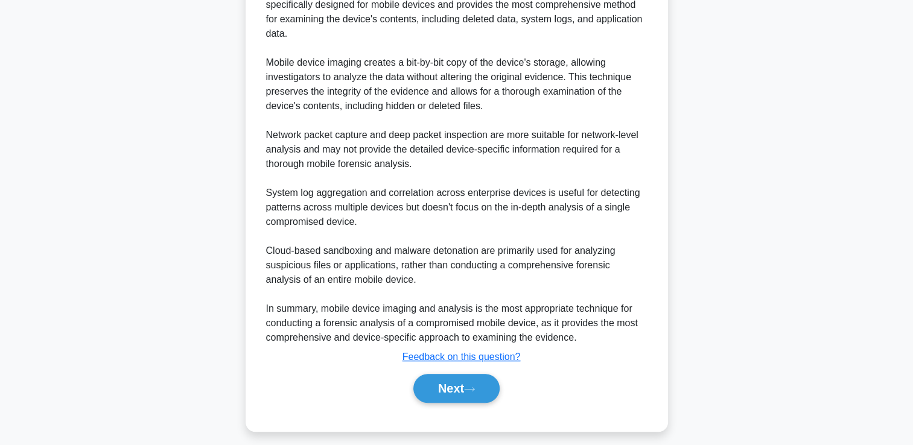
scroll to position [384, 0]
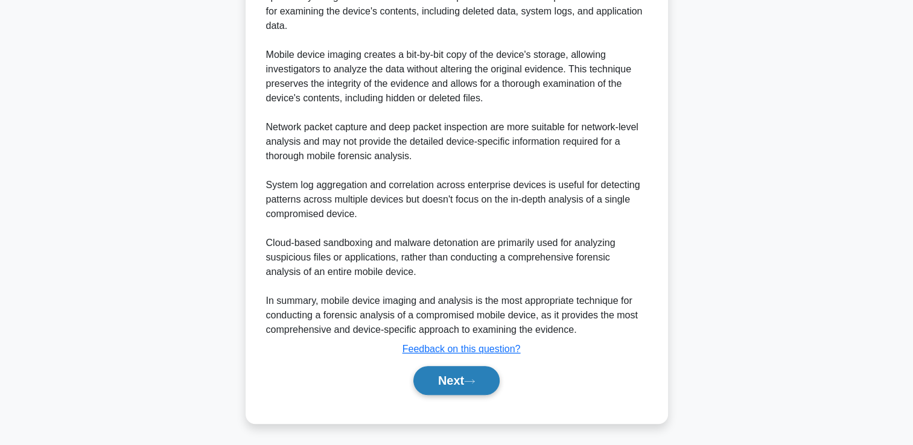
drag, startPoint x: 469, startPoint y: 380, endPoint x: 482, endPoint y: 371, distance: 15.6
click at [469, 381] on icon at bounding box center [469, 381] width 11 height 7
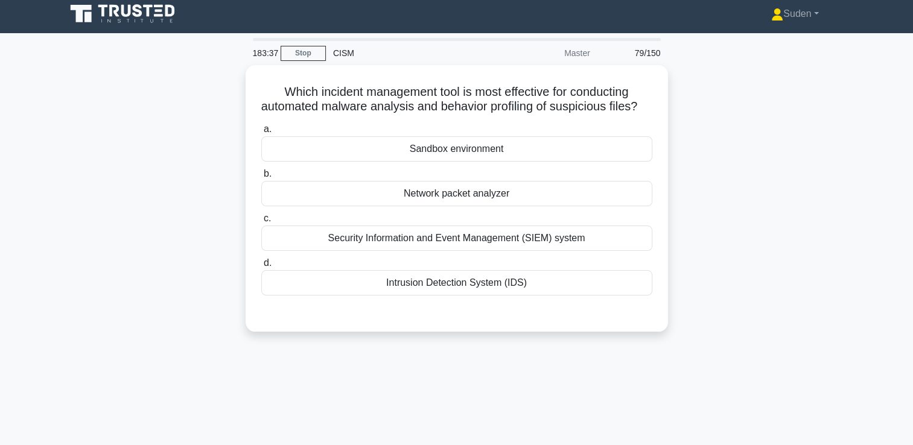
scroll to position [0, 0]
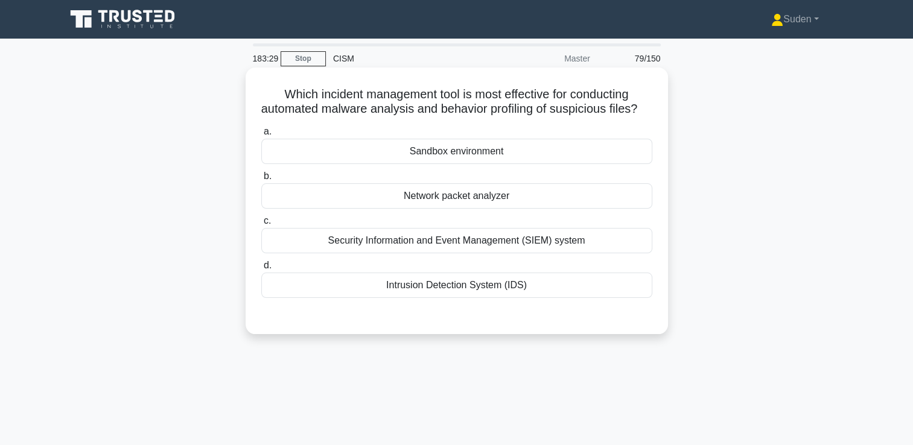
click at [500, 164] on div "Sandbox environment" at bounding box center [456, 151] width 391 height 25
click at [261, 136] on input "a. Sandbox environment" at bounding box center [261, 132] width 0 height 8
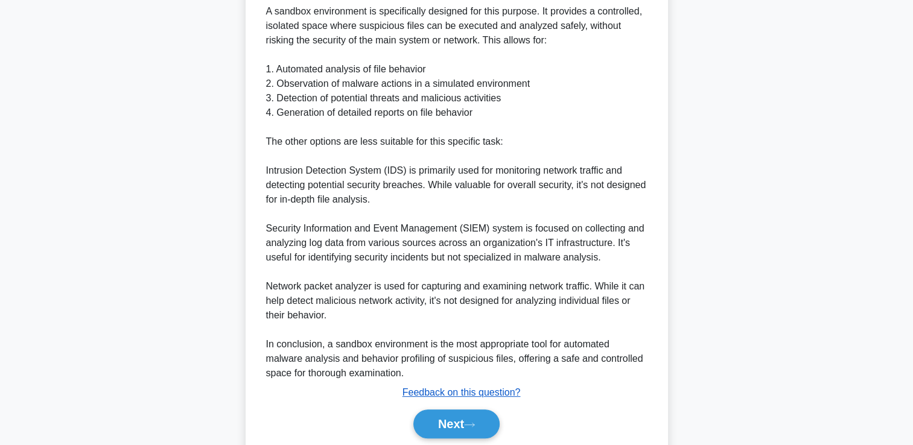
scroll to position [442, 0]
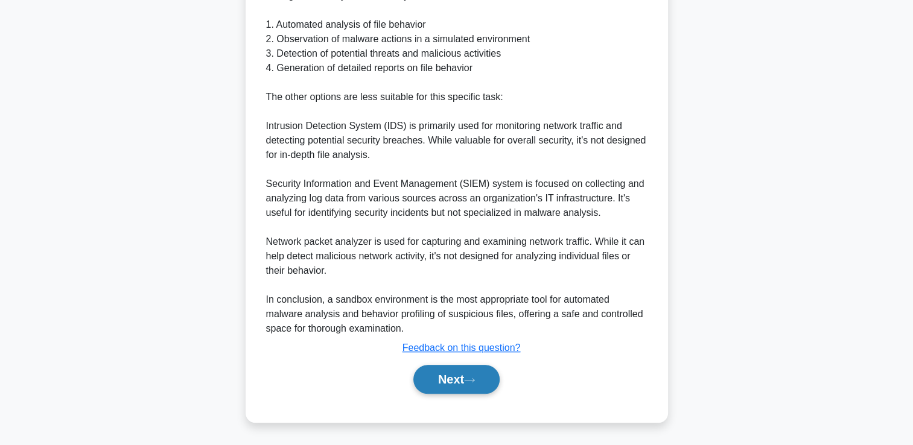
click at [452, 377] on button "Next" at bounding box center [456, 379] width 86 height 29
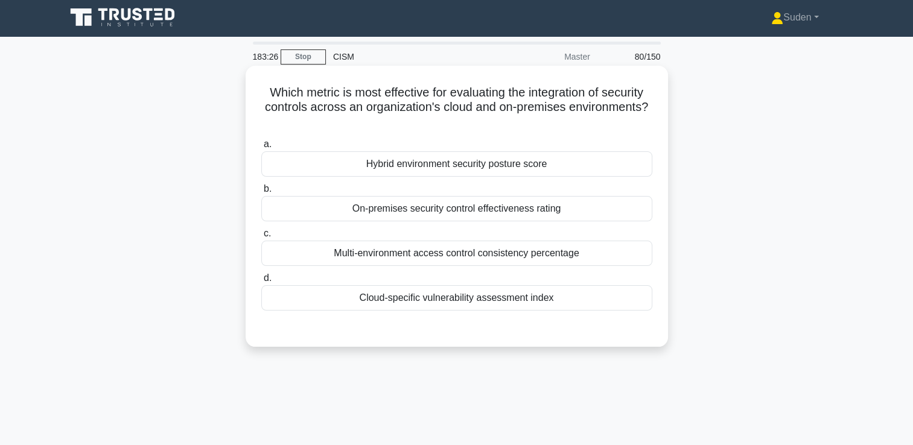
scroll to position [0, 0]
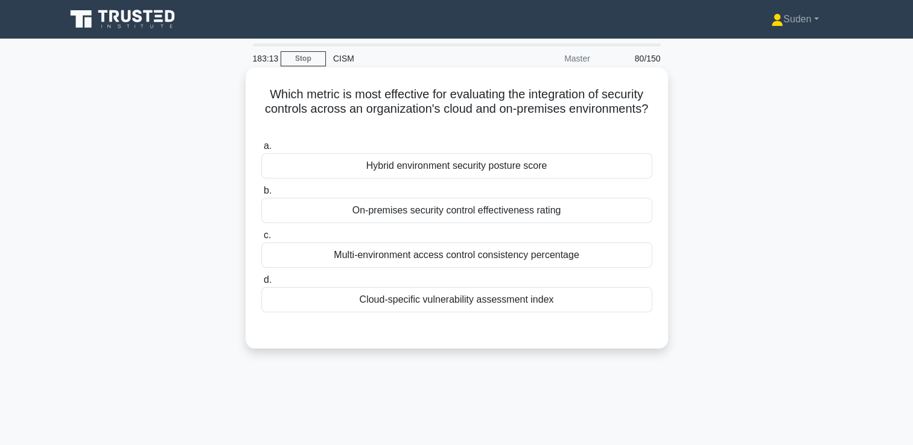
click at [465, 173] on div "Hybrid environment security posture score" at bounding box center [456, 165] width 391 height 25
click at [261, 150] on input "a. Hybrid environment security posture score" at bounding box center [261, 146] width 0 height 8
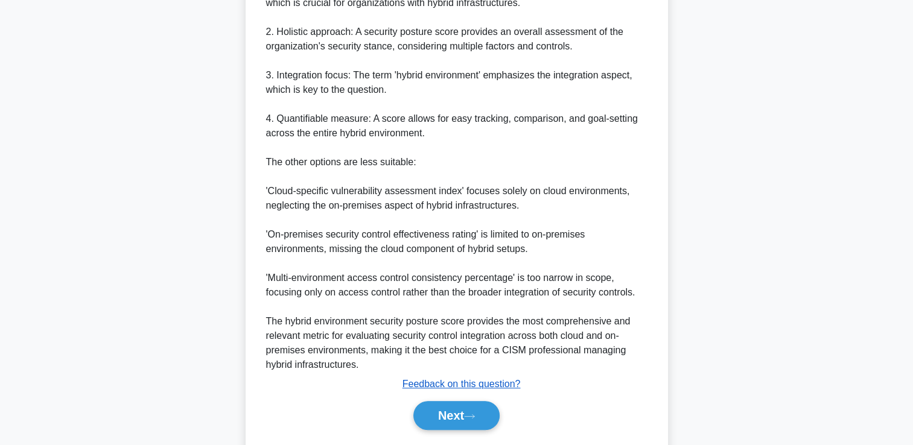
scroll to position [471, 0]
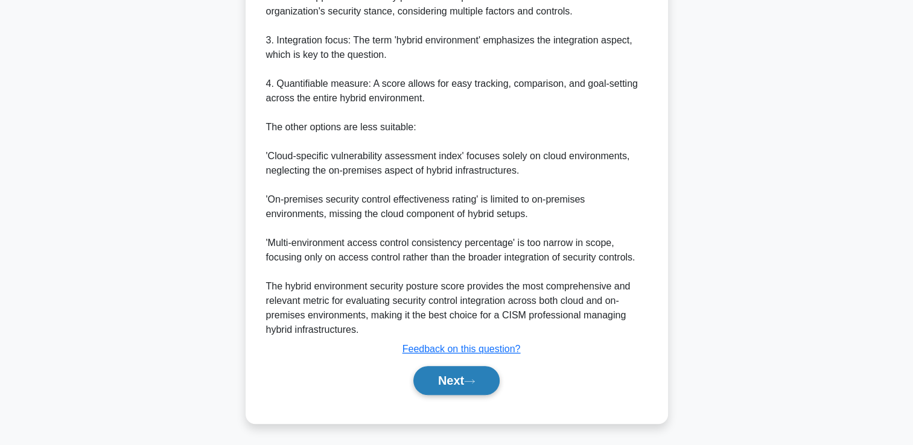
click at [460, 373] on button "Next" at bounding box center [456, 380] width 86 height 29
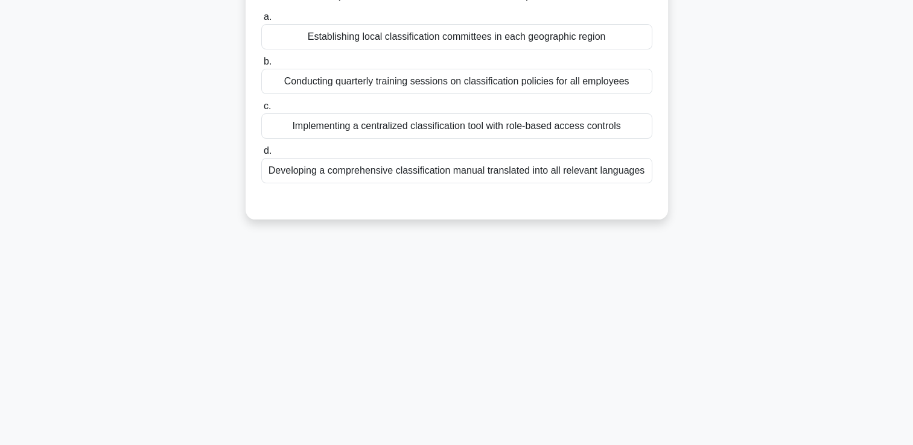
scroll to position [0, 0]
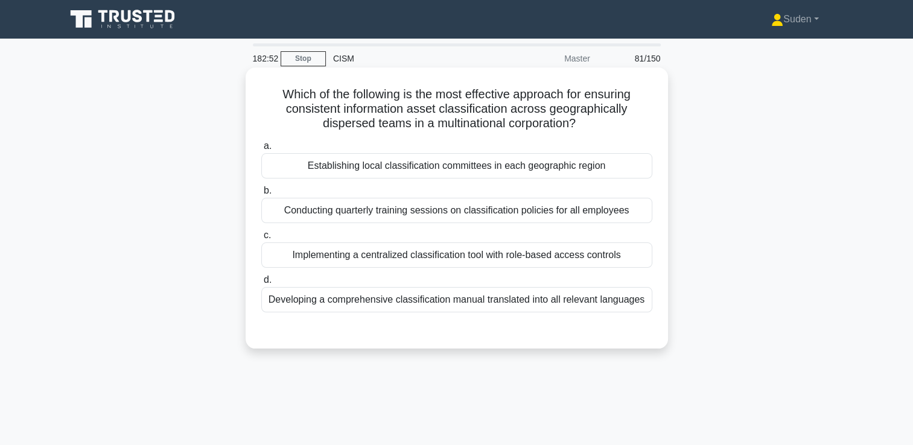
click at [408, 259] on div "Implementing a centralized classification tool with role-based access controls" at bounding box center [456, 255] width 391 height 25
click at [261, 240] on input "c. Implementing a centralized classification tool with role-based access contro…" at bounding box center [261, 236] width 0 height 8
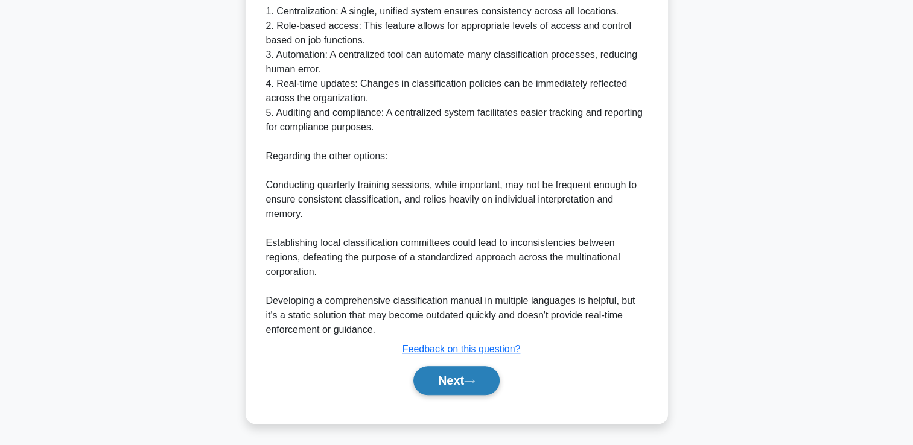
drag, startPoint x: 459, startPoint y: 383, endPoint x: 461, endPoint y: 376, distance: 6.9
click at [459, 384] on button "Next" at bounding box center [456, 380] width 86 height 29
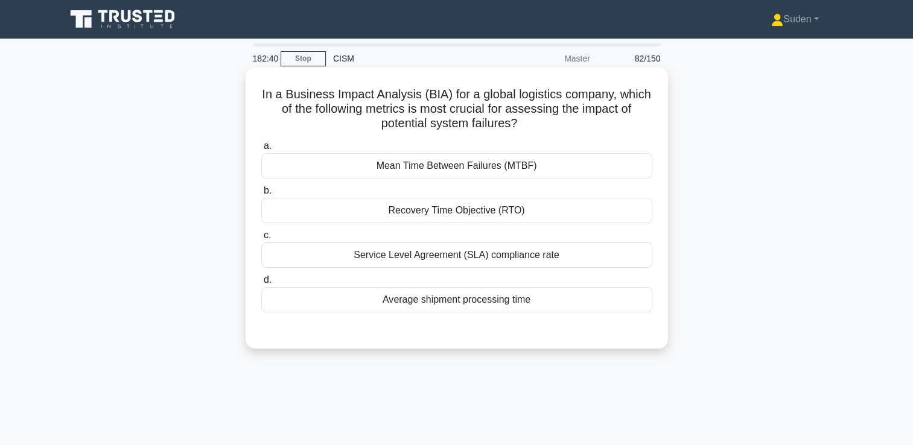
click at [487, 300] on div "Average shipment processing time" at bounding box center [456, 299] width 391 height 25
click at [261, 284] on input "d. Average shipment processing time" at bounding box center [261, 280] width 0 height 8
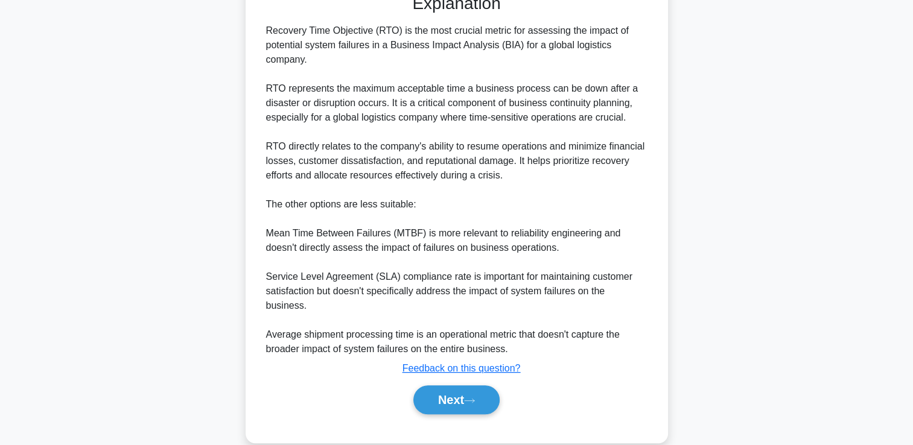
scroll to position [342, 0]
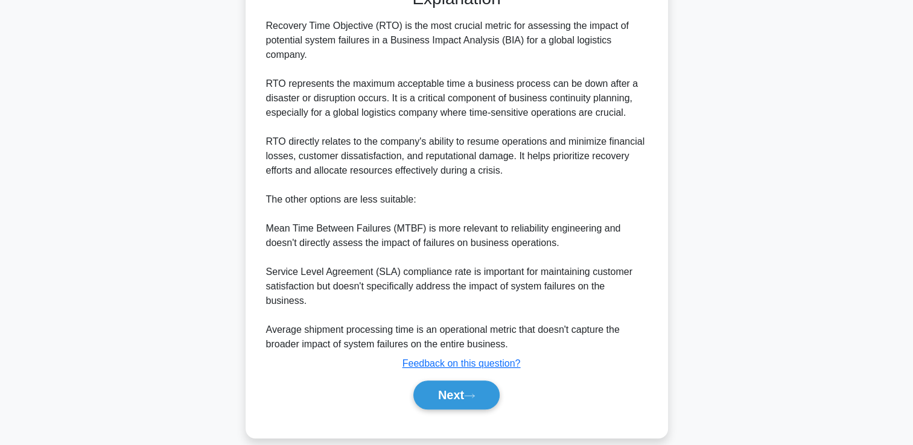
drag, startPoint x: 445, startPoint y: 378, endPoint x: 477, endPoint y: 98, distance: 281.8
click at [445, 381] on button "Next" at bounding box center [456, 395] width 86 height 29
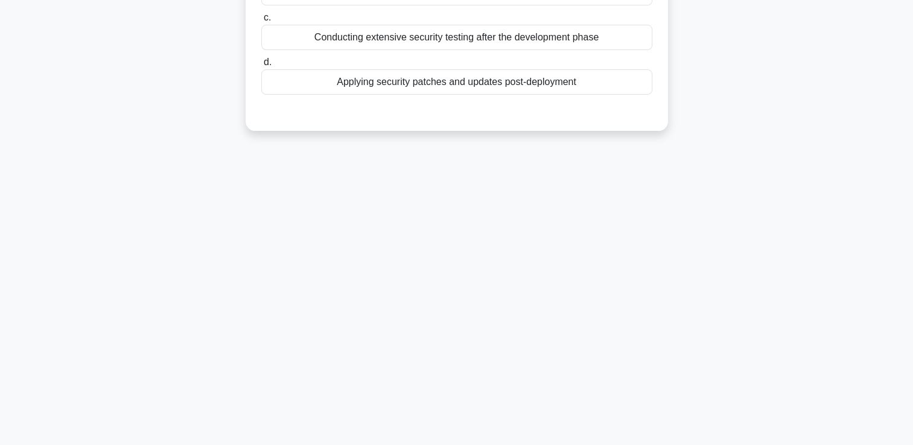
scroll to position [0, 0]
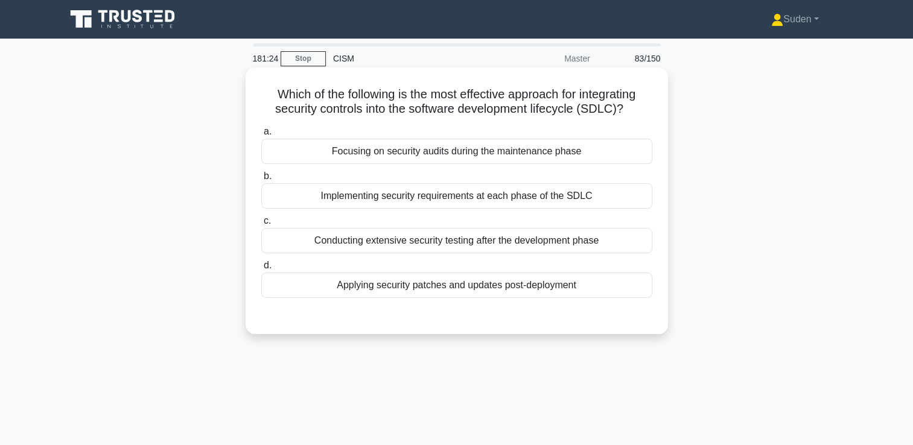
click at [558, 192] on div "Implementing security requirements at each phase of the SDLC" at bounding box center [456, 195] width 391 height 25
click at [261, 180] on input "b. Implementing security requirements at each phase of the SDLC" at bounding box center [261, 177] width 0 height 8
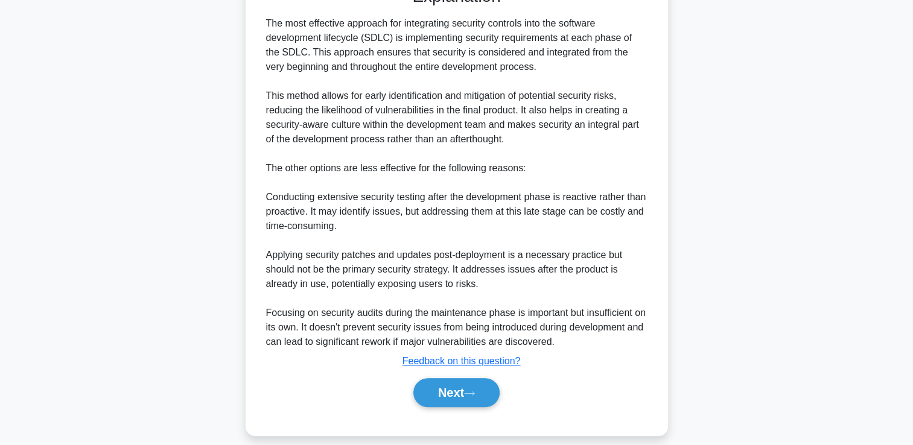
scroll to position [341, 0]
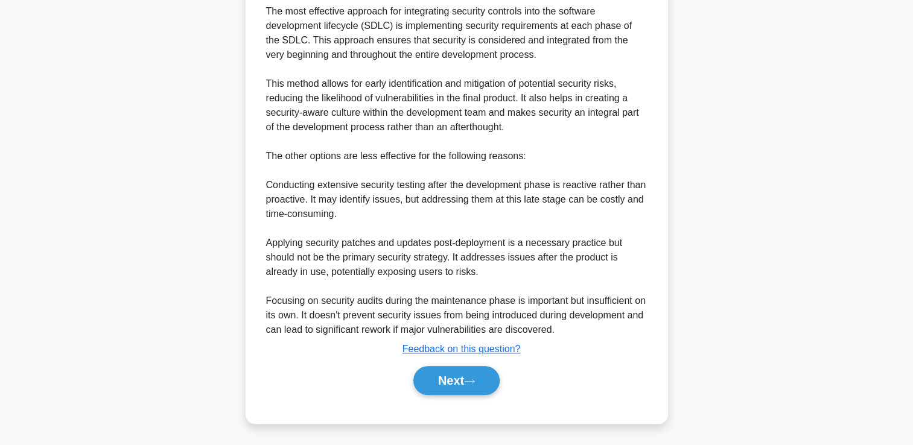
click at [496, 398] on div "Next" at bounding box center [456, 380] width 391 height 39
click at [483, 393] on button "Next" at bounding box center [456, 380] width 86 height 29
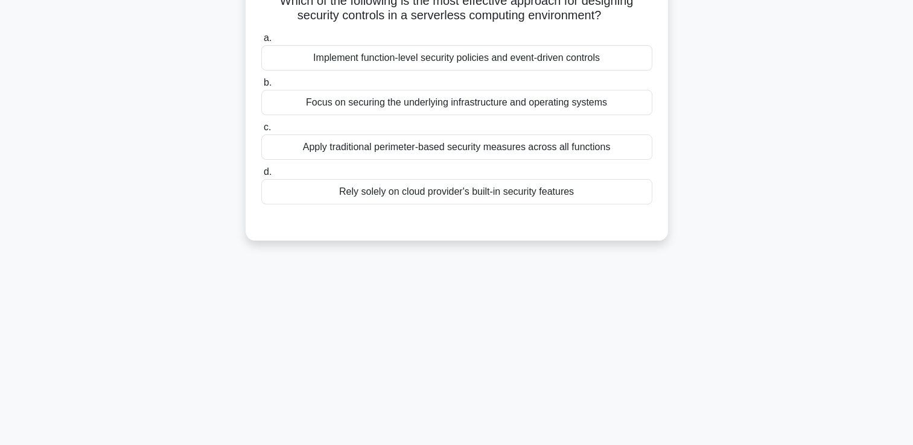
scroll to position [25, 0]
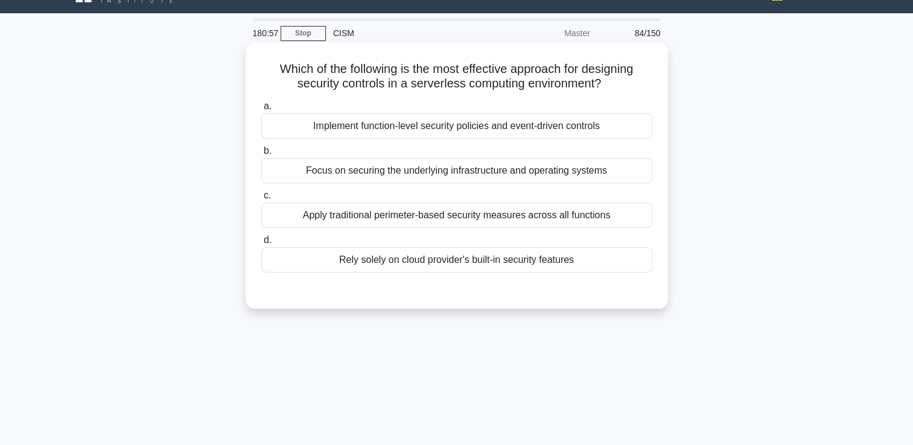
click at [393, 127] on div "Implement function-level security policies and event-driven controls" at bounding box center [456, 125] width 391 height 25
click at [261, 110] on input "a. Implement function-level security policies and event-driven controls" at bounding box center [261, 107] width 0 height 8
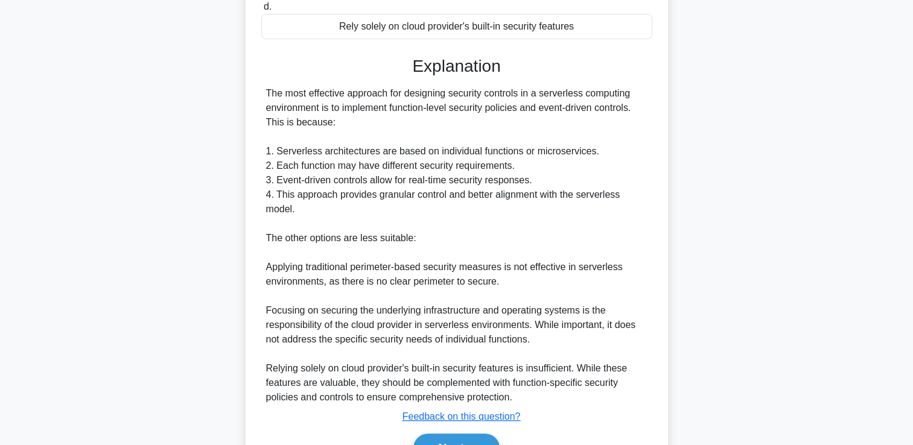
scroll to position [326, 0]
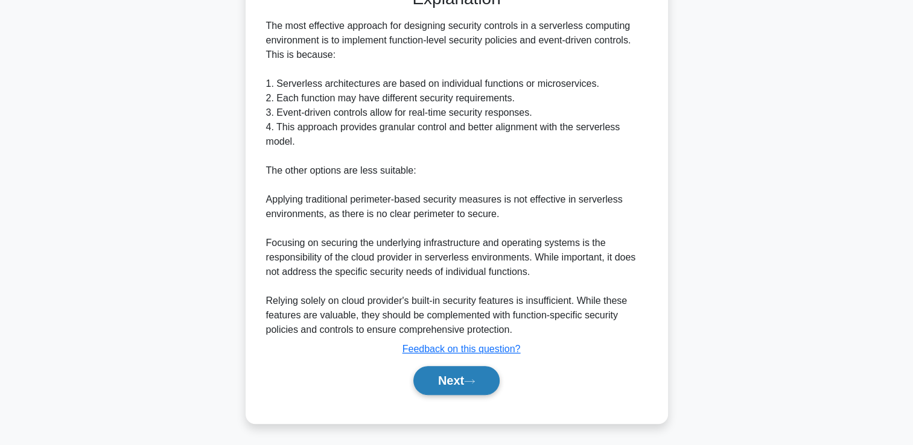
click at [443, 381] on button "Next" at bounding box center [456, 380] width 86 height 29
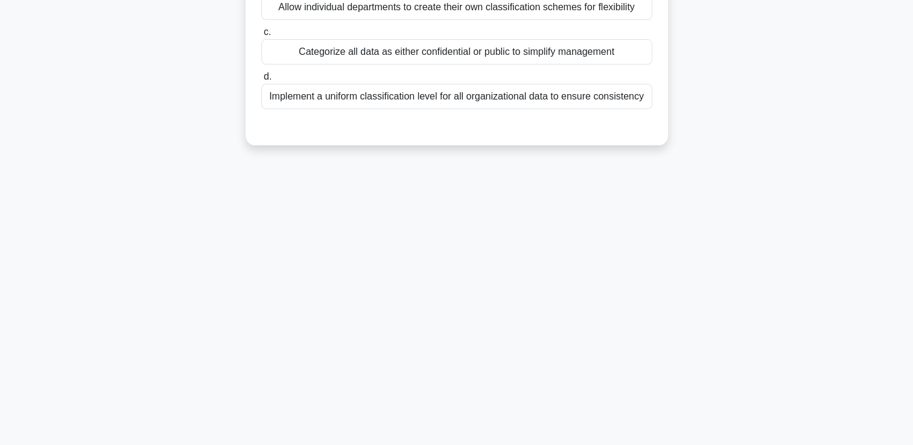
scroll to position [0, 0]
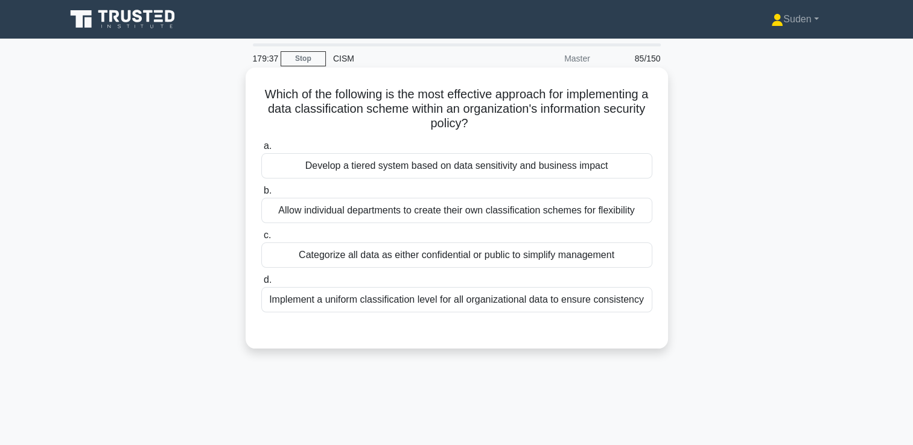
click at [519, 304] on div "Implement a uniform classification level for all organizational data to ensure …" at bounding box center [456, 299] width 391 height 25
click at [261, 284] on input "d. Implement a uniform classification level for all organizational data to ensu…" at bounding box center [261, 280] width 0 height 8
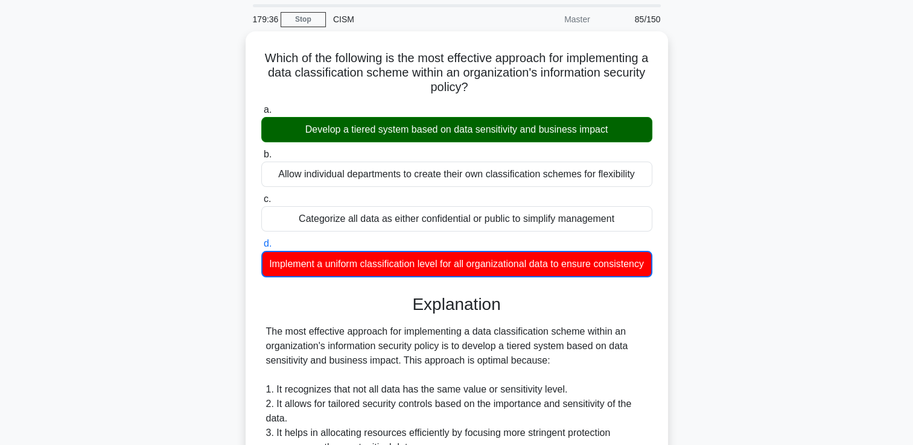
scroll to position [60, 0]
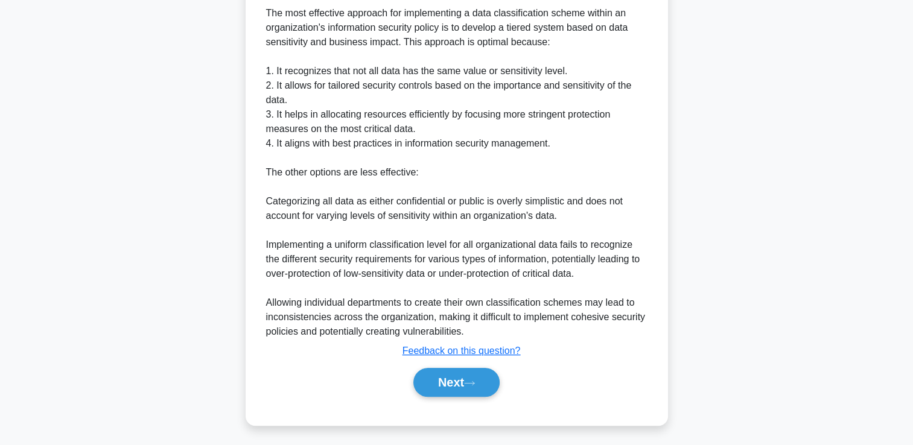
drag, startPoint x: 450, startPoint y: 381, endPoint x: 710, endPoint y: 365, distance: 260.5
click at [451, 381] on button "Next" at bounding box center [456, 382] width 86 height 29
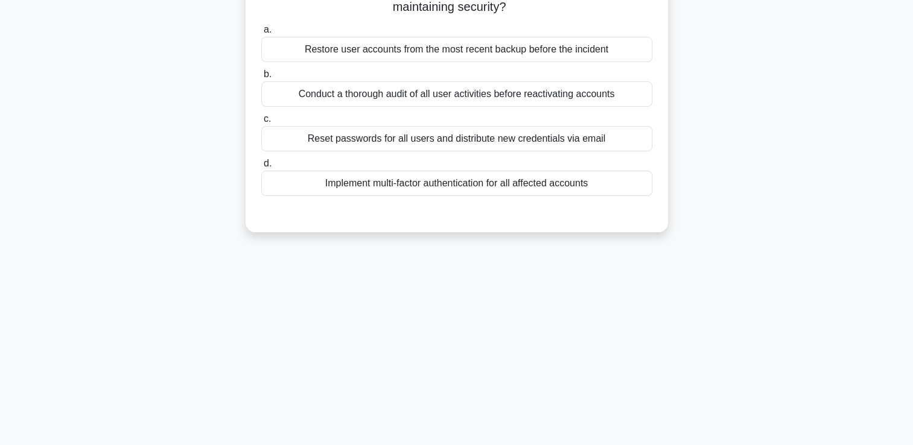
scroll to position [0, 0]
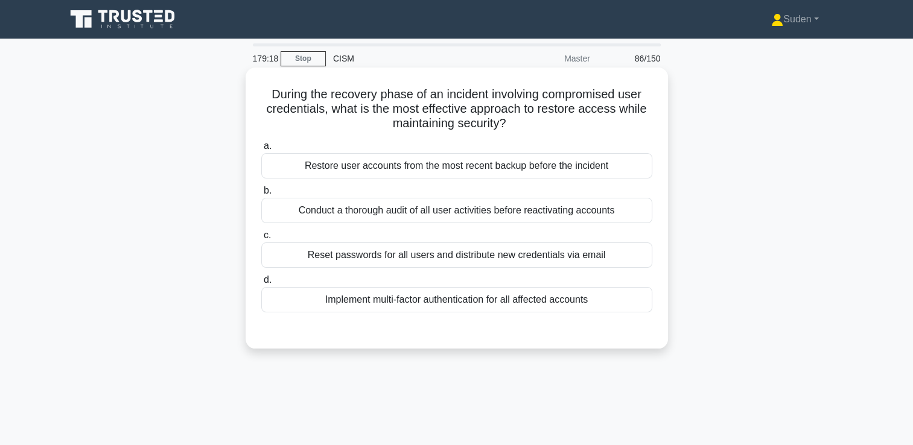
click at [396, 297] on div "Implement multi-factor authentication for all affected accounts" at bounding box center [456, 299] width 391 height 25
click at [261, 284] on input "d. Implement multi-factor authentication for all affected accounts" at bounding box center [261, 280] width 0 height 8
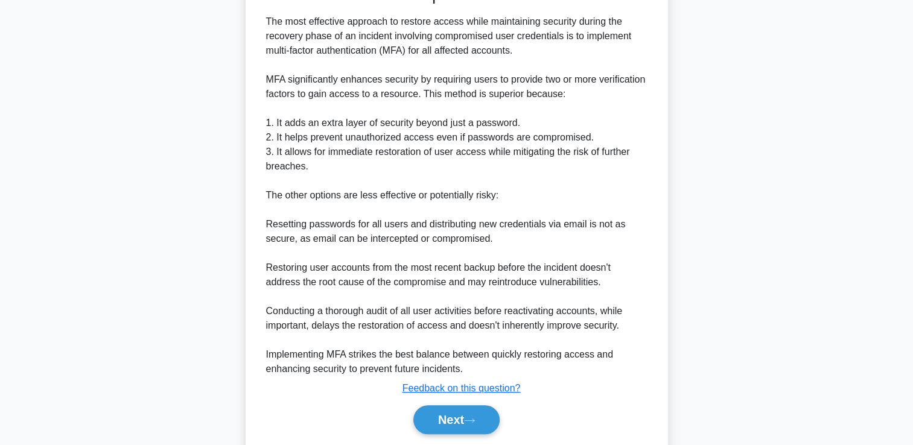
scroll to position [384, 0]
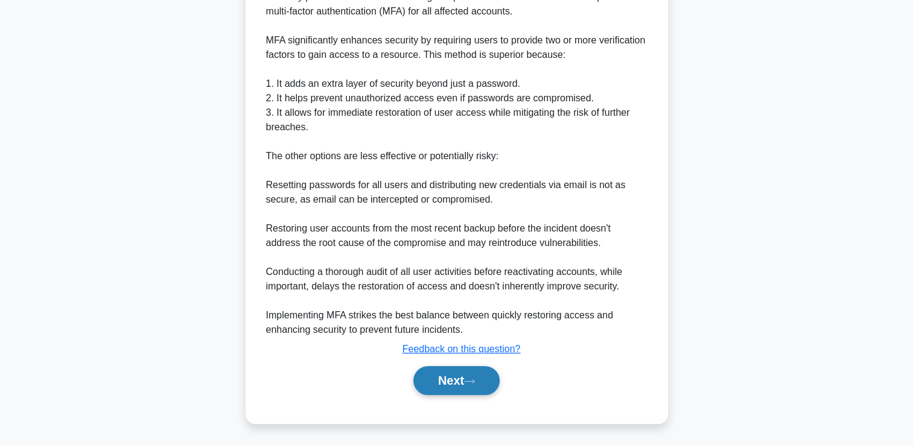
click at [459, 386] on button "Next" at bounding box center [456, 380] width 86 height 29
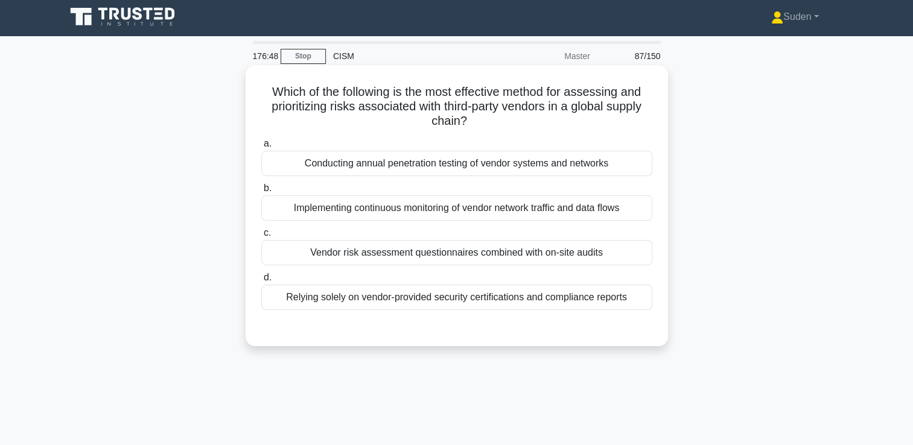
scroll to position [0, 0]
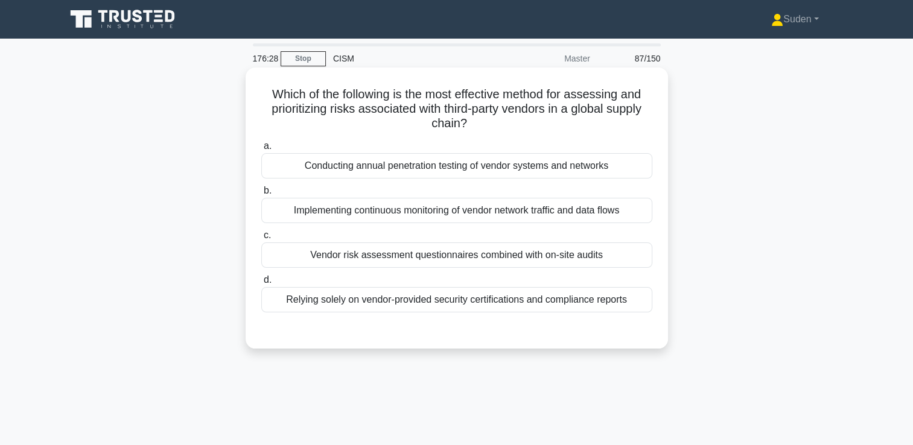
click at [426, 220] on div "Implementing continuous monitoring of vendor network traffic and data flows" at bounding box center [456, 210] width 391 height 25
click at [261, 195] on input "b. Implementing continuous monitoring of vendor network traffic and data flows" at bounding box center [261, 191] width 0 height 8
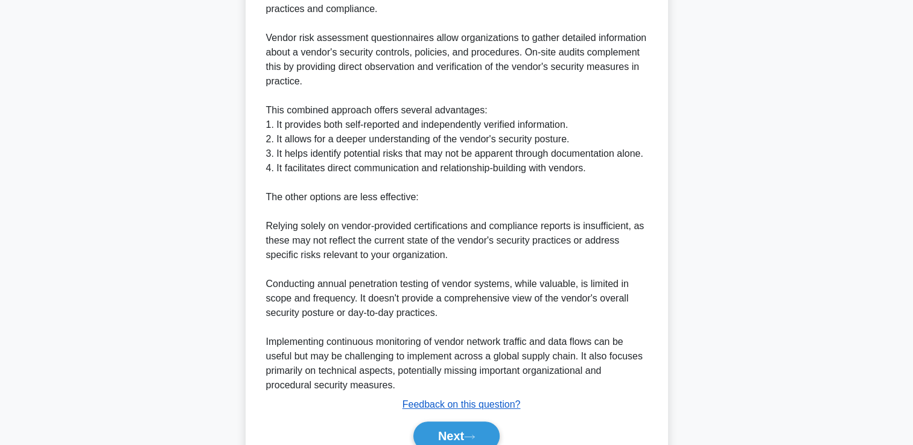
scroll to position [422, 0]
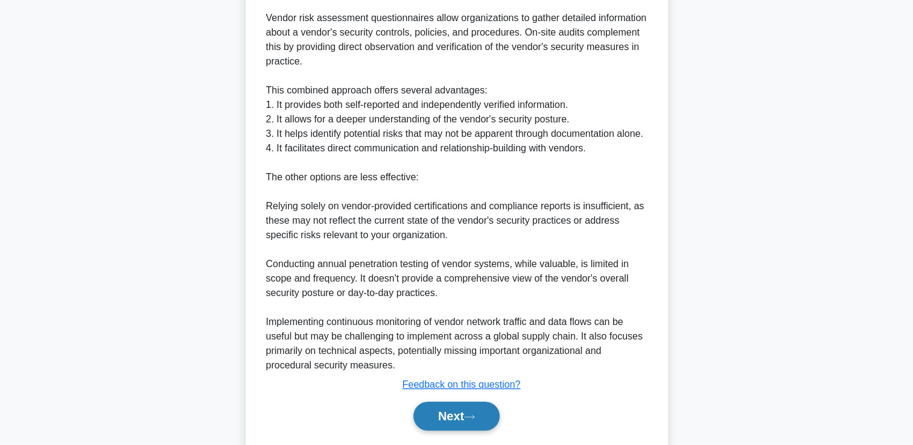
click at [440, 424] on button "Next" at bounding box center [456, 416] width 86 height 29
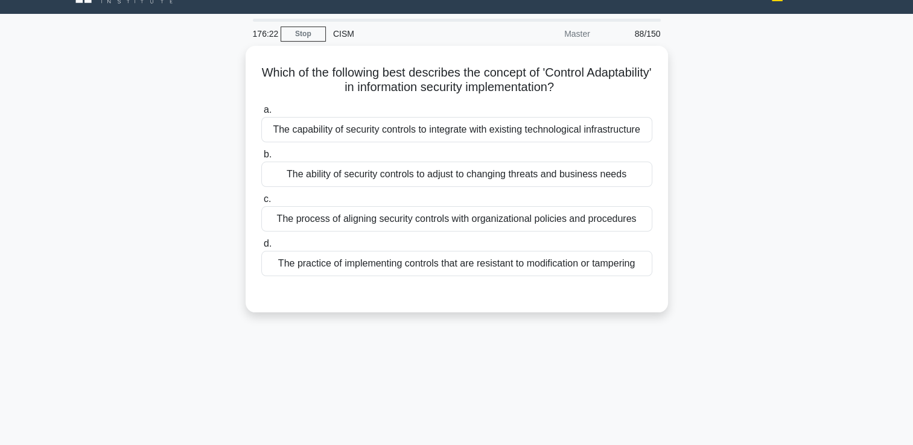
scroll to position [24, 0]
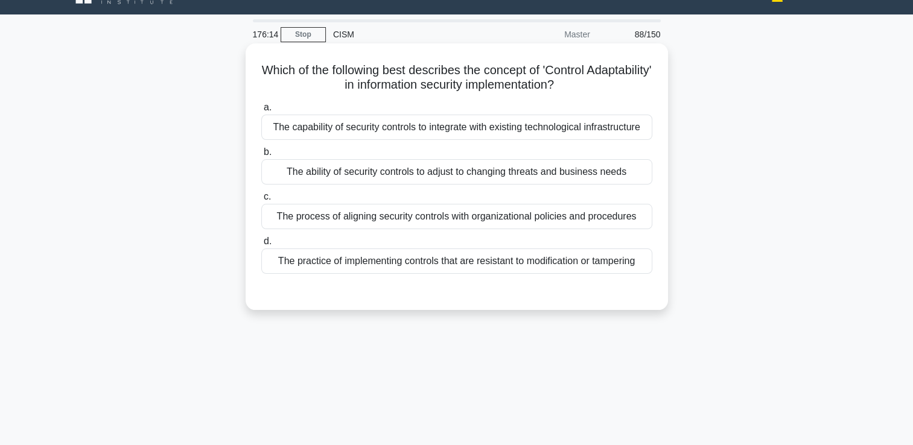
click at [484, 172] on div "The ability of security controls to adjust to changing threats and business nee…" at bounding box center [456, 171] width 391 height 25
click at [261, 156] on input "b. The ability of security controls to adjust to changing threats and business …" at bounding box center [261, 152] width 0 height 8
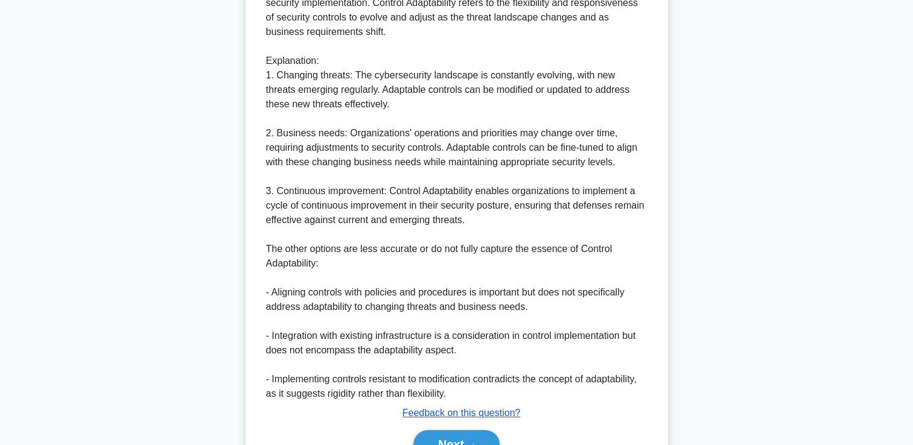
scroll to position [471, 0]
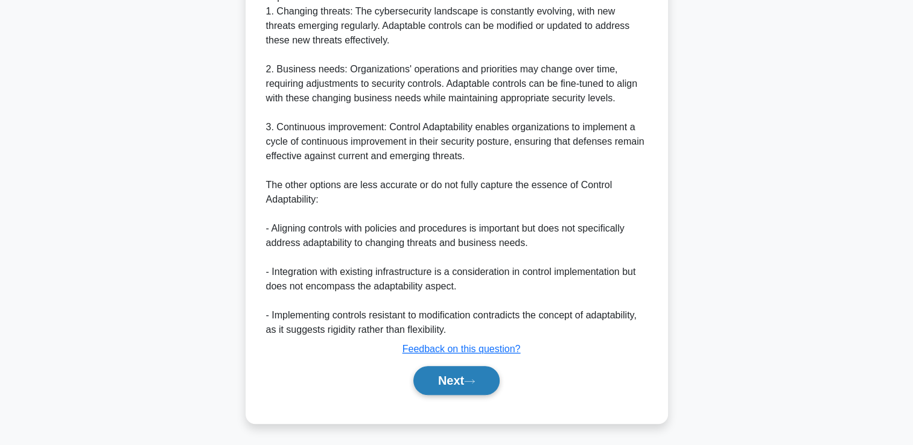
click at [448, 373] on button "Next" at bounding box center [456, 380] width 86 height 29
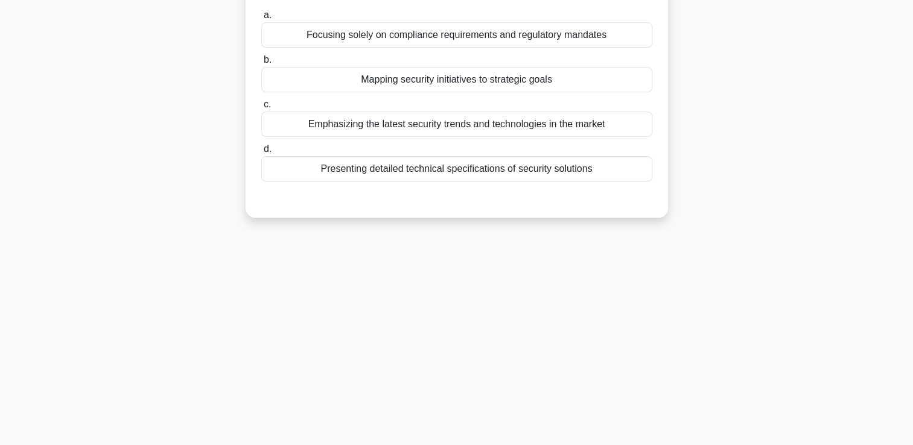
scroll to position [0, 0]
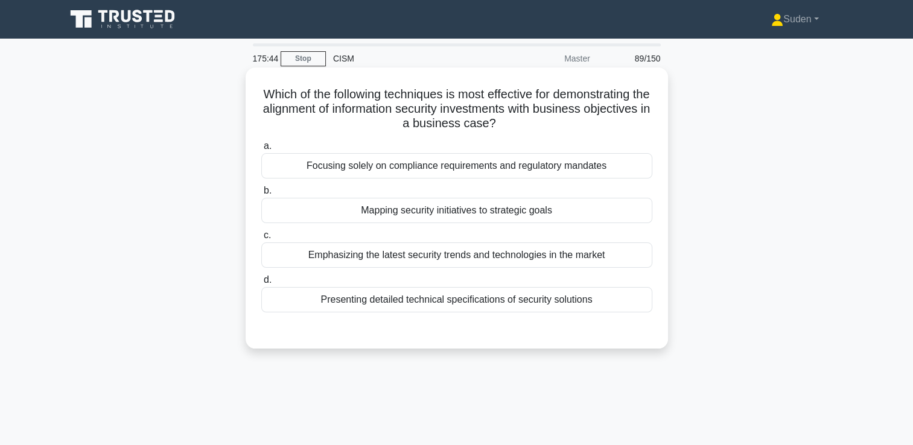
click at [425, 214] on div "Mapping security initiatives to strategic goals" at bounding box center [456, 210] width 391 height 25
click at [261, 195] on input "b. Mapping security initiatives to strategic goals" at bounding box center [261, 191] width 0 height 8
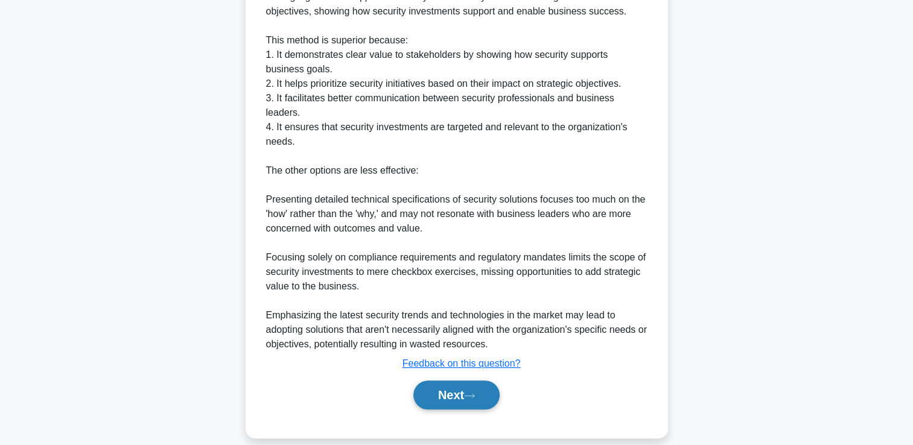
click at [467, 381] on button "Next" at bounding box center [456, 395] width 86 height 29
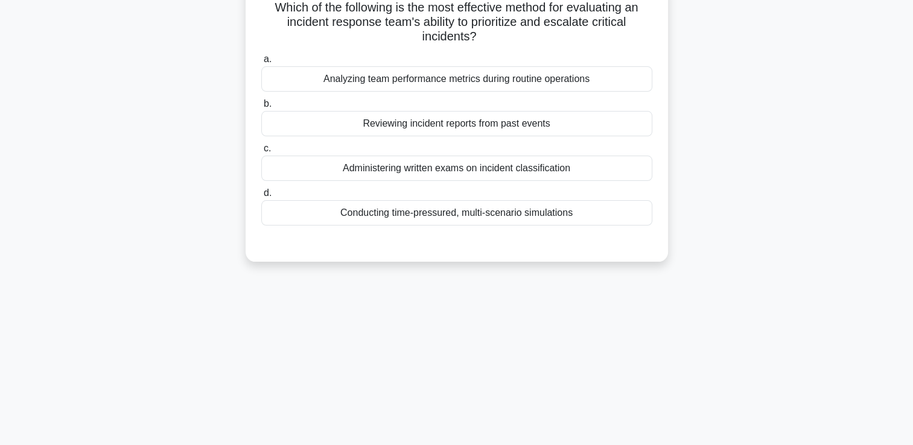
scroll to position [25, 0]
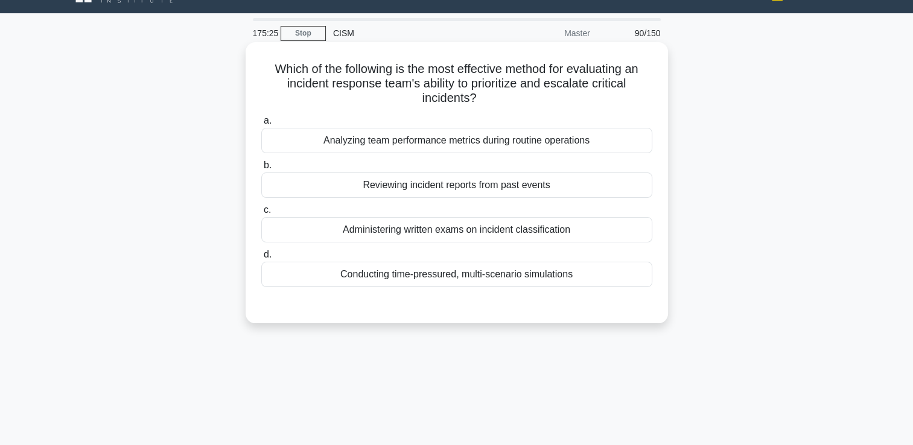
click at [395, 273] on div "Conducting time-pressured, multi-scenario simulations" at bounding box center [456, 274] width 391 height 25
click at [261, 259] on input "d. Conducting time-pressured, multi-scenario simulations" at bounding box center [261, 255] width 0 height 8
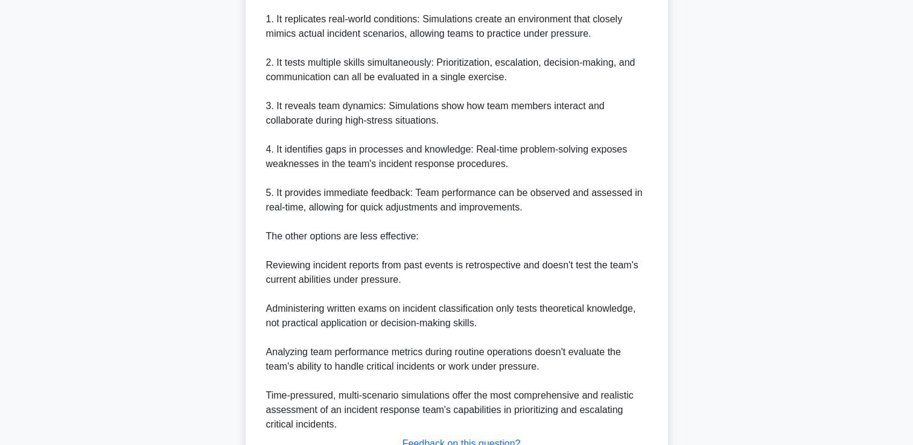
scroll to position [448, 0]
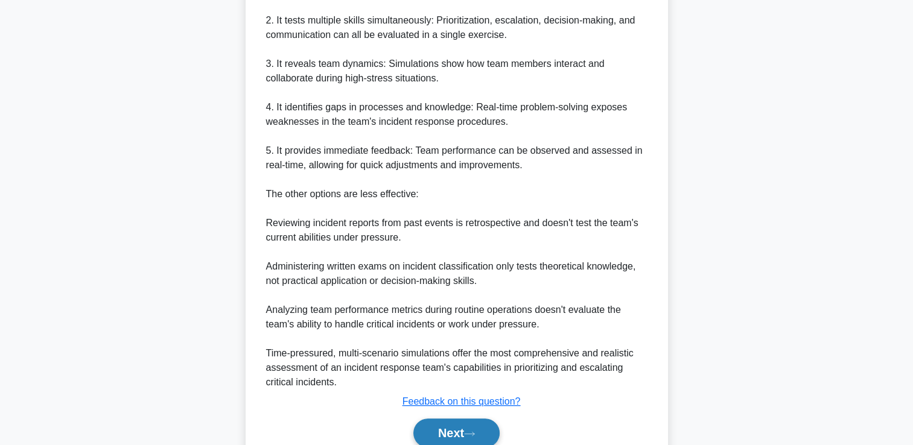
click at [431, 429] on button "Next" at bounding box center [456, 433] width 86 height 29
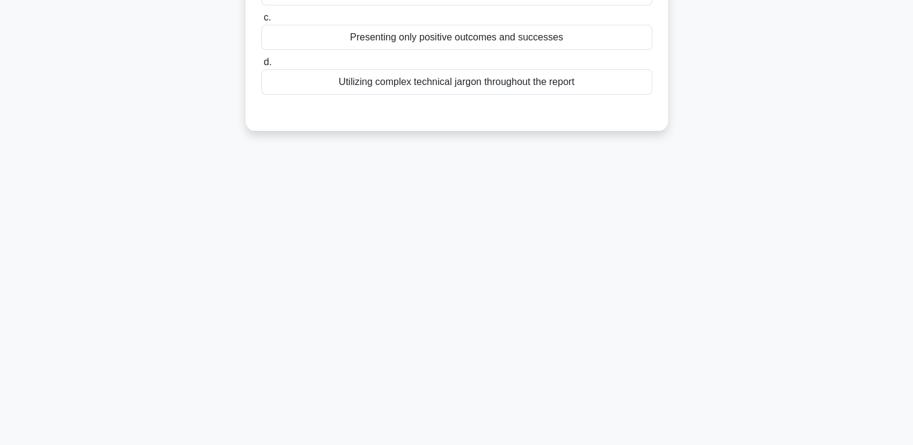
scroll to position [0, 0]
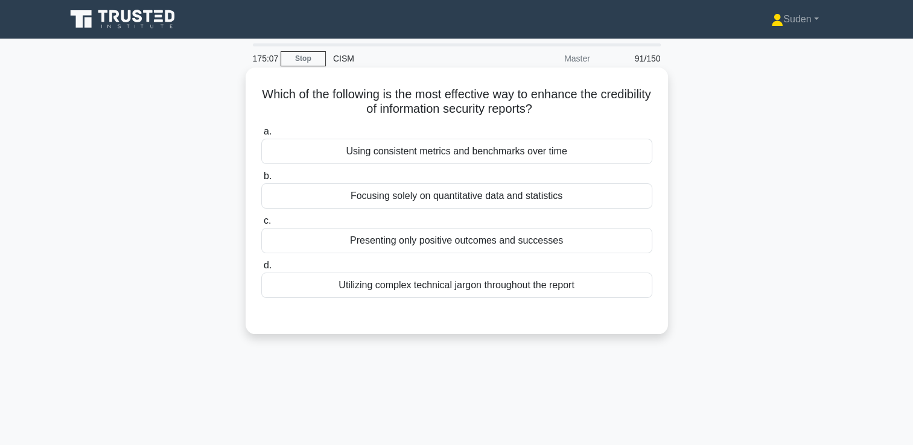
click at [609, 154] on div "Using consistent metrics and benchmarks over time" at bounding box center [456, 151] width 391 height 25
click at [261, 136] on input "a. Using consistent metrics and benchmarks over time" at bounding box center [261, 132] width 0 height 8
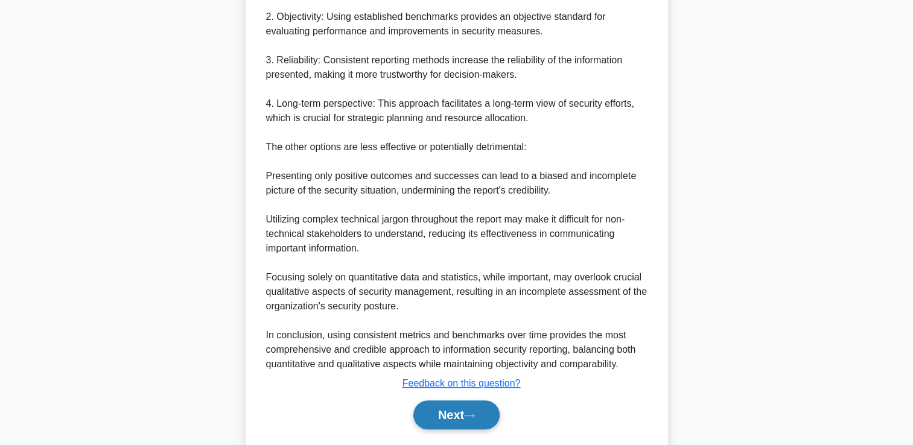
scroll to position [471, 0]
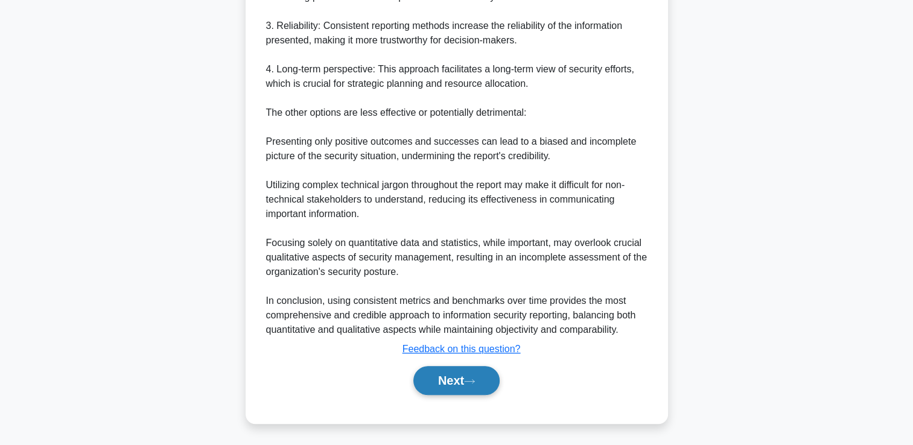
click at [459, 390] on button "Next" at bounding box center [456, 380] width 86 height 29
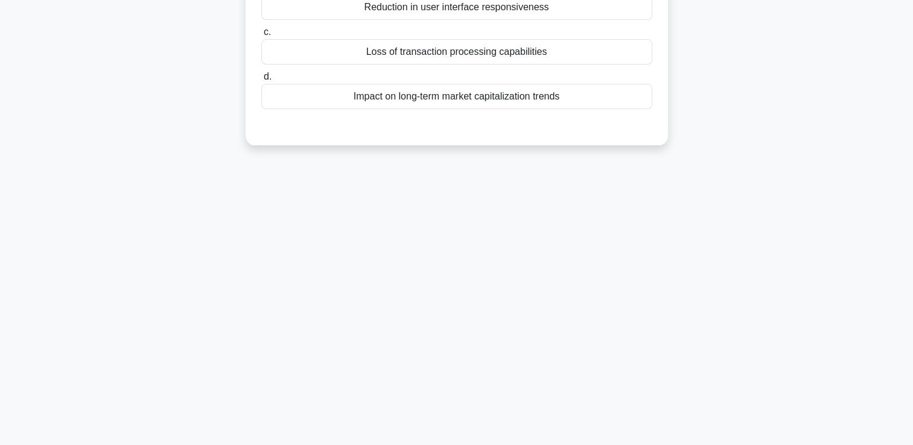
scroll to position [0, 0]
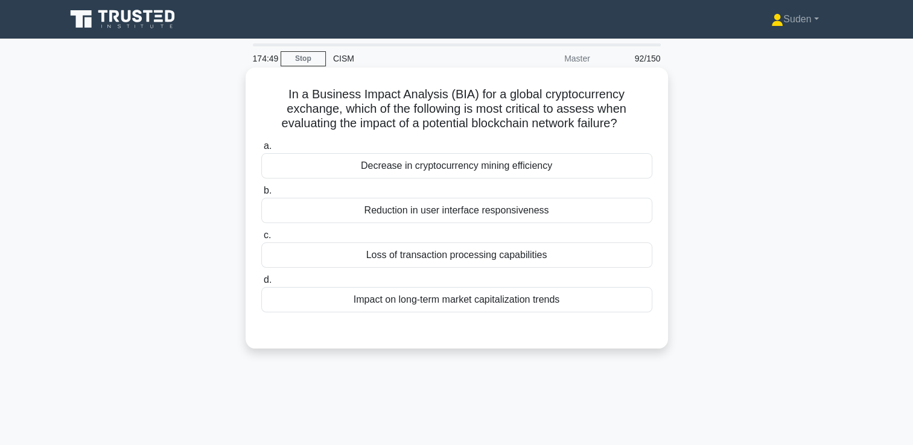
click at [509, 255] on div "Loss of transaction processing capabilities" at bounding box center [456, 255] width 391 height 25
click at [261, 240] on input "c. Loss of transaction processing capabilities" at bounding box center [261, 236] width 0 height 8
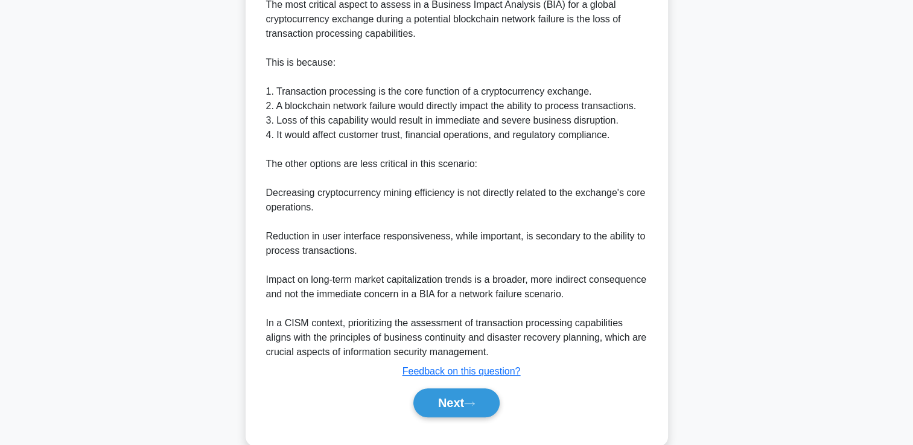
scroll to position [384, 0]
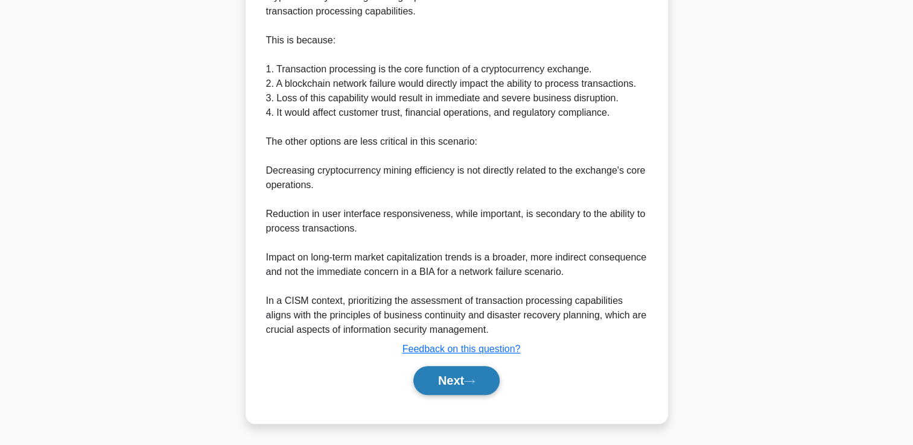
click at [457, 378] on button "Next" at bounding box center [456, 380] width 86 height 29
click at [466, 387] on button "Next" at bounding box center [456, 380] width 86 height 29
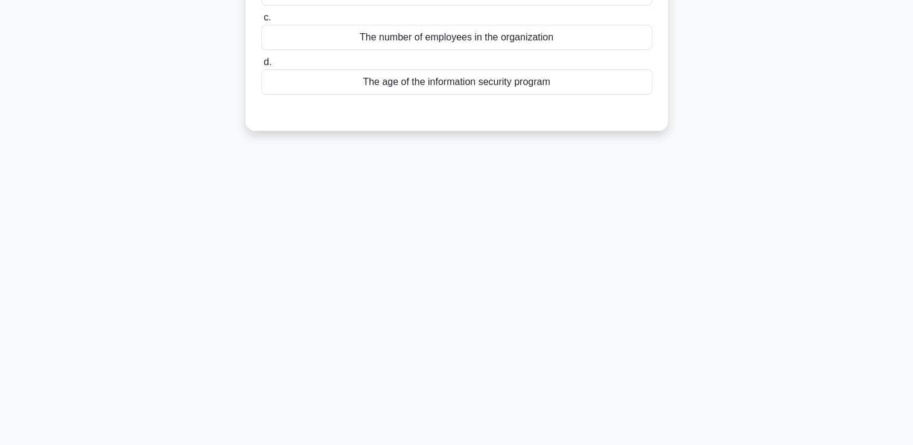
scroll to position [0, 0]
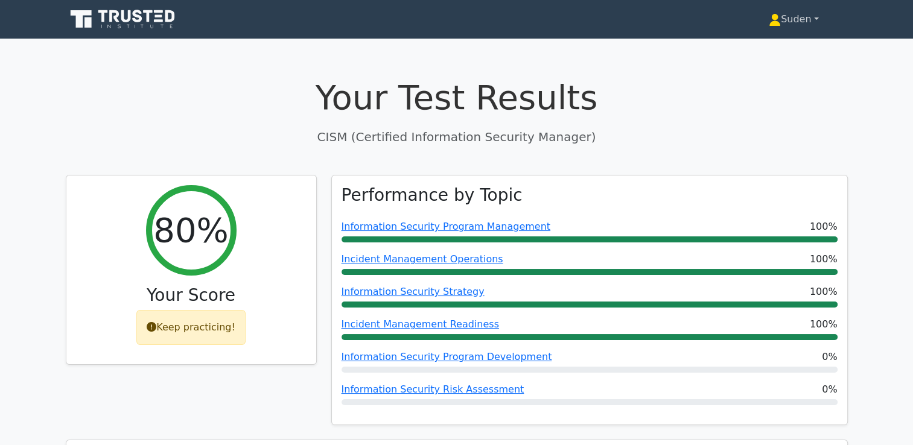
click at [817, 14] on link "Suden" at bounding box center [794, 19] width 108 height 24
click at [775, 47] on link "Profile" at bounding box center [787, 47] width 95 height 19
click at [813, 20] on link "Suden" at bounding box center [794, 19] width 108 height 24
click at [794, 44] on link "Profile" at bounding box center [787, 47] width 95 height 19
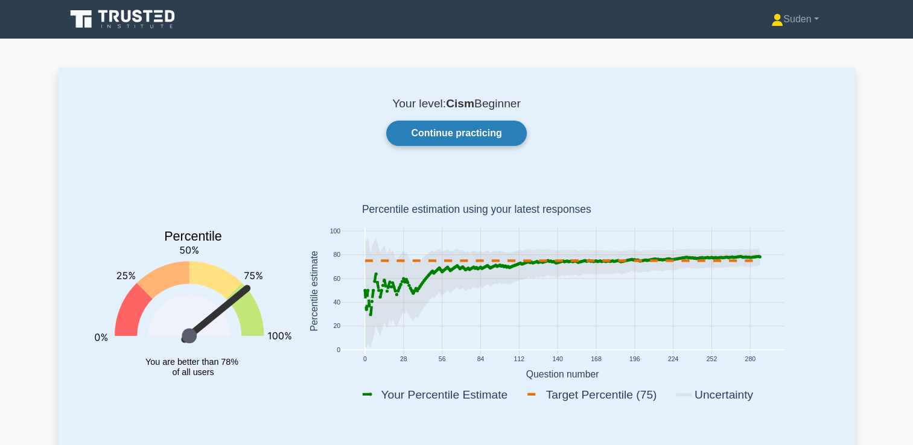
click at [442, 135] on link "Continue practicing" at bounding box center [456, 133] width 140 height 25
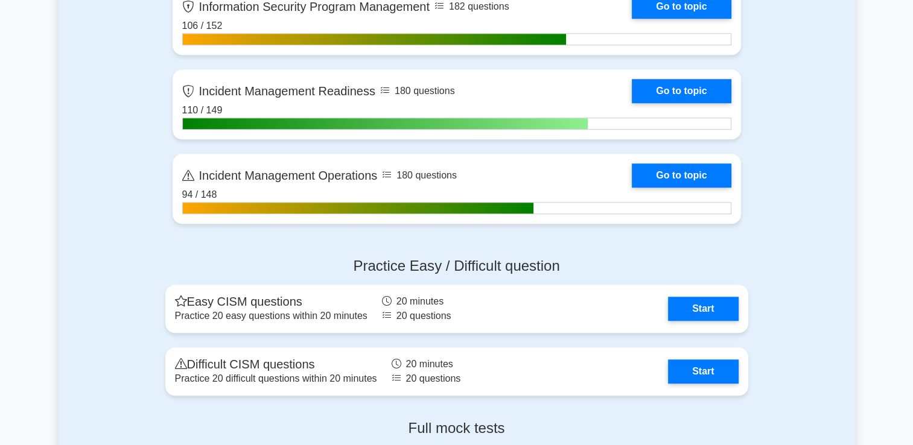
scroll to position [1327, 0]
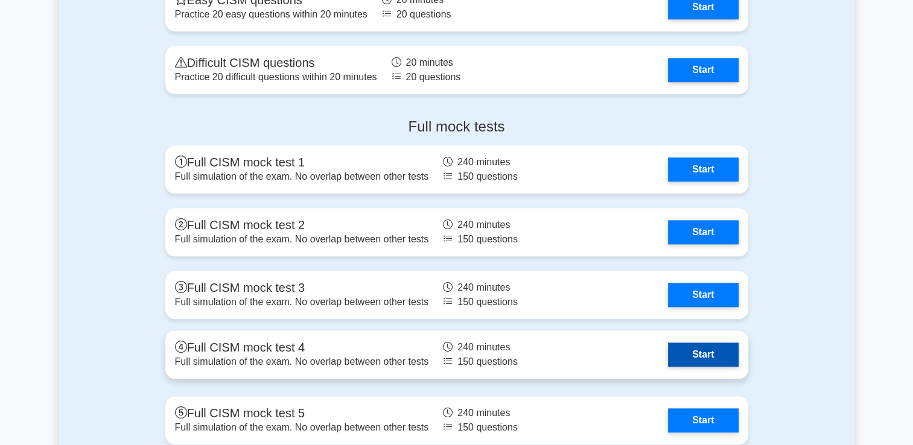
click at [692, 351] on link "Start" at bounding box center [703, 355] width 70 height 24
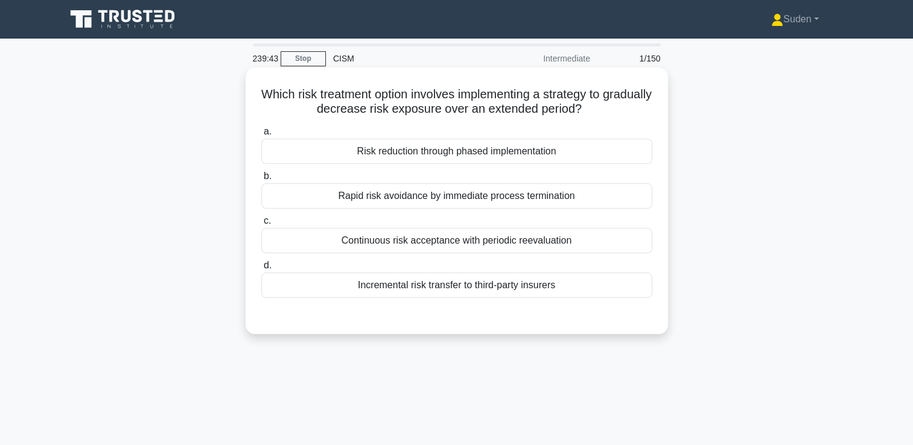
click at [487, 153] on div "Risk reduction through phased implementation" at bounding box center [456, 151] width 391 height 25
click at [261, 136] on input "a. Risk reduction through phased implementation" at bounding box center [261, 132] width 0 height 8
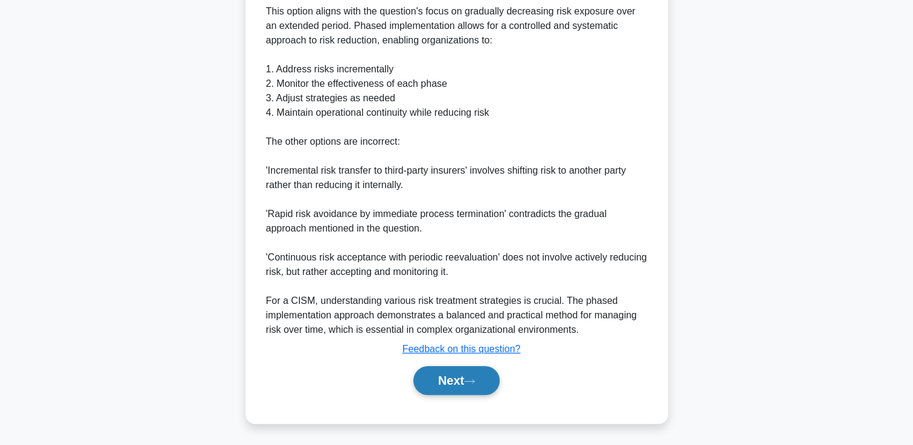
click at [456, 385] on button "Next" at bounding box center [456, 380] width 86 height 29
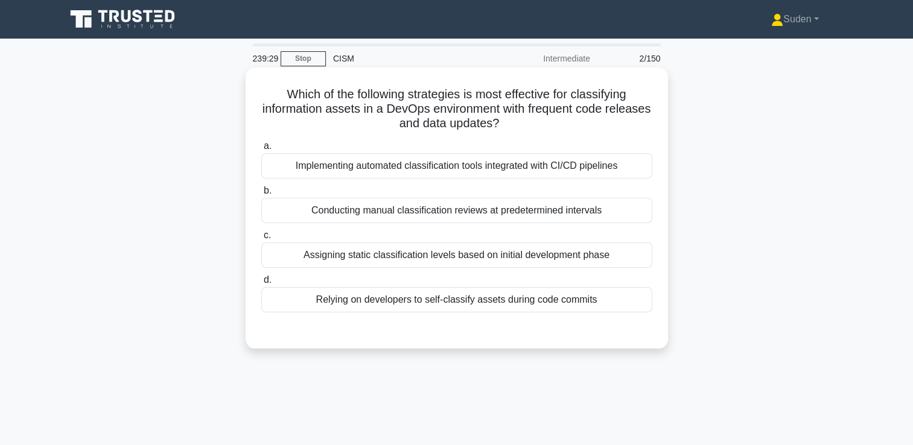
click at [564, 170] on div "Implementing automated classification tools integrated with CI/CD pipelines" at bounding box center [456, 165] width 391 height 25
click at [261, 150] on input "a. Implementing automated classification tools integrated with CI/CD pipelines" at bounding box center [261, 146] width 0 height 8
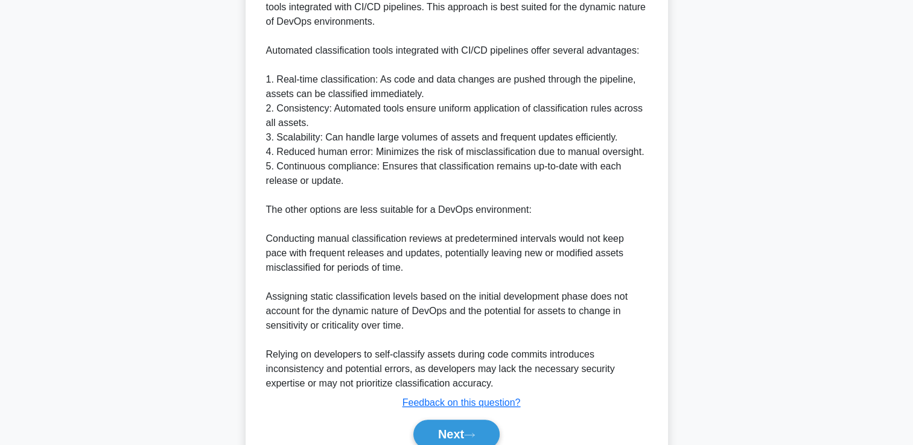
scroll to position [442, 0]
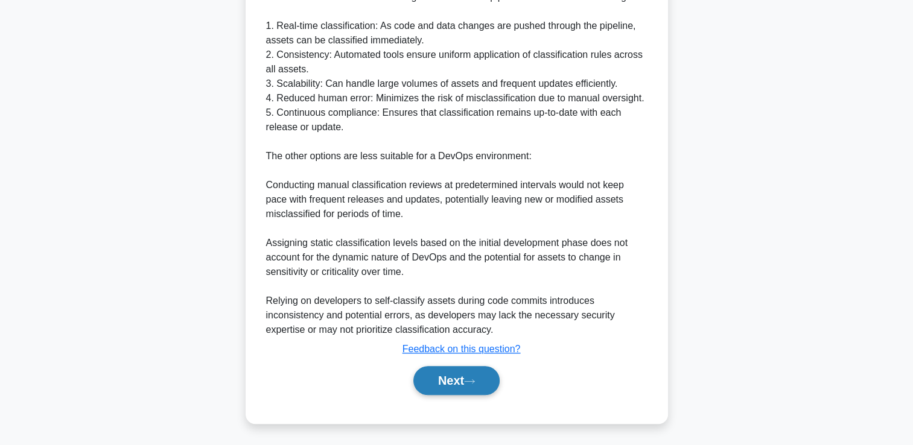
click at [495, 375] on button "Next" at bounding box center [456, 380] width 86 height 29
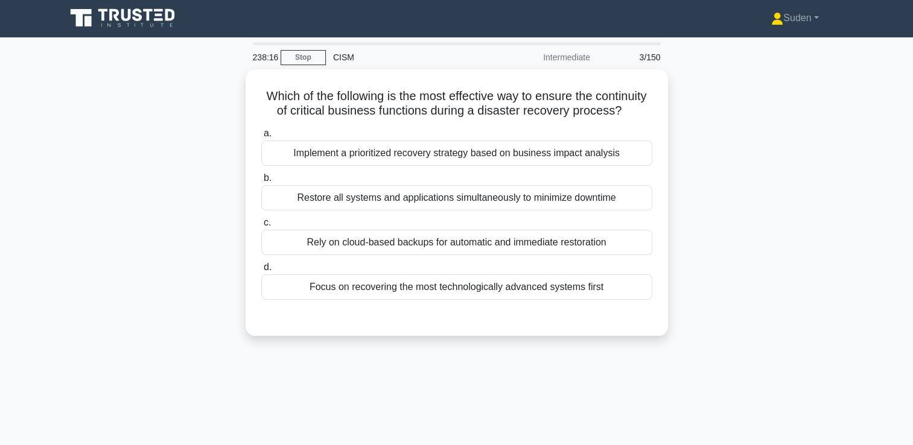
scroll to position [0, 0]
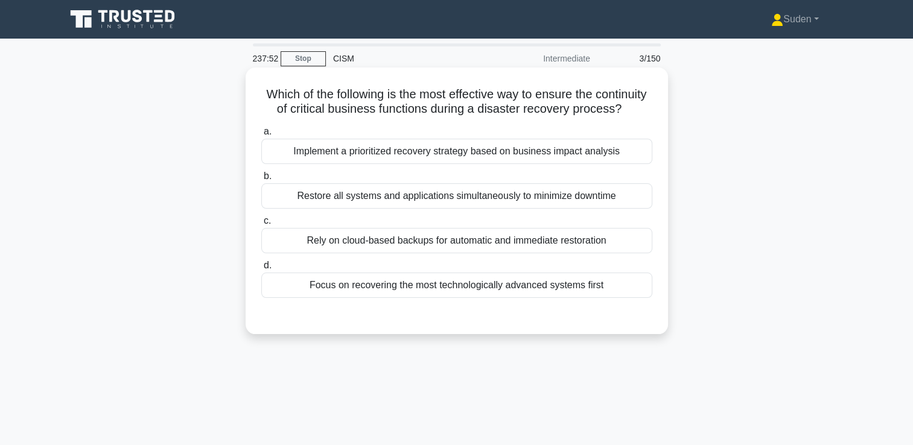
click at [550, 164] on div "Implement a prioritized recovery strategy based on business impact analysis" at bounding box center [456, 151] width 391 height 25
click at [261, 136] on input "a. Implement a prioritized recovery strategy based on business impact analysis" at bounding box center [261, 132] width 0 height 8
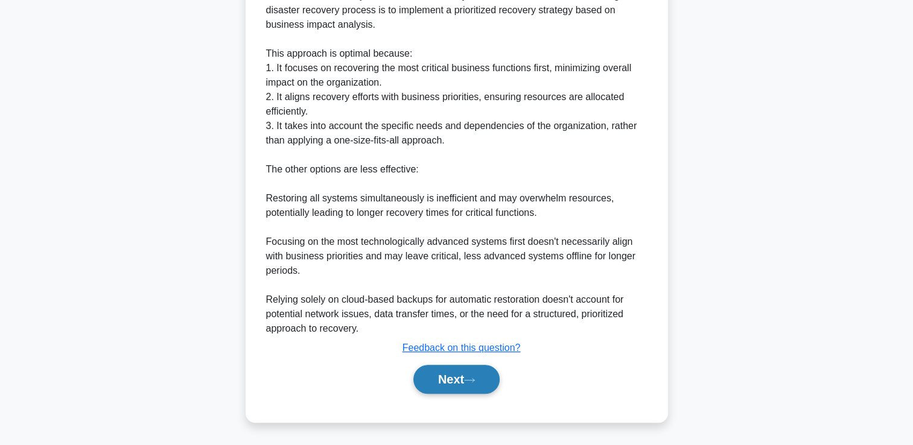
click at [449, 370] on button "Next" at bounding box center [456, 379] width 86 height 29
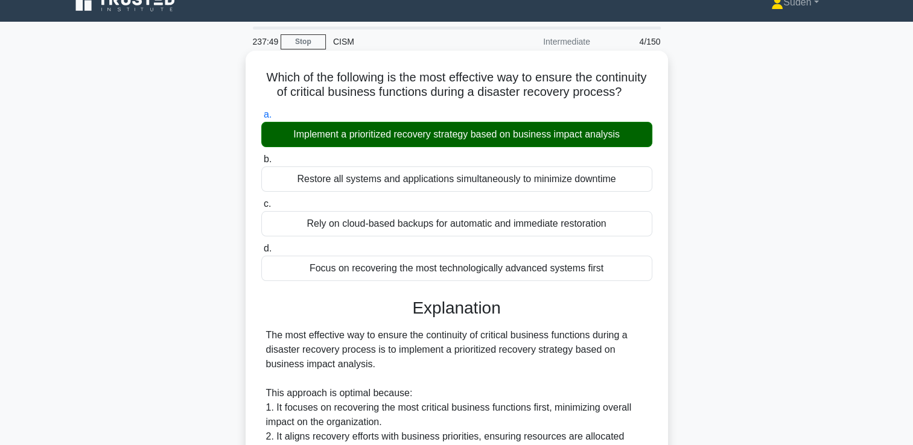
scroll to position [8, 0]
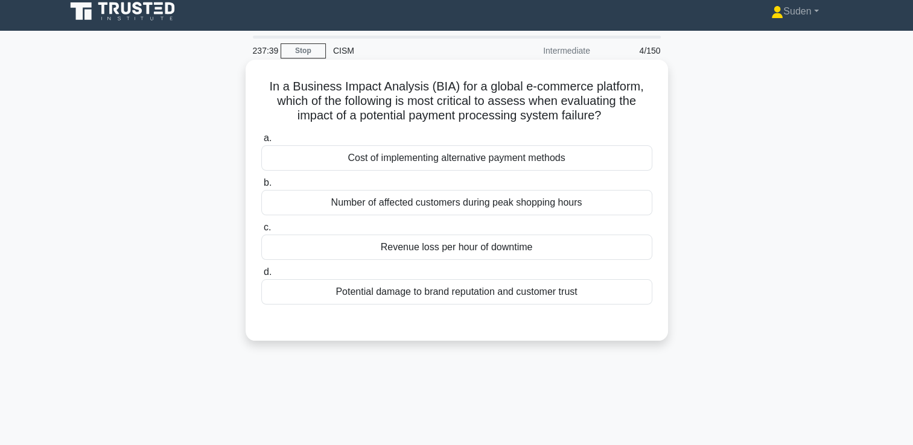
click at [474, 211] on div "Number of affected customers during peak shopping hours" at bounding box center [456, 202] width 391 height 25
click at [261, 187] on input "b. Number of affected customers during peak shopping hours" at bounding box center [261, 183] width 0 height 8
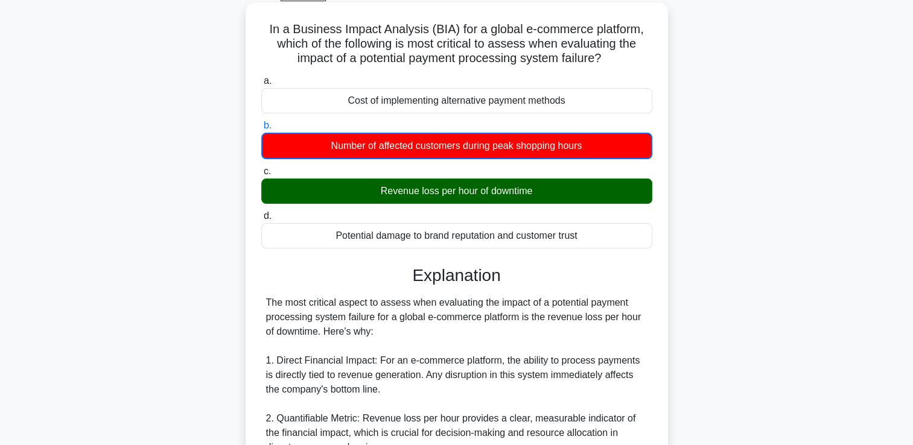
scroll to position [0, 0]
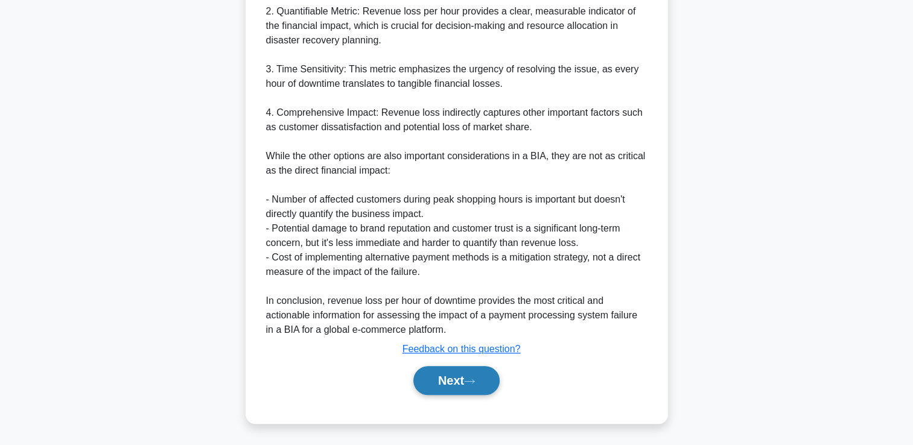
drag, startPoint x: 447, startPoint y: 375, endPoint x: 465, endPoint y: 367, distance: 19.4
click at [447, 375] on button "Next" at bounding box center [456, 380] width 86 height 29
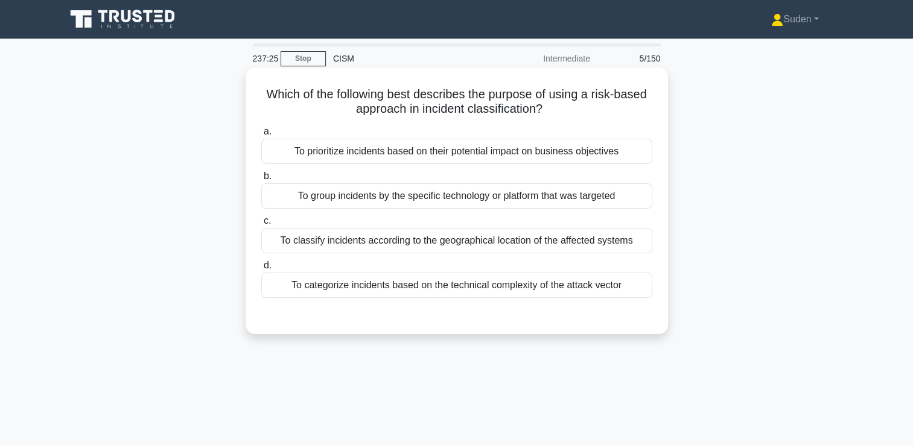
click at [616, 153] on div "To prioritize incidents based on their potential impact on business objectives" at bounding box center [456, 151] width 391 height 25
click at [261, 136] on input "a. To prioritize incidents based on their potential impact on business objectiv…" at bounding box center [261, 132] width 0 height 8
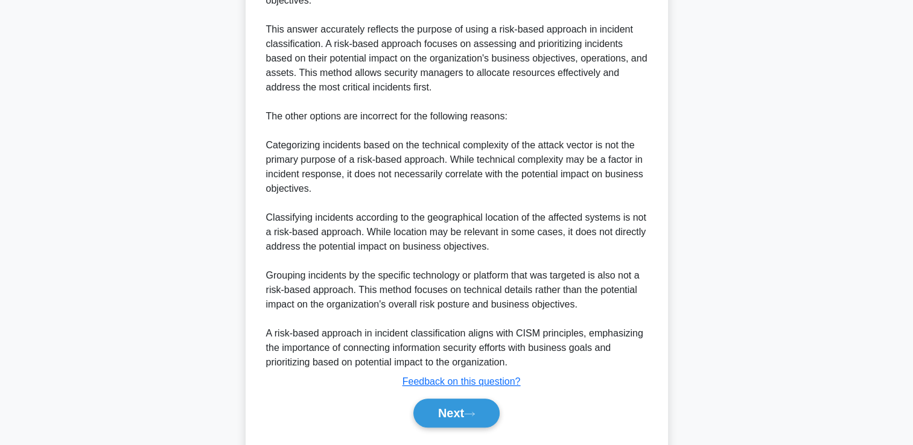
scroll to position [399, 0]
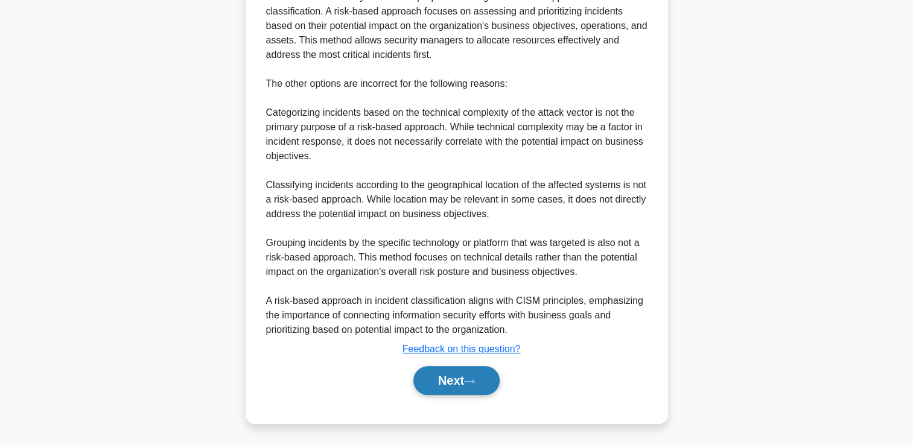
click at [497, 387] on button "Next" at bounding box center [456, 380] width 86 height 29
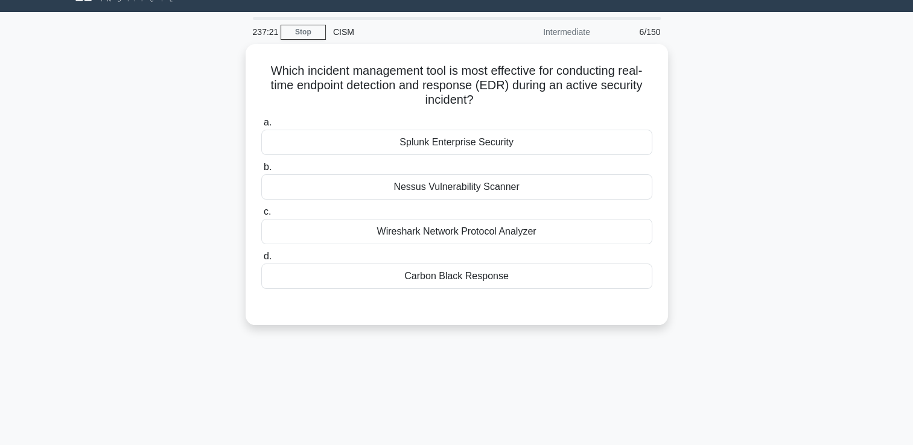
scroll to position [0, 0]
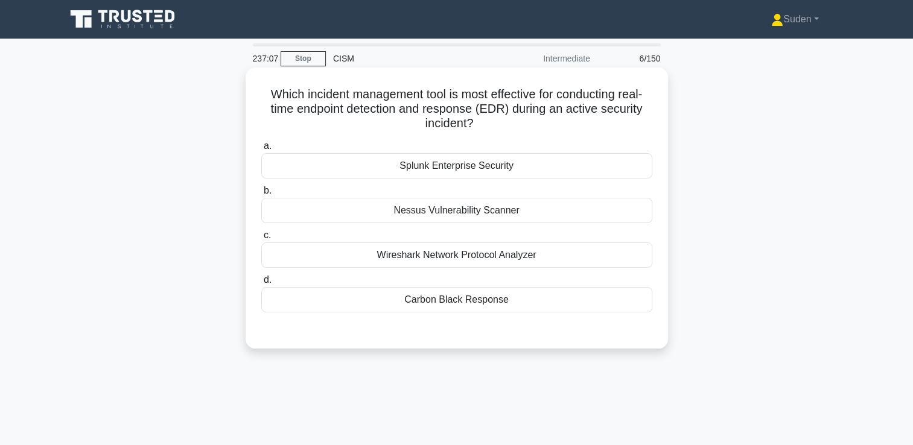
drag, startPoint x: 475, startPoint y: 300, endPoint x: 486, endPoint y: 296, distance: 11.7
click at [475, 299] on div "Carbon Black Response" at bounding box center [456, 299] width 391 height 25
click at [261, 284] on input "d. Carbon Black Response" at bounding box center [261, 280] width 0 height 8
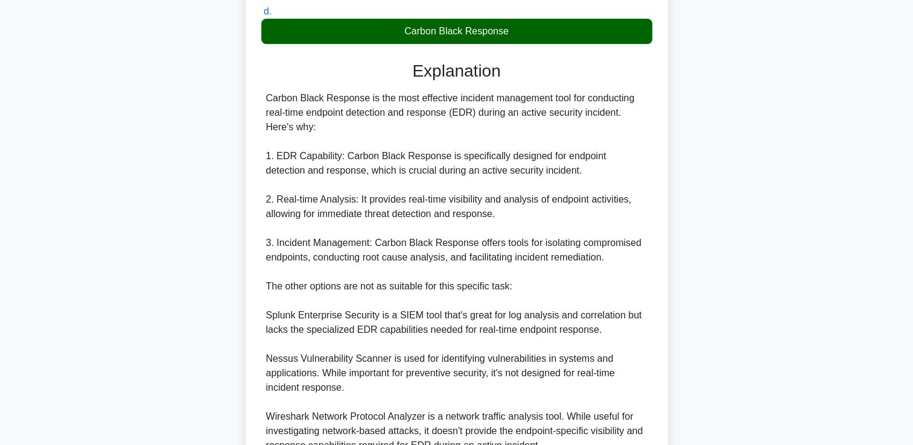
scroll to position [362, 0]
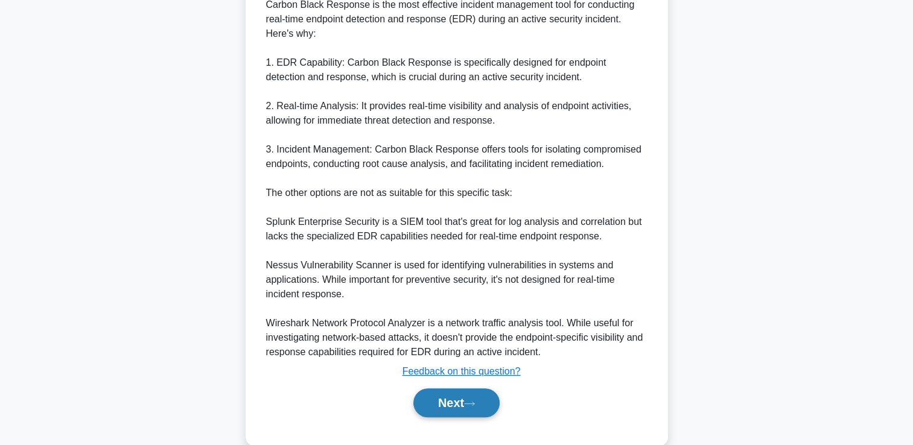
click at [466, 396] on button "Next" at bounding box center [456, 403] width 86 height 29
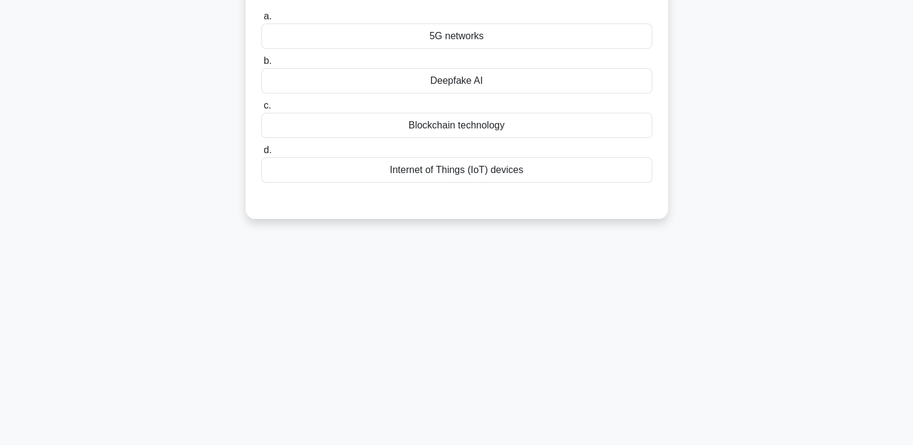
scroll to position [25, 0]
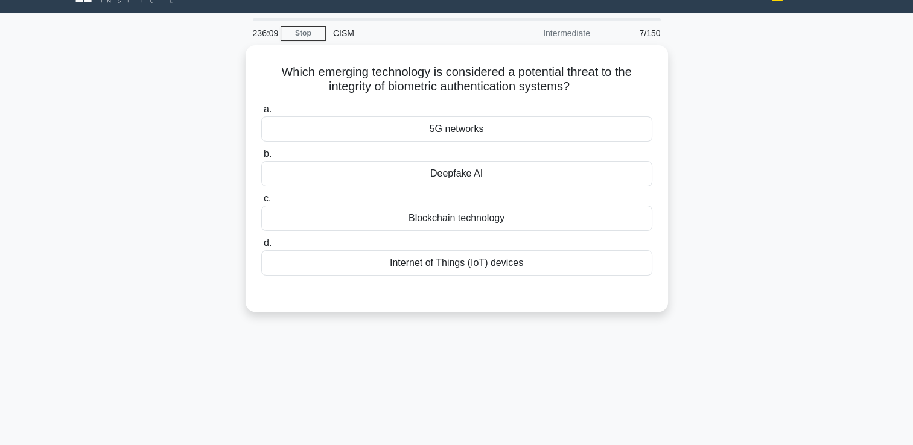
click at [823, 243] on div "Which emerging technology is considered a potential threat to the integrity of …" at bounding box center [457, 185] width 796 height 281
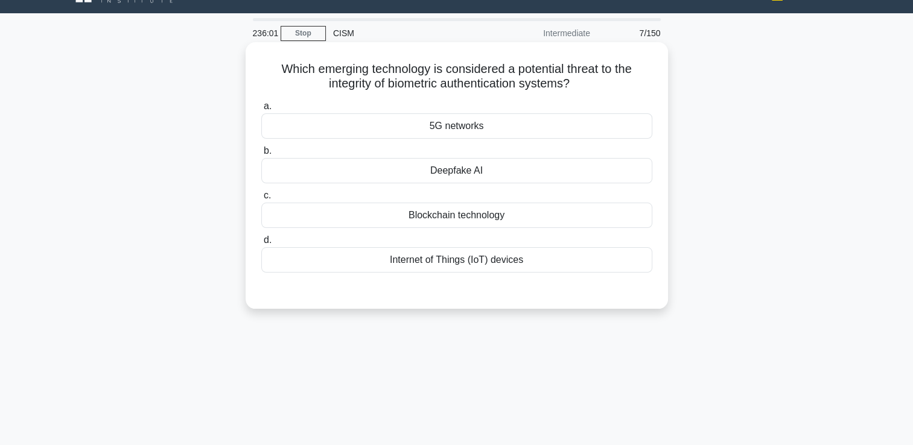
click at [478, 170] on div "Deepfake AI" at bounding box center [456, 170] width 391 height 25
click at [261, 155] on input "b. Deepfake AI" at bounding box center [261, 151] width 0 height 8
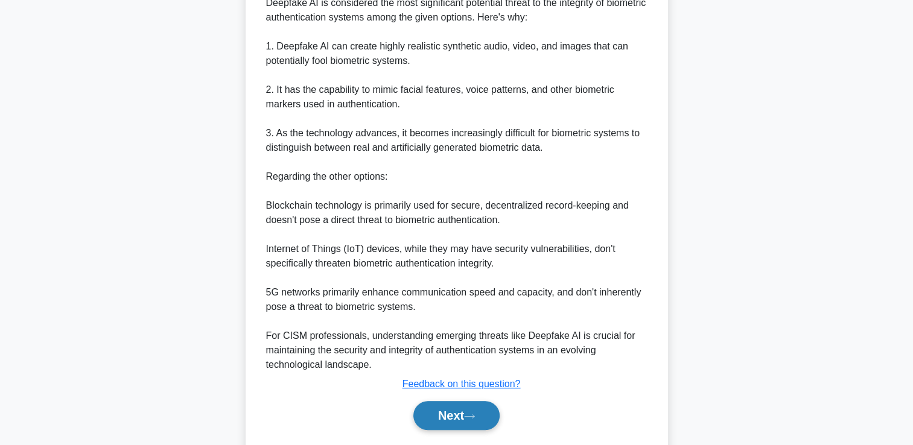
scroll to position [384, 0]
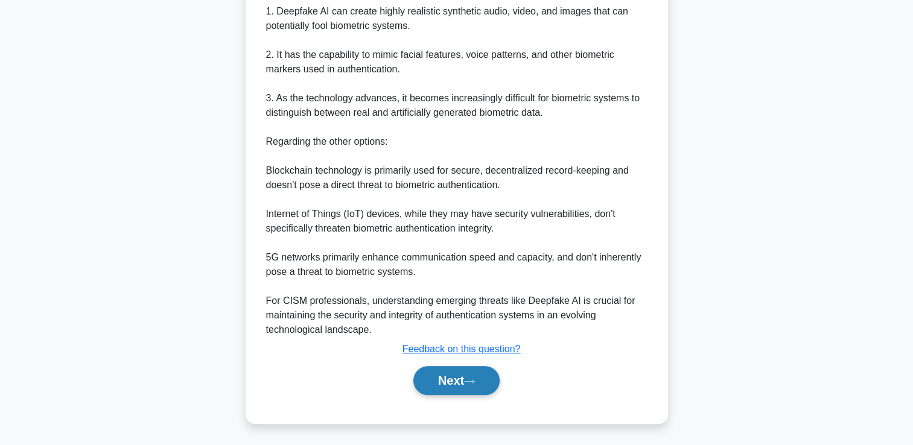
click at [468, 380] on button "Next" at bounding box center [456, 380] width 86 height 29
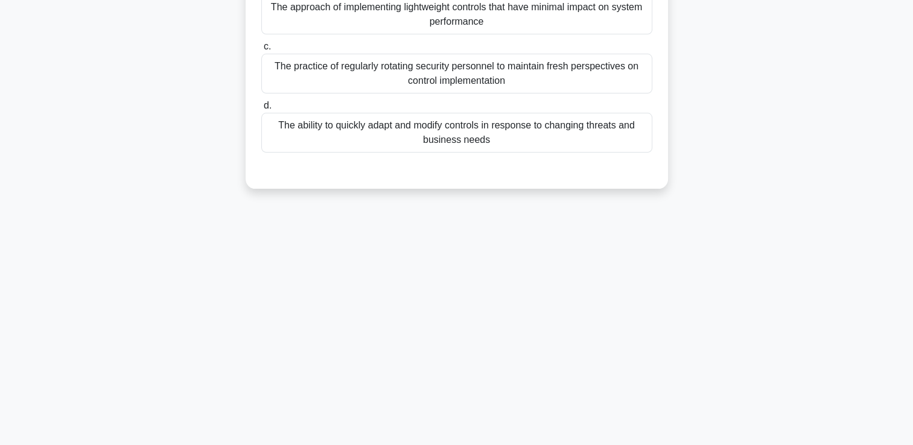
scroll to position [25, 0]
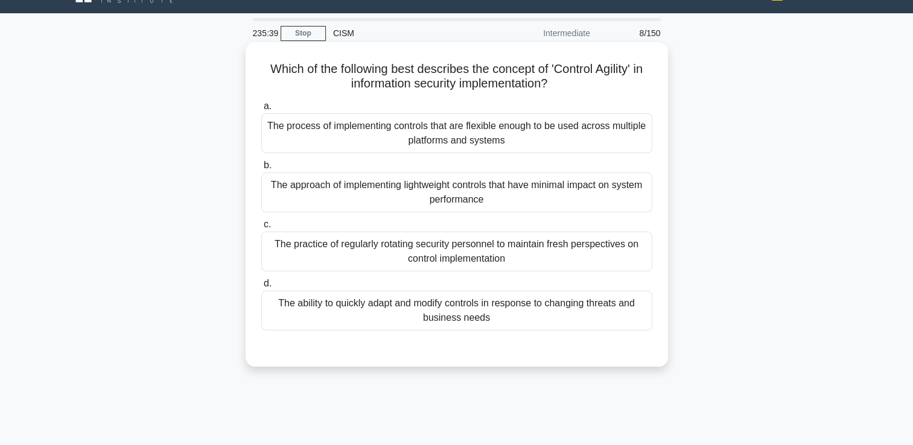
click at [390, 320] on div "The ability to quickly adapt and modify controls in response to changing threat…" at bounding box center [456, 311] width 391 height 40
click at [261, 288] on input "d. The ability to quickly adapt and modify controls in response to changing thr…" at bounding box center [261, 284] width 0 height 8
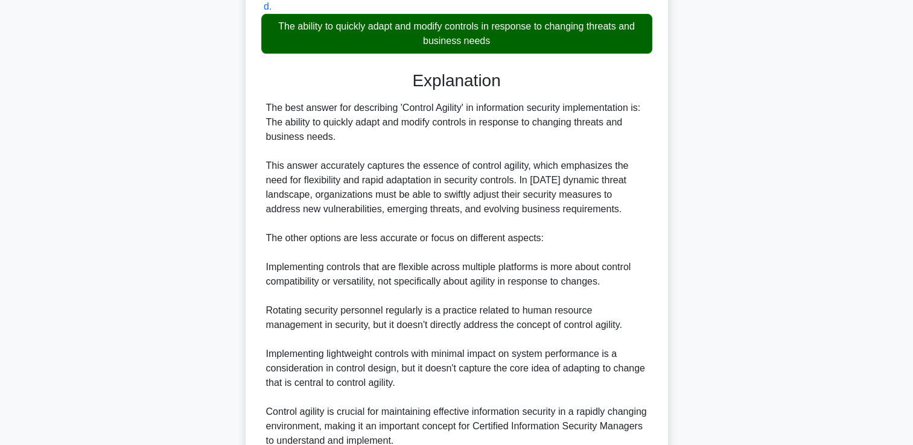
scroll to position [387, 0]
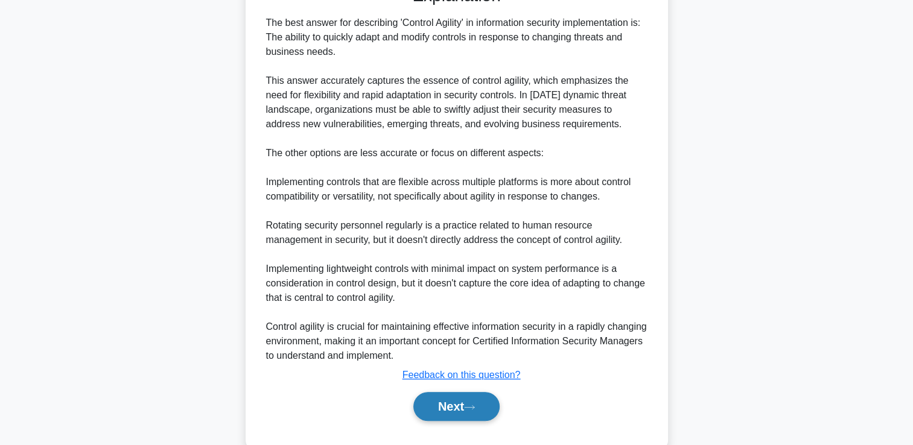
click at [454, 400] on button "Next" at bounding box center [456, 406] width 86 height 29
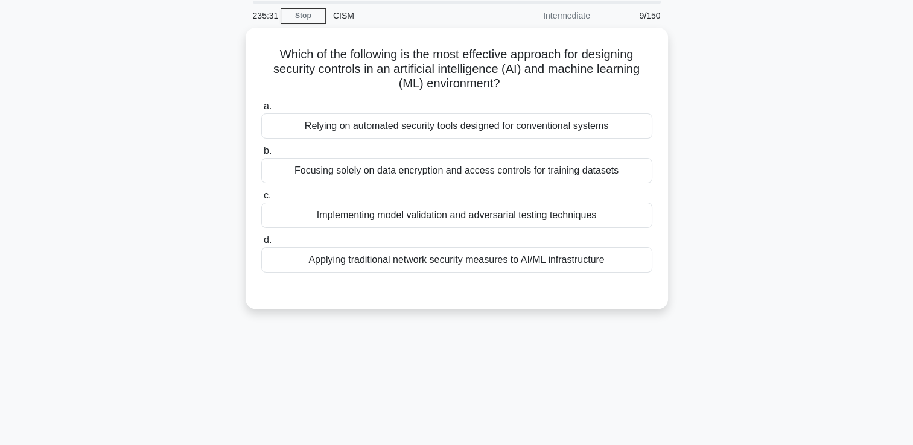
scroll to position [0, 0]
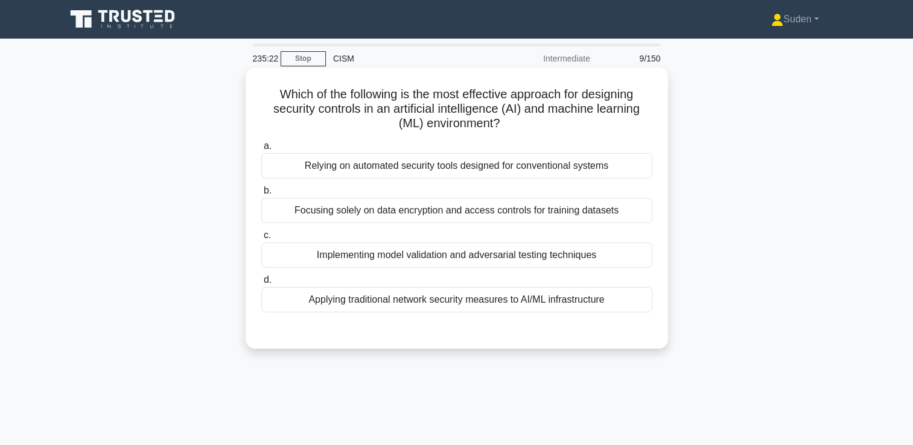
click at [419, 257] on div "Implementing model validation and adversarial testing techniques" at bounding box center [456, 255] width 391 height 25
click at [261, 240] on input "c. Implementing model validation and adversarial testing techniques" at bounding box center [261, 236] width 0 height 8
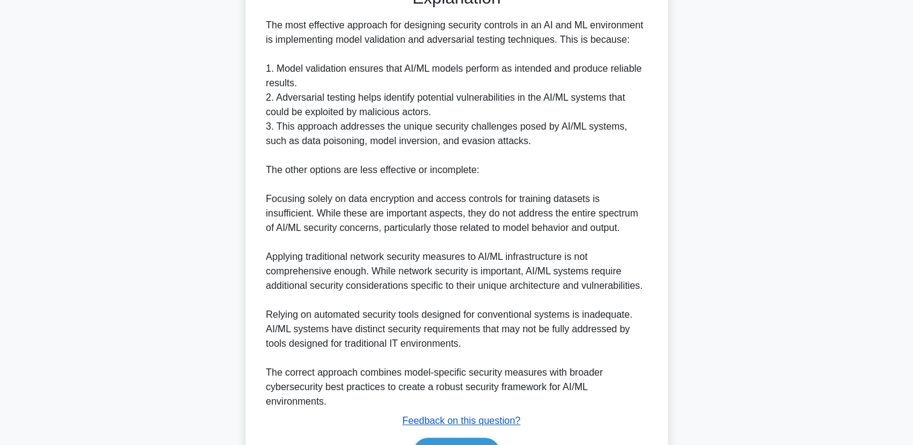
scroll to position [413, 0]
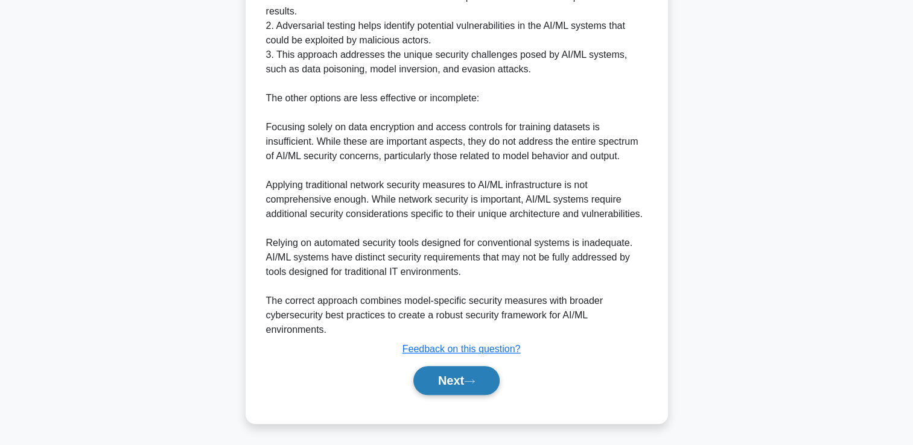
drag, startPoint x: 446, startPoint y: 382, endPoint x: 459, endPoint y: 381, distance: 12.7
click at [449, 382] on button "Next" at bounding box center [456, 380] width 86 height 29
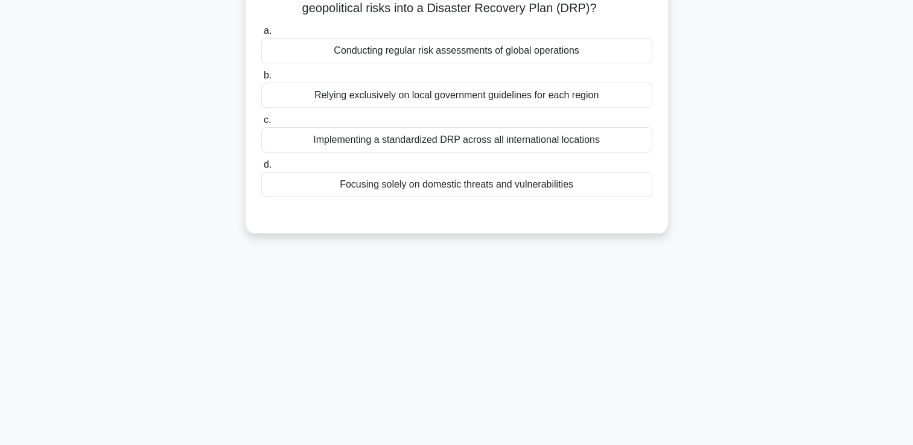
scroll to position [0, 0]
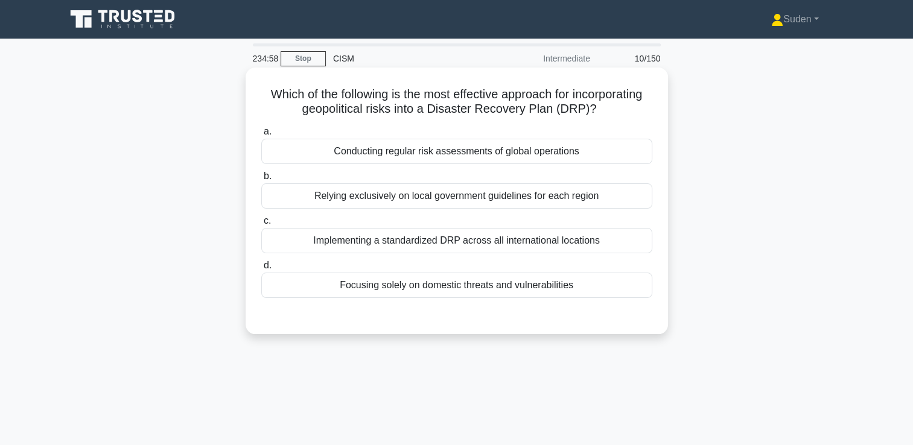
click at [559, 162] on div "Conducting regular risk assessments of global operations" at bounding box center [456, 151] width 391 height 25
click at [395, 148] on div "Conducting regular risk assessments of global operations" at bounding box center [456, 151] width 391 height 25
click at [261, 136] on input "a. Conducting regular risk assessments of global operations" at bounding box center [261, 132] width 0 height 8
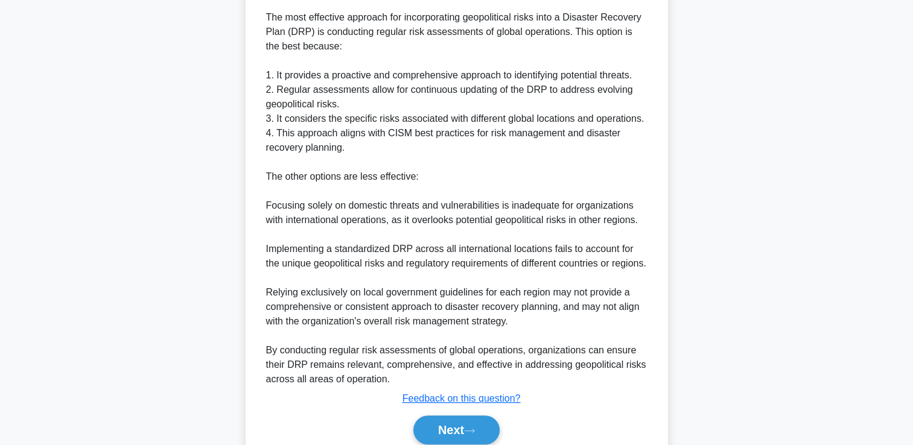
scroll to position [399, 0]
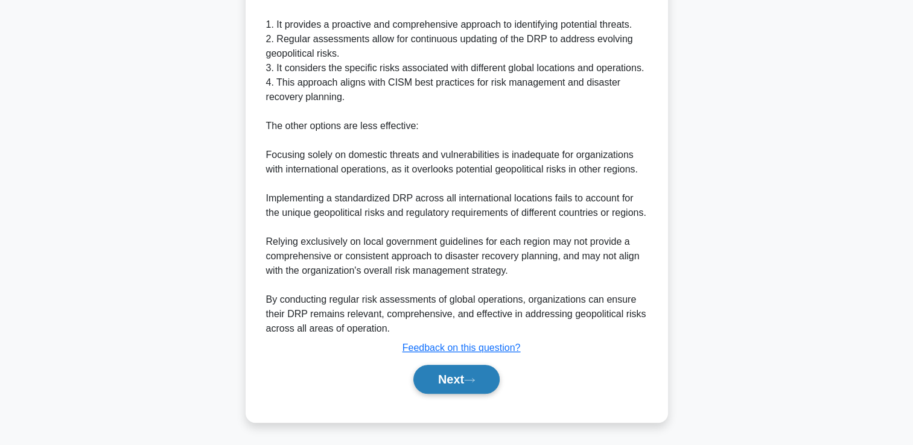
click at [468, 371] on button "Next" at bounding box center [456, 379] width 86 height 29
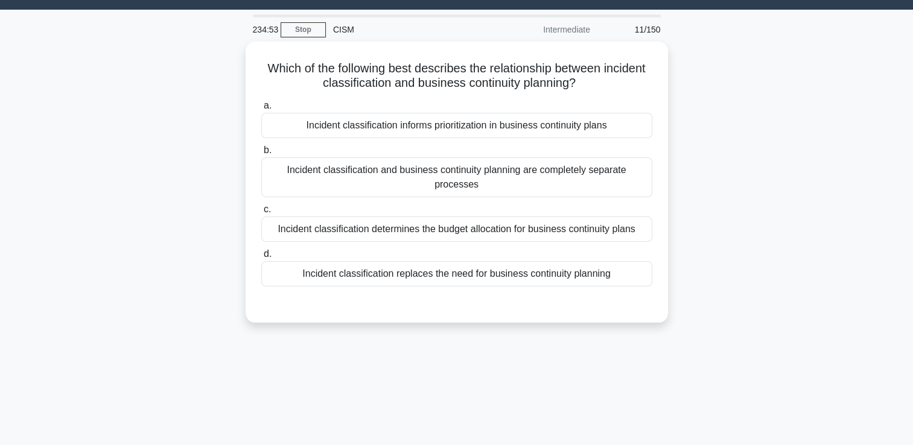
scroll to position [25, 0]
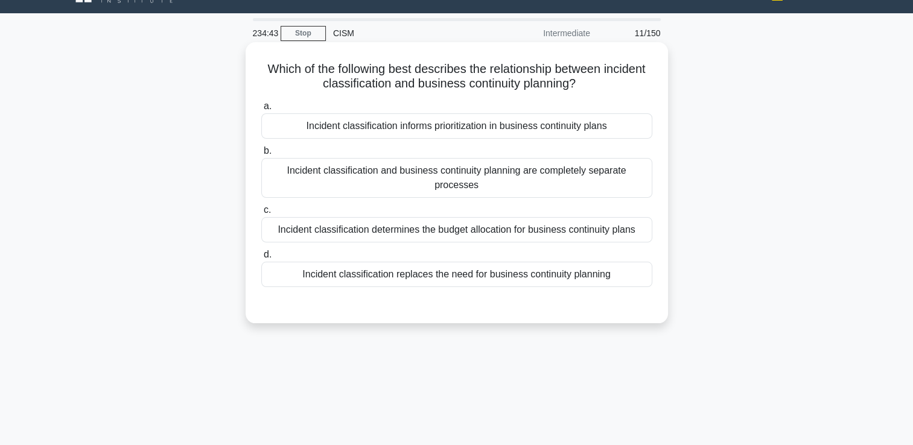
click at [497, 132] on div "Incident classification informs prioritization in business continuity plans" at bounding box center [456, 125] width 391 height 25
click at [261, 110] on input "a. Incident classification informs prioritization in business continuity plans" at bounding box center [261, 107] width 0 height 8
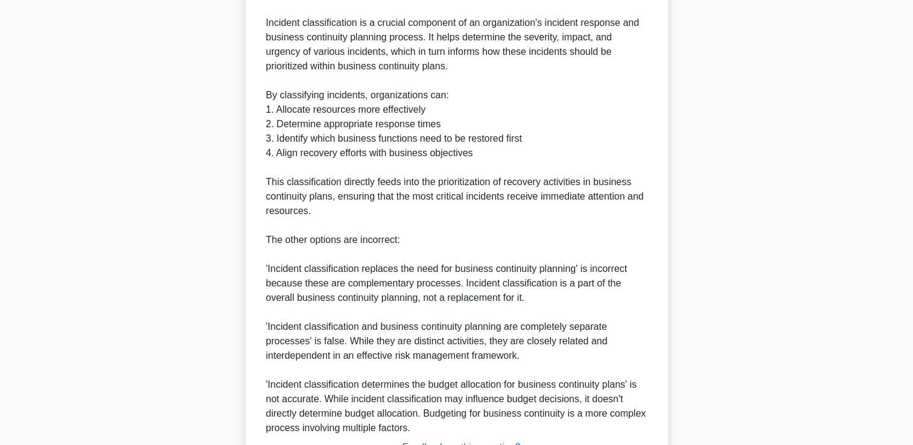
scroll to position [486, 0]
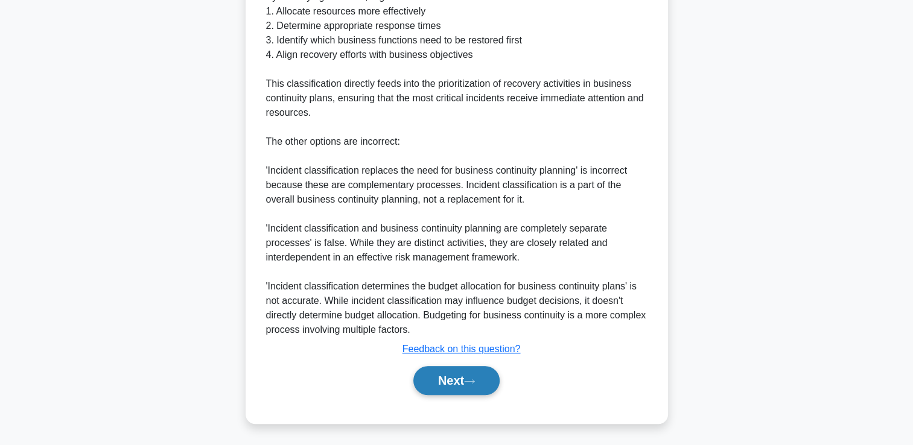
click at [445, 384] on button "Next" at bounding box center [456, 380] width 86 height 29
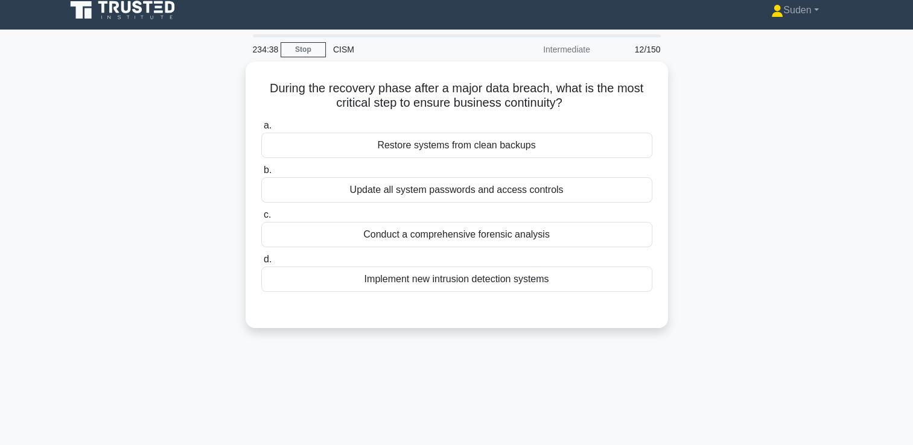
scroll to position [0, 0]
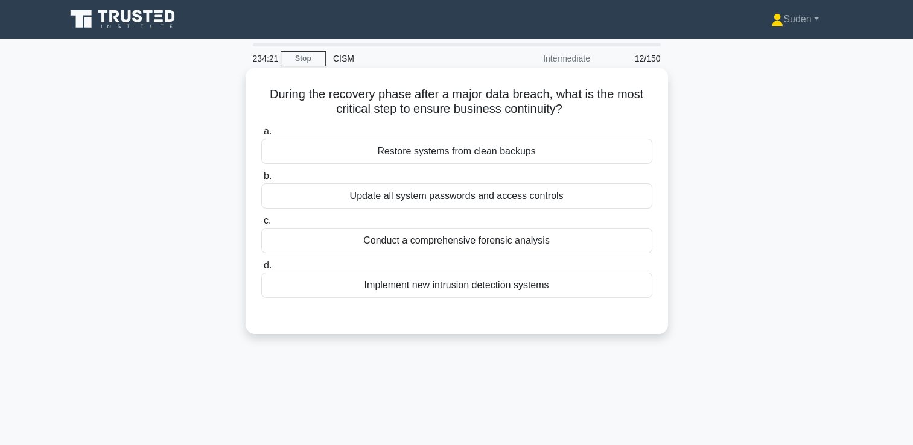
click at [617, 154] on div "Restore systems from clean backups" at bounding box center [456, 151] width 391 height 25
click at [261, 136] on input "a. Restore systems from clean backups" at bounding box center [261, 132] width 0 height 8
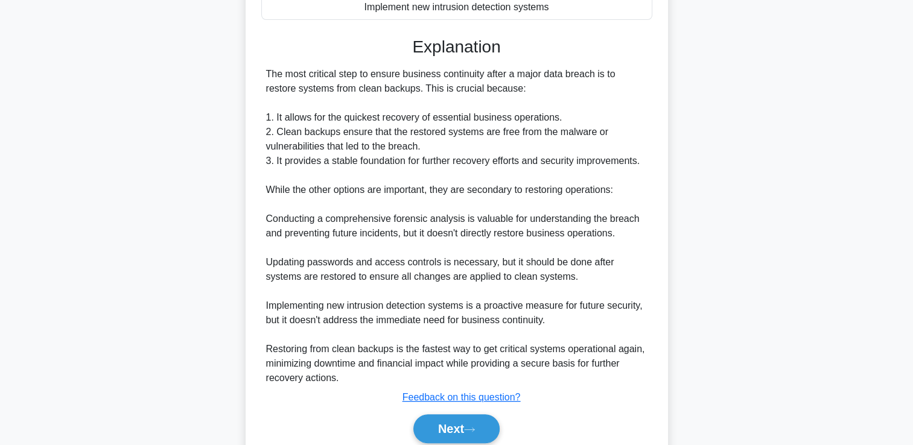
scroll to position [326, 0]
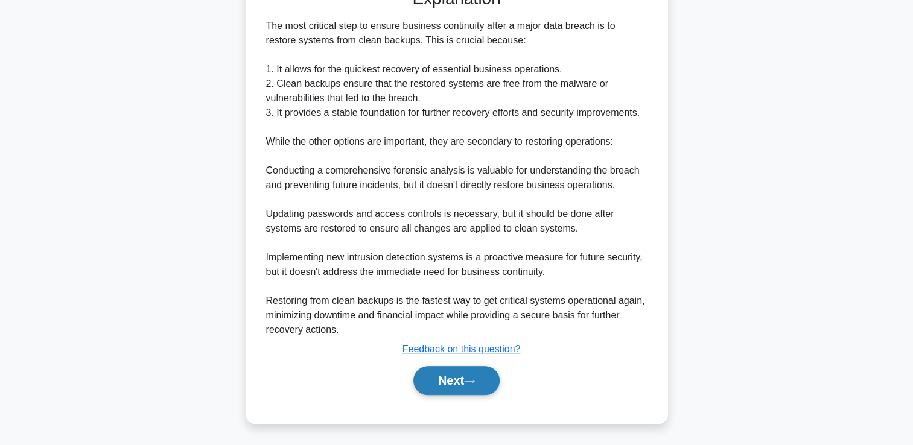
click at [461, 372] on button "Next" at bounding box center [456, 380] width 86 height 29
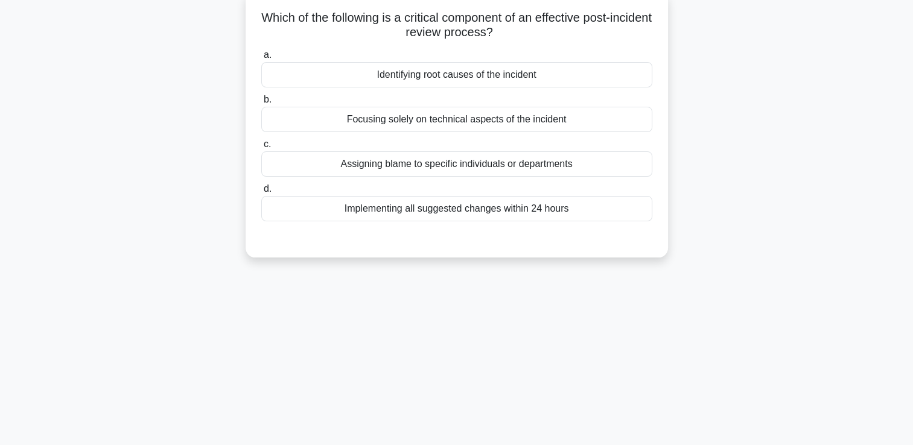
scroll to position [0, 0]
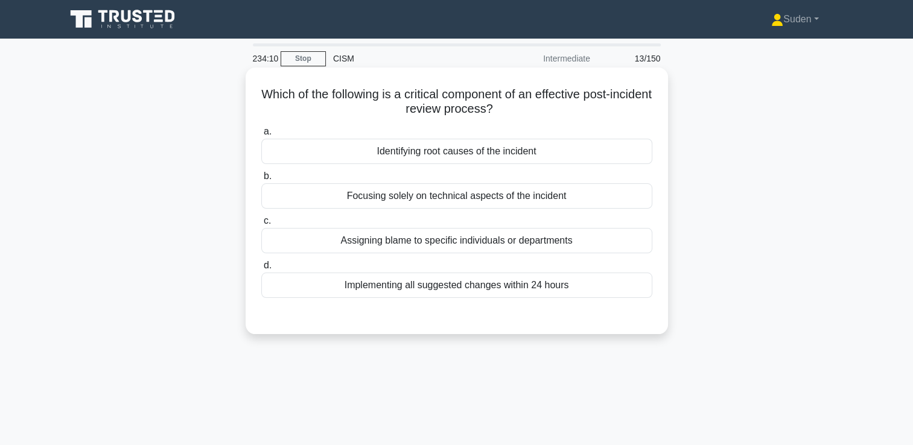
click at [539, 160] on div "Identifying root causes of the incident" at bounding box center [456, 151] width 391 height 25
click at [261, 136] on input "a. Identifying root causes of the incident" at bounding box center [261, 132] width 0 height 8
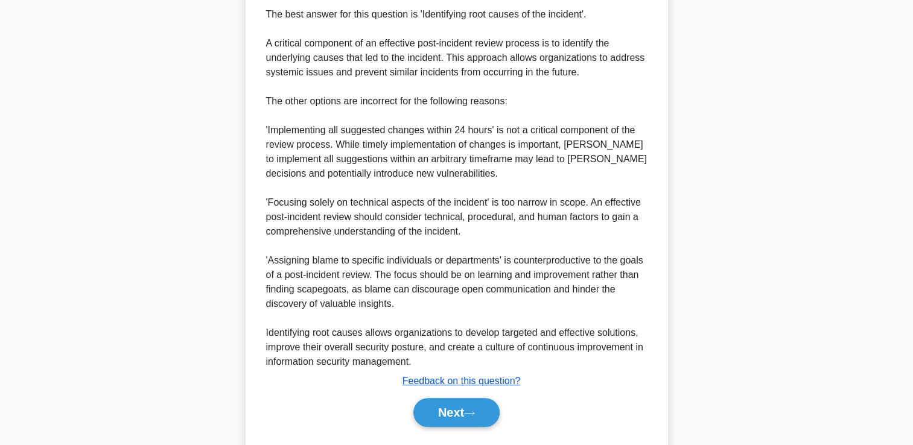
scroll to position [370, 0]
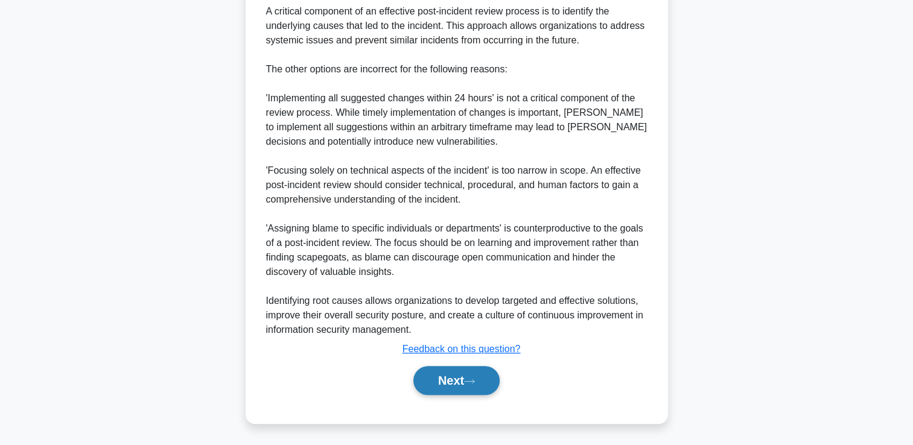
click at [457, 377] on button "Next" at bounding box center [456, 380] width 86 height 29
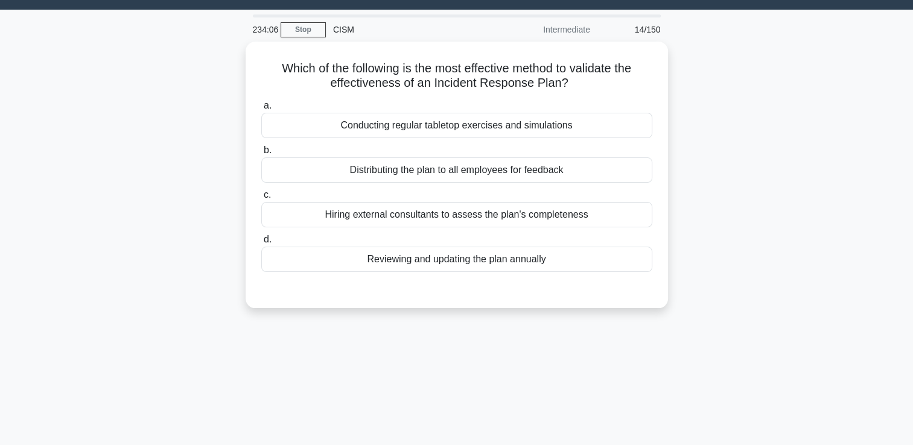
scroll to position [0, 0]
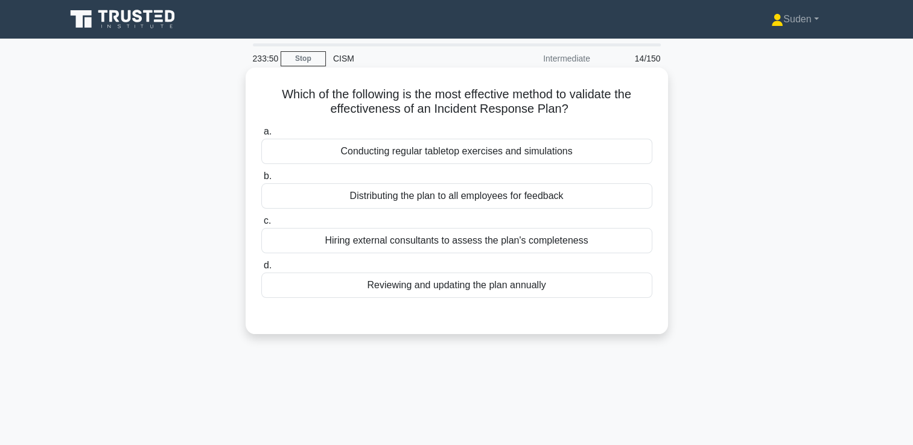
click at [569, 150] on div "Conducting regular tabletop exercises and simulations" at bounding box center [456, 151] width 391 height 25
click at [261, 136] on input "a. Conducting regular tabletop exercises and simulations" at bounding box center [261, 132] width 0 height 8
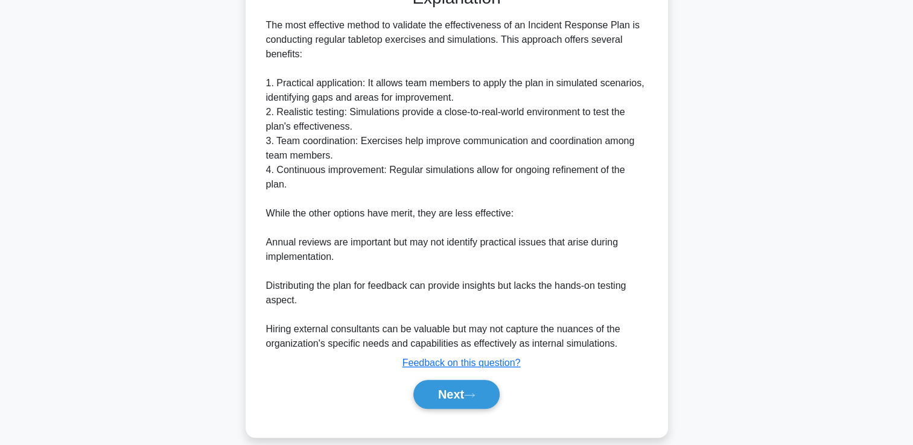
scroll to position [341, 0]
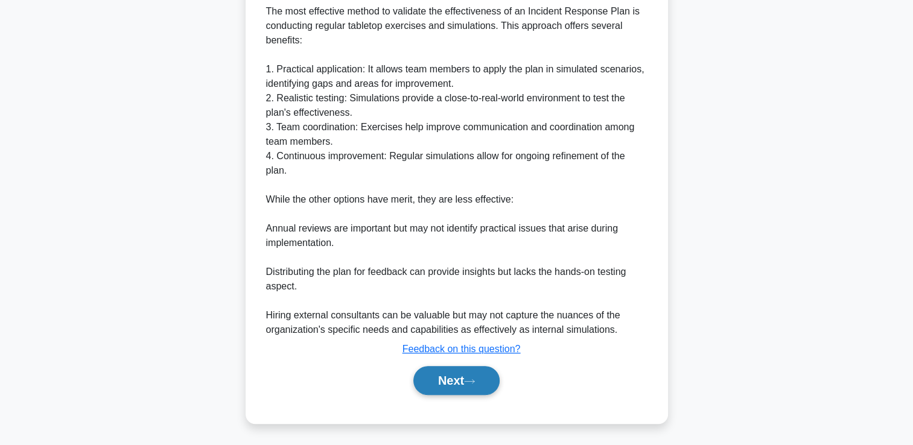
drag, startPoint x: 448, startPoint y: 404, endPoint x: 449, endPoint y: 387, distance: 16.3
click at [447, 400] on div "a. Conducting regular tabletop exercises and simulations b. Distributing the pl…" at bounding box center [456, 95] width 393 height 629
click at [451, 383] on button "Next" at bounding box center [456, 380] width 86 height 29
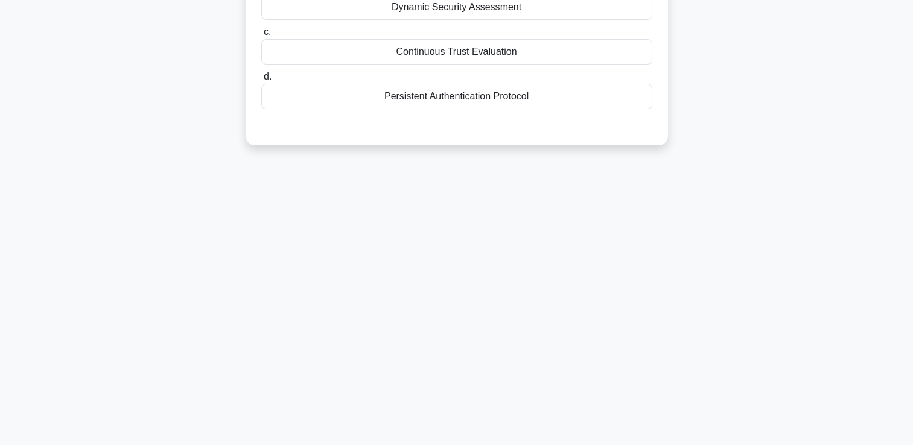
scroll to position [25, 0]
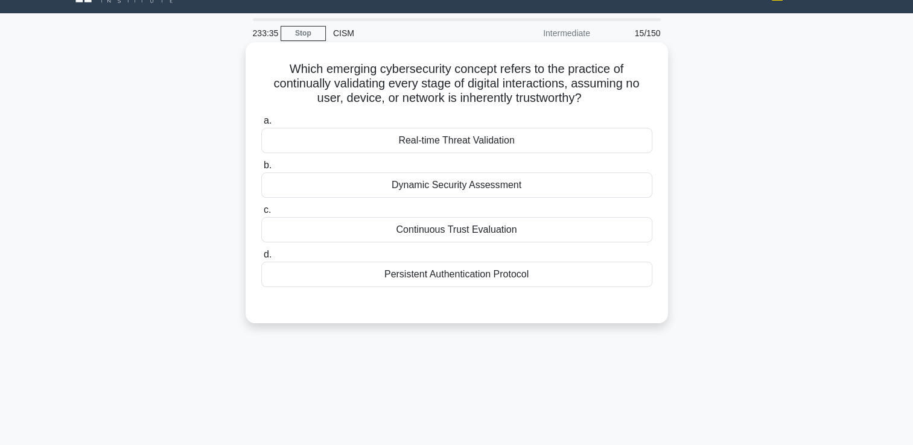
drag, startPoint x: 449, startPoint y: 228, endPoint x: 475, endPoint y: 228, distance: 26.5
click at [449, 229] on div "Continuous Trust Evaluation" at bounding box center [456, 229] width 391 height 25
click at [261, 214] on input "c. Continuous Trust Evaluation" at bounding box center [261, 210] width 0 height 8
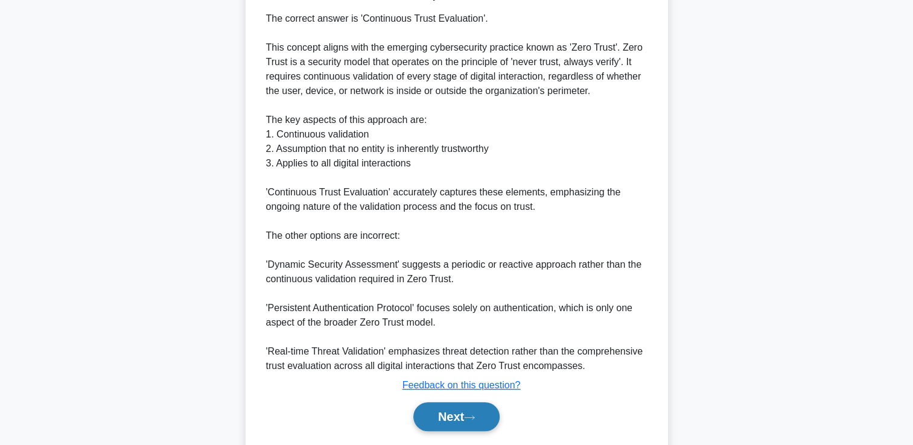
scroll to position [384, 0]
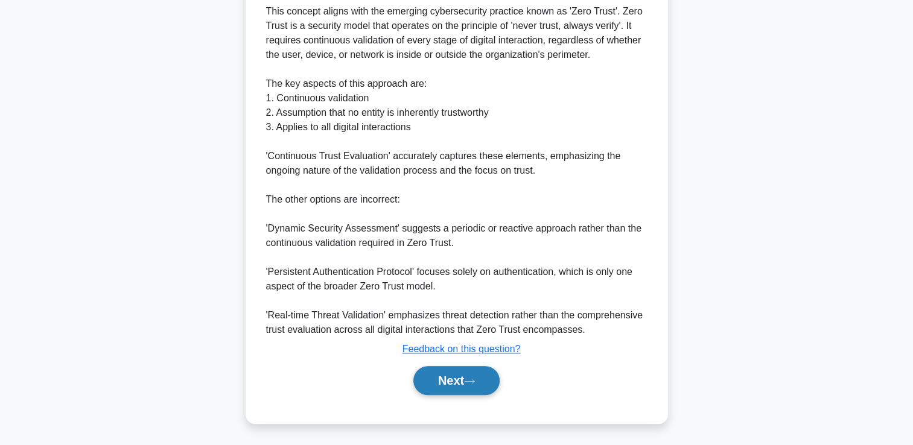
drag, startPoint x: 449, startPoint y: 381, endPoint x: 454, endPoint y: 371, distance: 11.1
click at [449, 382] on button "Next" at bounding box center [456, 380] width 86 height 29
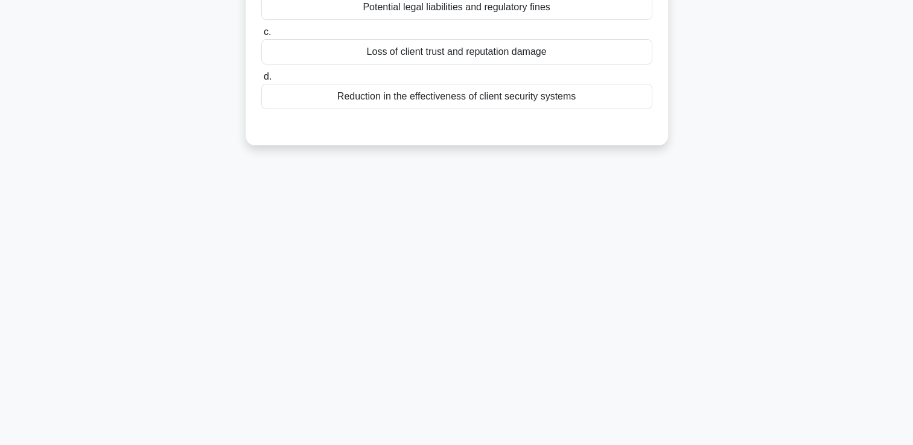
scroll to position [0, 0]
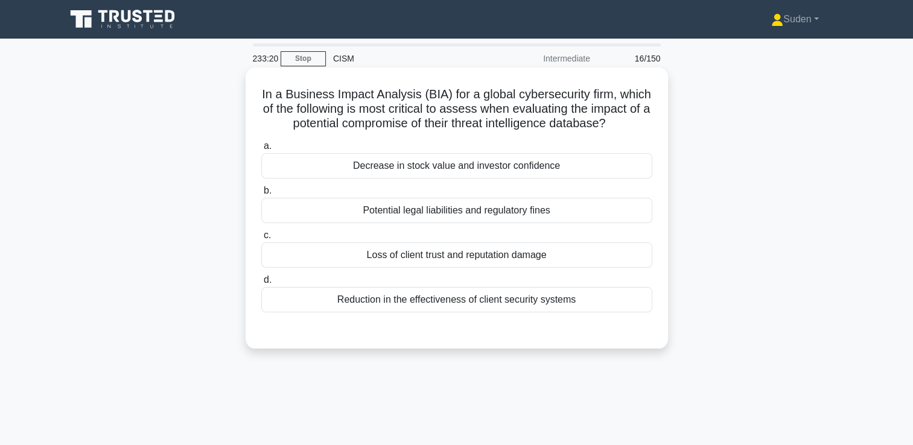
click at [483, 313] on div "Reduction in the effectiveness of client security systems" at bounding box center [456, 299] width 391 height 25
click at [261, 284] on input "d. Reduction in the effectiveness of client security systems" at bounding box center [261, 280] width 0 height 8
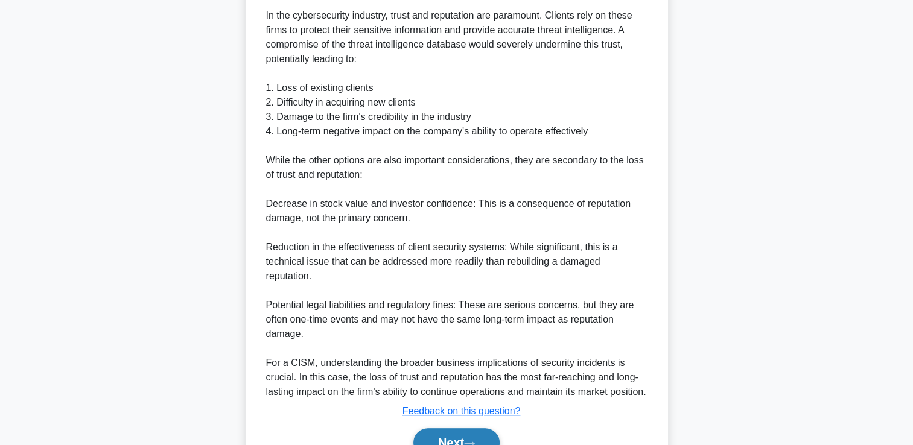
scroll to position [483, 0]
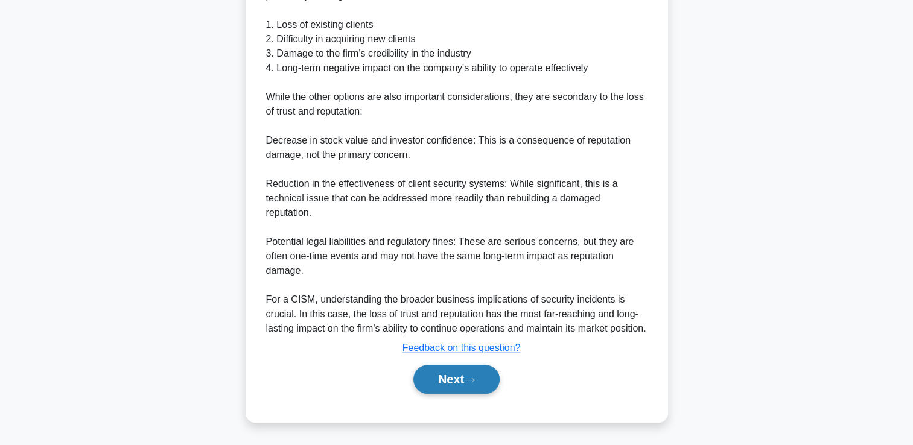
click at [436, 394] on button "Next" at bounding box center [456, 379] width 86 height 29
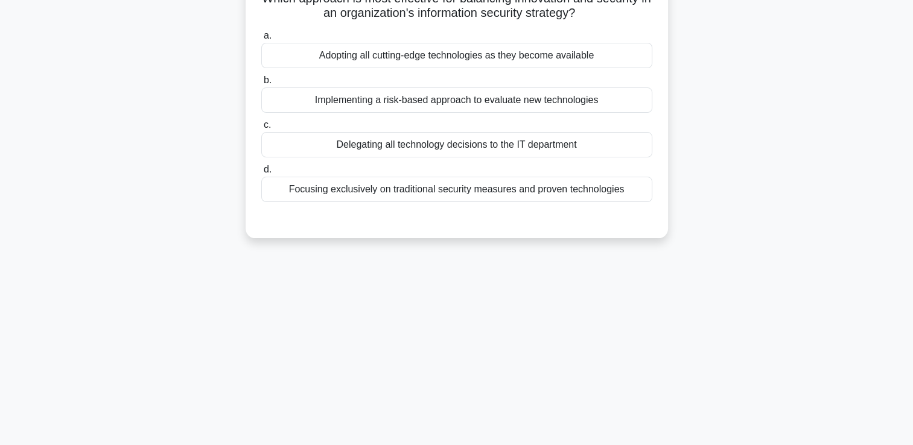
scroll to position [0, 0]
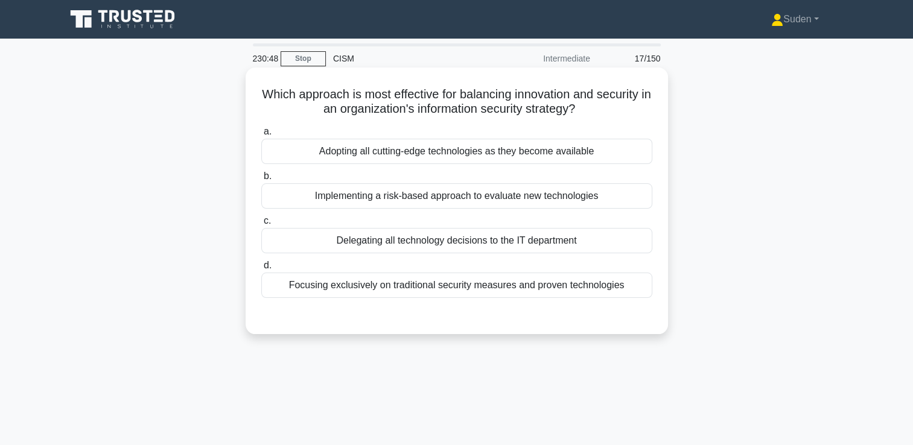
drag, startPoint x: 491, startPoint y: 202, endPoint x: 563, endPoint y: 217, distance: 73.5
click at [490, 202] on div "Implementing a risk-based approach to evaluate new technologies" at bounding box center [456, 195] width 391 height 25
click at [261, 180] on input "b. Implementing a risk-based approach to evaluate new technologies" at bounding box center [261, 177] width 0 height 8
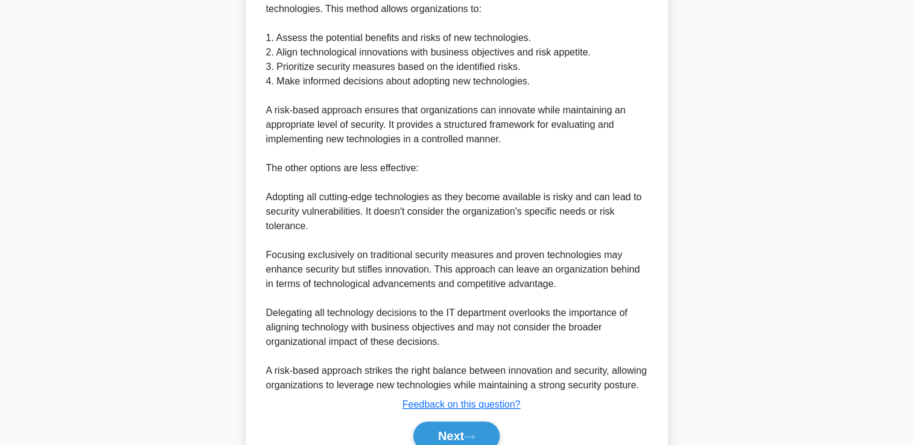
scroll to position [422, 0]
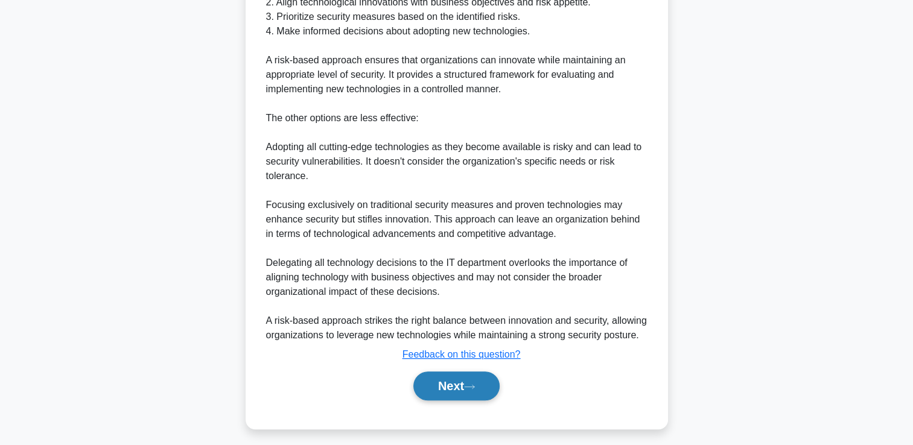
click at [455, 395] on button "Next" at bounding box center [456, 386] width 86 height 29
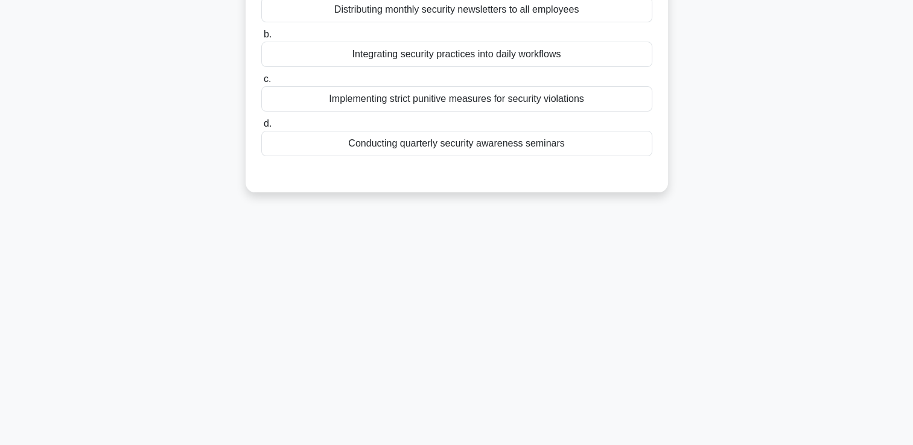
scroll to position [25, 0]
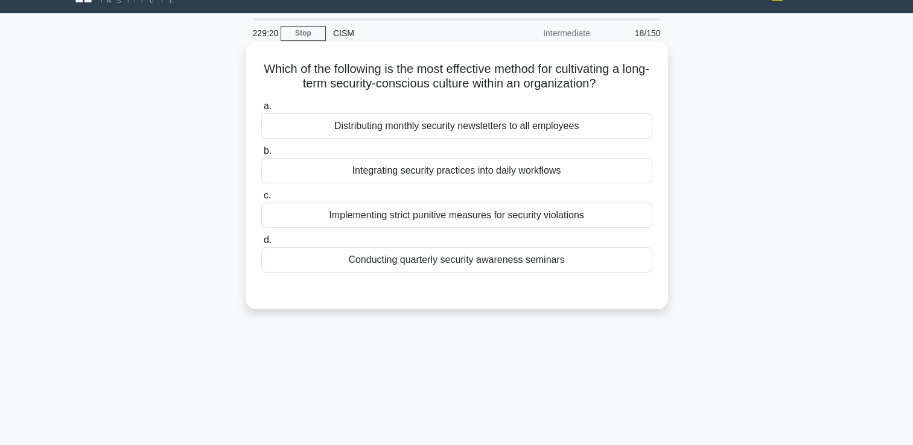
click at [434, 168] on div "Integrating security practices into daily workflows" at bounding box center [456, 170] width 391 height 25
click at [261, 155] on input "b. Integrating security practices into daily workflows" at bounding box center [261, 151] width 0 height 8
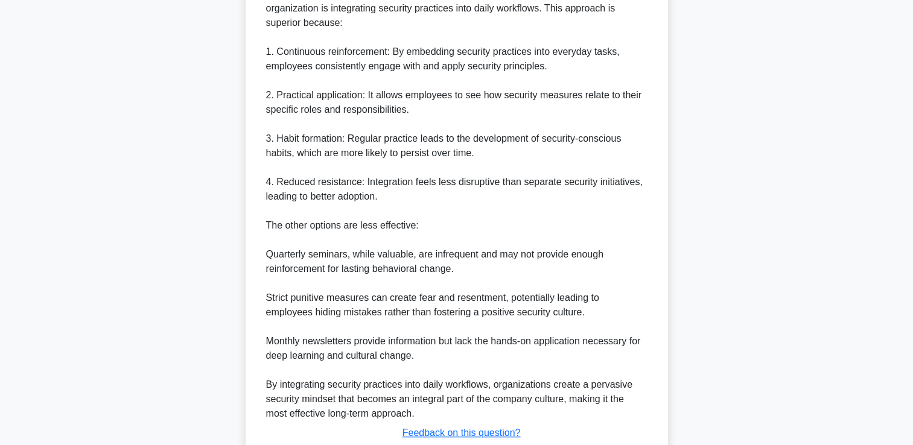
scroll to position [442, 0]
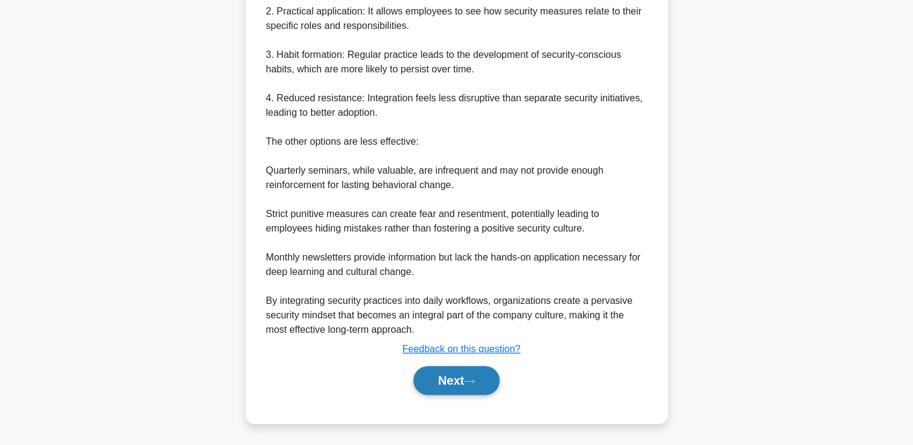
click at [454, 380] on button "Next" at bounding box center [456, 380] width 86 height 29
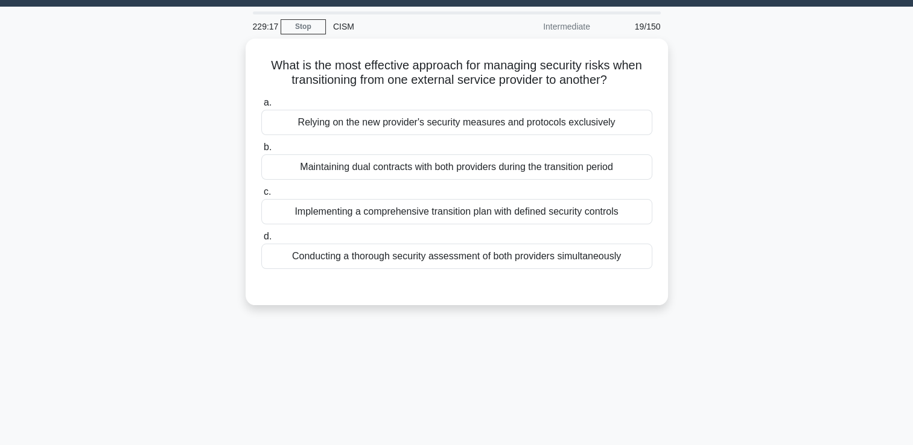
scroll to position [0, 0]
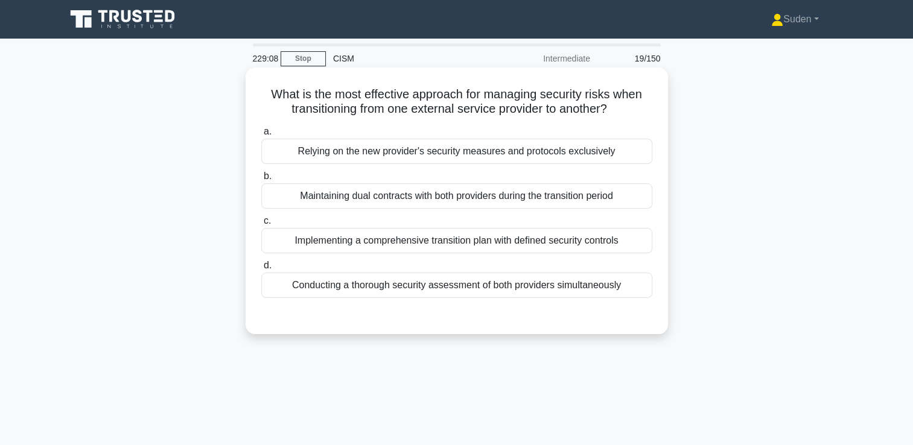
click at [445, 245] on div "Implementing a comprehensive transition plan with defined security controls" at bounding box center [456, 240] width 391 height 25
click at [261, 225] on input "c. Implementing a comprehensive transition plan with defined security controls" at bounding box center [261, 221] width 0 height 8
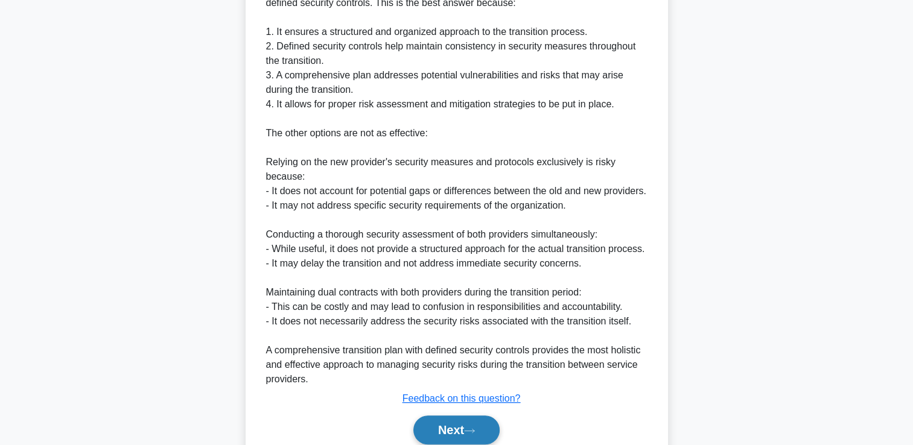
scroll to position [442, 0]
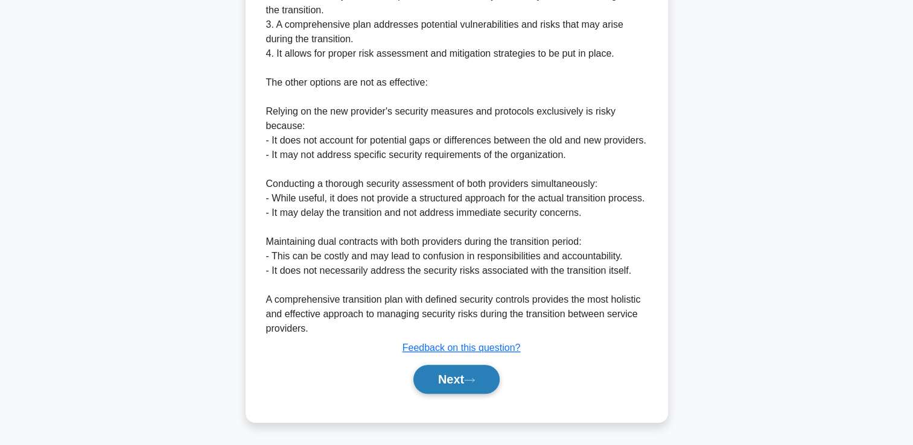
click at [466, 385] on button "Next" at bounding box center [456, 379] width 86 height 29
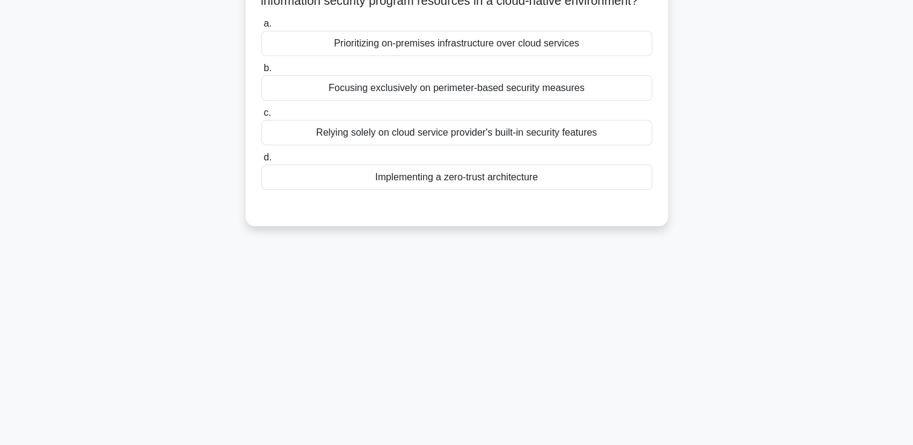
scroll to position [0, 0]
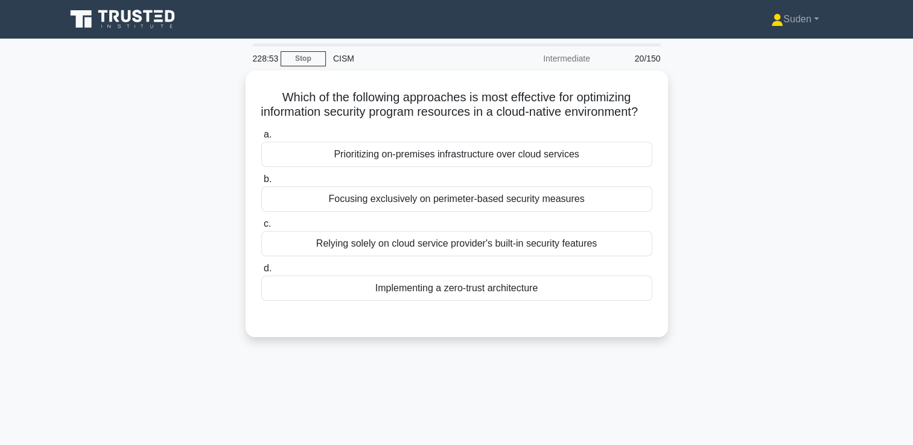
drag, startPoint x: 431, startPoint y: 305, endPoint x: 688, endPoint y: 286, distance: 257.7
click at [431, 301] on div "Implementing a zero-trust architecture" at bounding box center [456, 288] width 391 height 25
click at [261, 273] on input "d. Implementing a zero-trust architecture" at bounding box center [261, 269] width 0 height 8
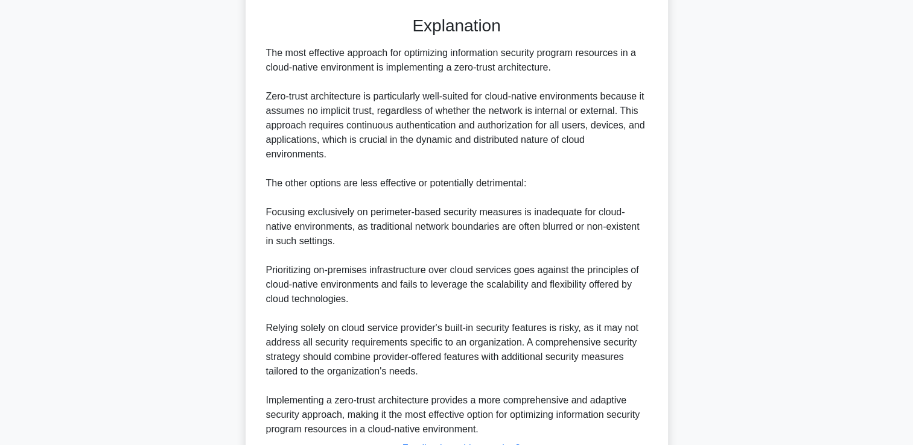
scroll to position [362, 0]
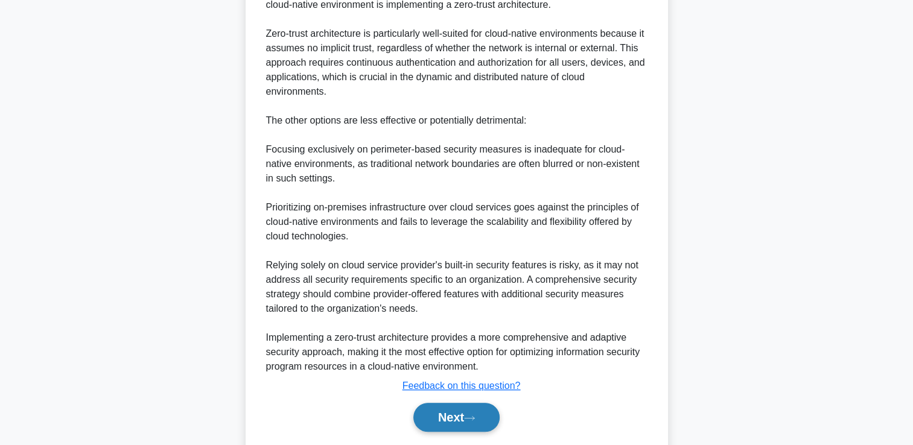
click at [473, 420] on icon at bounding box center [470, 418] width 10 height 4
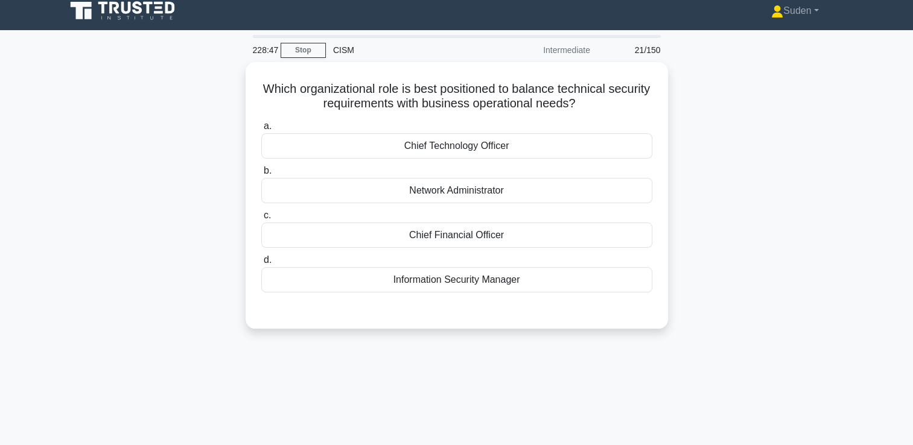
scroll to position [0, 0]
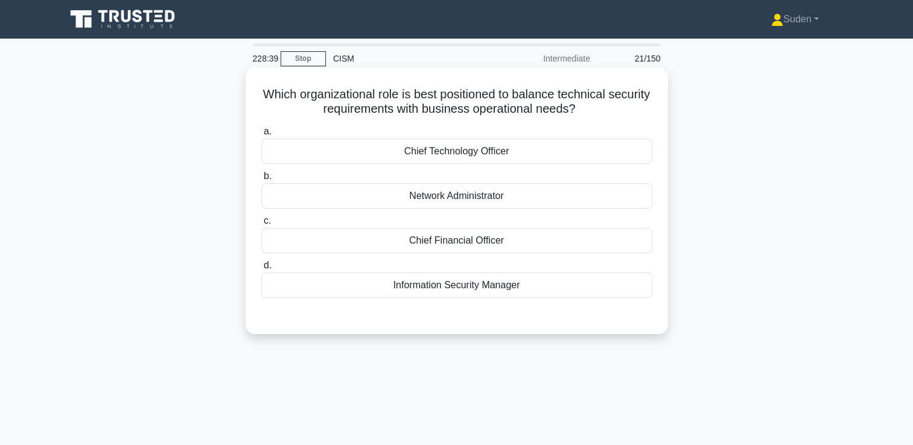
click at [570, 293] on div "Information Security Manager" at bounding box center [456, 285] width 391 height 25
click at [261, 270] on input "d. Information Security Manager" at bounding box center [261, 266] width 0 height 8
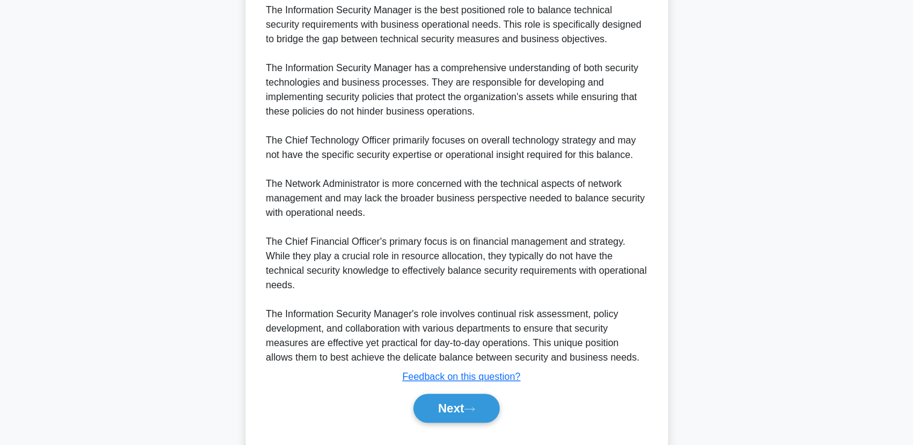
scroll to position [370, 0]
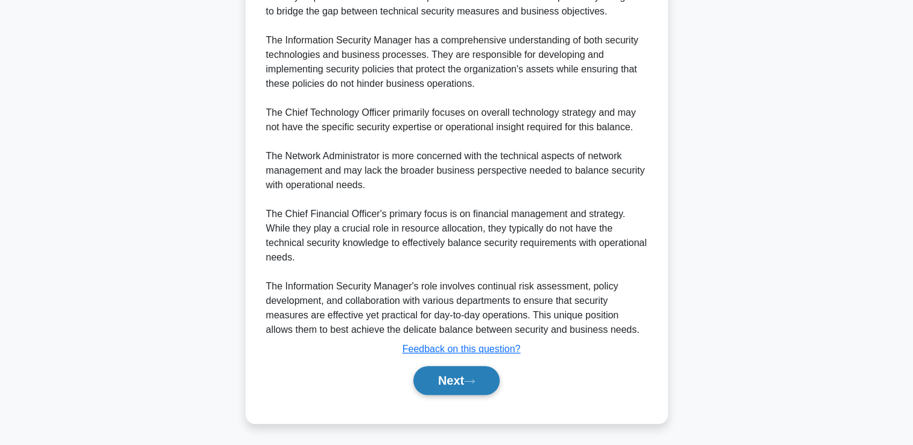
drag, startPoint x: 451, startPoint y: 395, endPoint x: 452, endPoint y: 385, distance: 10.3
click at [451, 395] on div "Next" at bounding box center [456, 380] width 391 height 39
click at [453, 386] on button "Next" at bounding box center [456, 380] width 86 height 29
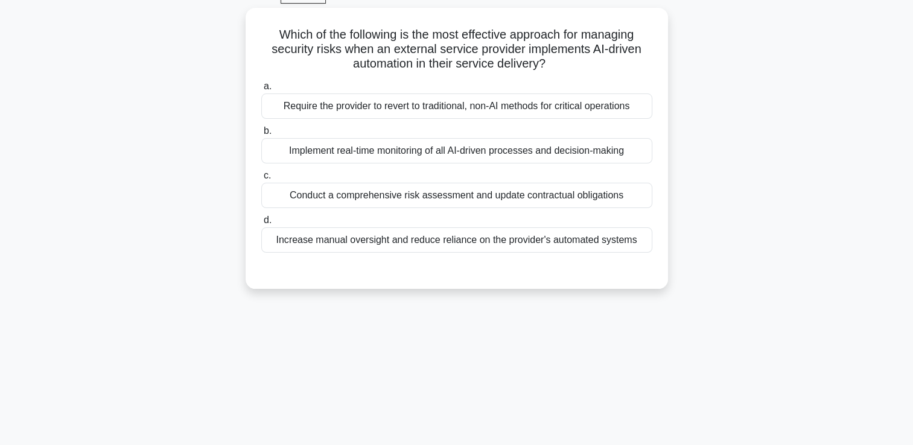
scroll to position [0, 0]
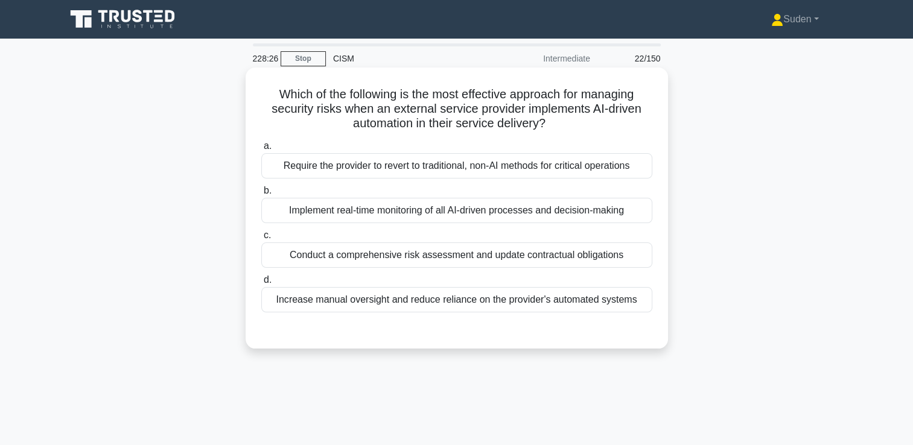
drag, startPoint x: 515, startPoint y: 258, endPoint x: 534, endPoint y: 256, distance: 18.7
click at [516, 258] on div "Conduct a comprehensive risk assessment and update contractual obligations" at bounding box center [456, 255] width 391 height 25
click at [261, 240] on input "c. Conduct a comprehensive risk assessment and update contractual obligations" at bounding box center [261, 236] width 0 height 8
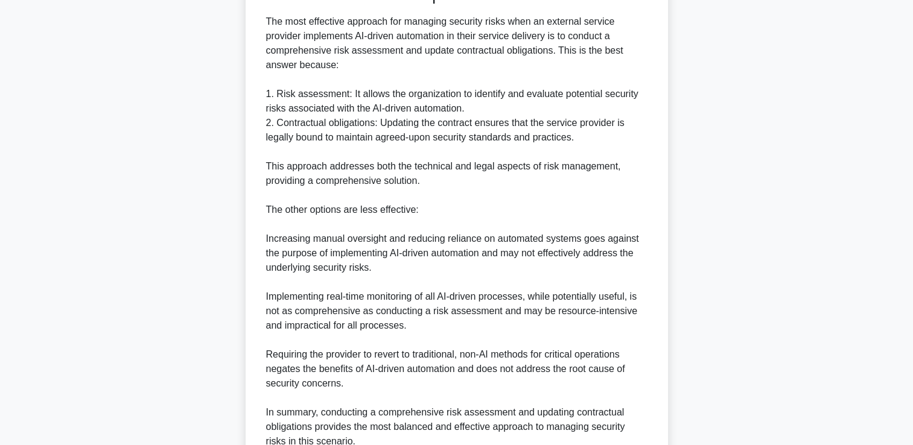
scroll to position [457, 0]
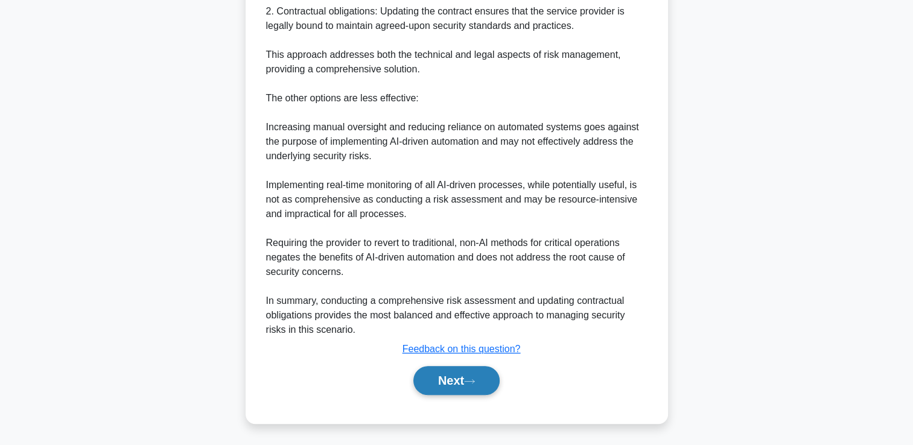
drag, startPoint x: 471, startPoint y: 387, endPoint x: 479, endPoint y: 382, distance: 9.7
click at [471, 387] on button "Next" at bounding box center [456, 380] width 86 height 29
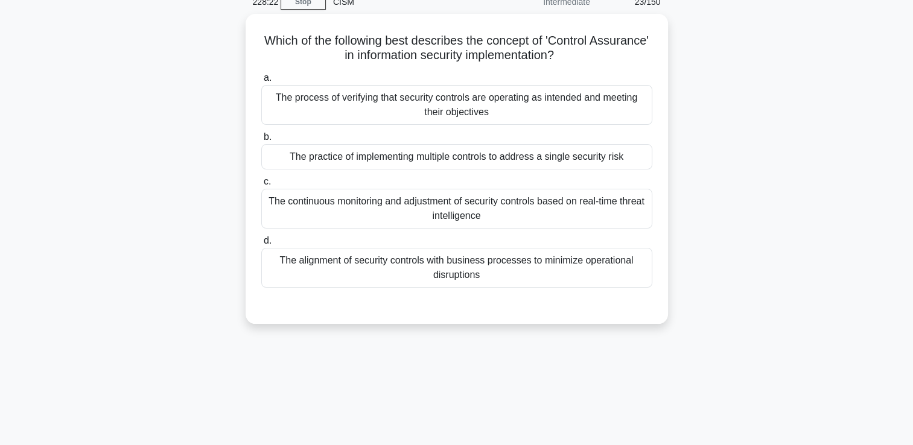
scroll to position [0, 0]
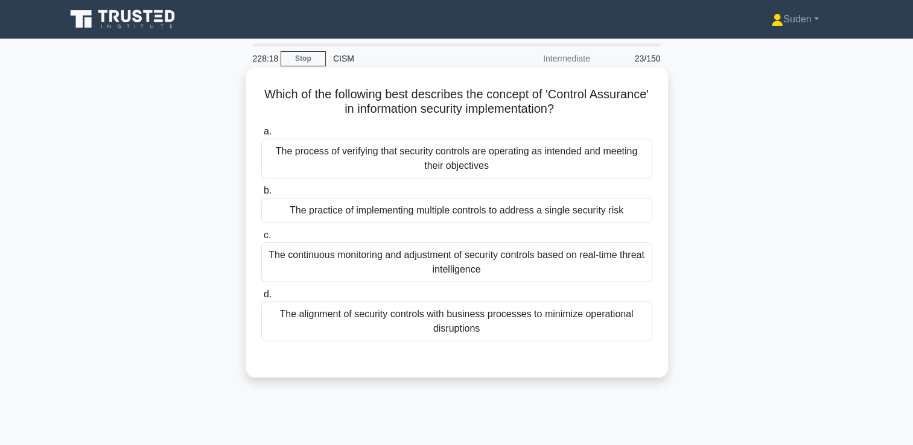
click at [333, 162] on div "The process of verifying that security controls are operating as intended and m…" at bounding box center [456, 159] width 391 height 40
click at [261, 136] on input "a. The process of verifying that security controls are operating as intended an…" at bounding box center [261, 132] width 0 height 8
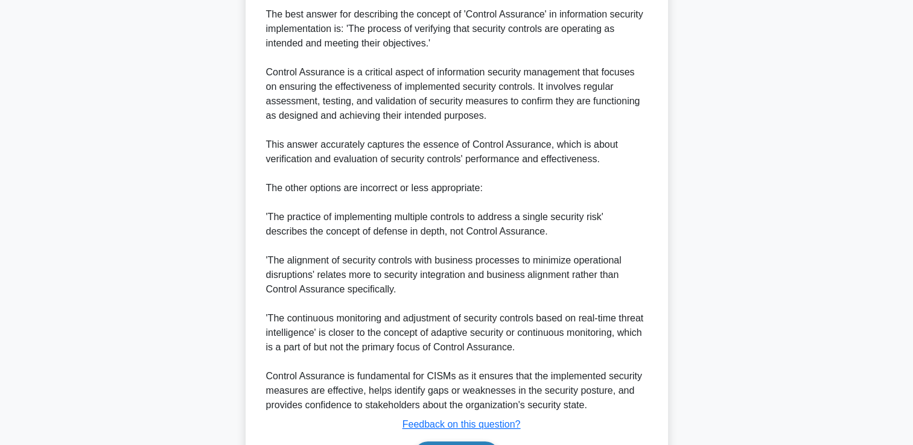
scroll to position [422, 0]
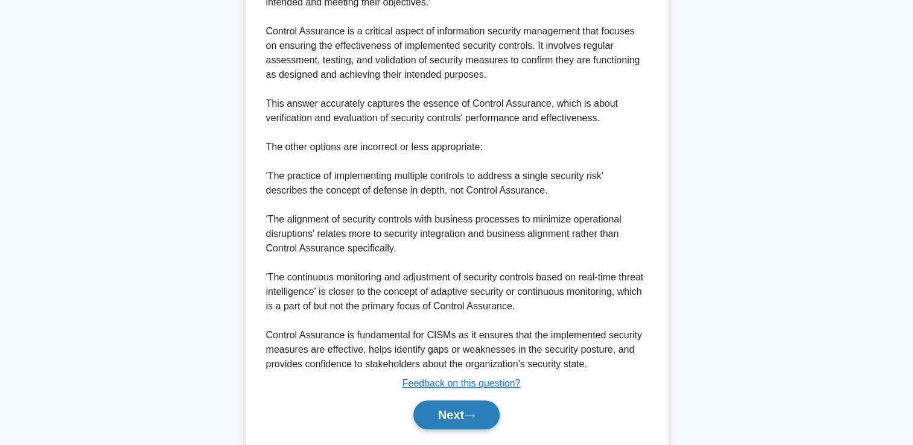
click at [441, 402] on button "Next" at bounding box center [456, 415] width 86 height 29
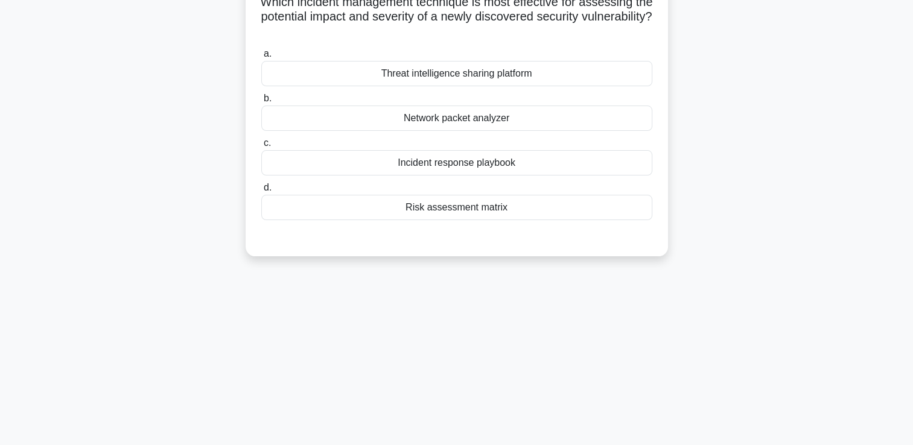
scroll to position [0, 0]
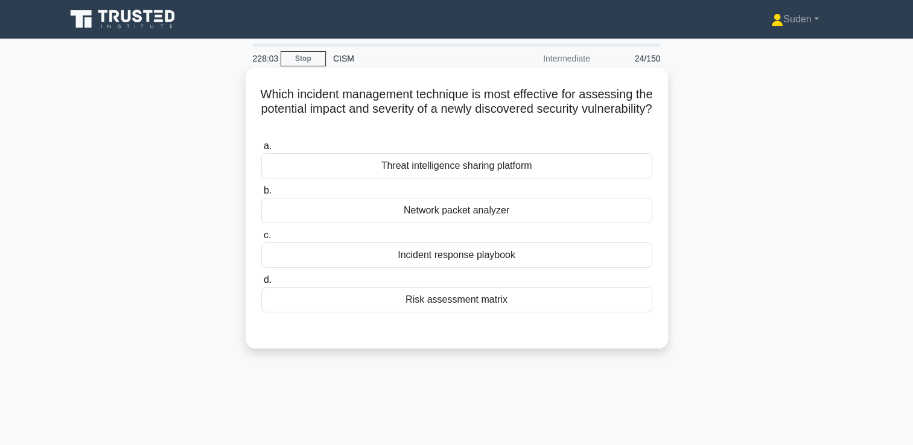
click at [388, 298] on div "Risk assessment matrix" at bounding box center [456, 299] width 391 height 25
click at [261, 284] on input "d. Risk assessment matrix" at bounding box center [261, 280] width 0 height 8
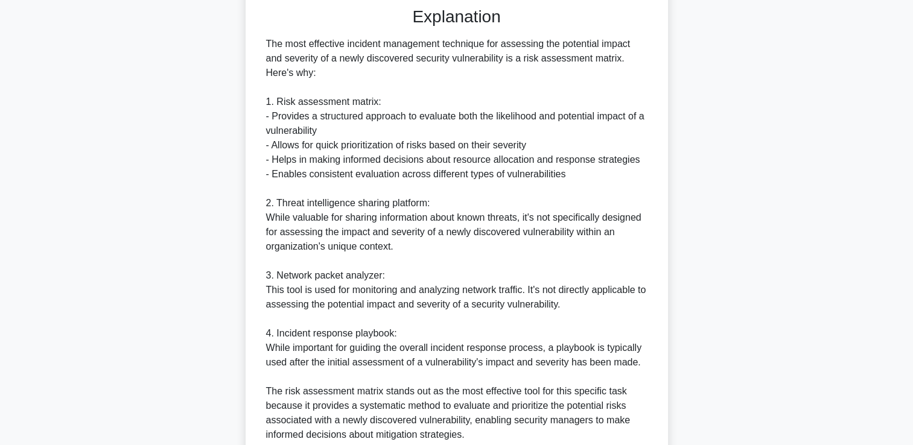
scroll to position [362, 0]
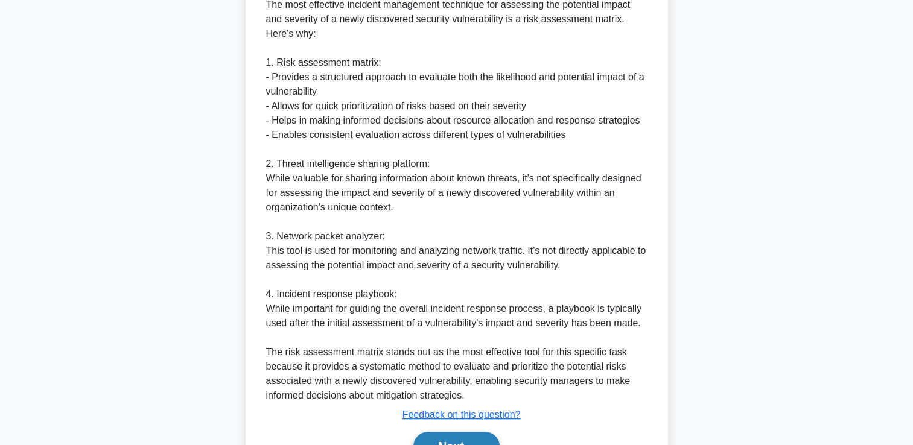
click at [470, 435] on button "Next" at bounding box center [456, 446] width 86 height 29
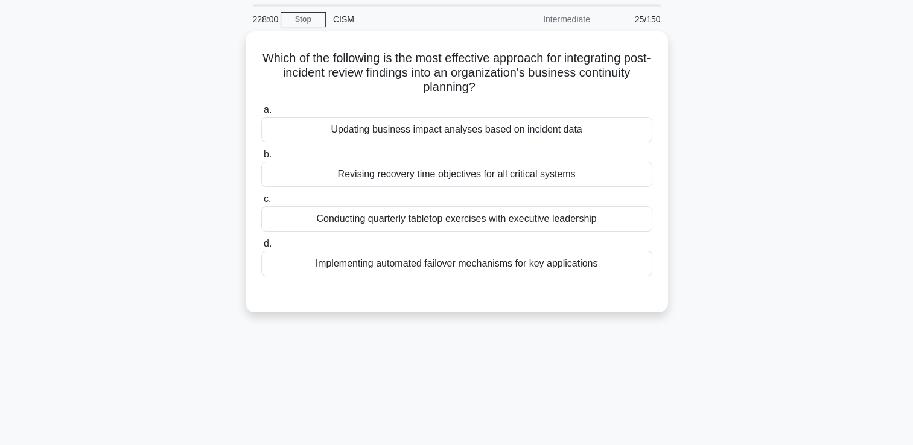
scroll to position [25, 0]
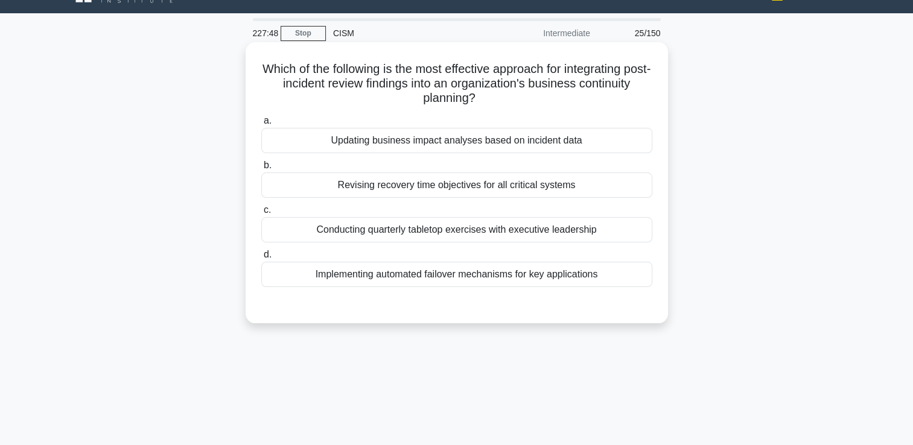
click at [519, 144] on div "Updating business impact analyses based on incident data" at bounding box center [456, 140] width 391 height 25
click at [261, 125] on input "a. Updating business impact analyses based on incident data" at bounding box center [261, 121] width 0 height 8
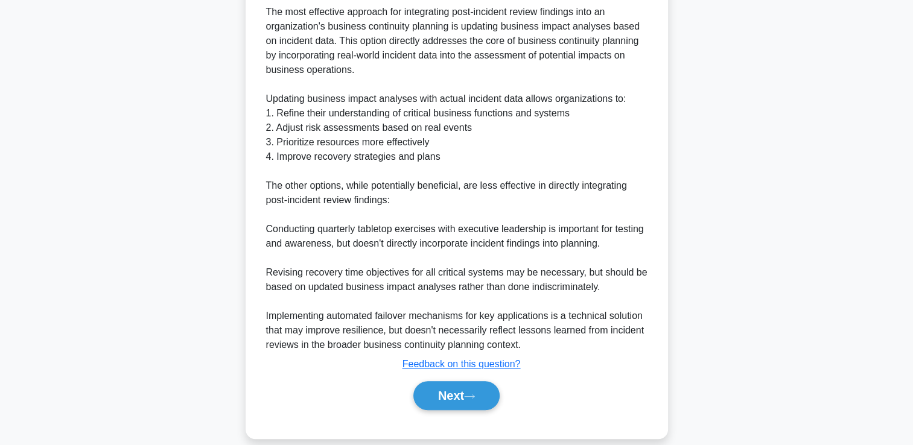
scroll to position [370, 0]
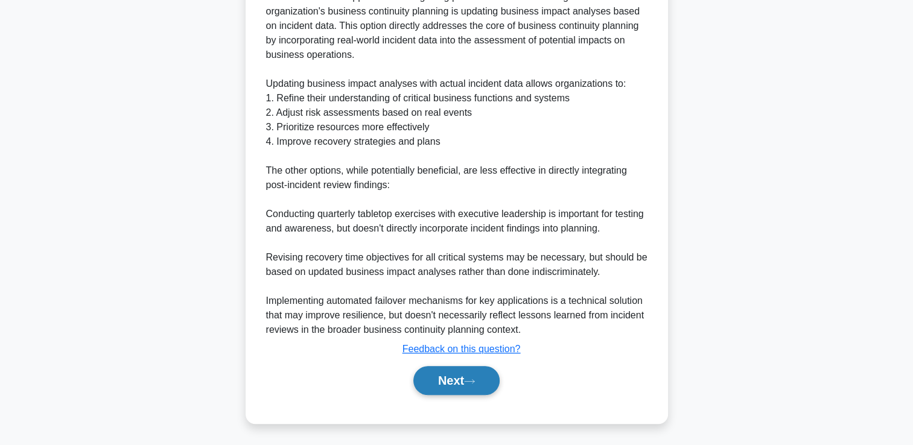
click at [469, 381] on icon at bounding box center [469, 381] width 11 height 7
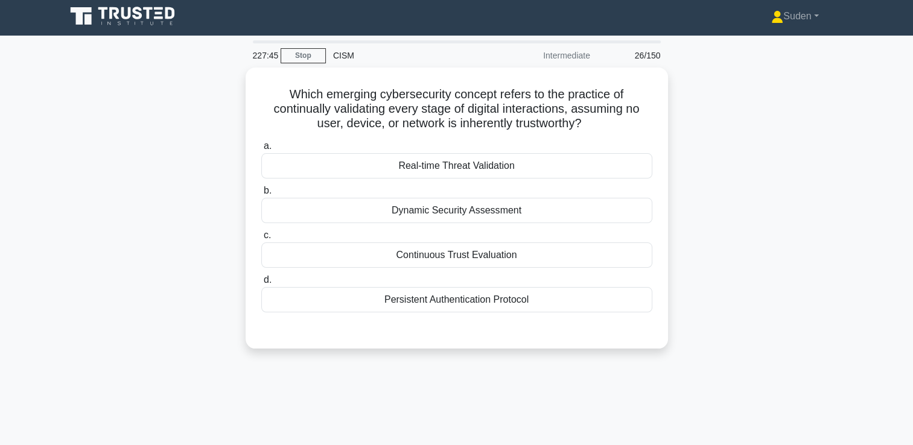
scroll to position [0, 0]
